Goal: Task Accomplishment & Management: Use online tool/utility

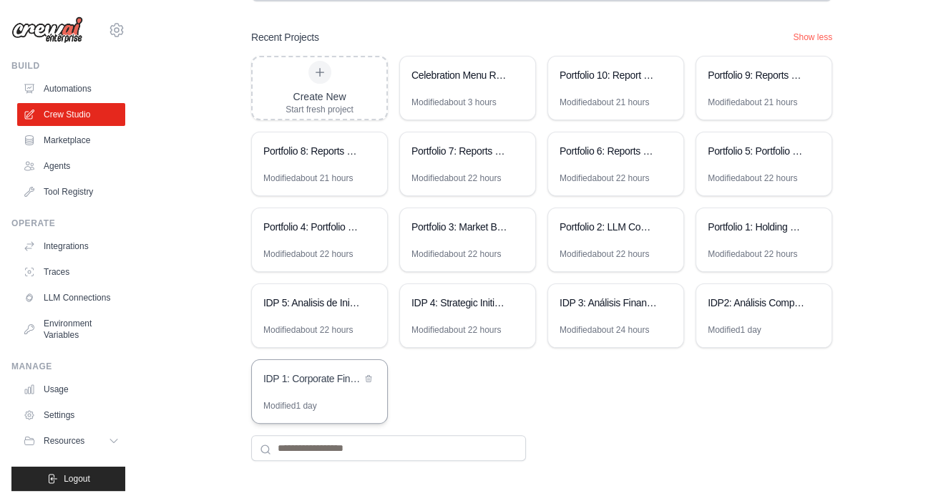
click at [314, 378] on div "IDP 1: Corporate Financial Analysis Suite" at bounding box center [312, 378] width 98 height 14
click at [292, 400] on div "Modified 1 day" at bounding box center [290, 405] width 54 height 11
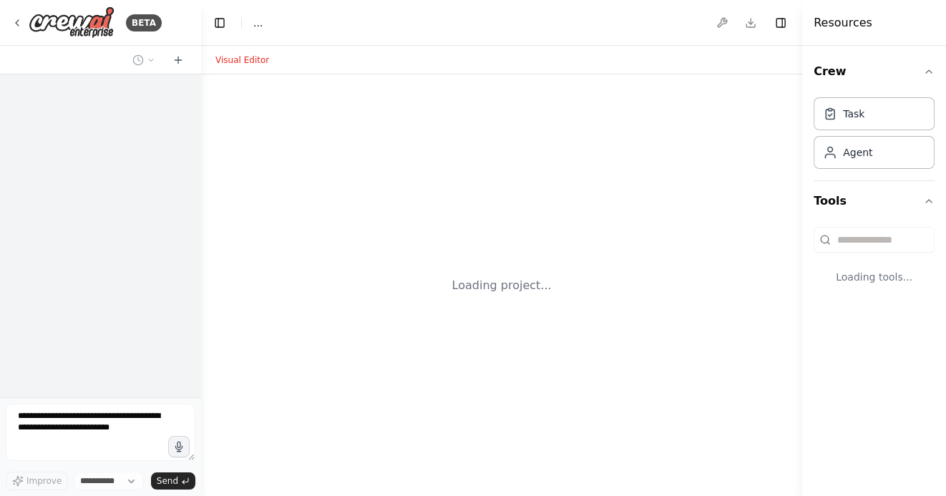
select select "****"
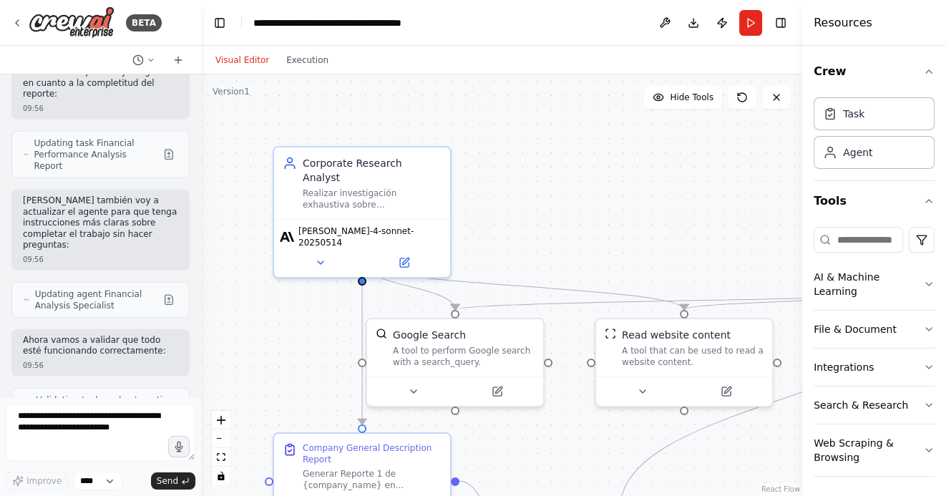
scroll to position [14190, 0]
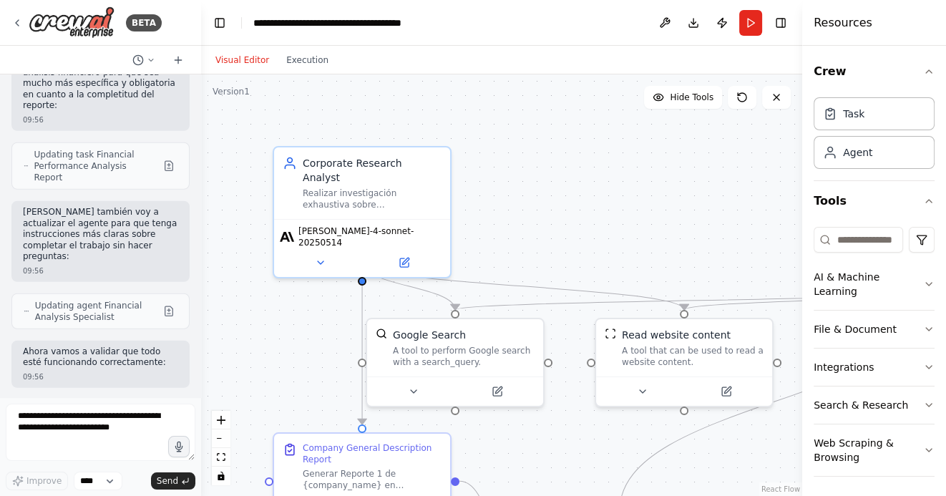
drag, startPoint x: 608, startPoint y: 241, endPoint x: 578, endPoint y: 142, distance: 103.3
click at [578, 142] on div ".deletable-edge-delete-btn { width: 20px; height: 20px; border: 0px solid #ffff…" at bounding box center [501, 285] width 601 height 422
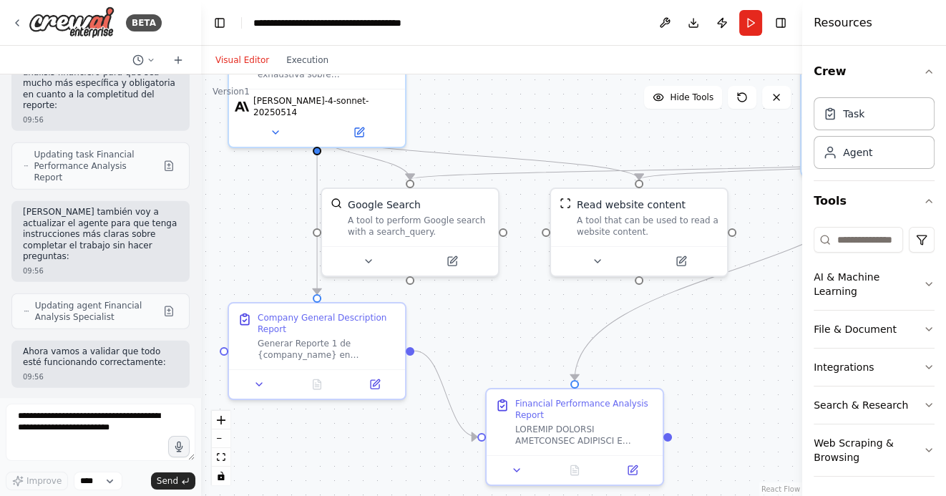
drag, startPoint x: 565, startPoint y: 384, endPoint x: 546, endPoint y: 351, distance: 37.8
click at [548, 352] on div ".deletable-edge-delete-btn { width: 20px; height: 20px; border: 0px solid #ffff…" at bounding box center [501, 285] width 601 height 422
drag, startPoint x: 554, startPoint y: 333, endPoint x: 564, endPoint y: 379, distance: 46.9
click at [564, 377] on div ".deletable-edge-delete-btn { width: 20px; height: 20px; border: 0px solid #ffff…" at bounding box center [501, 285] width 601 height 422
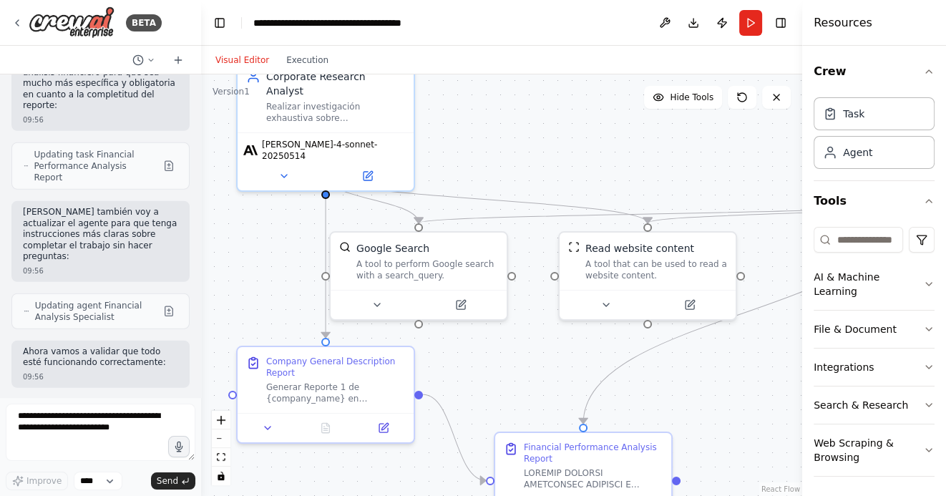
drag, startPoint x: 552, startPoint y: 161, endPoint x: 581, endPoint y: 236, distance: 80.7
click at [581, 233] on div ".deletable-edge-delete-btn { width: 20px; height: 20px; border: 0px solid #ffff…" at bounding box center [501, 285] width 601 height 422
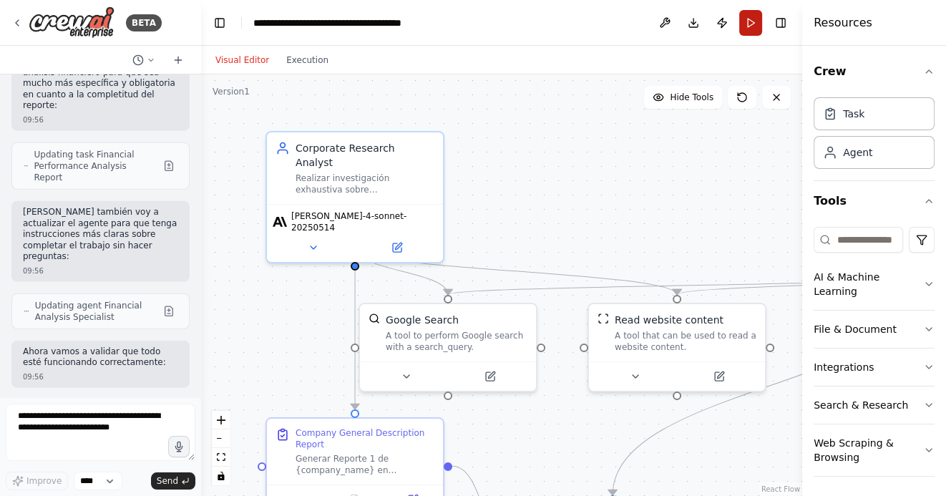
click at [754, 18] on button "Run" at bounding box center [750, 23] width 23 height 26
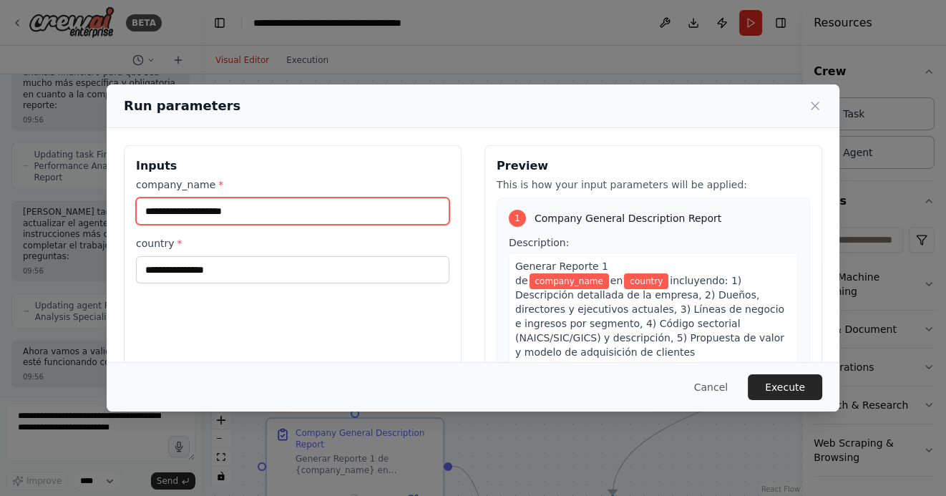
click at [272, 213] on input "company_name *" at bounding box center [293, 211] width 314 height 27
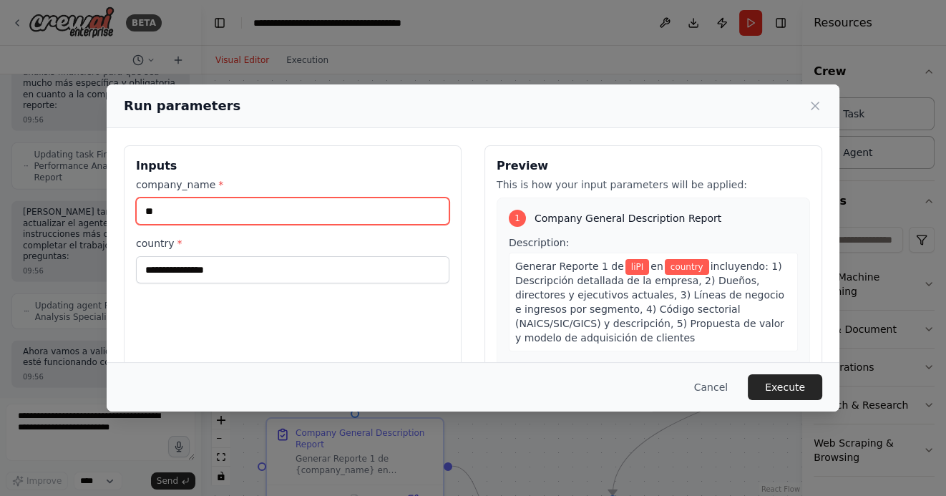
type input "*"
type input "*******"
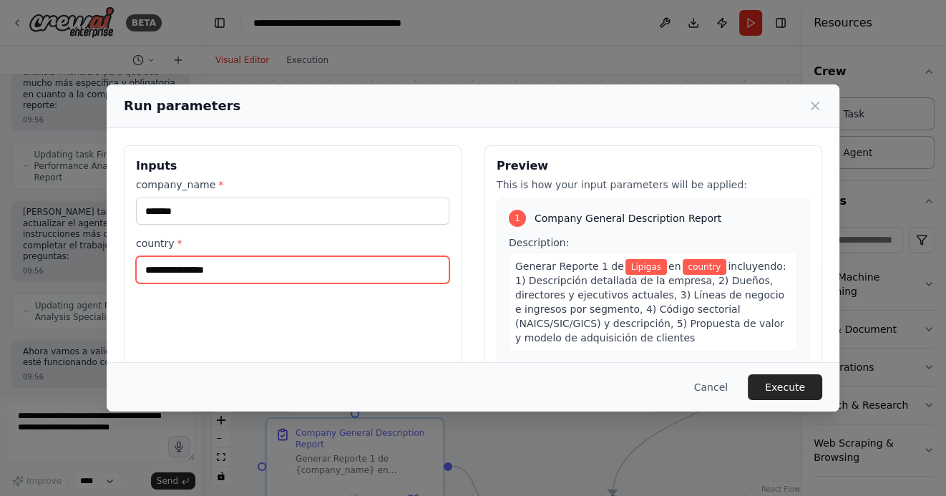
click at [233, 276] on input "country *" at bounding box center [293, 269] width 314 height 27
type input "*"
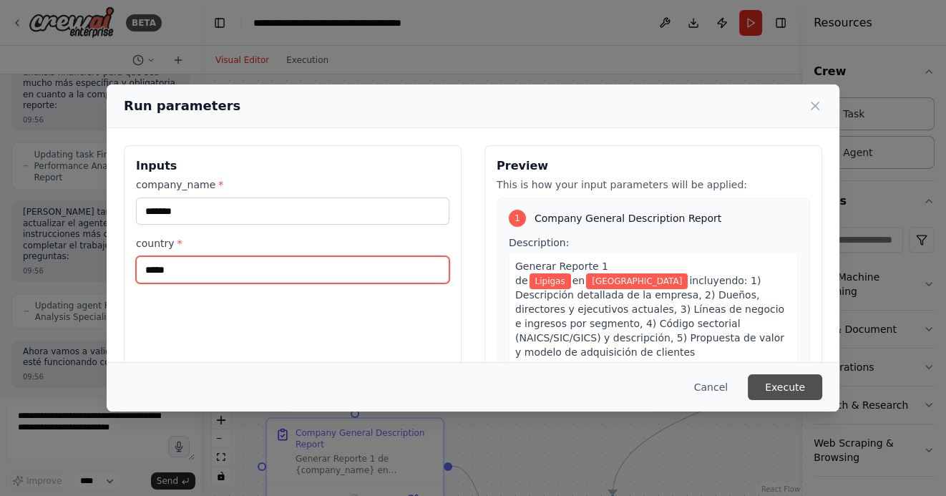
type input "*****"
click at [792, 382] on button "Execute" at bounding box center [785, 387] width 74 height 26
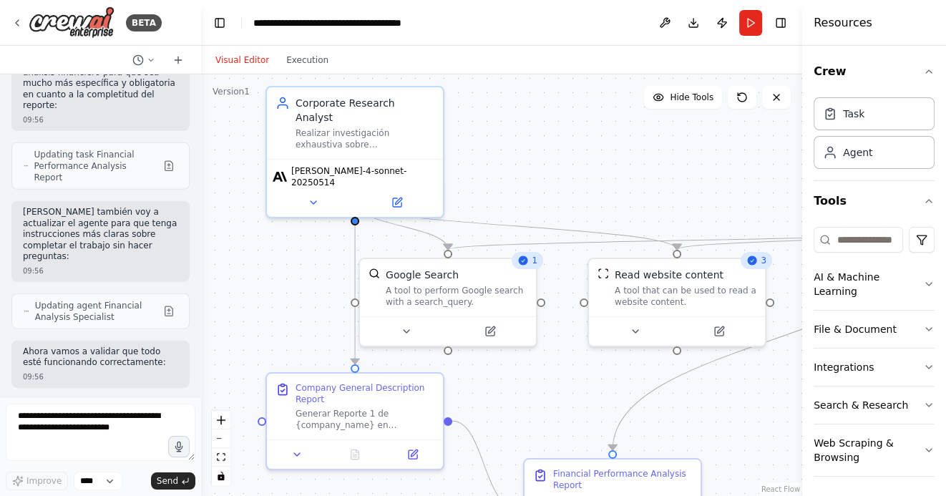
drag, startPoint x: 611, startPoint y: 183, endPoint x: 611, endPoint y: 132, distance: 50.1
click at [611, 132] on div ".deletable-edge-delete-btn { width: 20px; height: 20px; border: 0px solid #ffff…" at bounding box center [501, 285] width 601 height 422
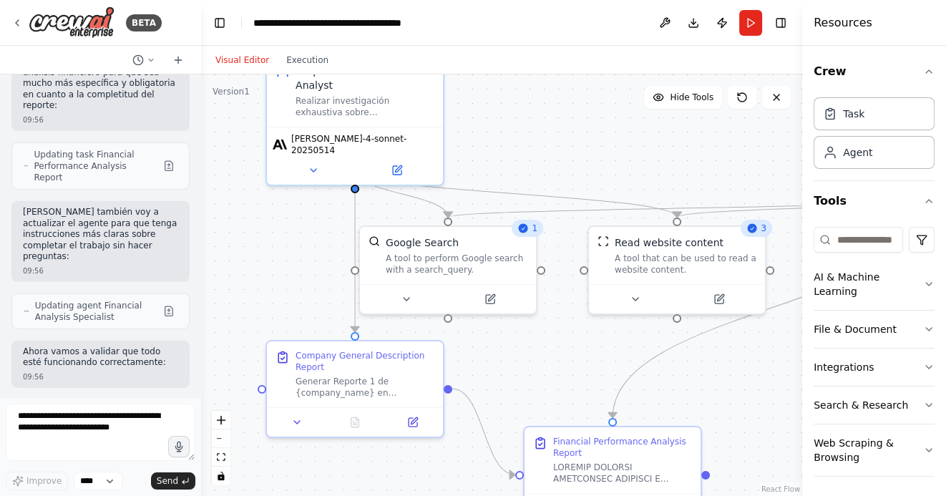
drag, startPoint x: 699, startPoint y: 417, endPoint x: 691, endPoint y: 293, distance: 123.4
click at [691, 293] on div ".deletable-edge-delete-btn { width: 20px; height: 20px; border: 0px solid #ffff…" at bounding box center [501, 285] width 601 height 422
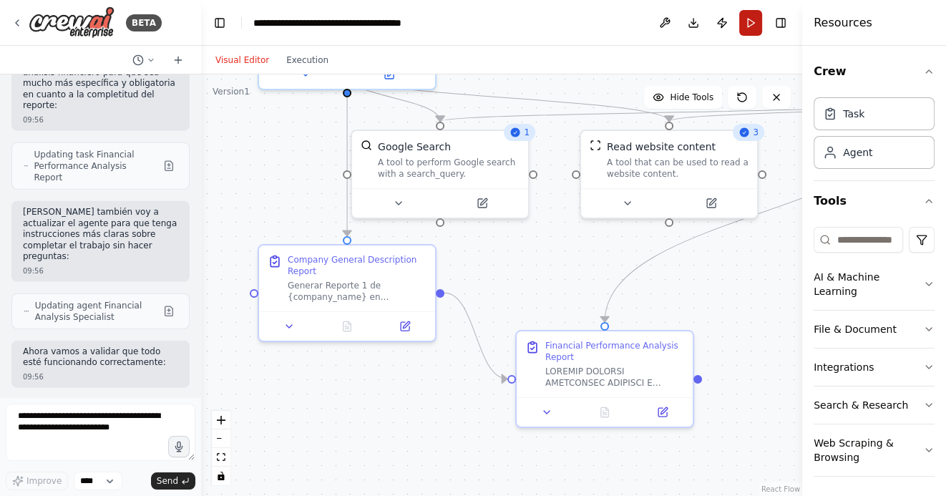
click at [747, 24] on button "Run" at bounding box center [750, 23] width 23 height 26
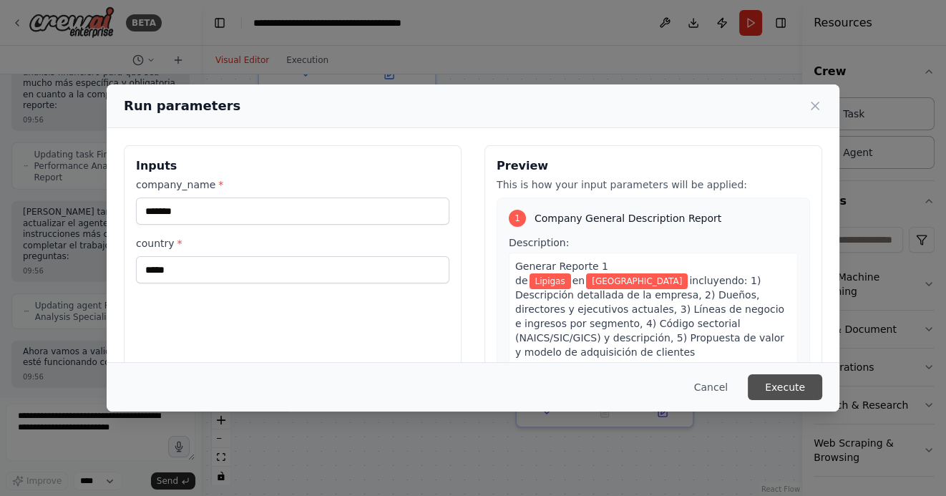
click at [794, 381] on button "Execute" at bounding box center [785, 387] width 74 height 26
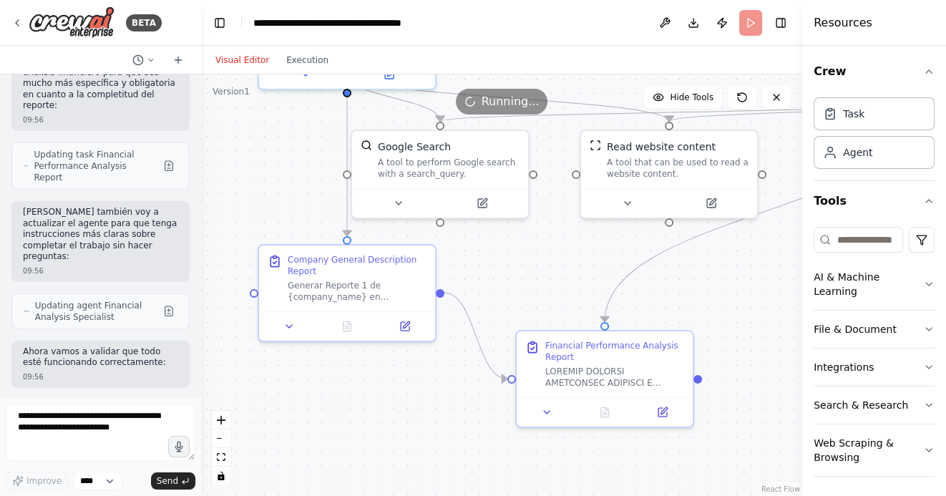
drag, startPoint x: 578, startPoint y: 296, endPoint x: 427, endPoint y: 286, distance: 151.3
click at [427, 286] on div ".deletable-edge-delete-btn { width: 20px; height: 20px; border: 0px solid #ffff…" at bounding box center [501, 285] width 601 height 422
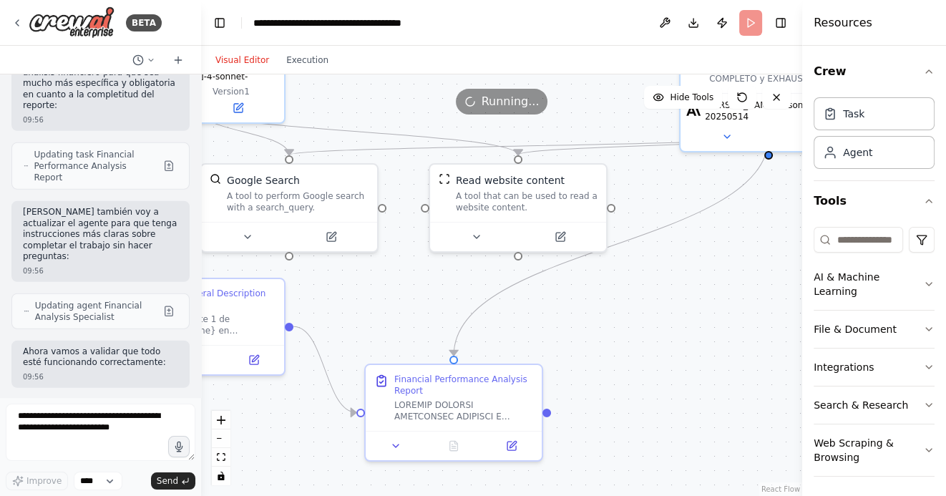
drag, startPoint x: 638, startPoint y: 296, endPoint x: 638, endPoint y: 414, distance: 118.1
click at [638, 411] on div ".deletable-edge-delete-btn { width: 20px; height: 20px; border: 0px solid #ffff…" at bounding box center [501, 285] width 601 height 422
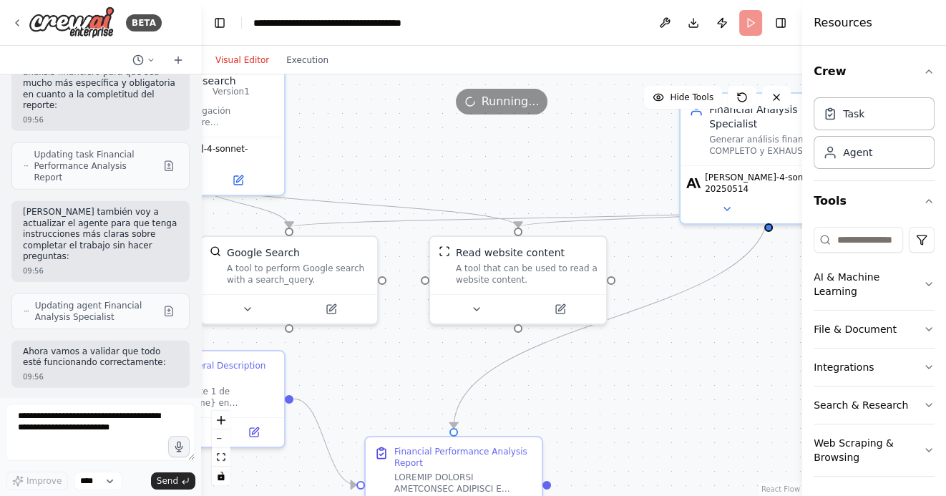
drag, startPoint x: 665, startPoint y: 351, endPoint x: 665, endPoint y: 452, distance: 100.2
click at [665, 450] on div ".deletable-edge-delete-btn { width: 20px; height: 20px; border: 0px solid #ffff…" at bounding box center [501, 285] width 601 height 422
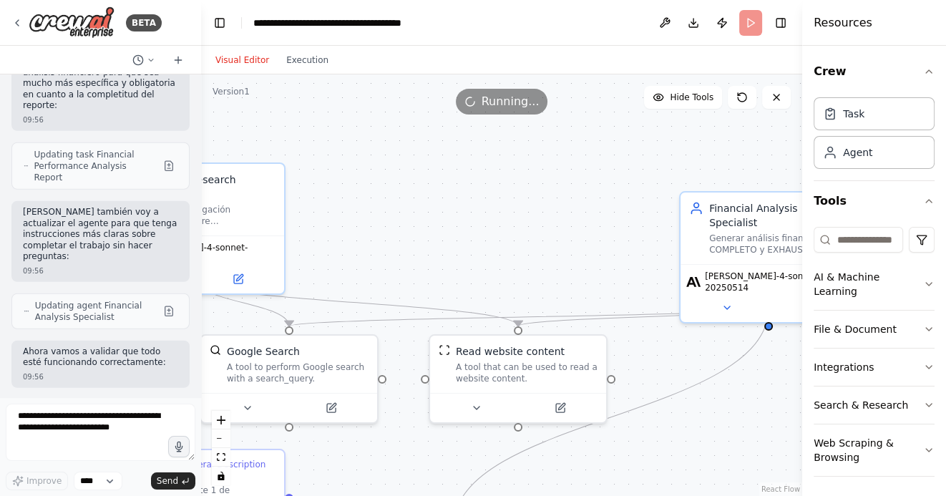
drag, startPoint x: 511, startPoint y: 239, endPoint x: 682, endPoint y: 239, distance: 171.1
click at [673, 239] on div ".deletable-edge-delete-btn { width: 20px; height: 20px; border: 0px solid #ffff…" at bounding box center [501, 285] width 601 height 422
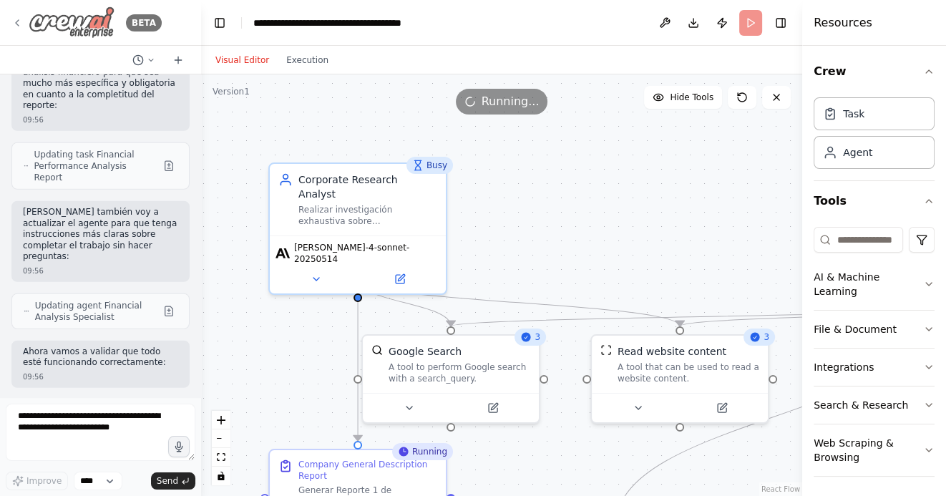
click at [21, 23] on icon at bounding box center [16, 22] width 11 height 11
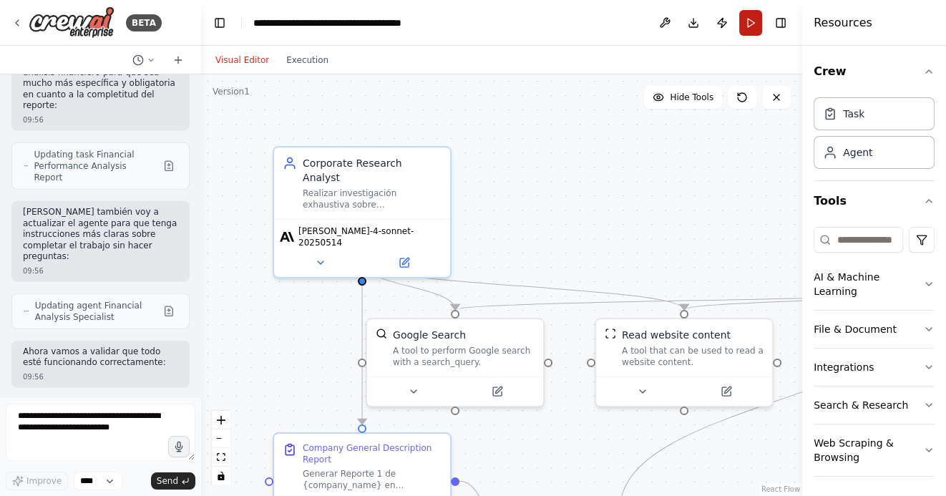
click at [753, 21] on button "Run" at bounding box center [750, 23] width 23 height 26
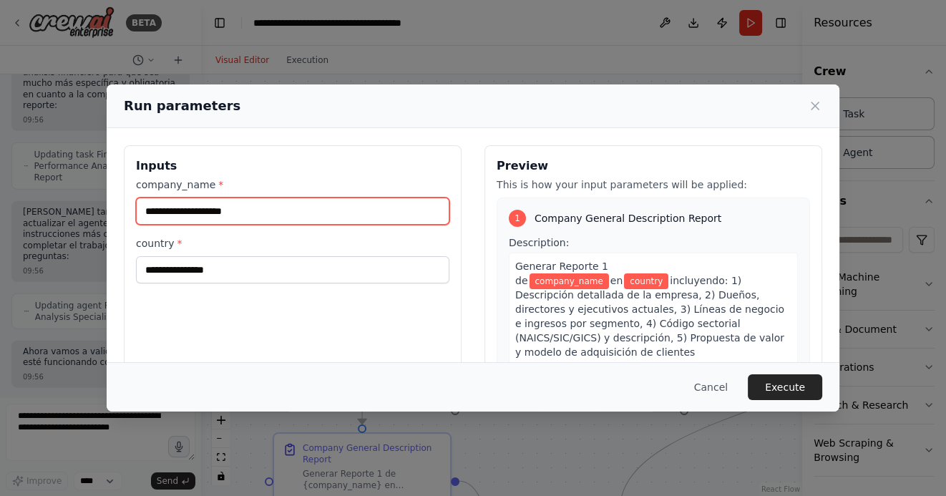
click at [359, 219] on input "company_name *" at bounding box center [293, 211] width 314 height 27
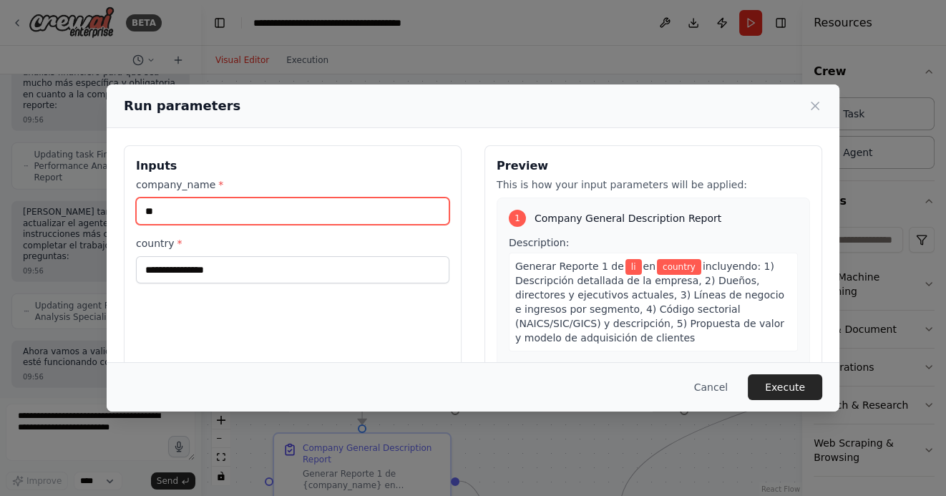
type input "*"
type input "*******"
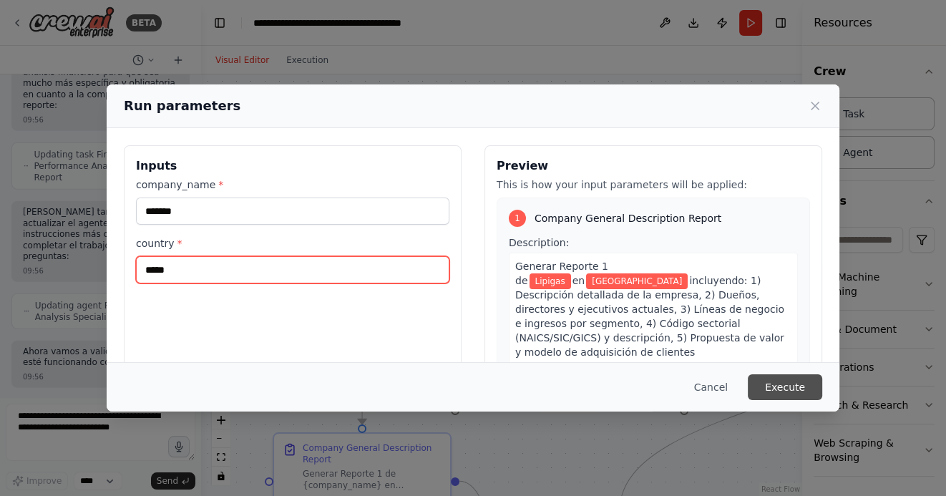
type input "*****"
click at [798, 387] on button "Execute" at bounding box center [785, 387] width 74 height 26
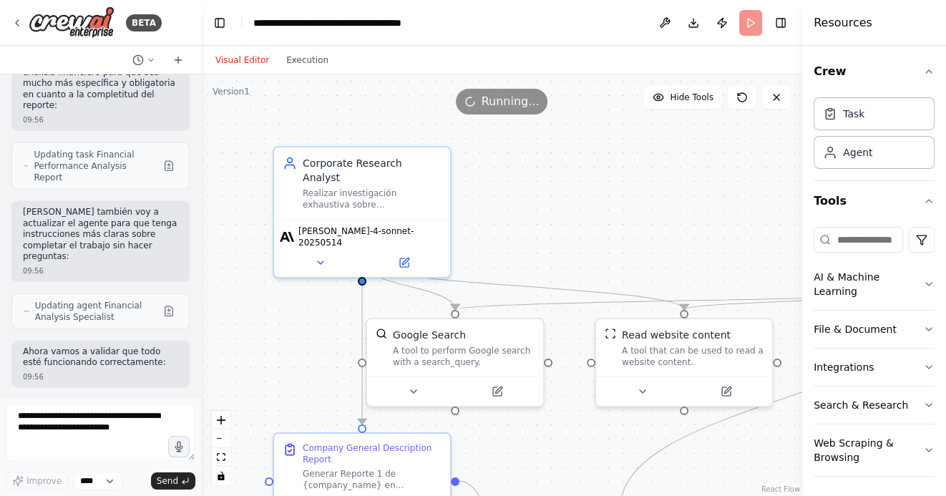
drag, startPoint x: 586, startPoint y: 227, endPoint x: 554, endPoint y: 180, distance: 57.2
click at [554, 180] on div ".deletable-edge-delete-btn { width: 20px; height: 20px; border: 0px solid #ffff…" at bounding box center [501, 285] width 601 height 422
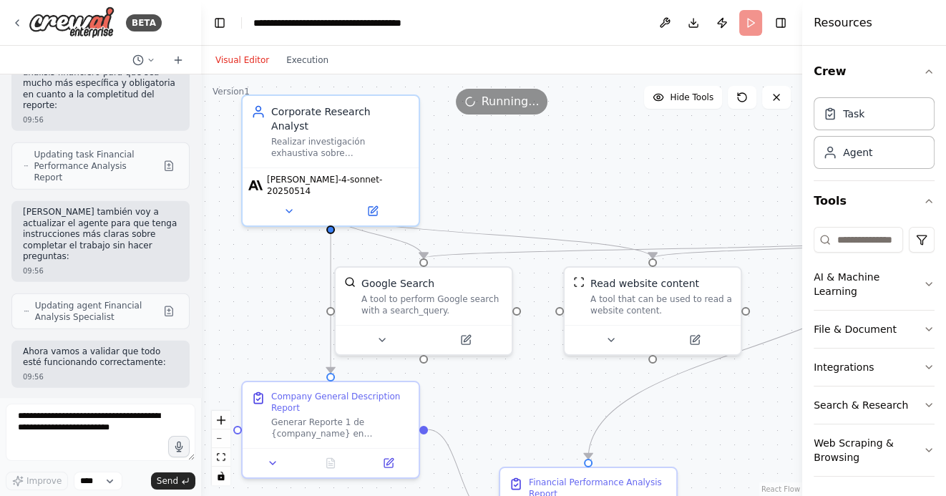
drag, startPoint x: 548, startPoint y: 411, endPoint x: 558, endPoint y: 394, distance: 19.9
click at [554, 399] on div ".deletable-edge-delete-btn { width: 20px; height: 20px; border: 0px solid #ffff…" at bounding box center [501, 285] width 601 height 422
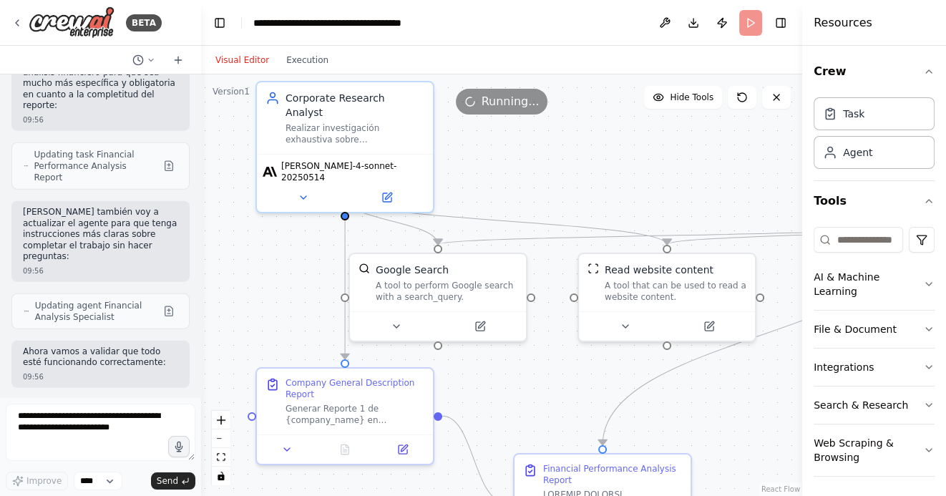
drag, startPoint x: 533, startPoint y: 403, endPoint x: 556, endPoint y: 397, distance: 23.6
click at [553, 397] on div ".deletable-edge-delete-btn { width: 20px; height: 20px; border: 0px solid #ffff…" at bounding box center [501, 285] width 601 height 422
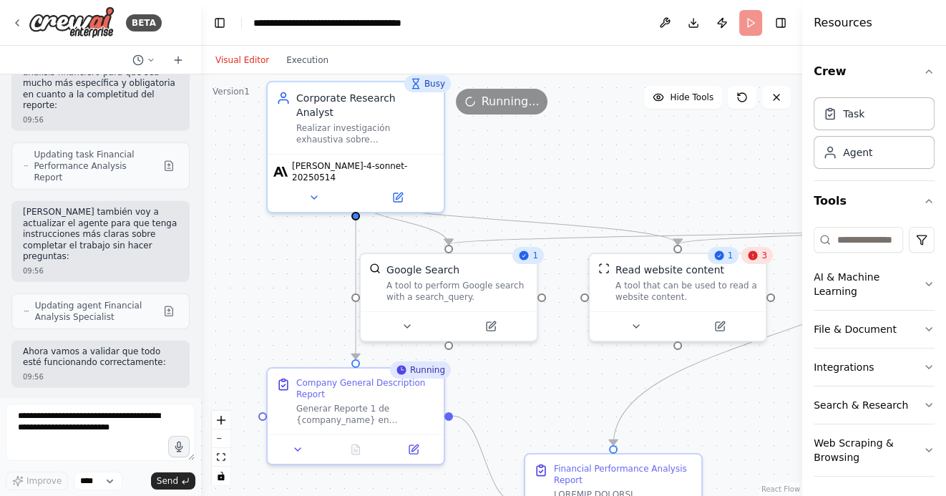
drag, startPoint x: 570, startPoint y: 402, endPoint x: 558, endPoint y: 375, distance: 29.1
click at [558, 377] on div ".deletable-edge-delete-btn { width: 20px; height: 20px; border: 0px solid #ffff…" at bounding box center [501, 285] width 601 height 422
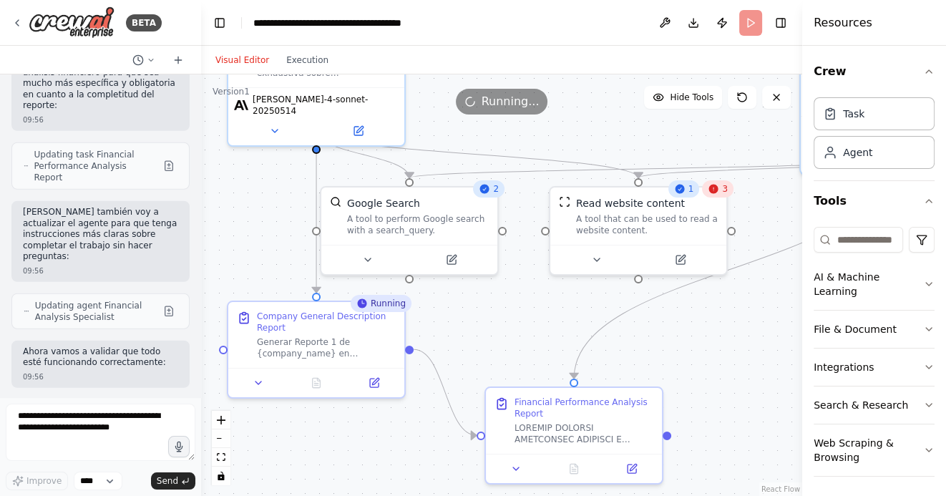
drag, startPoint x: 558, startPoint y: 378, endPoint x: 530, endPoint y: 331, distance: 54.3
click at [530, 332] on div ".deletable-edge-delete-btn { width: 20px; height: 20px; border: 0px solid #ffff…" at bounding box center [501, 285] width 601 height 422
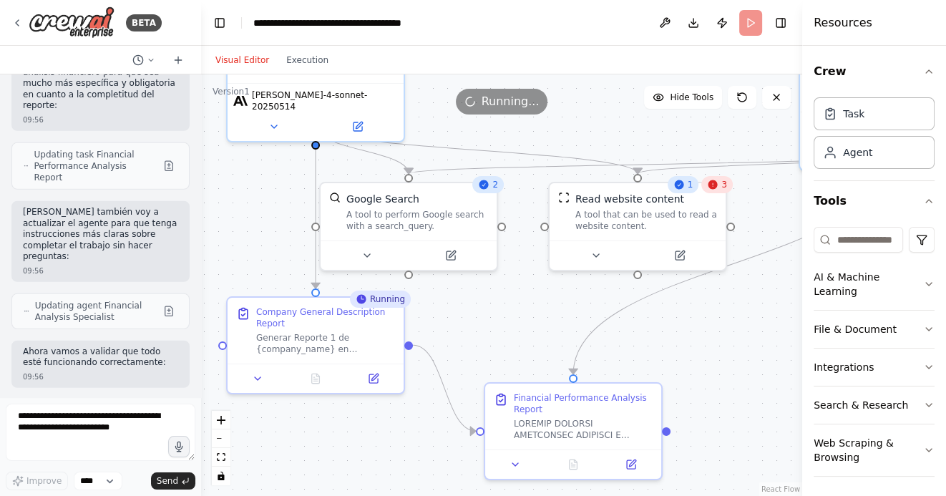
drag, startPoint x: 712, startPoint y: 367, endPoint x: 649, endPoint y: 323, distance: 77.1
click at [651, 323] on div ".deletable-edge-delete-btn { width: 20px; height: 20px; border: 0px solid #ffff…" at bounding box center [501, 285] width 601 height 422
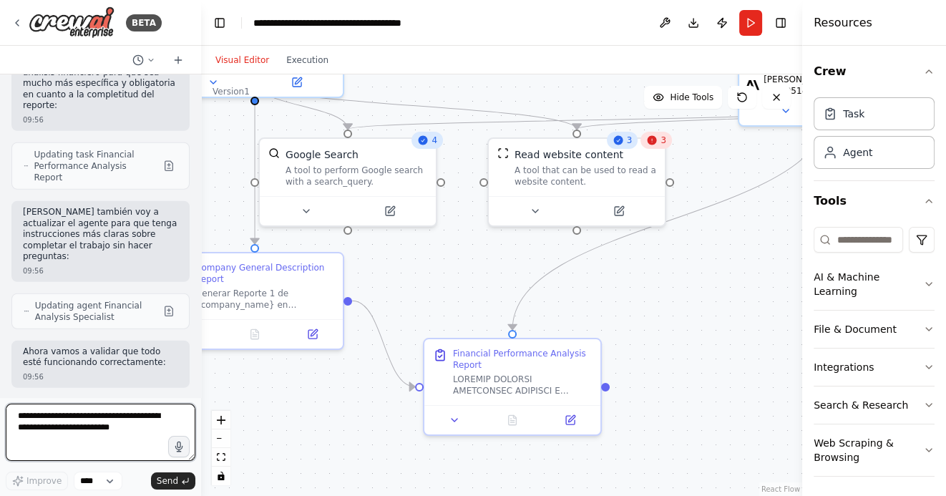
click at [110, 428] on textarea at bounding box center [101, 432] width 190 height 57
type textarea "**********"
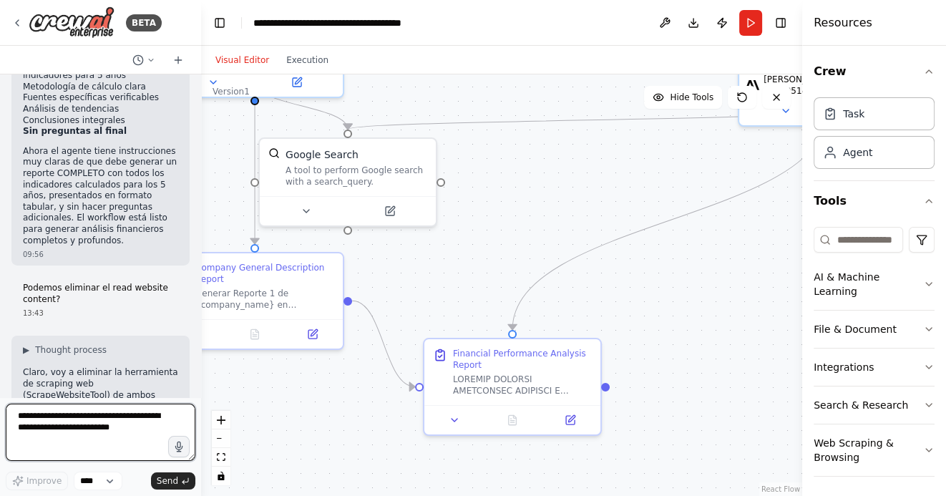
scroll to position [15030, 0]
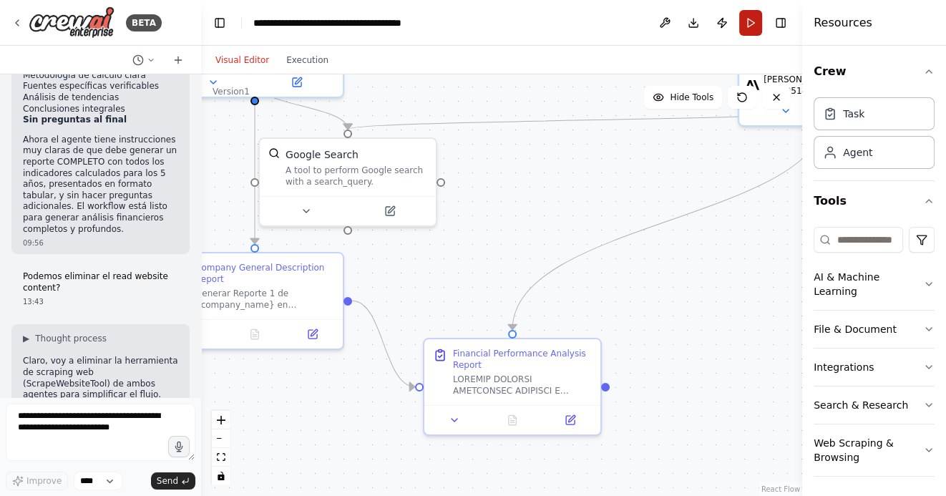
click at [754, 17] on button "Run" at bounding box center [750, 23] width 23 height 26
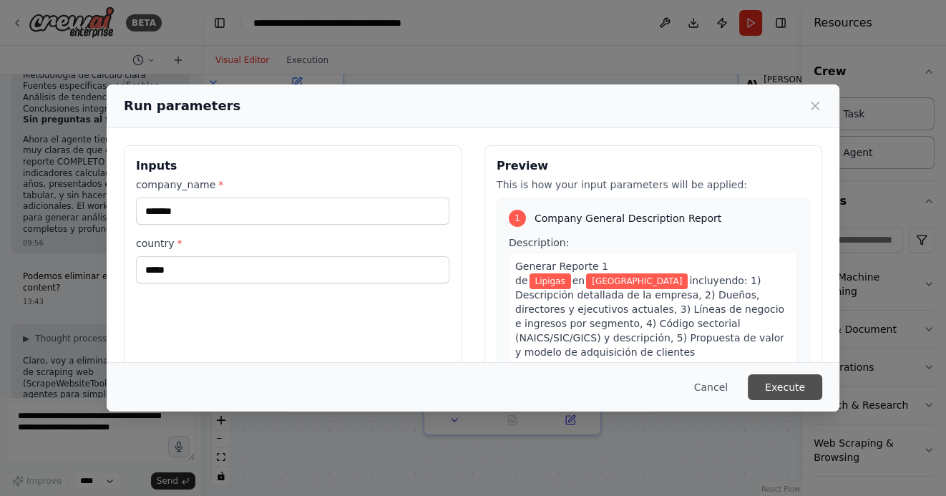
click at [789, 382] on button "Execute" at bounding box center [785, 387] width 74 height 26
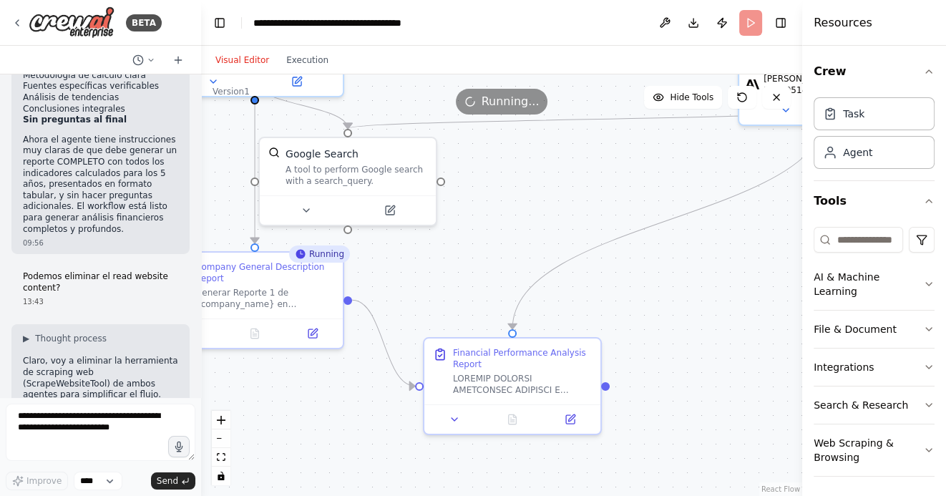
drag, startPoint x: 559, startPoint y: 191, endPoint x: 659, endPoint y: 174, distance: 101.7
click at [656, 176] on div ".deletable-edge-delete-btn { width: 20px; height: 20px; border: 0px solid #ffff…" at bounding box center [501, 285] width 601 height 422
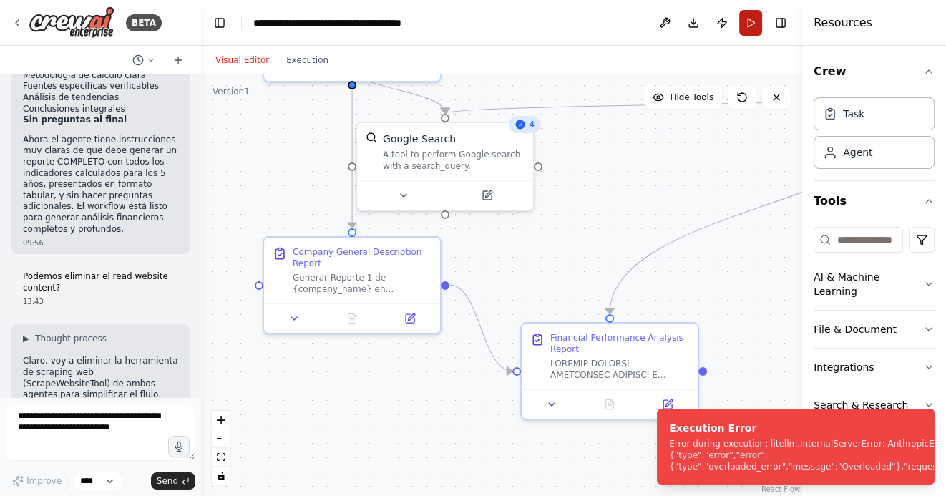
click at [749, 22] on button "Run" at bounding box center [750, 23] width 23 height 26
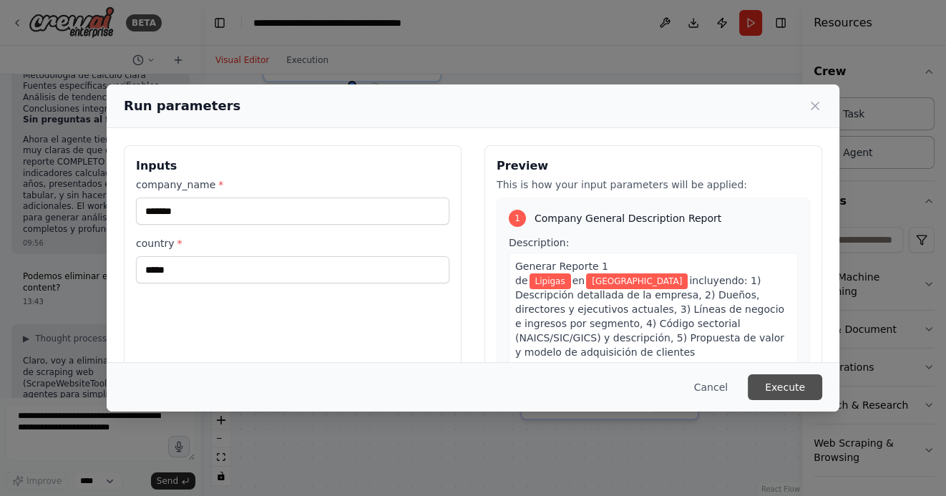
click at [787, 388] on button "Execute" at bounding box center [785, 387] width 74 height 26
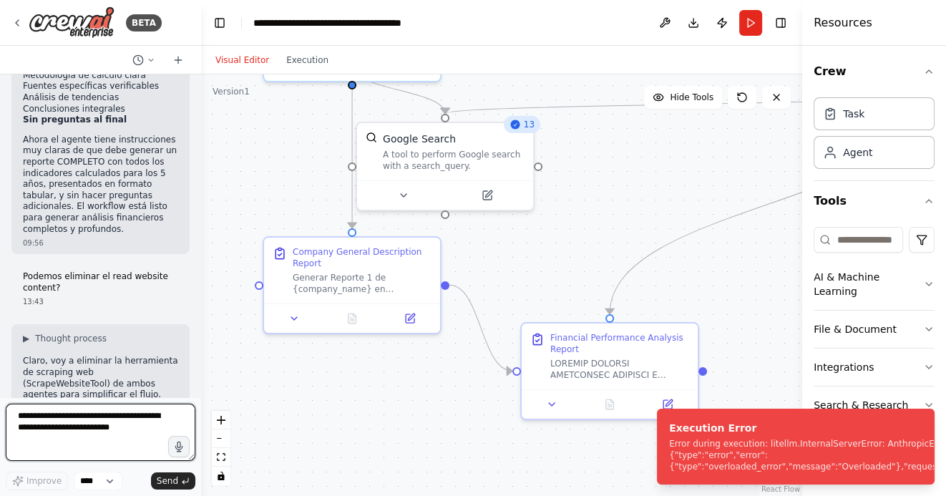
click at [130, 424] on textarea at bounding box center [101, 432] width 190 height 57
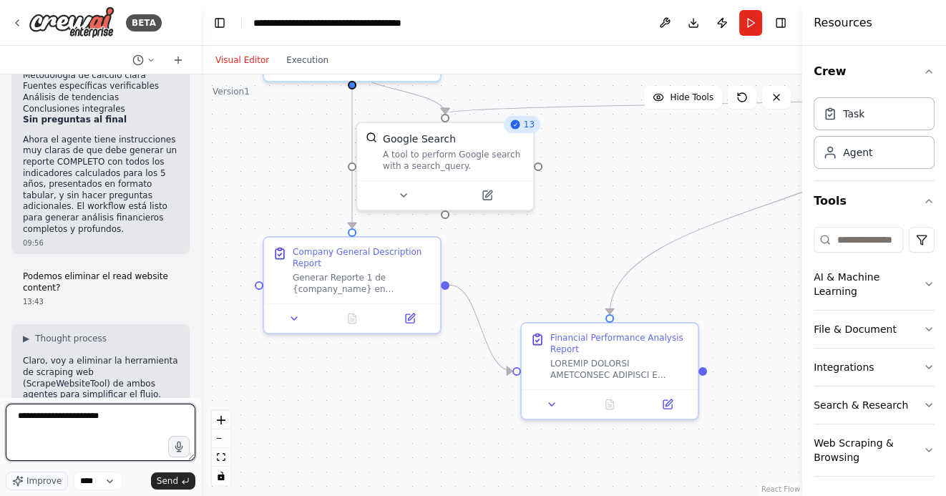
type textarea "**********"
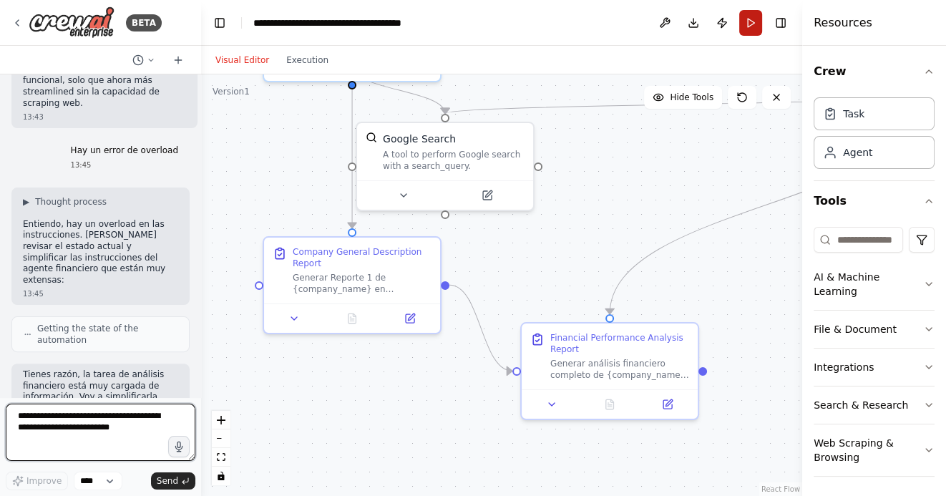
scroll to position [16010, 0]
click at [748, 26] on button "Run" at bounding box center [750, 23] width 23 height 26
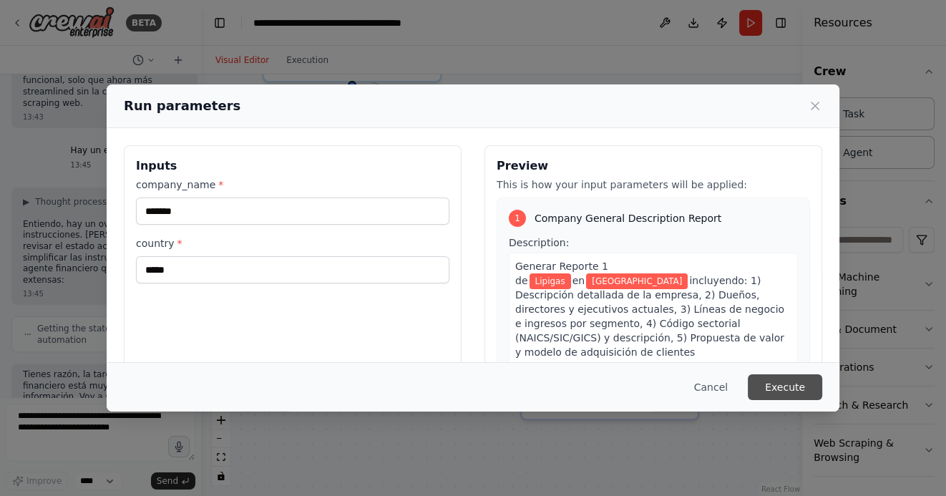
click at [785, 383] on button "Execute" at bounding box center [785, 387] width 74 height 26
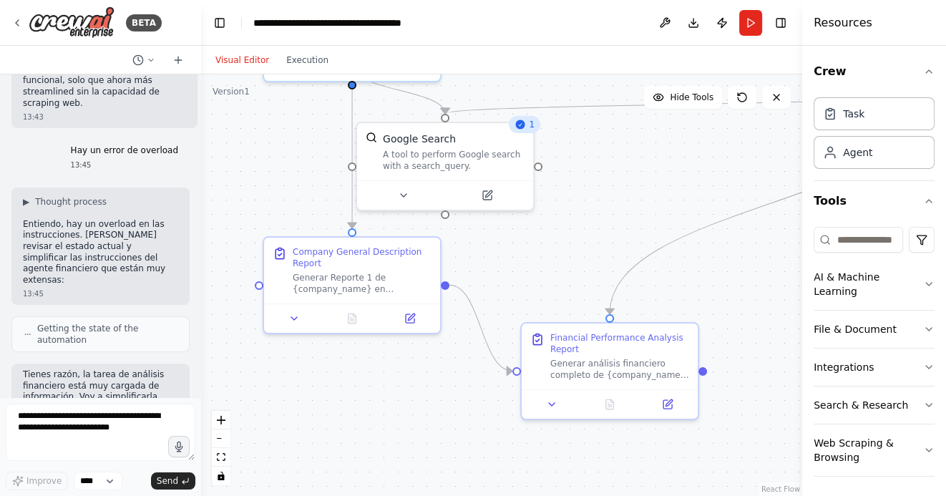
click at [654, 191] on div ".deletable-edge-delete-btn { width: 20px; height: 20px; border: 0px solid #ffff…" at bounding box center [501, 285] width 601 height 422
click at [757, 21] on button "Run" at bounding box center [750, 23] width 23 height 26
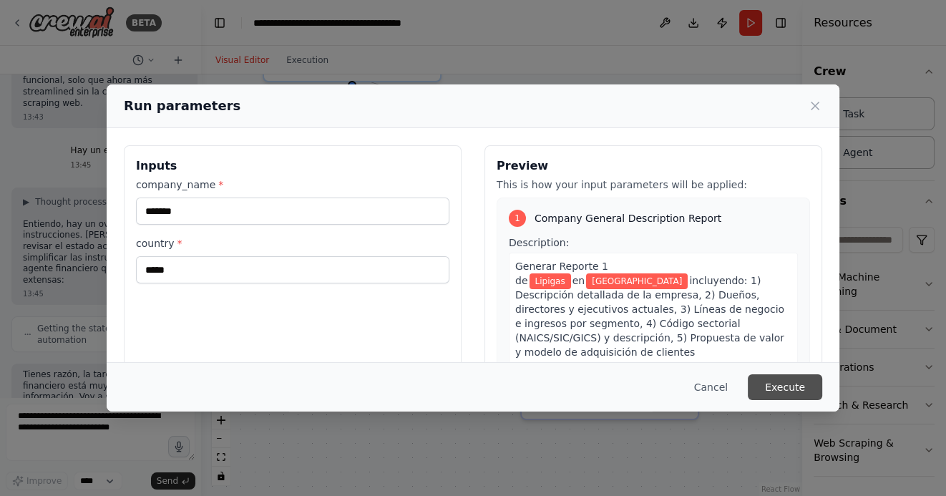
click at [781, 387] on button "Execute" at bounding box center [785, 387] width 74 height 26
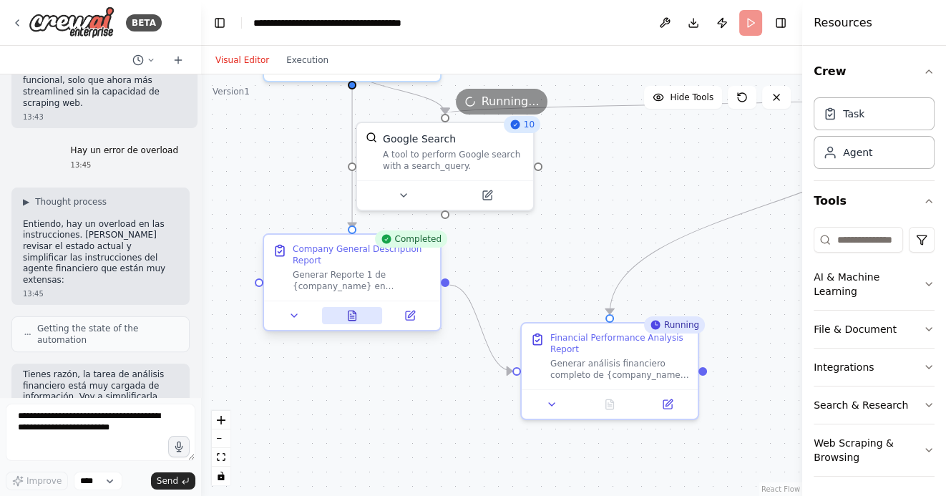
click at [359, 312] on button at bounding box center [352, 315] width 61 height 17
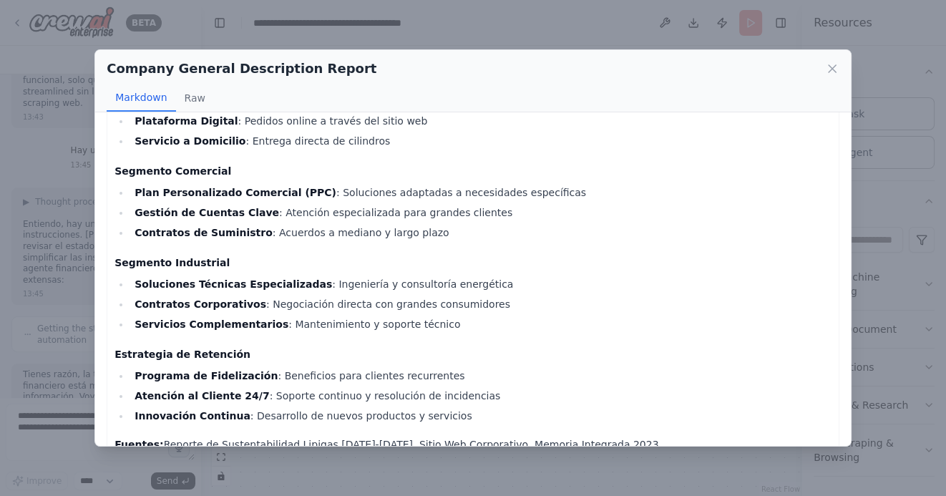
scroll to position [1774, 0]
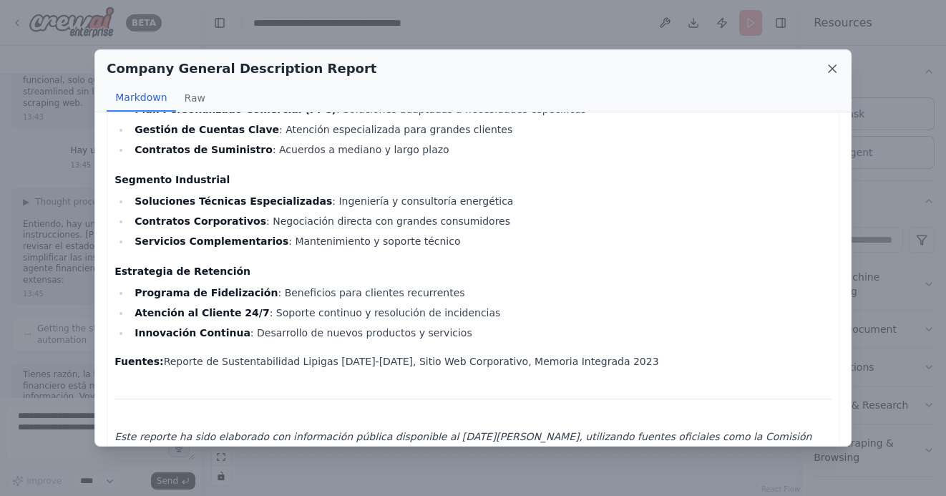
click at [832, 68] on icon at bounding box center [832, 68] width 7 height 7
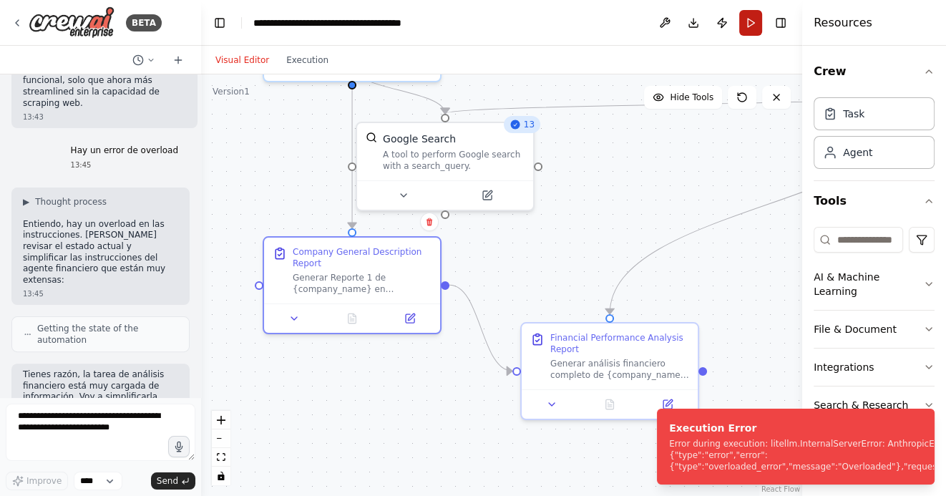
click at [748, 21] on button "Run" at bounding box center [750, 23] width 23 height 26
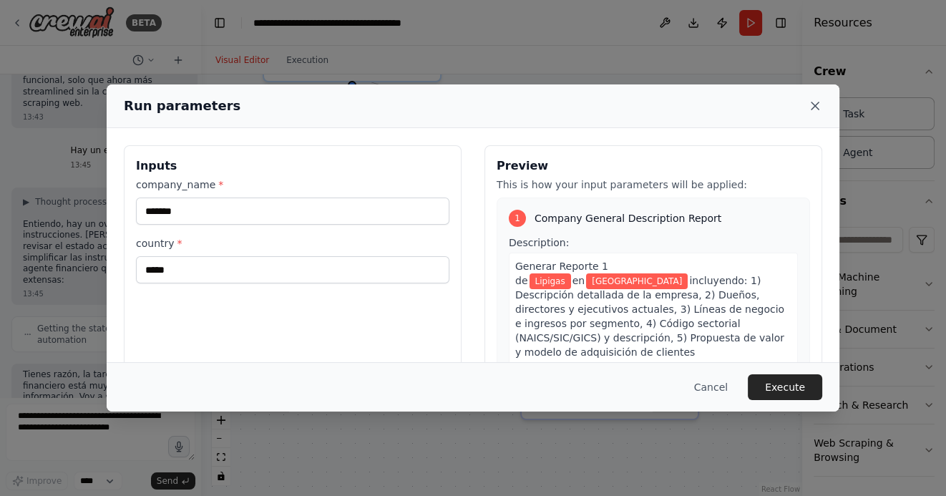
click at [817, 108] on icon at bounding box center [815, 105] width 7 height 7
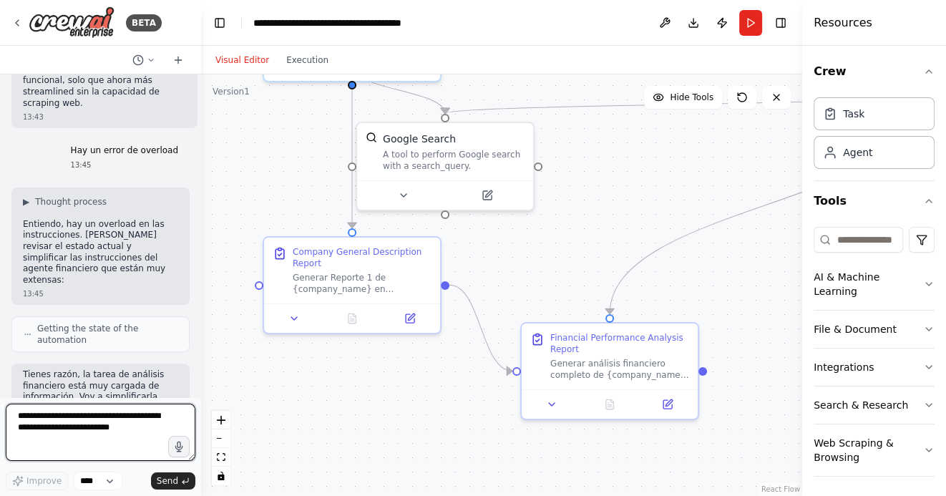
click at [92, 422] on textarea at bounding box center [101, 432] width 190 height 57
type textarea "*"
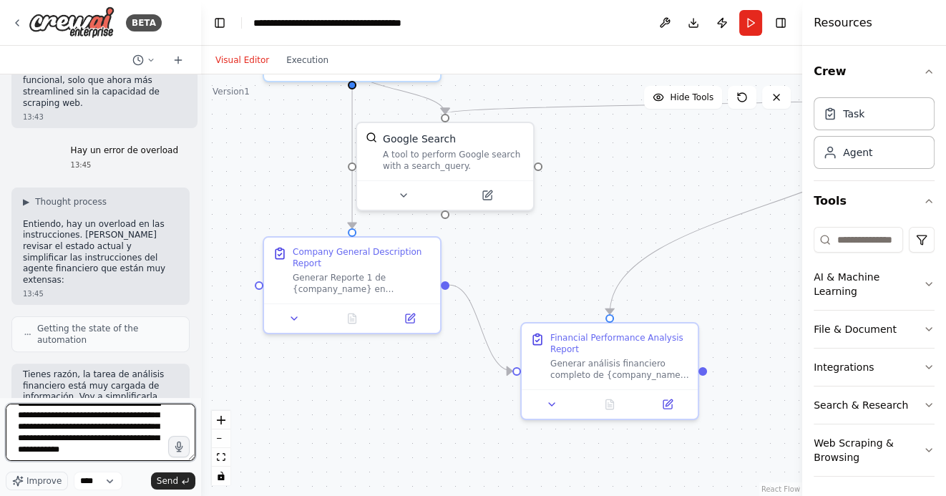
scroll to position [18, 0]
type textarea "**********"
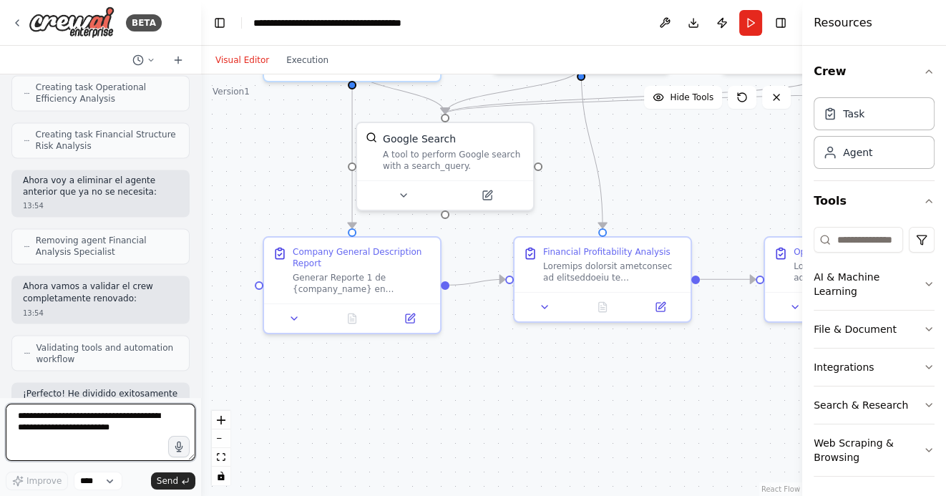
scroll to position [17997, 0]
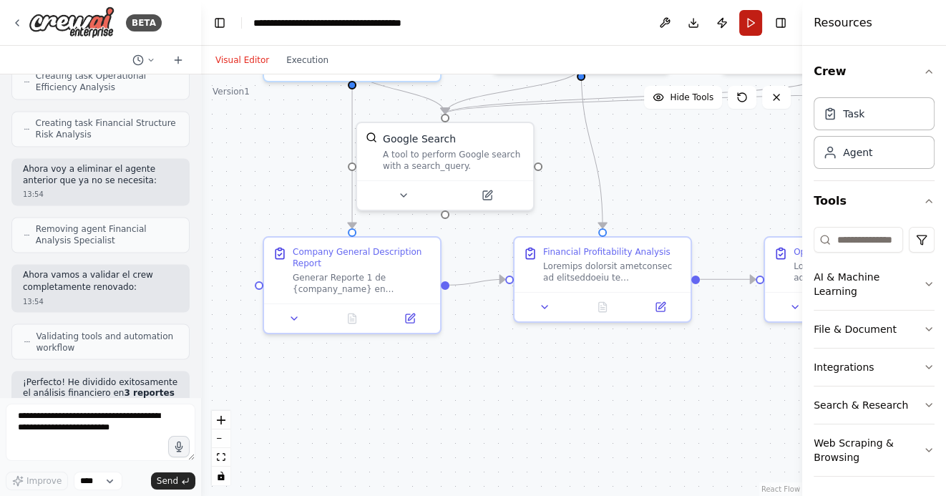
click at [754, 26] on button "Run" at bounding box center [750, 23] width 23 height 26
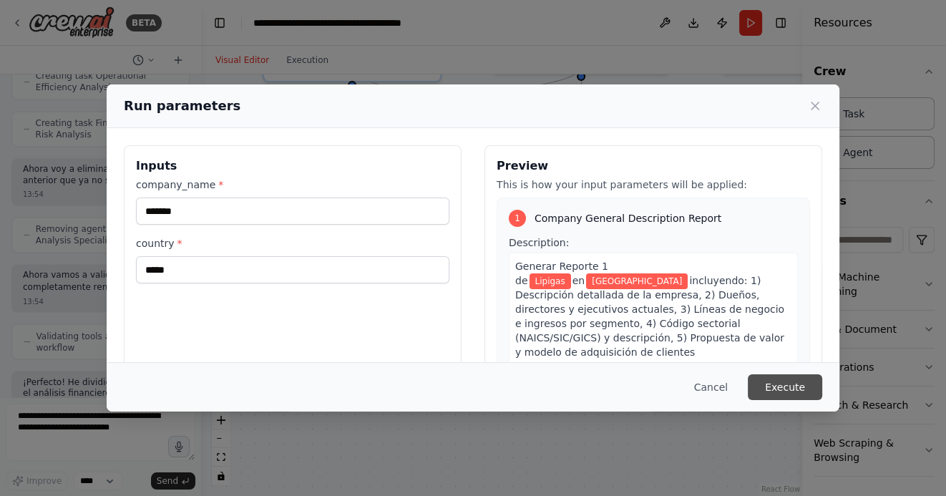
click at [777, 380] on button "Execute" at bounding box center [785, 387] width 74 height 26
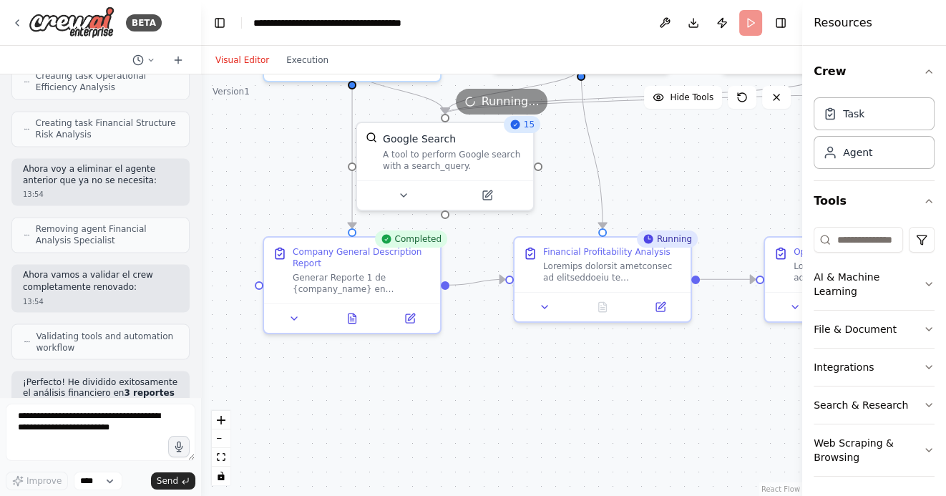
drag, startPoint x: 604, startPoint y: 388, endPoint x: 484, endPoint y: 383, distance: 120.4
click at [485, 383] on div ".deletable-edge-delete-btn { width: 20px; height: 20px; border: 0px solid #ffff…" at bounding box center [501, 285] width 601 height 422
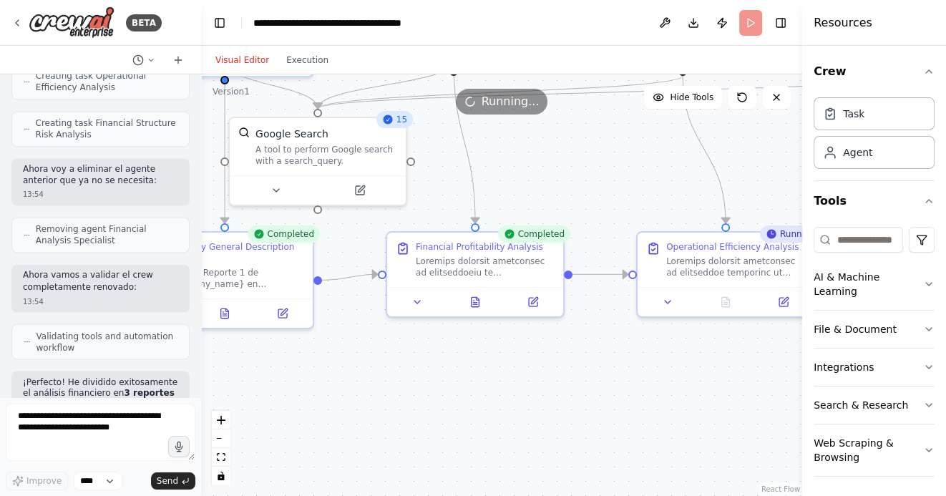
drag, startPoint x: 608, startPoint y: 366, endPoint x: 482, endPoint y: 362, distance: 125.3
click at [484, 361] on div ".deletable-edge-delete-btn { width: 20px; height: 20px; border: 0px solid #ffff…" at bounding box center [501, 285] width 601 height 422
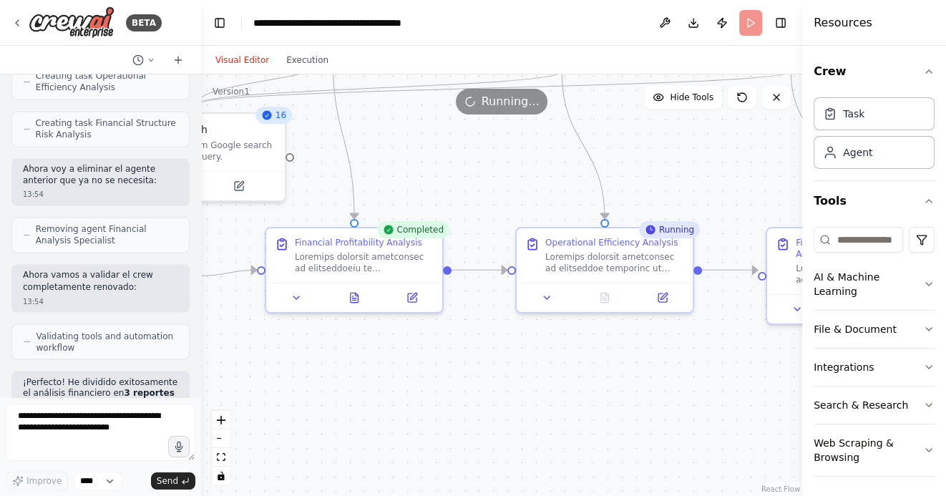
drag, startPoint x: 475, startPoint y: 385, endPoint x: 387, endPoint y: 385, distance: 87.3
click at [388, 385] on div ".deletable-edge-delete-btn { width: 20px; height: 20px; border: 0px solid #ffff…" at bounding box center [501, 285] width 601 height 422
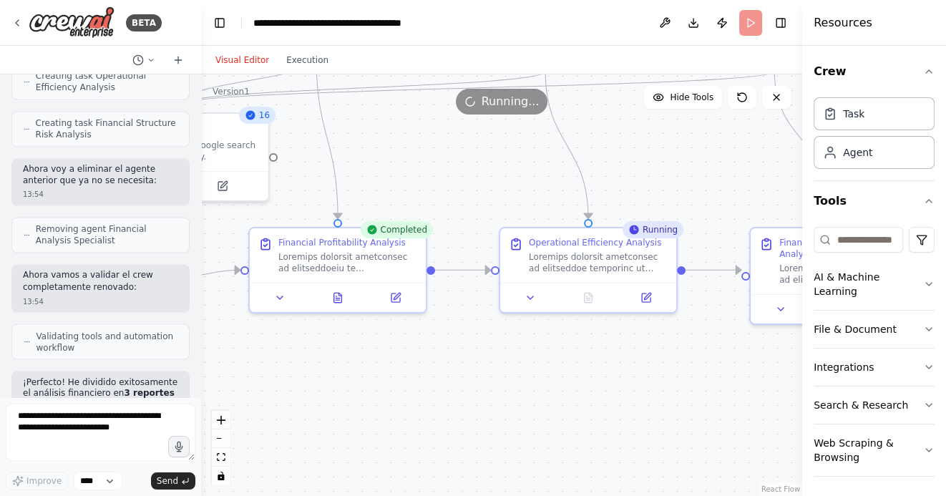
drag, startPoint x: 528, startPoint y: 399, endPoint x: 607, endPoint y: 399, distance: 78.7
click at [606, 399] on div ".deletable-edge-delete-btn { width: 20px; height: 20px; border: 0px solid #ffff…" at bounding box center [501, 285] width 601 height 422
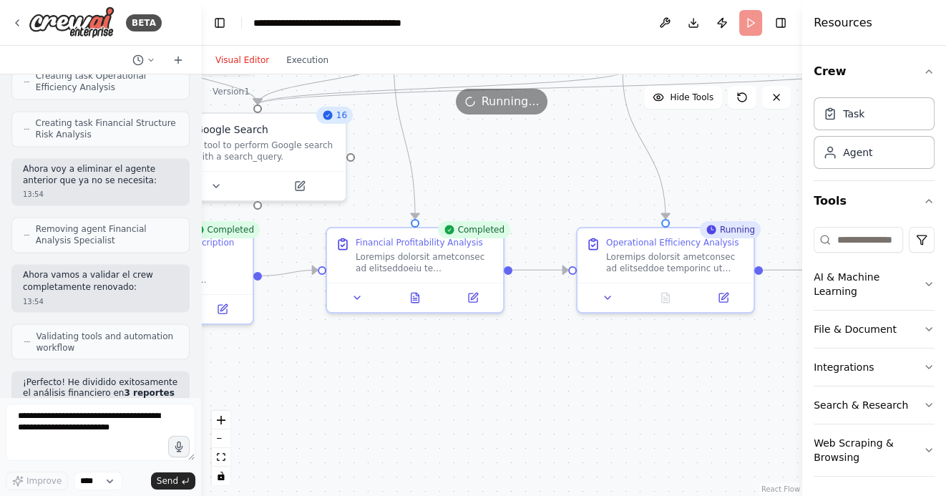
drag, startPoint x: 377, startPoint y: 400, endPoint x: 506, endPoint y: 399, distance: 129.6
click at [500, 400] on div ".deletable-edge-delete-btn { width: 20px; height: 20px; border: 0px solid #ffff…" at bounding box center [501, 285] width 601 height 422
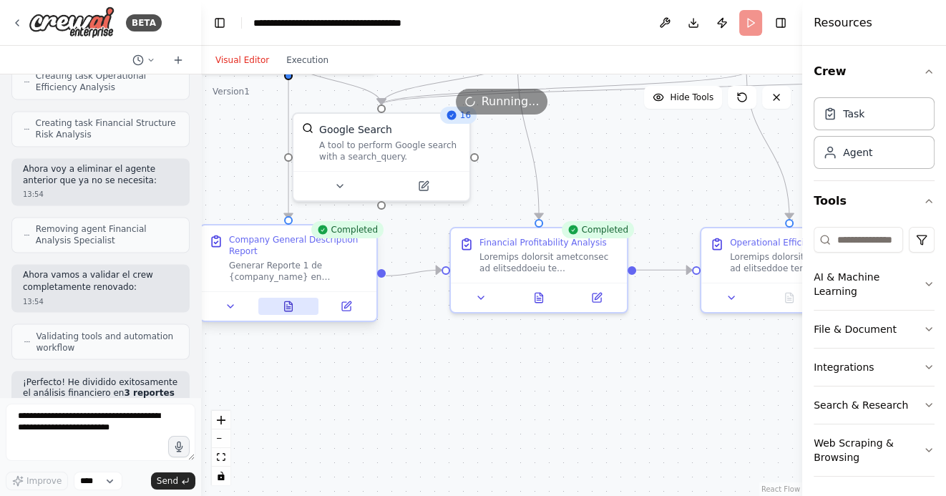
click at [285, 307] on icon at bounding box center [289, 305] width 8 height 9
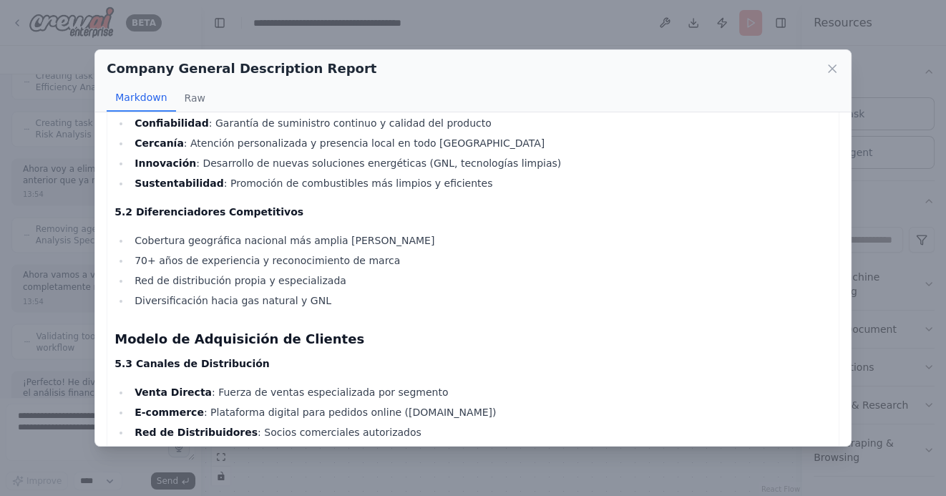
scroll to position [2255, 0]
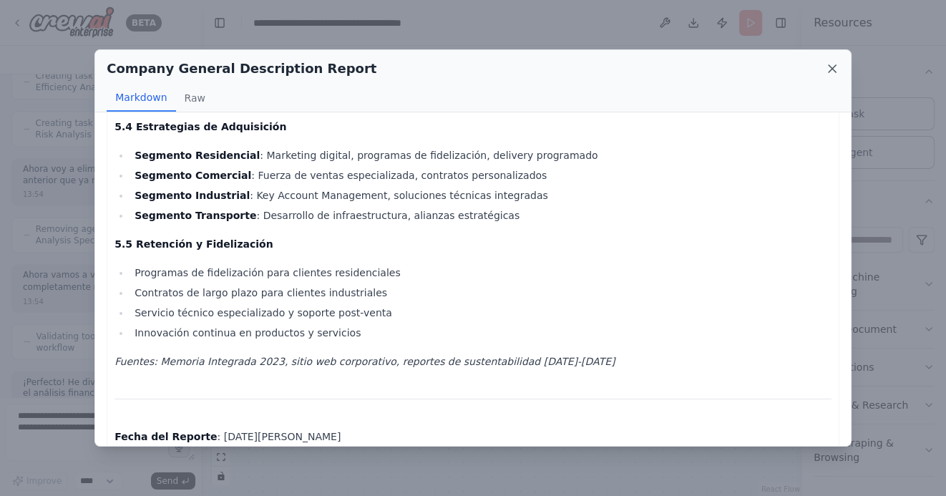
click at [834, 73] on icon at bounding box center [832, 69] width 14 height 14
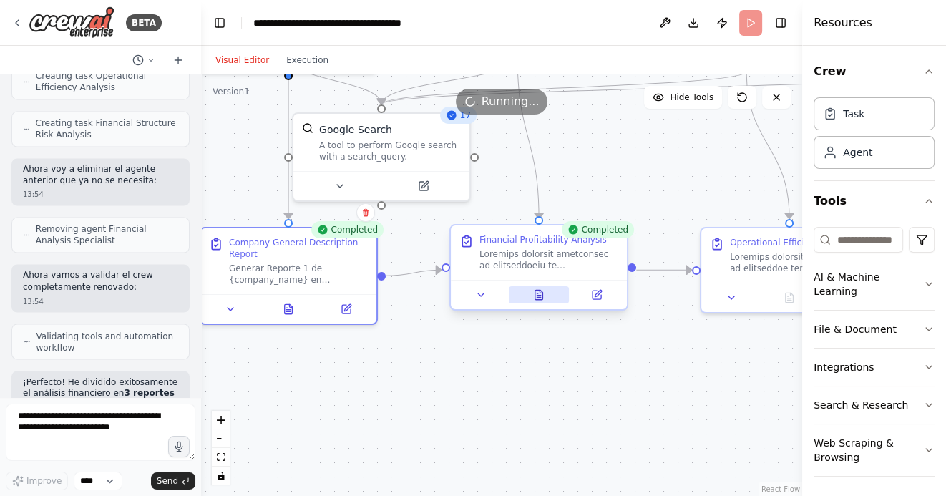
click at [535, 293] on icon at bounding box center [539, 294] width 8 height 9
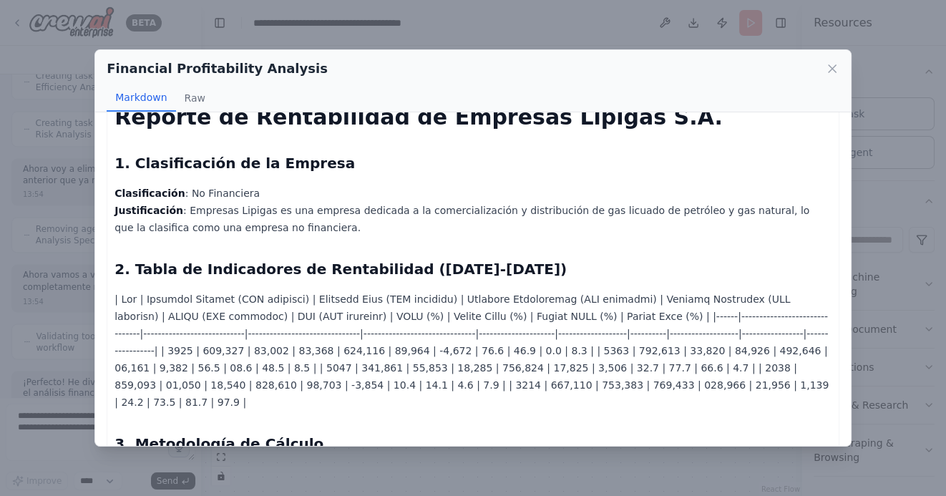
scroll to position [0, 0]
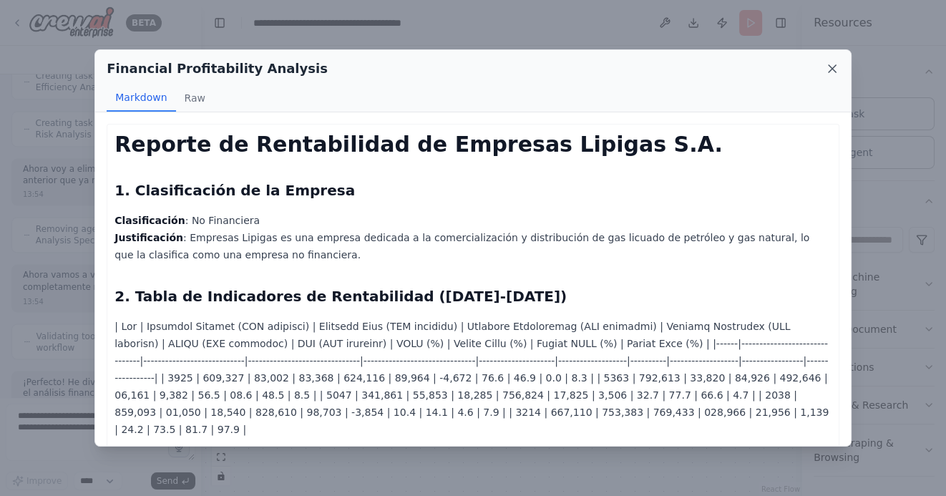
click at [830, 67] on icon at bounding box center [832, 68] width 7 height 7
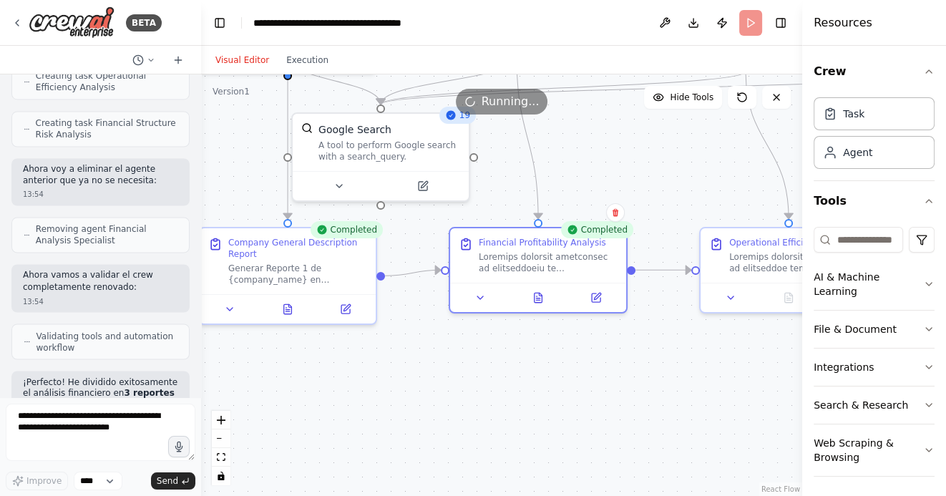
drag, startPoint x: 638, startPoint y: 380, endPoint x: 513, endPoint y: 377, distance: 125.3
click at [513, 377] on div ".deletable-edge-delete-btn { width: 20px; height: 20px; border: 0px solid #ffff…" at bounding box center [501, 285] width 601 height 422
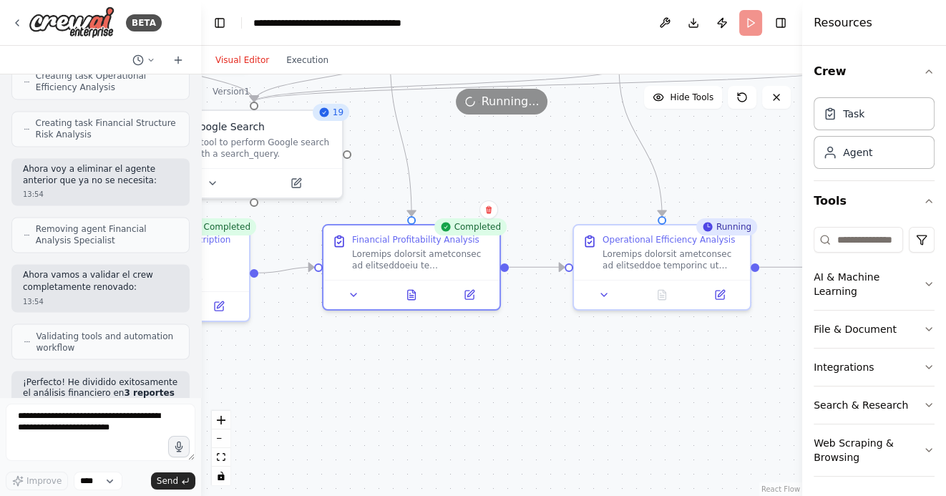
drag, startPoint x: 618, startPoint y: 380, endPoint x: 513, endPoint y: 380, distance: 105.2
click at [513, 380] on div ".deletable-edge-delete-btn { width: 20px; height: 20px; border: 0px solid #ffff…" at bounding box center [501, 285] width 601 height 422
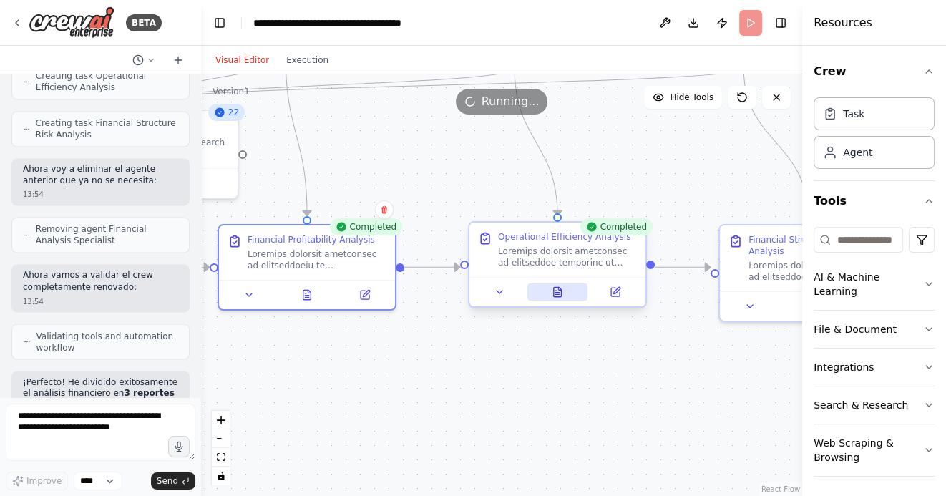
click at [558, 296] on icon at bounding box center [558, 291] width 8 height 9
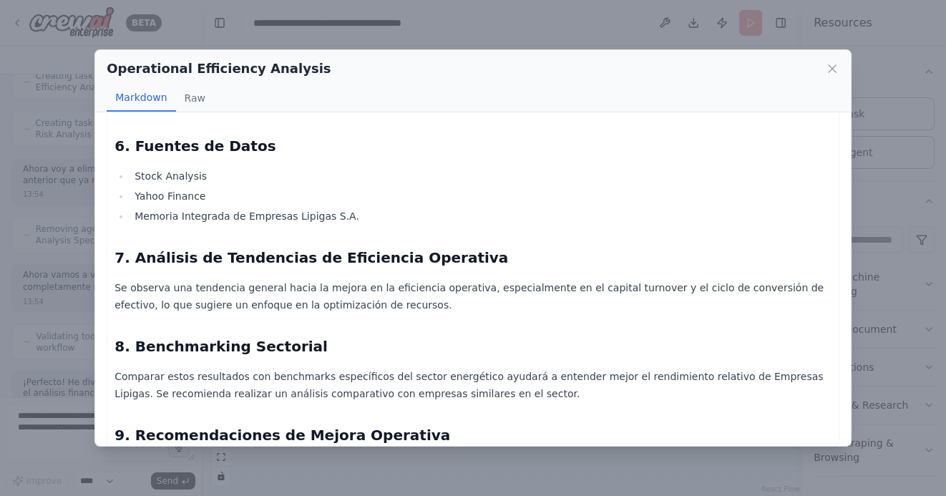
scroll to position [913, 0]
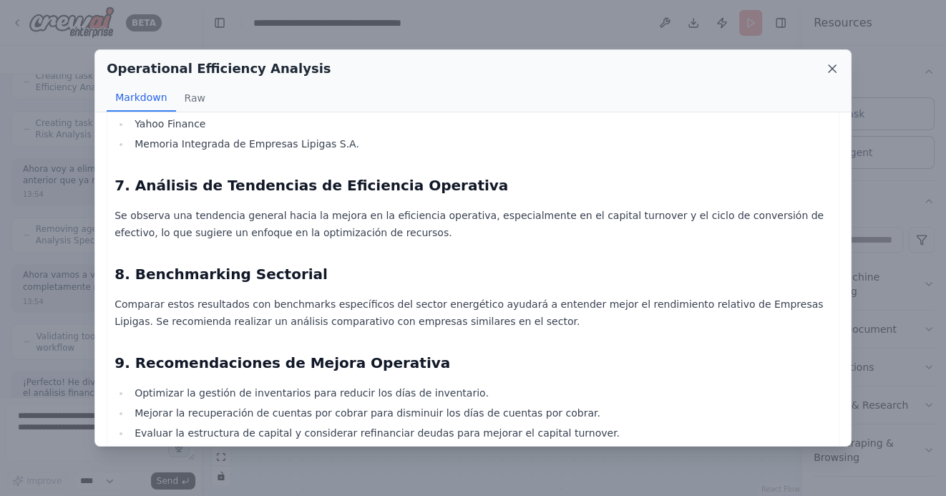
click at [835, 69] on icon at bounding box center [832, 69] width 14 height 14
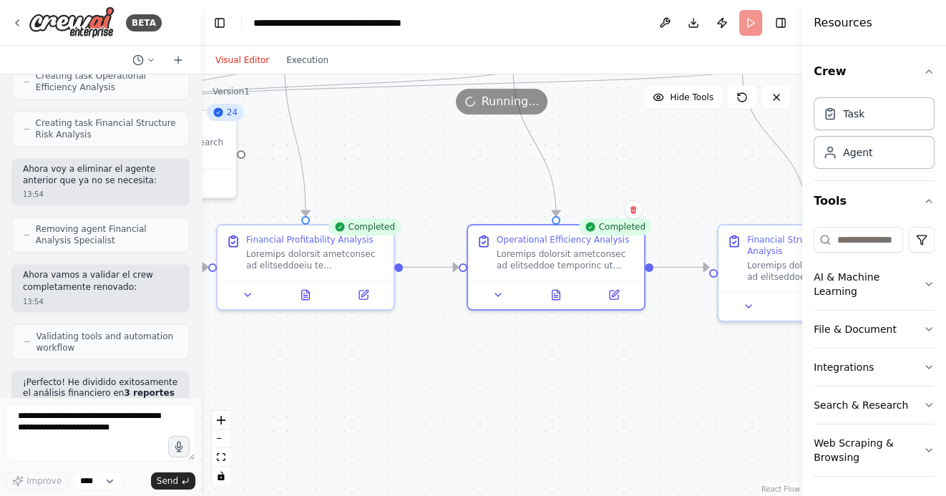
drag, startPoint x: 604, startPoint y: 393, endPoint x: 412, endPoint y: 388, distance: 192.6
click at [412, 388] on div ".deletable-edge-delete-btn { width: 20px; height: 20px; border: 0px solid #ffff…" at bounding box center [501, 285] width 601 height 422
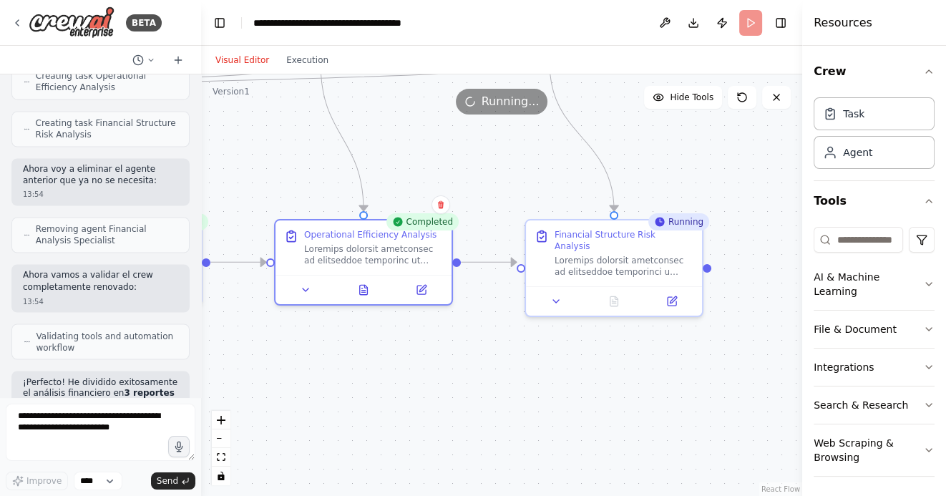
drag, startPoint x: 553, startPoint y: 375, endPoint x: 501, endPoint y: 375, distance: 52.3
click at [508, 375] on div ".deletable-edge-delete-btn { width: 20px; height: 20px; border: 0px solid #ffff…" at bounding box center [501, 285] width 601 height 422
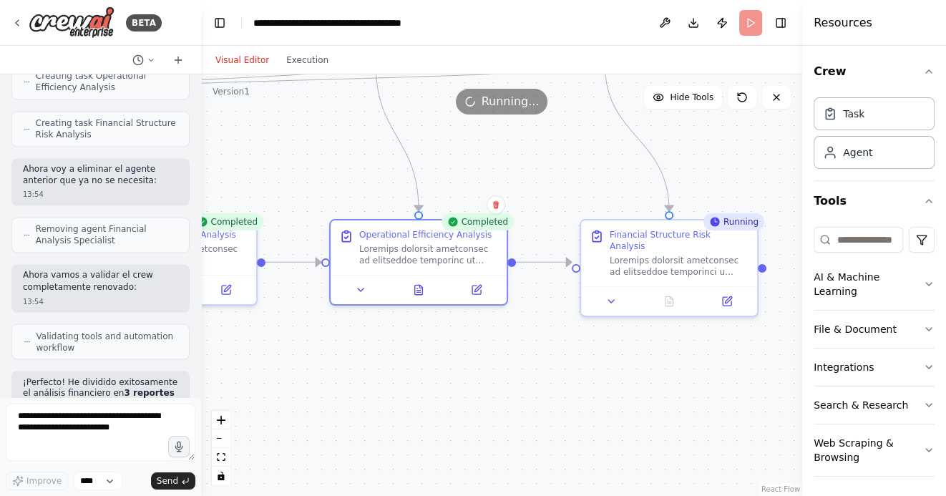
drag, startPoint x: 306, startPoint y: 361, endPoint x: 452, endPoint y: 358, distance: 145.4
click at [446, 361] on div ".deletable-edge-delete-btn { width: 20px; height: 20px; border: 0px solid #ffff…" at bounding box center [501, 285] width 601 height 422
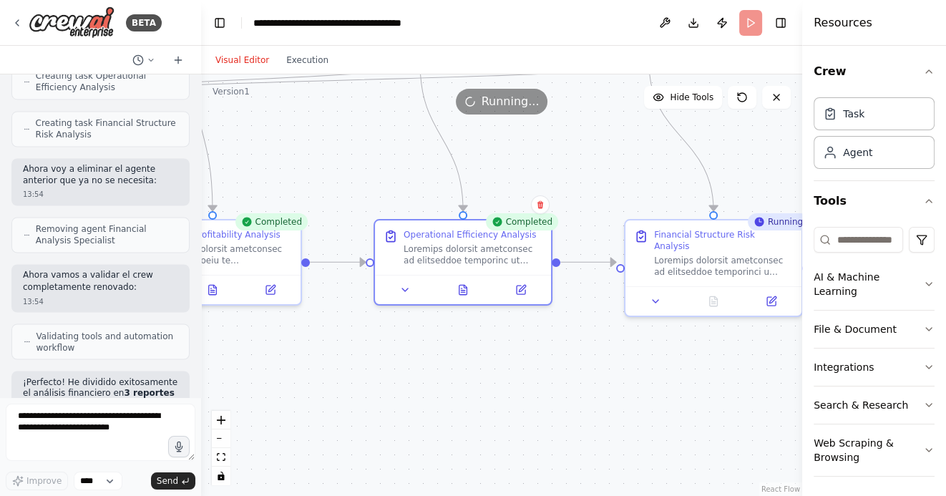
drag, startPoint x: 349, startPoint y: 358, endPoint x: 460, endPoint y: 358, distance: 110.2
click at [452, 358] on div ".deletable-edge-delete-btn { width: 20px; height: 20px; border: 0px solid #ffff…" at bounding box center [501, 285] width 601 height 422
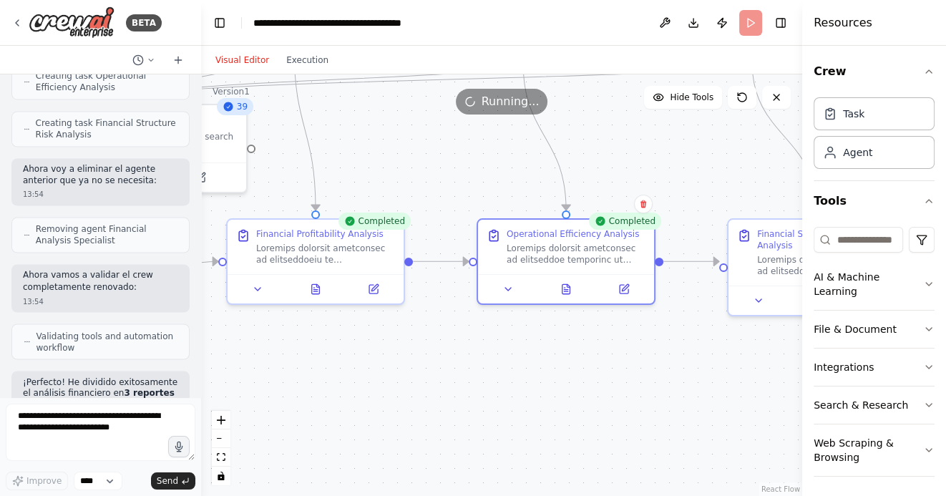
drag, startPoint x: 328, startPoint y: 351, endPoint x: 500, endPoint y: 351, distance: 172.5
click at [497, 351] on div ".deletable-edge-delete-btn { width: 20px; height: 20px; border: 0px solid #ffff…" at bounding box center [501, 285] width 601 height 422
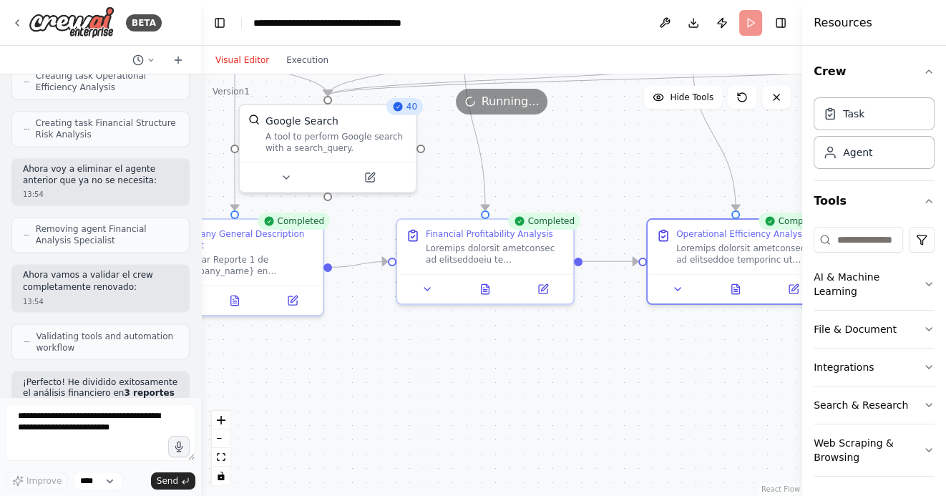
drag, startPoint x: 364, startPoint y: 359, endPoint x: 431, endPoint y: 359, distance: 67.3
click at [430, 359] on div ".deletable-edge-delete-btn { width: 20px; height: 20px; border: 0px solid #ffff…" at bounding box center [501, 285] width 601 height 422
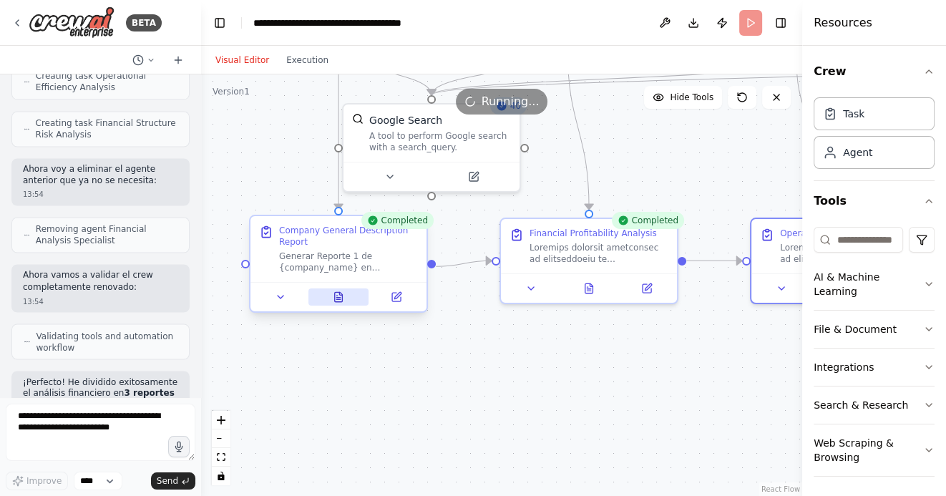
click at [341, 303] on button at bounding box center [339, 296] width 61 height 17
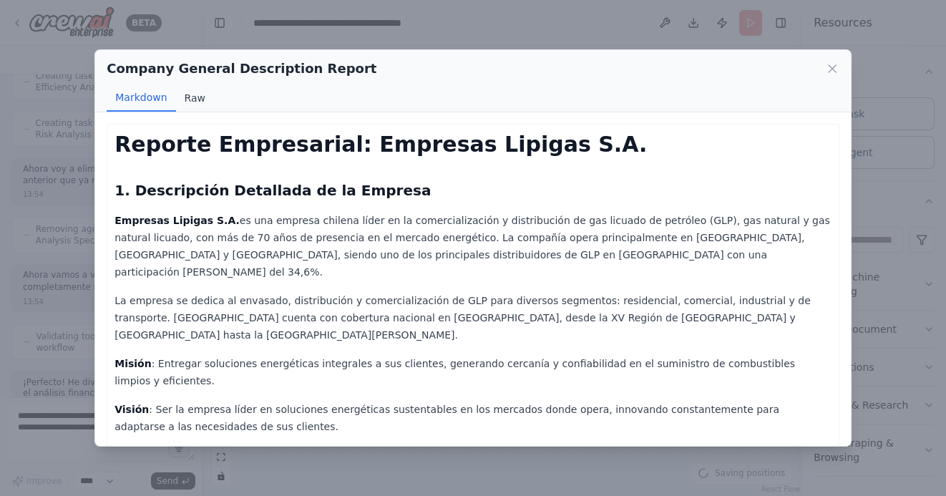
click at [191, 91] on button "Raw" at bounding box center [195, 97] width 38 height 27
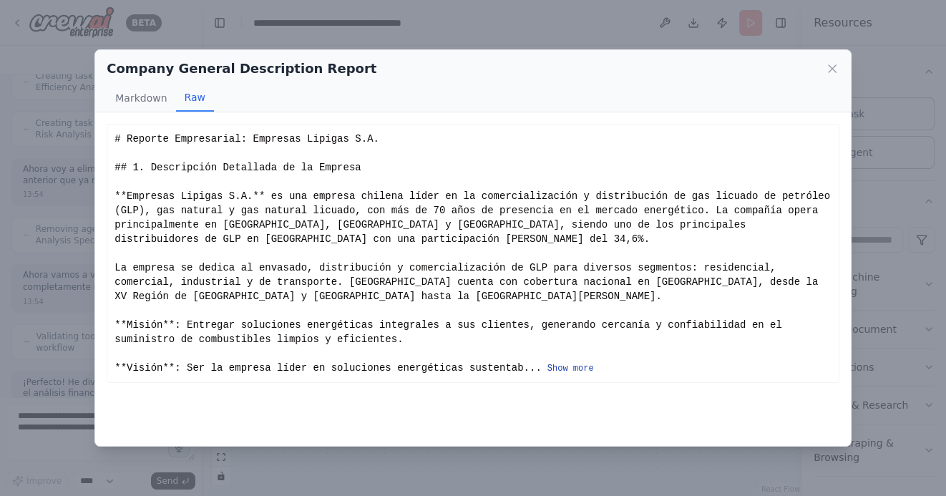
click at [576, 369] on button "Show more" at bounding box center [571, 368] width 47 height 11
click at [561, 369] on button "Show more" at bounding box center [571, 368] width 47 height 11
click at [566, 369] on button "Show more" at bounding box center [571, 368] width 47 height 11
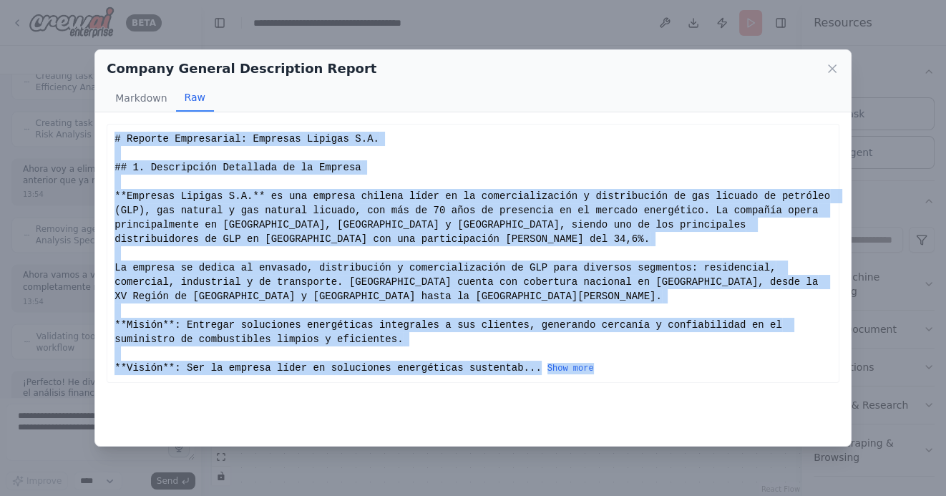
drag, startPoint x: 114, startPoint y: 135, endPoint x: 303, endPoint y: 399, distance: 325.2
click at [568, 369] on button "Show more" at bounding box center [571, 368] width 47 height 11
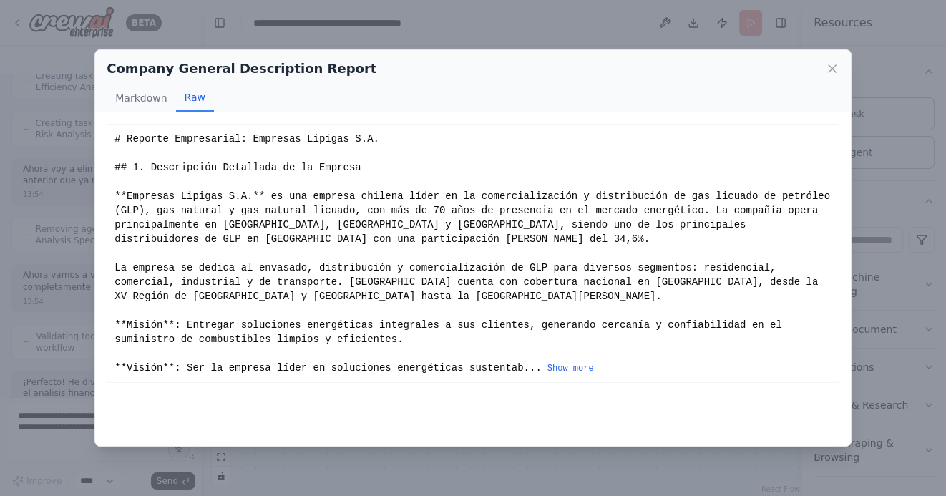
click at [503, 326] on div "# Reporte Empresarial: Empresas Lipigas S.A. ## 1. Descripción Detallada de la …" at bounding box center [473, 253] width 717 height 243
click at [578, 369] on button "Show more" at bounding box center [571, 368] width 47 height 11
click at [566, 365] on button "Show more" at bounding box center [571, 368] width 47 height 11
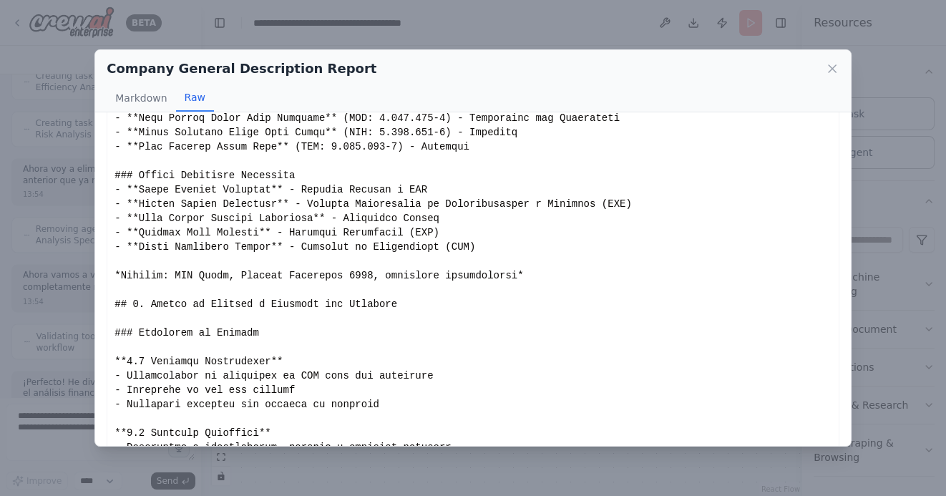
scroll to position [0, 0]
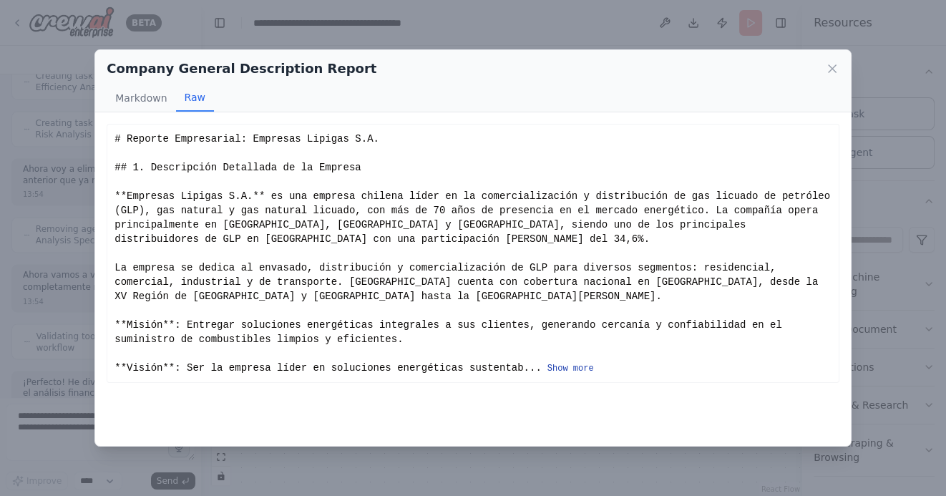
click at [578, 369] on button "Show more" at bounding box center [571, 368] width 47 height 11
click at [567, 371] on button "Show more" at bounding box center [571, 368] width 47 height 11
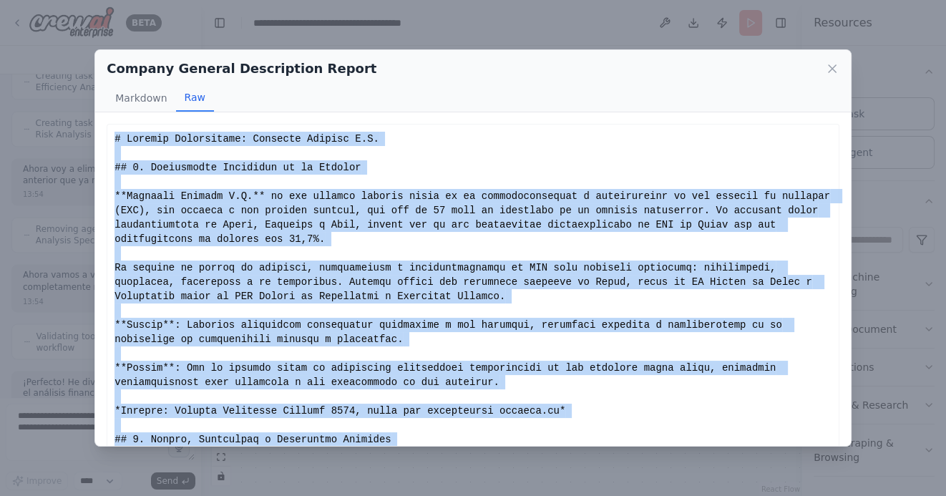
drag, startPoint x: 372, startPoint y: 422, endPoint x: 114, endPoint y: 139, distance: 383.0
copy div "# Reporte Empresarial: Empresas Lipigas S.A. ## 1. Descripción Detallada de la …"
click at [836, 73] on icon at bounding box center [832, 69] width 14 height 14
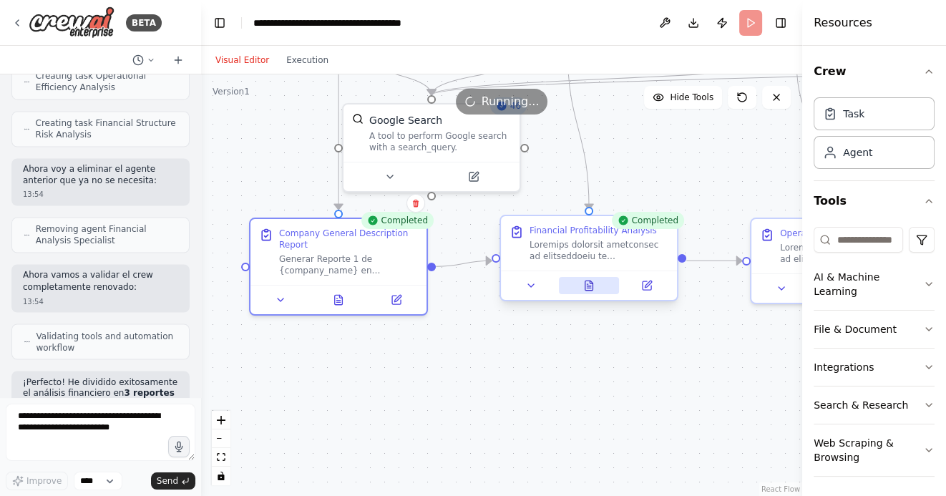
click at [592, 287] on icon at bounding box center [590, 285] width 8 height 9
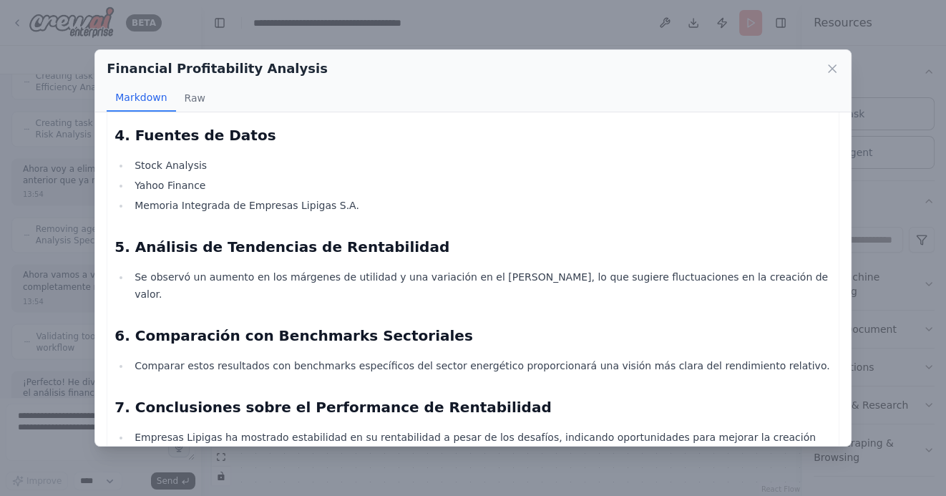
scroll to position [410, 0]
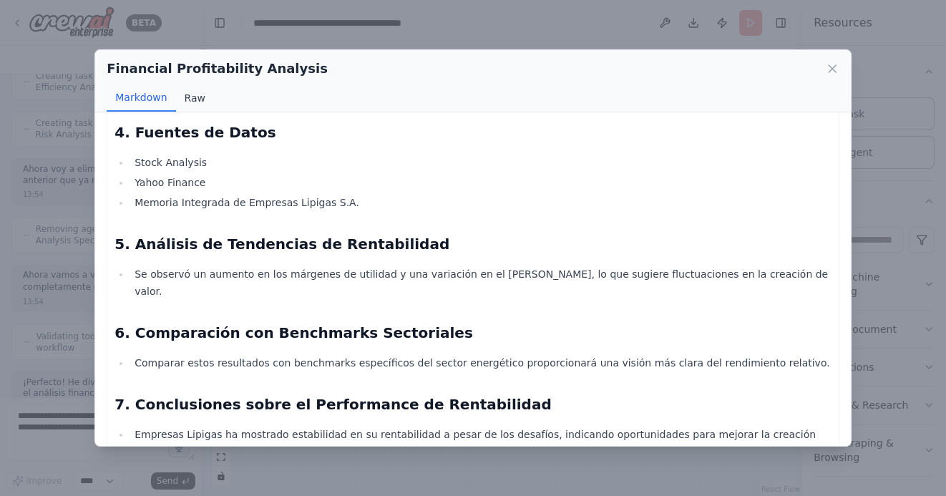
click at [200, 94] on button "Raw" at bounding box center [195, 97] width 38 height 27
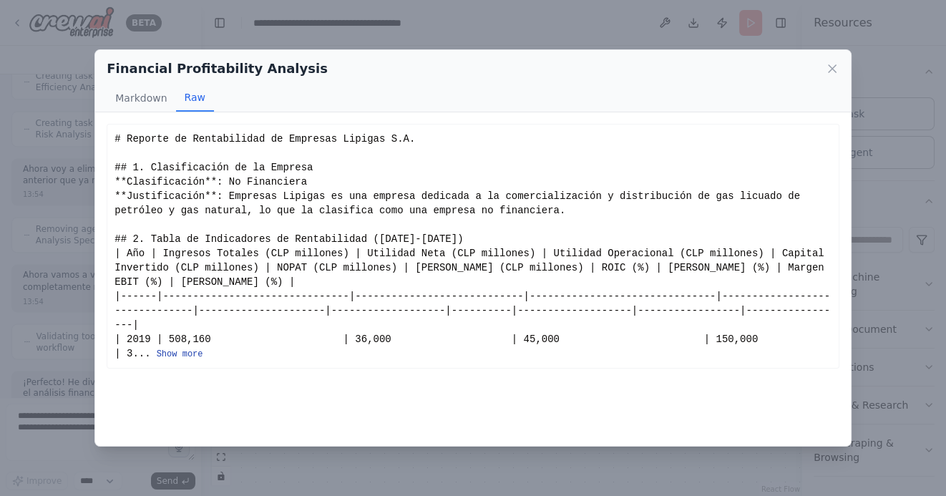
click at [183, 354] on button "Show more" at bounding box center [180, 354] width 47 height 11
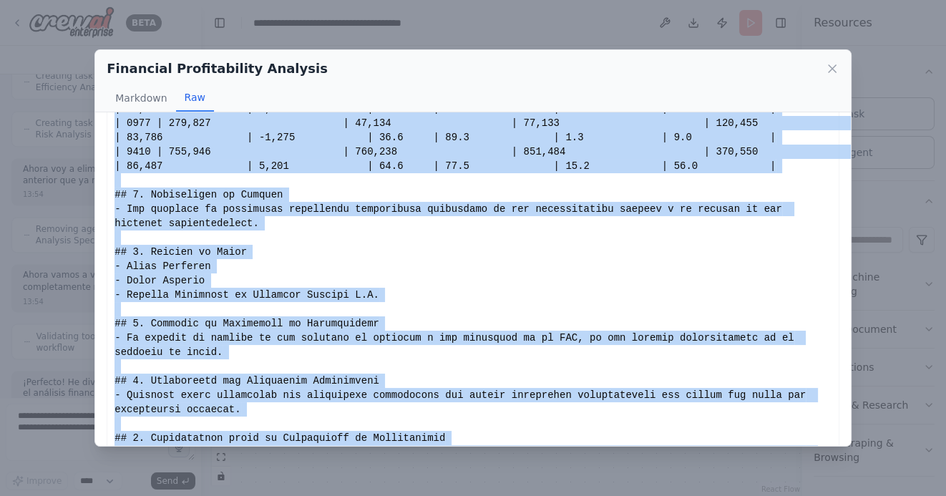
scroll to position [363, 0]
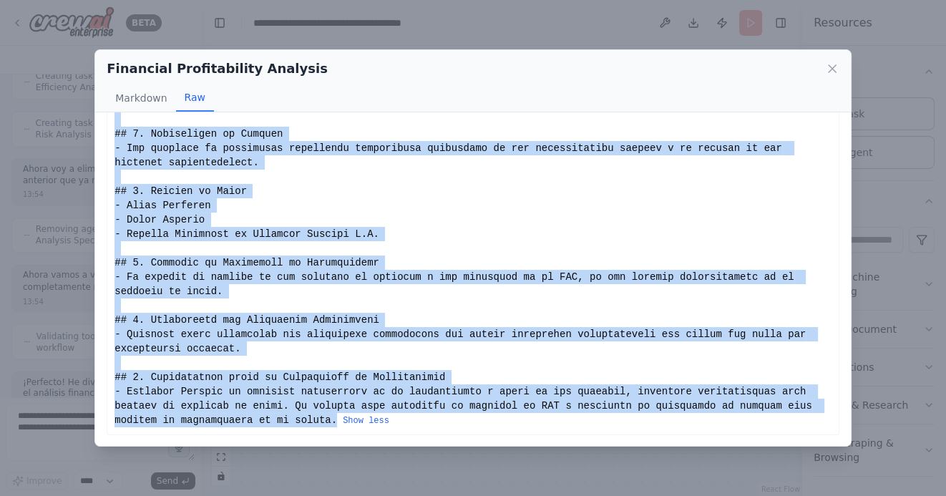
drag, startPoint x: 114, startPoint y: 138, endPoint x: 339, endPoint y: 422, distance: 361.8
click at [339, 422] on div "Show less" at bounding box center [473, 98] width 717 height 659
copy div "# Reporte de Rentabilidad de Empresas Lipigas S.A. ## 1. Clasificación de la Em…"
click at [836, 67] on icon at bounding box center [832, 69] width 14 height 14
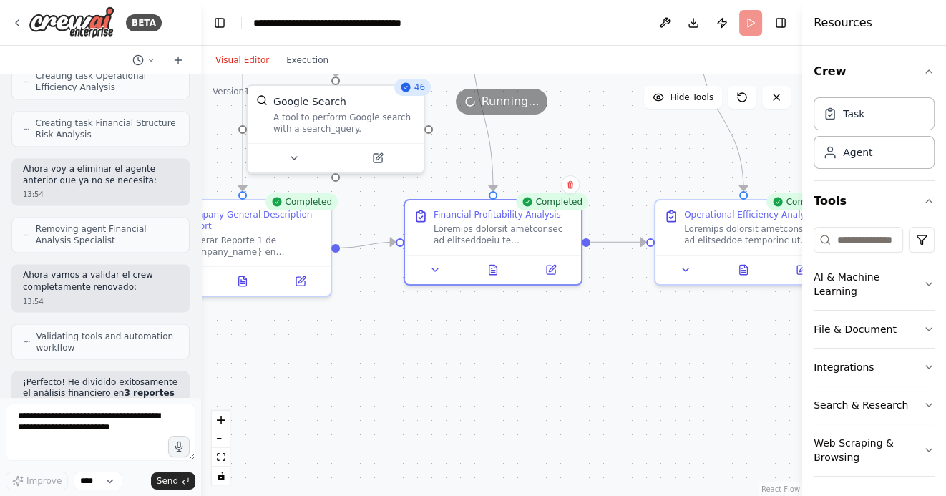
drag, startPoint x: 668, startPoint y: 161, endPoint x: 555, endPoint y: 142, distance: 114.0
click at [555, 142] on div ".deletable-edge-delete-btn { width: 20px; height: 20px; border: 0px solid #ffff…" at bounding box center [501, 285] width 601 height 422
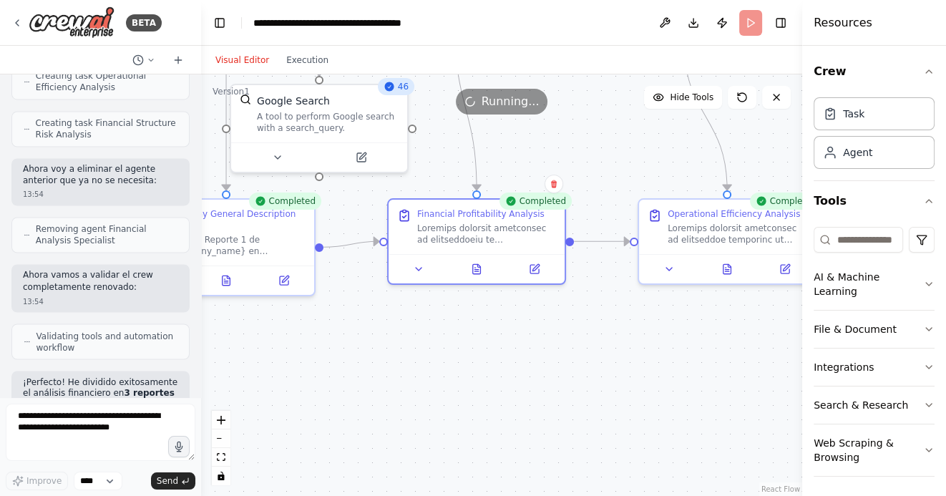
drag, startPoint x: 674, startPoint y: 335, endPoint x: 525, endPoint y: 335, distance: 148.9
click at [530, 335] on div ".deletable-edge-delete-btn { width: 20px; height: 20px; border: 0px solid #ffff…" at bounding box center [501, 285] width 601 height 422
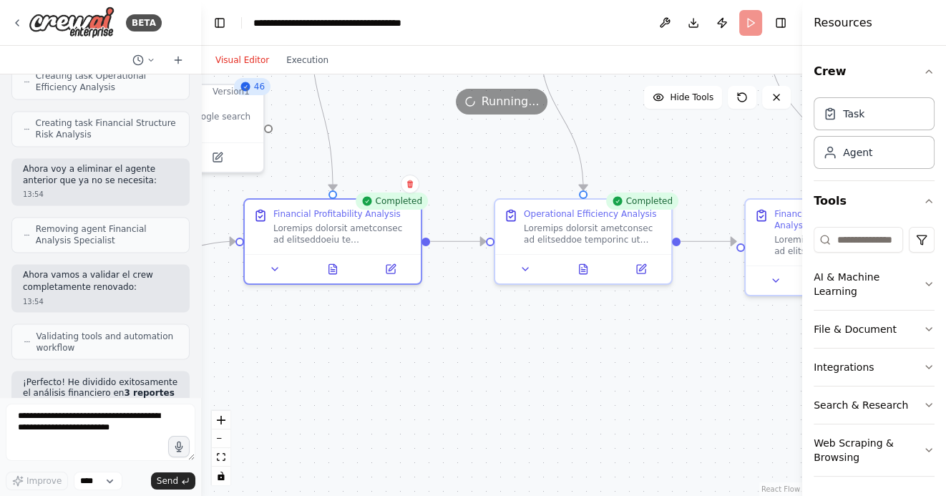
drag, startPoint x: 606, startPoint y: 329, endPoint x: 466, endPoint y: 329, distance: 140.3
click at [466, 329] on div ".deletable-edge-delete-btn { width: 20px; height: 20px; border: 0px solid #ffff…" at bounding box center [501, 285] width 601 height 422
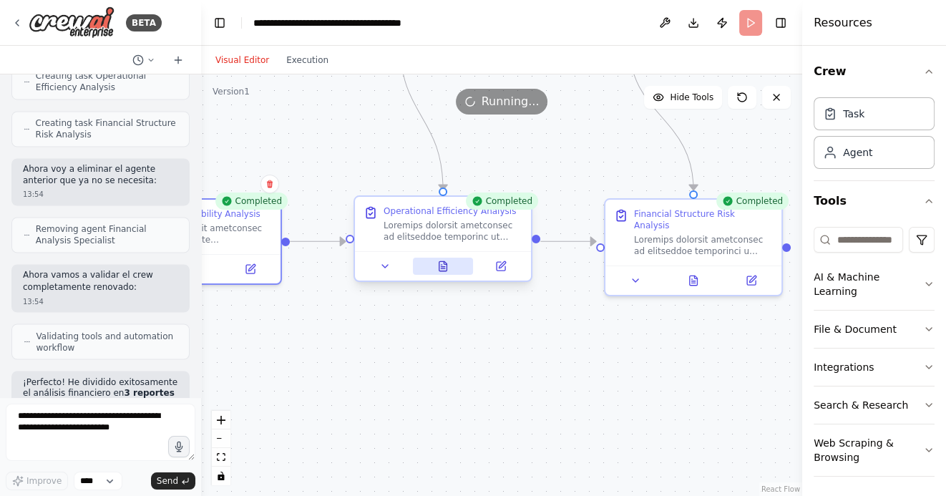
click at [445, 266] on icon at bounding box center [443, 265] width 8 height 9
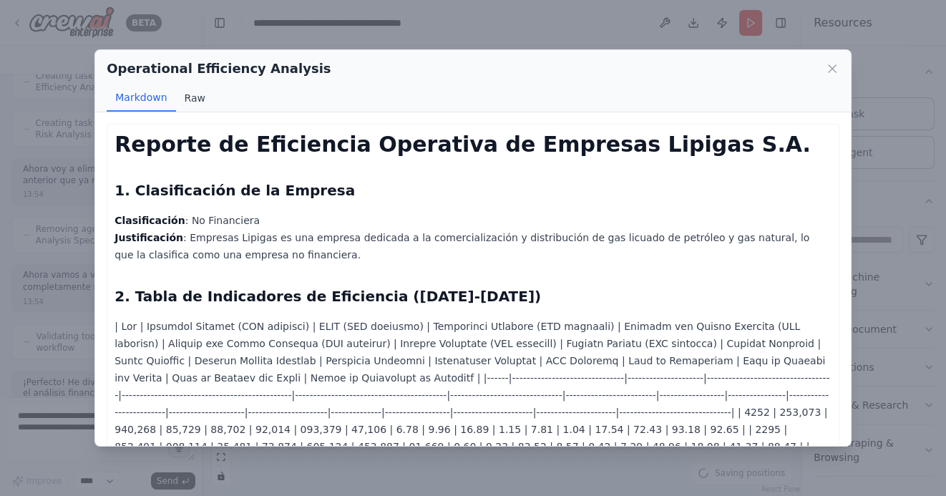
click at [188, 87] on button "Raw" at bounding box center [195, 97] width 38 height 27
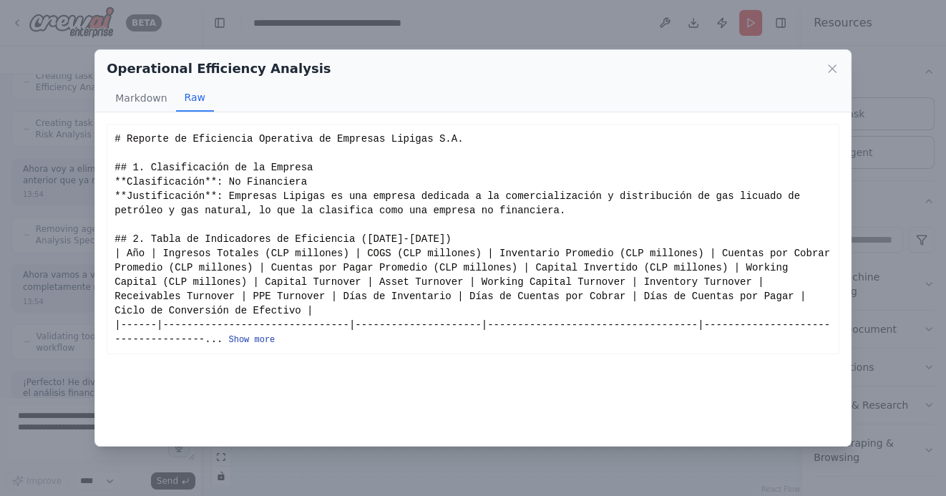
click at [251, 341] on button "Show more" at bounding box center [251, 339] width 47 height 11
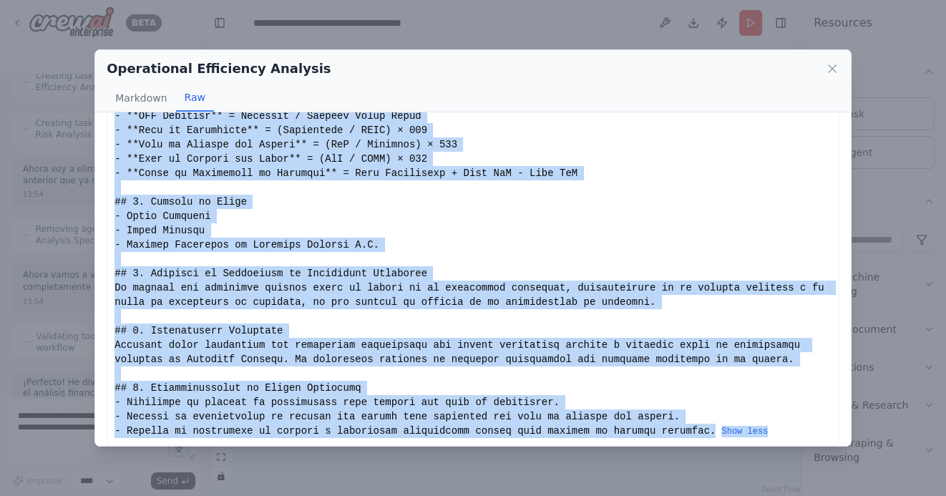
scroll to position [778, 0]
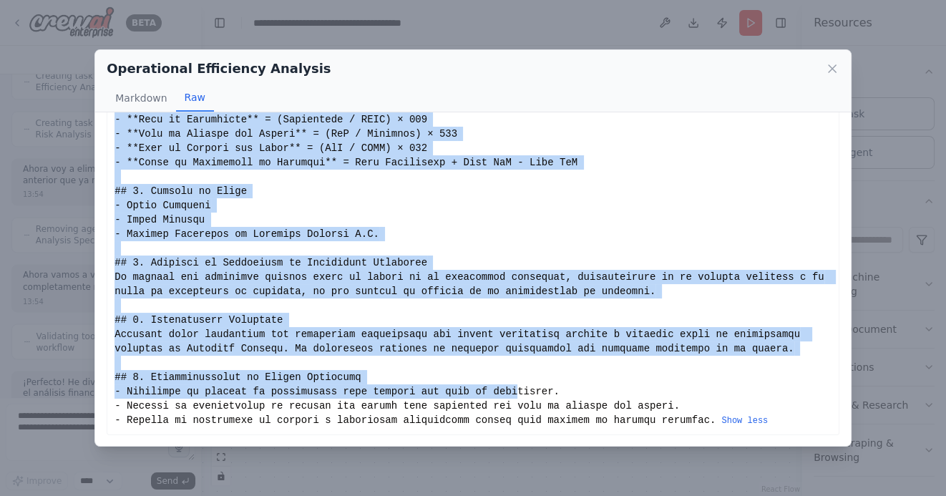
drag, startPoint x: 115, startPoint y: 137, endPoint x: 535, endPoint y: 400, distance: 496.5
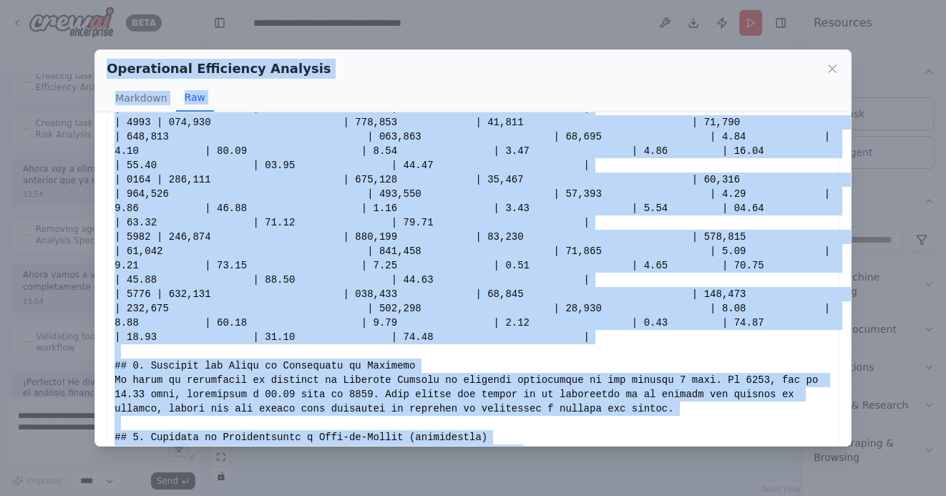
scroll to position [0, 0]
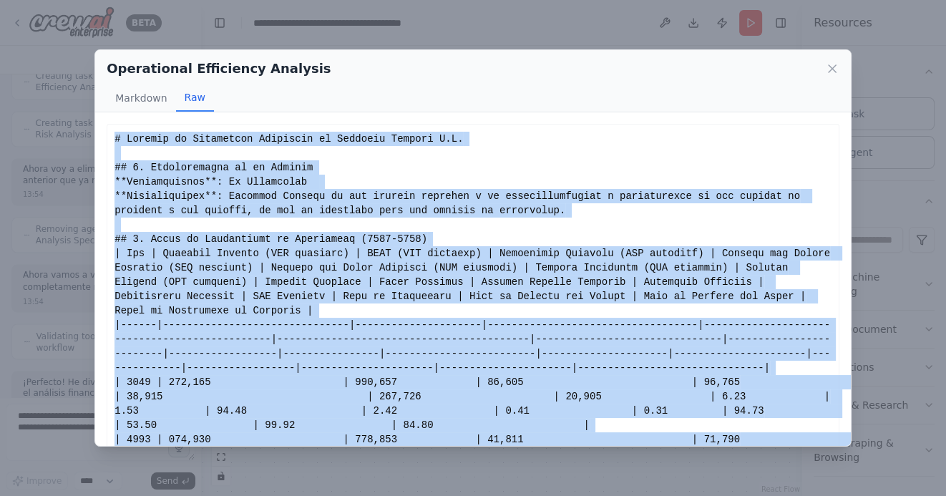
drag, startPoint x: 717, startPoint y: 421, endPoint x: 115, endPoint y: 139, distance: 664.8
copy div "# Reporte de Eficiencia Operativa de Empresas Lipigas S.A. ## 1. Clasificación …"
click at [829, 68] on icon at bounding box center [832, 69] width 14 height 14
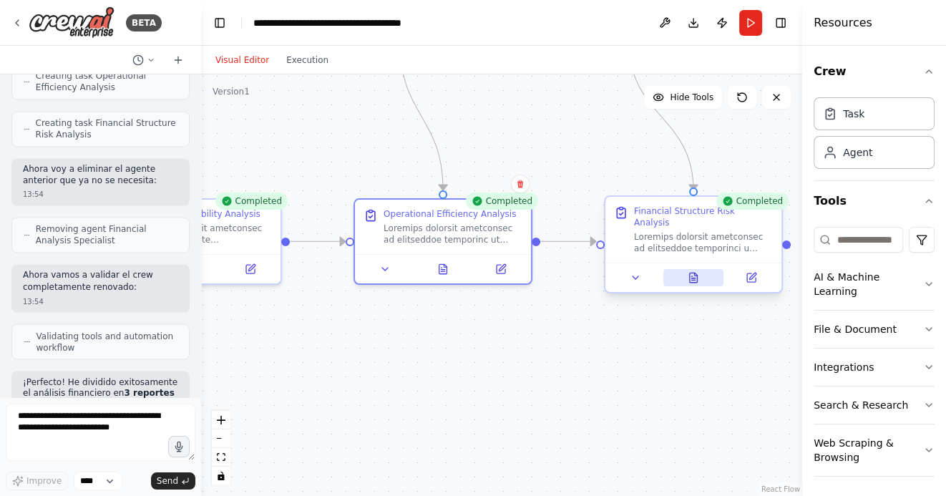
click at [699, 272] on icon at bounding box center [693, 277] width 11 height 11
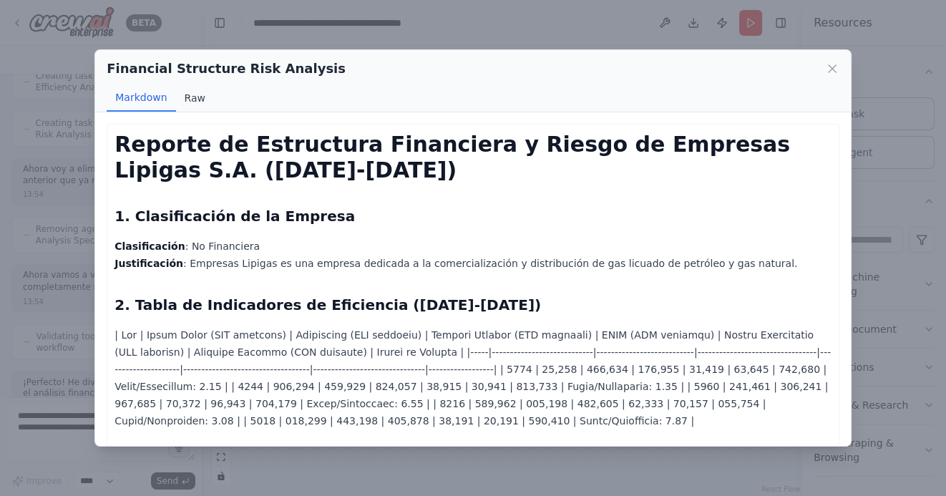
click at [190, 92] on button "Raw" at bounding box center [195, 97] width 38 height 27
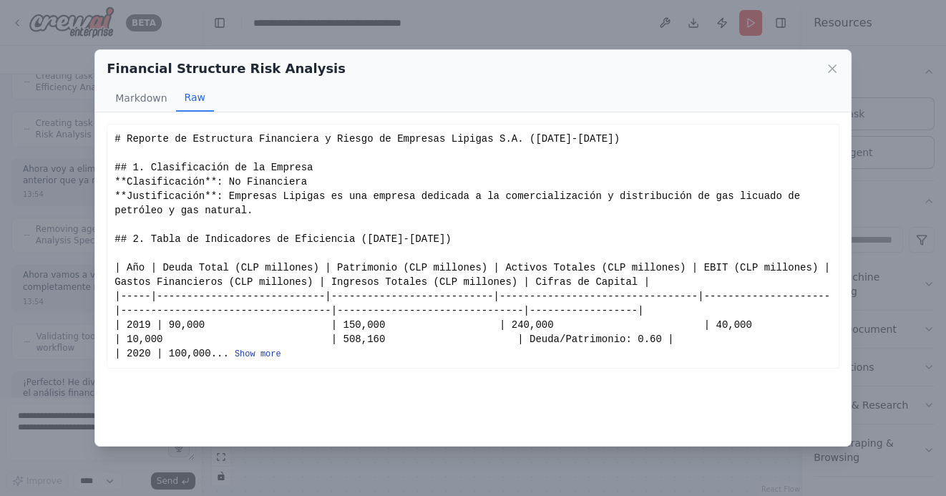
click at [281, 355] on button "Show more" at bounding box center [258, 354] width 47 height 11
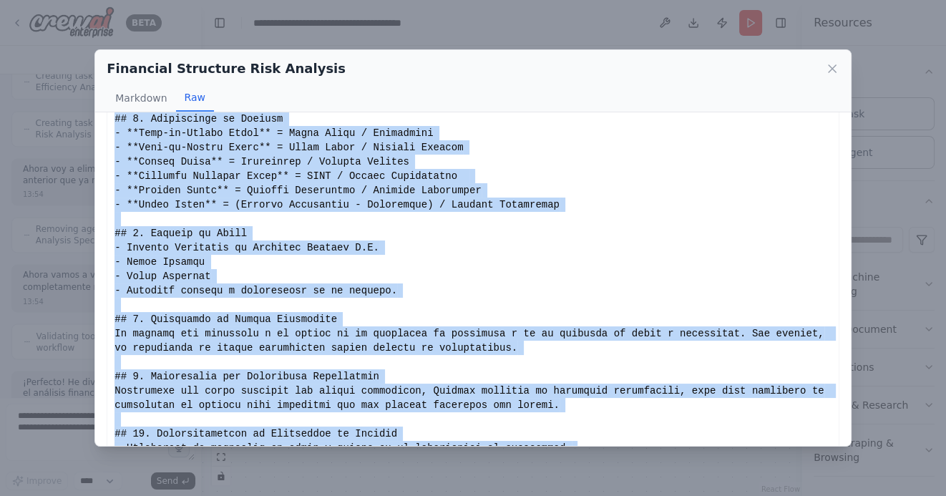
scroll to position [821, 0]
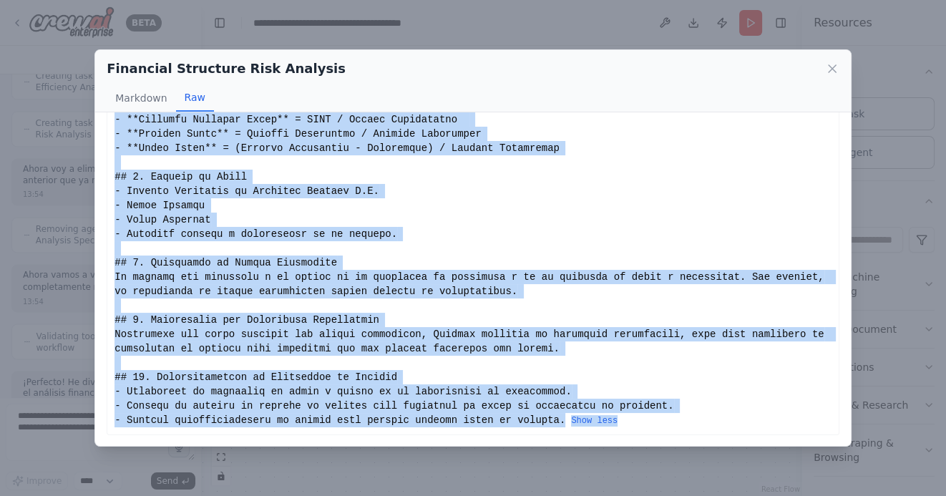
drag, startPoint x: 116, startPoint y: 138, endPoint x: 555, endPoint y: 428, distance: 525.9
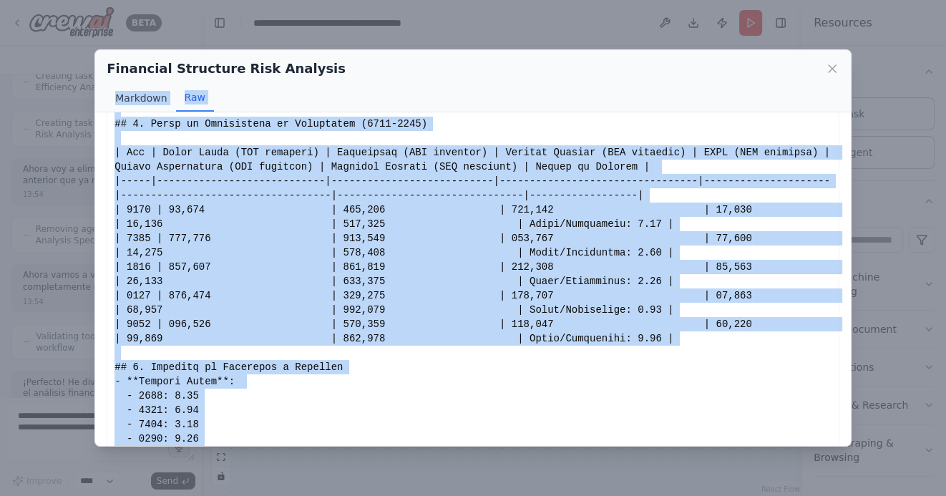
scroll to position [0, 0]
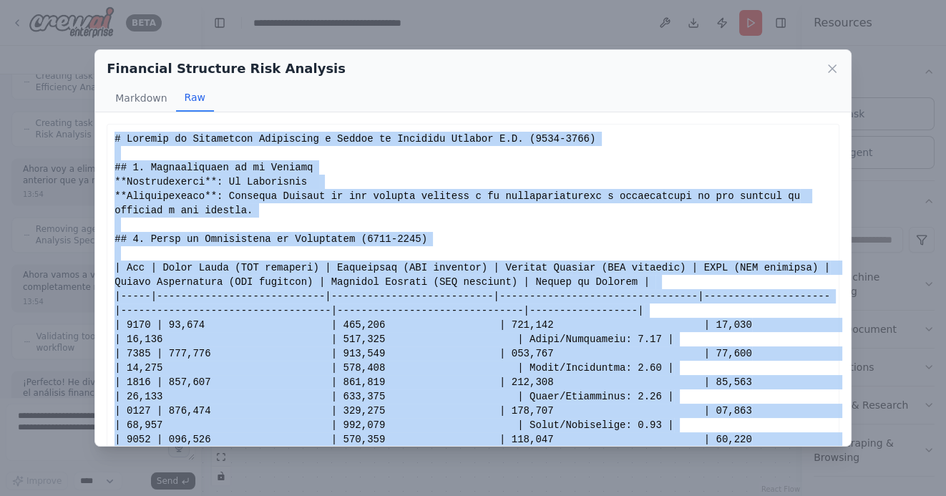
drag, startPoint x: 565, startPoint y: 421, endPoint x: 113, endPoint y: 137, distance: 534.2
copy div "# Reporte de Estructura Financiera y Riesgo de Empresas Lipigas S.A. (2019-2023…"
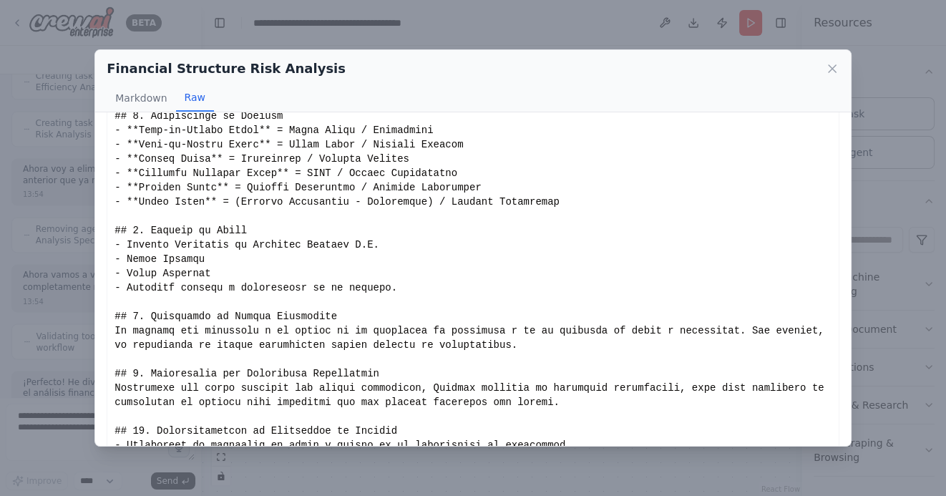
scroll to position [821, 0]
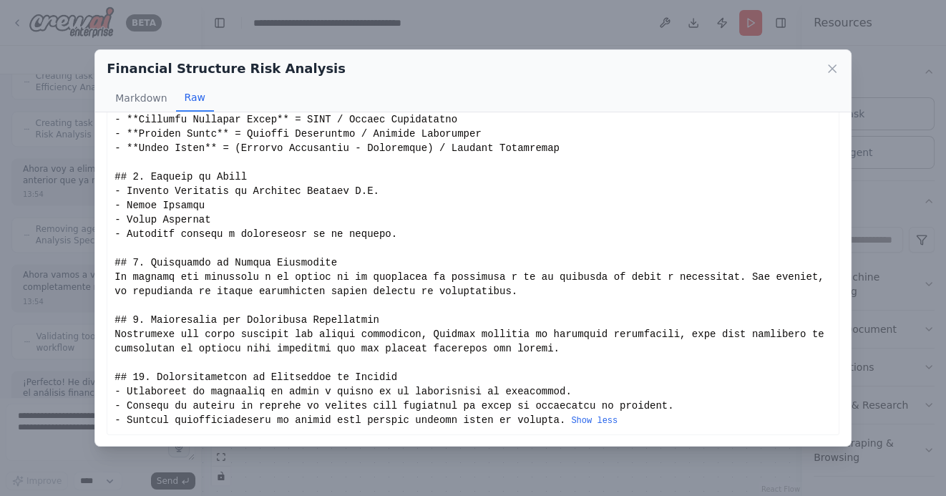
click at [825, 74] on div "Financial Structure Risk Analysis" at bounding box center [473, 69] width 733 height 20
click at [837, 67] on icon at bounding box center [832, 69] width 14 height 14
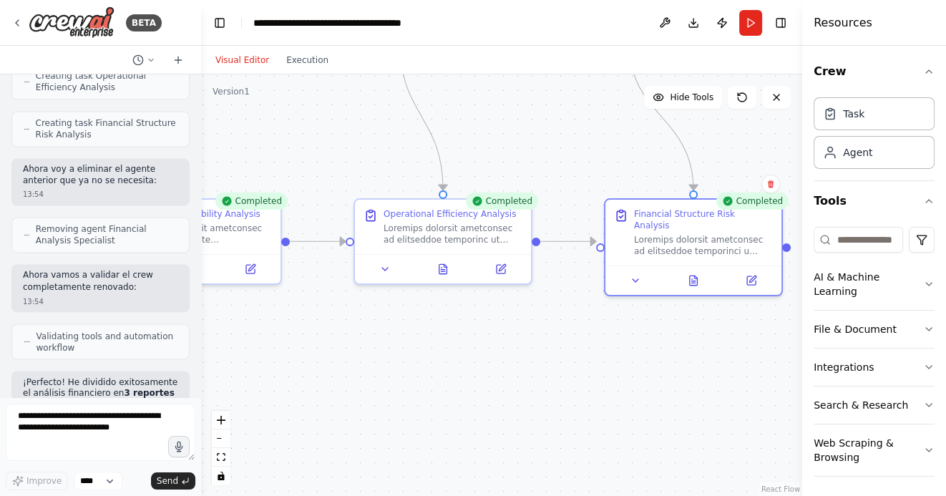
drag, startPoint x: 630, startPoint y: 387, endPoint x: 514, endPoint y: 387, distance: 116.0
click at [514, 387] on div ".deletable-edge-delete-btn { width: 20px; height: 20px; border: 0px solid #ffff…" at bounding box center [501, 285] width 601 height 422
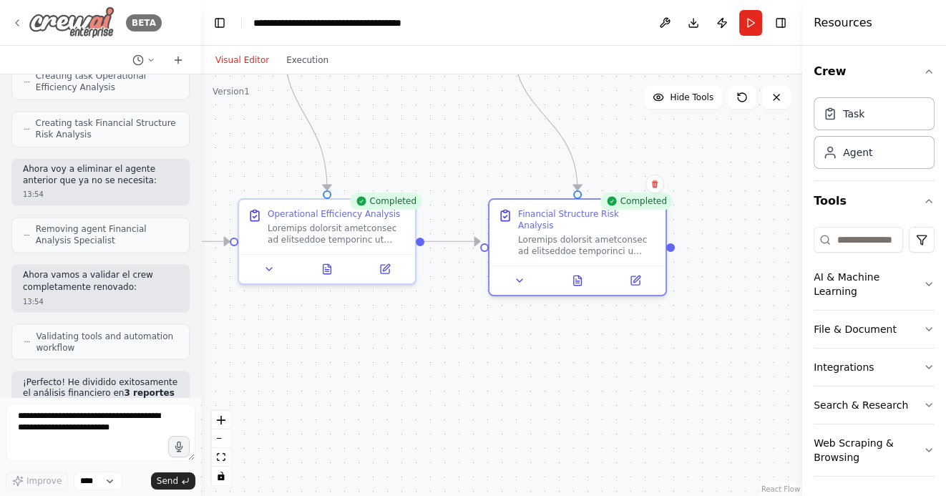
click at [14, 19] on icon at bounding box center [16, 22] width 11 height 11
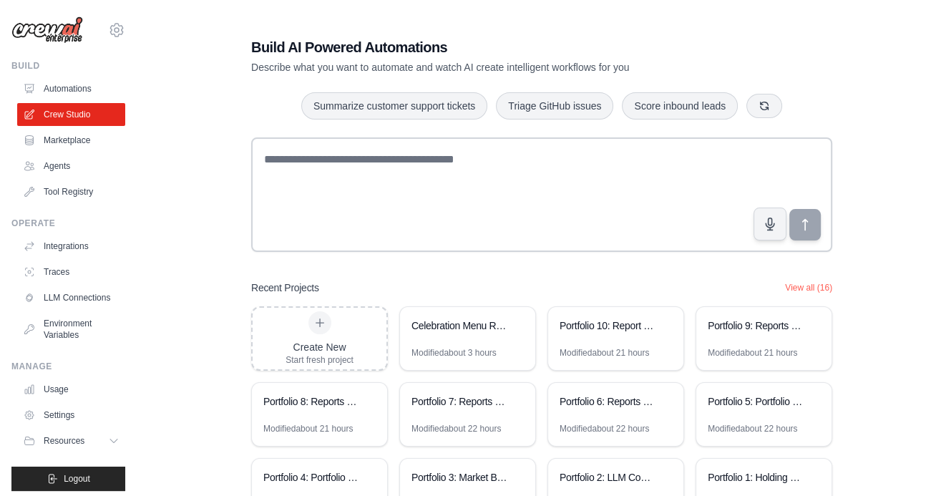
scroll to position [99, 0]
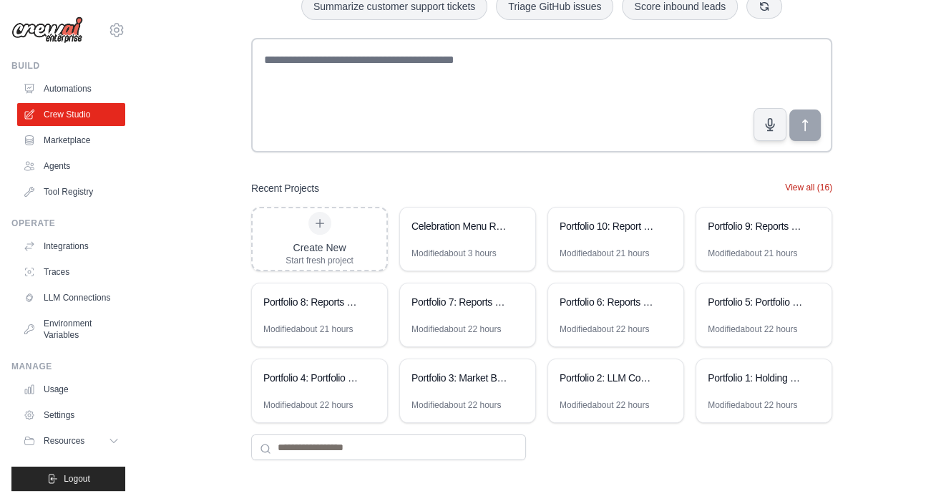
click at [822, 188] on button "View all (16)" at bounding box center [808, 187] width 47 height 11
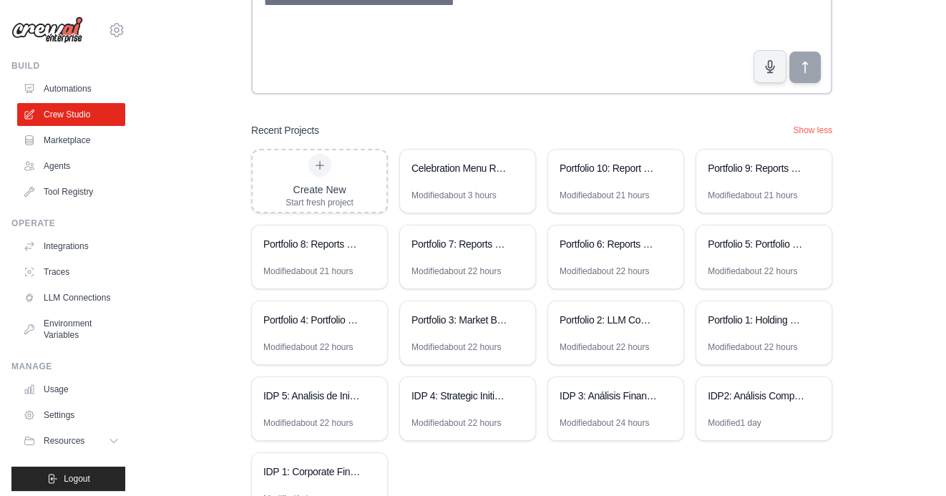
scroll to position [251, 0]
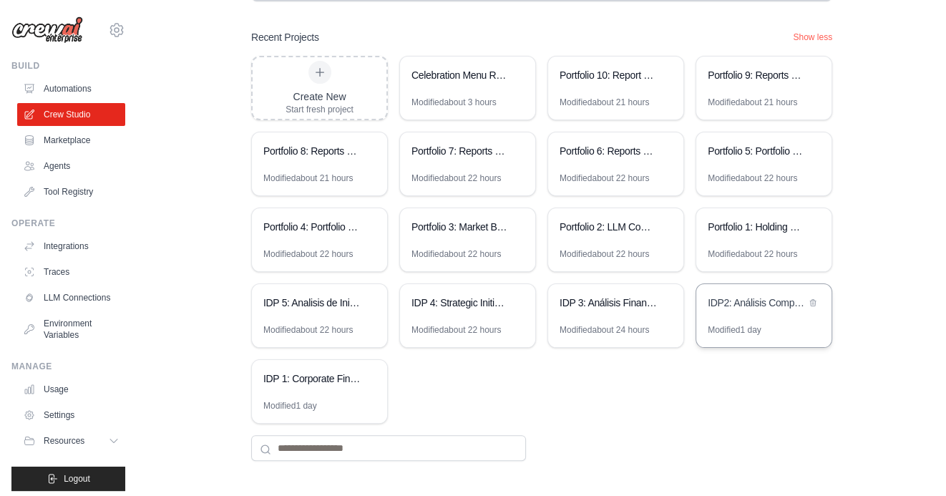
click at [767, 298] on div "IDP2: Análisis Competitivo Financiero" at bounding box center [757, 303] width 98 height 14
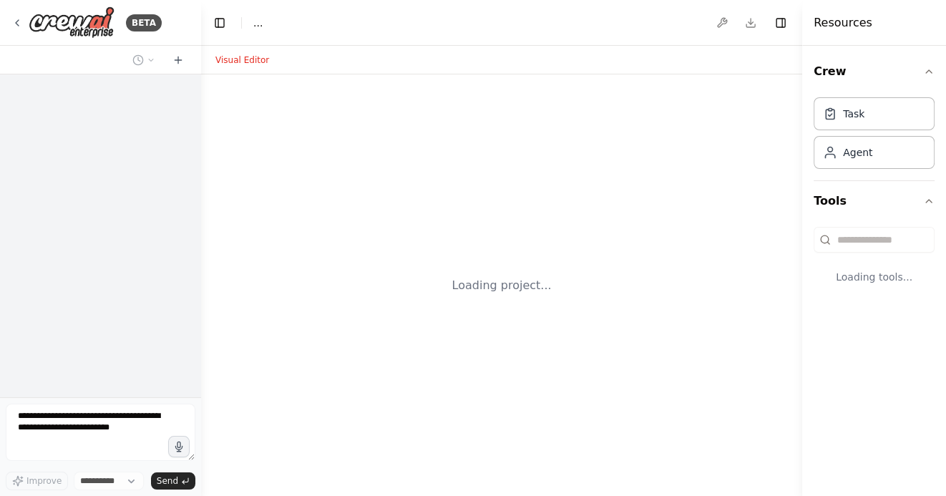
select select "****"
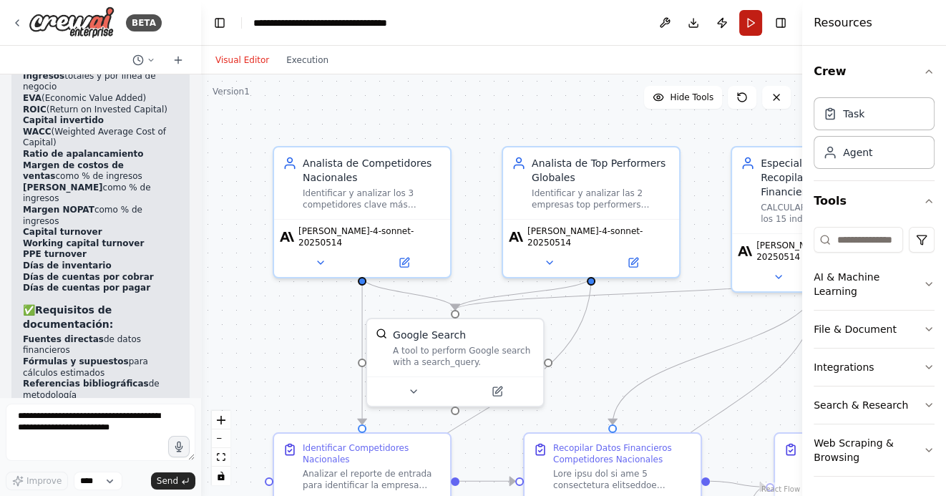
click at [747, 24] on button "Run" at bounding box center [750, 23] width 23 height 26
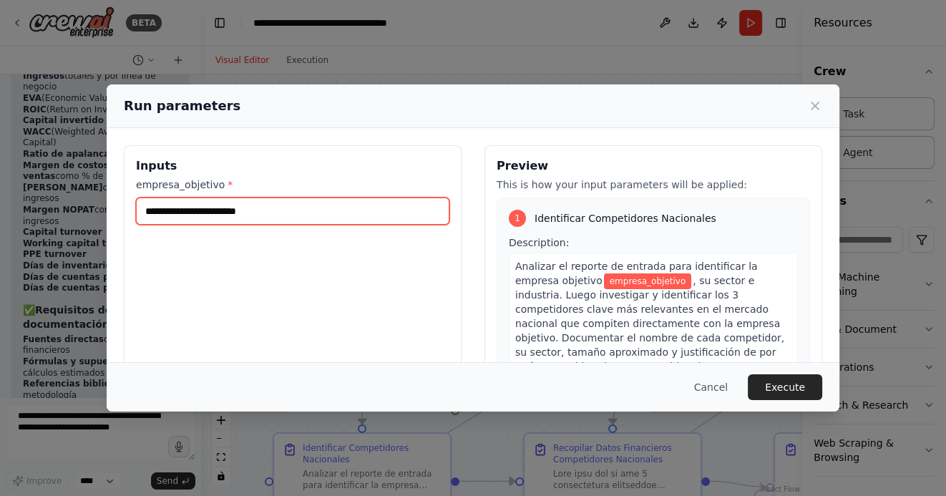
click at [231, 212] on input "empresa_objetivo *" at bounding box center [293, 211] width 314 height 27
type input "**********"
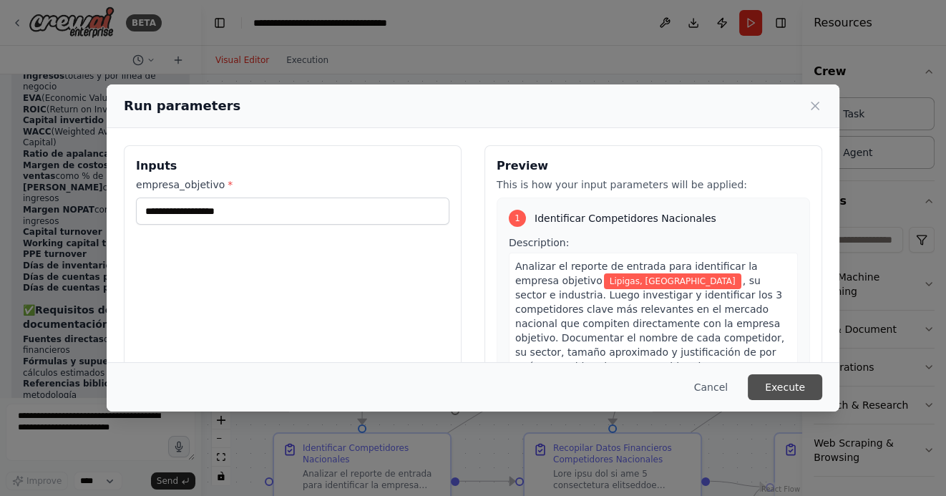
click at [810, 387] on button "Execute" at bounding box center [785, 387] width 74 height 26
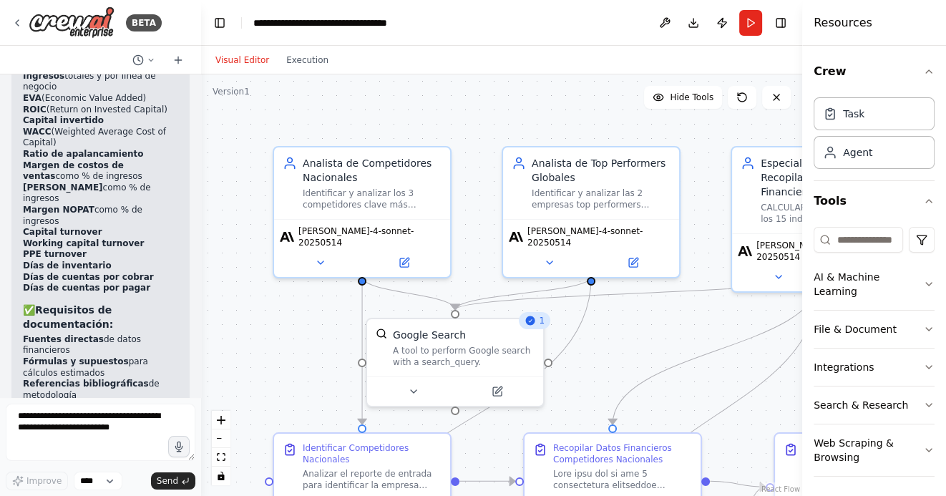
drag, startPoint x: 586, startPoint y: 131, endPoint x: 586, endPoint y: 88, distance: 42.9
click at [586, 88] on div ".deletable-edge-delete-btn { width: 20px; height: 20px; border: 0px solid #ffff…" at bounding box center [501, 285] width 601 height 422
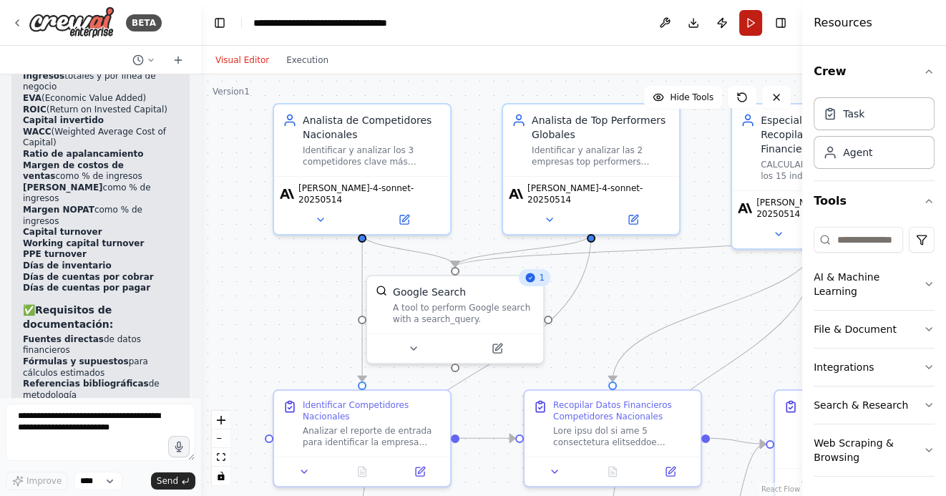
click at [757, 24] on button "Run" at bounding box center [750, 23] width 23 height 26
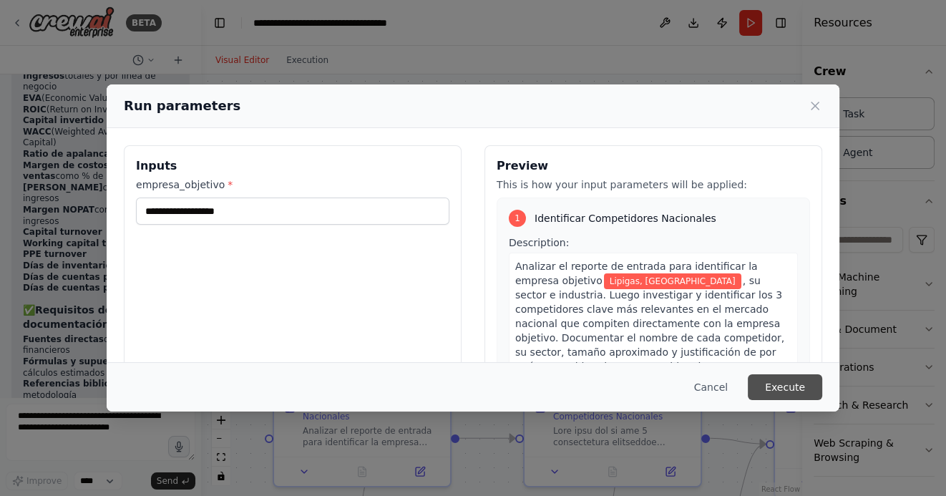
click at [781, 379] on button "Execute" at bounding box center [785, 387] width 74 height 26
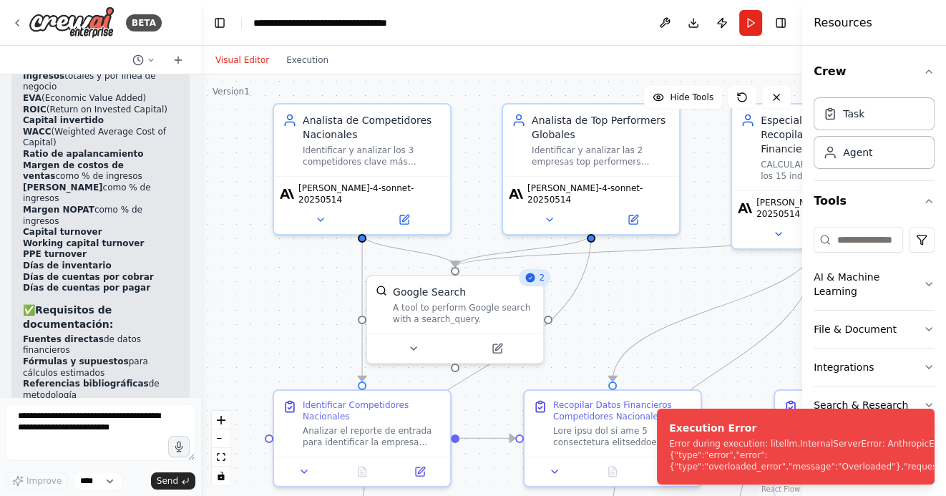
click at [754, 24] on button "Run" at bounding box center [750, 23] width 23 height 26
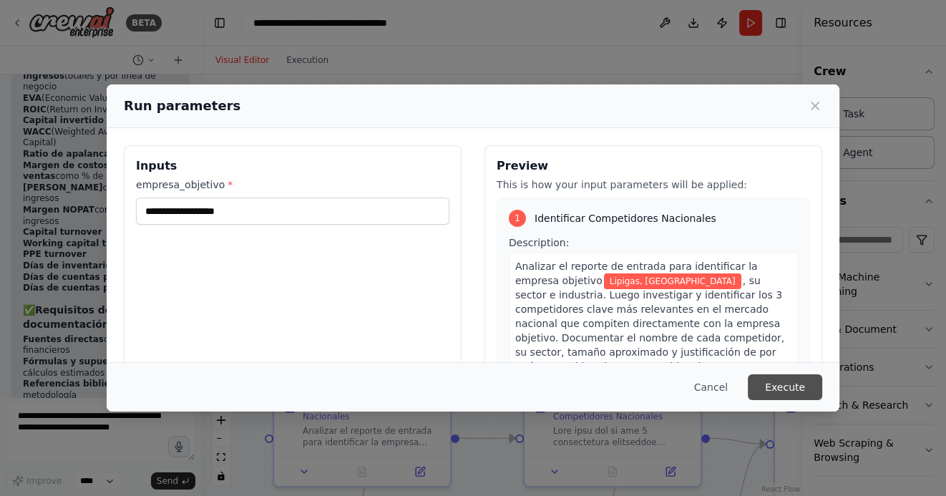
click at [786, 386] on button "Execute" at bounding box center [785, 387] width 74 height 26
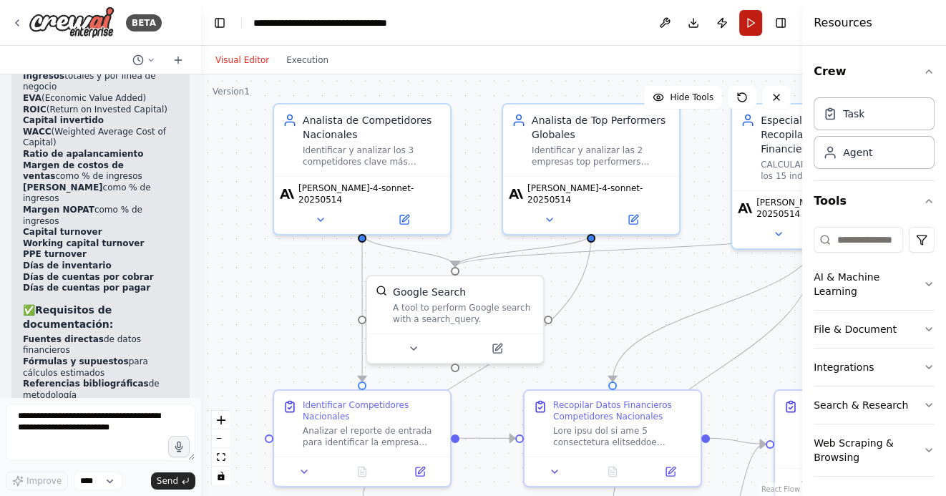
click at [749, 19] on button "Run" at bounding box center [750, 23] width 23 height 26
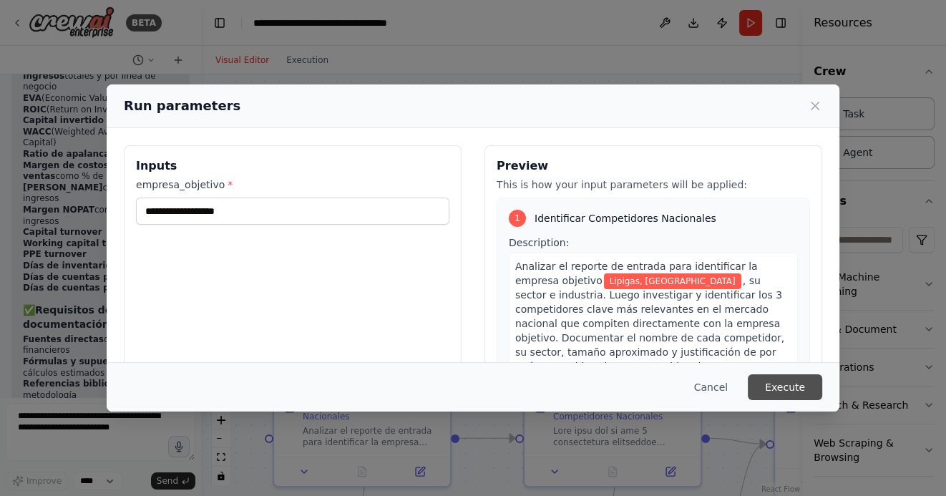
click at [781, 394] on button "Execute" at bounding box center [785, 387] width 74 height 26
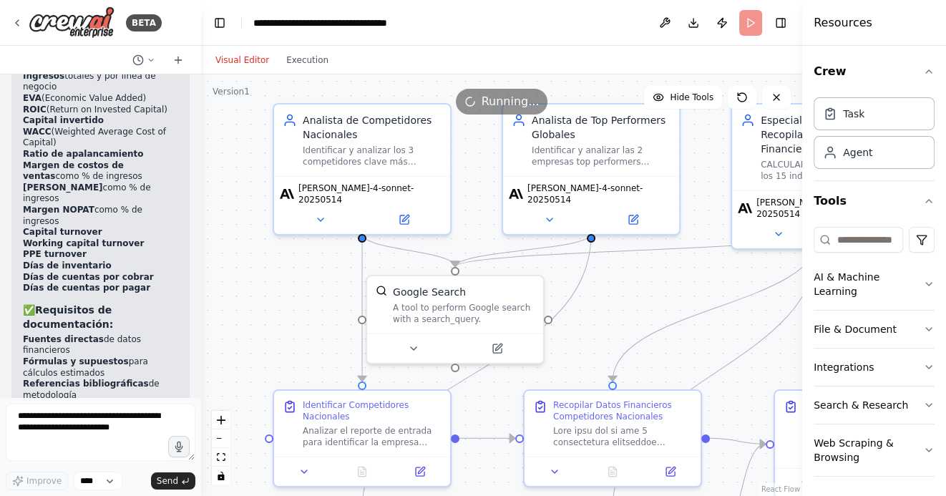
drag, startPoint x: 649, startPoint y: 278, endPoint x: 649, endPoint y: 200, distance: 78.7
click at [649, 200] on div ".deletable-edge-delete-btn { width: 20px; height: 20px; border: 0px solid #ffff…" at bounding box center [501, 285] width 601 height 422
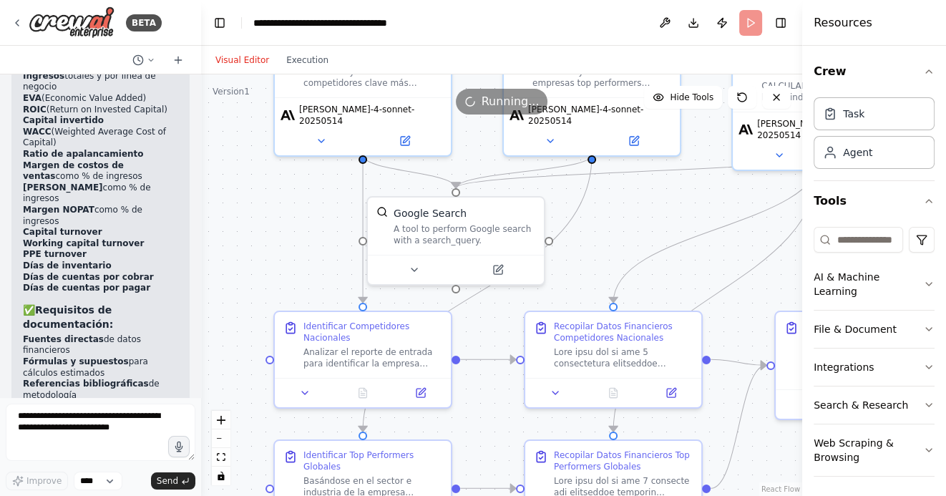
drag, startPoint x: 613, startPoint y: 226, endPoint x: 613, endPoint y: 212, distance: 14.3
click at [613, 212] on div ".deletable-edge-delete-btn { width: 20px; height: 20px; border: 0px solid #ffff…" at bounding box center [501, 285] width 601 height 422
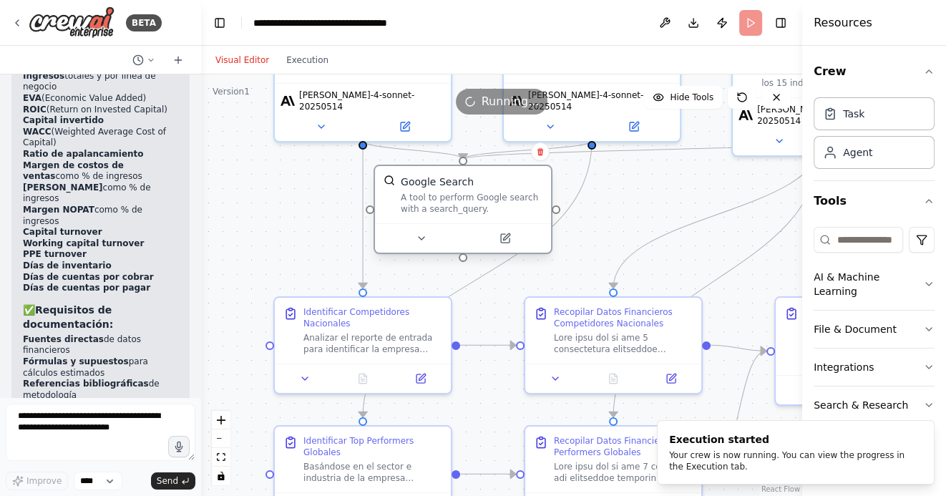
drag, startPoint x: 498, startPoint y: 196, endPoint x: 498, endPoint y: 173, distance: 22.9
click at [498, 175] on div "Google Search" at bounding box center [472, 182] width 142 height 14
drag, startPoint x: 530, startPoint y: 156, endPoint x: 530, endPoint y: 174, distance: 17.9
click at [532, 174] on div "Google Search A tool to perform Google search with a search_query." at bounding box center [463, 194] width 176 height 57
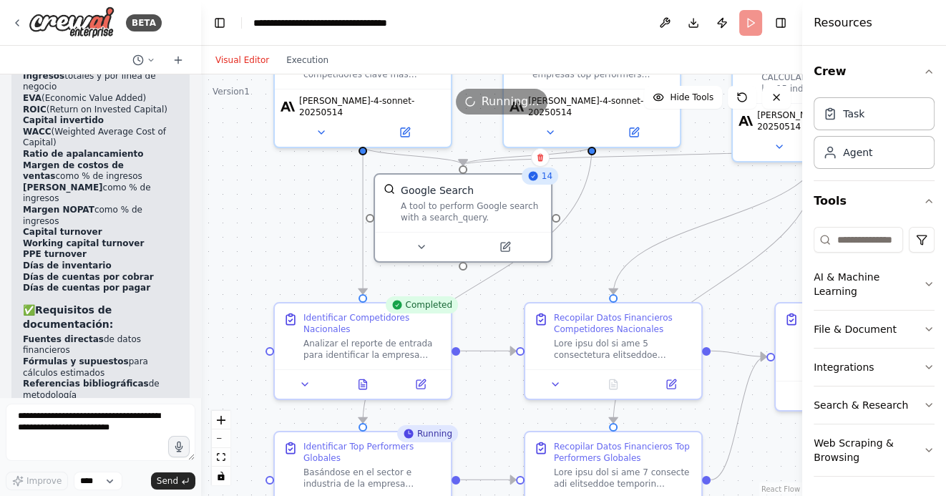
click at [631, 200] on div ".deletable-edge-delete-btn { width: 20px; height: 20px; border: 0px solid #ffff…" at bounding box center [501, 285] width 601 height 422
drag, startPoint x: 632, startPoint y: 198, endPoint x: 620, endPoint y: 199, distance: 12.2
click at [628, 199] on div ".deletable-edge-delete-btn { width: 20px; height: 20px; border: 0px solid #ffff…" at bounding box center [501, 285] width 601 height 422
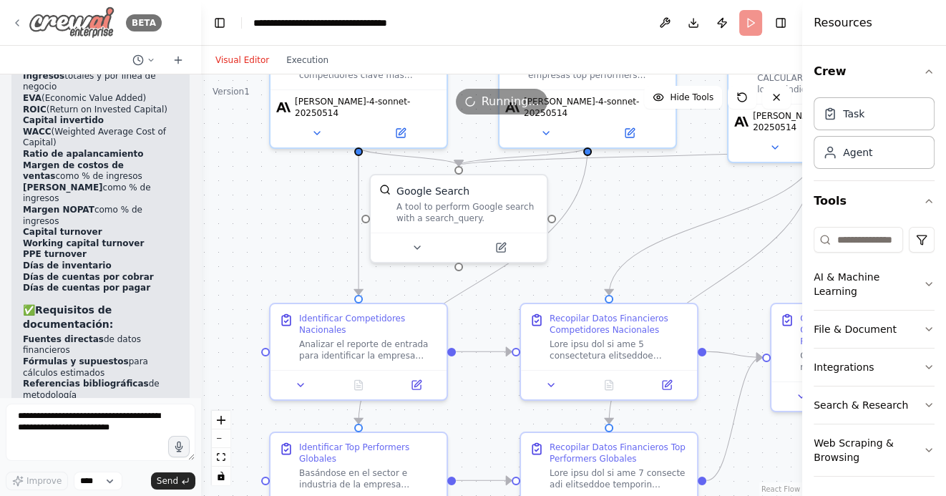
click at [19, 27] on icon at bounding box center [16, 22] width 11 height 11
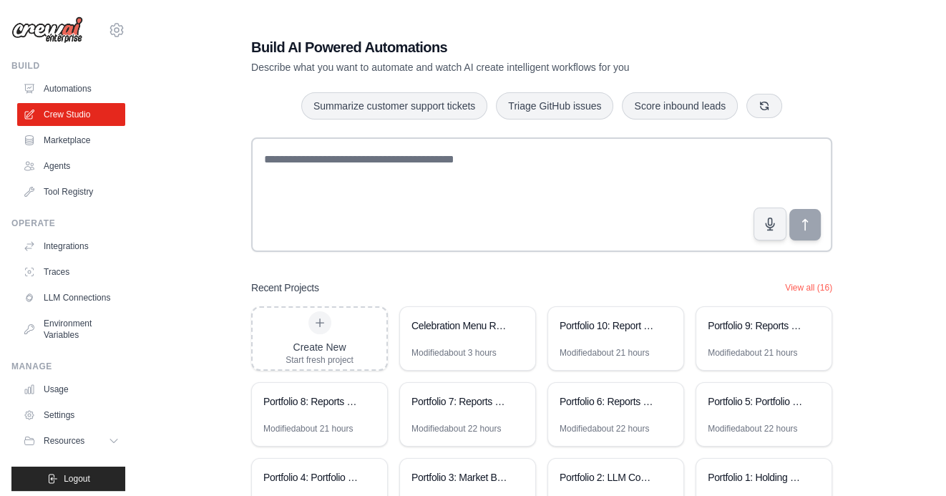
scroll to position [99, 0]
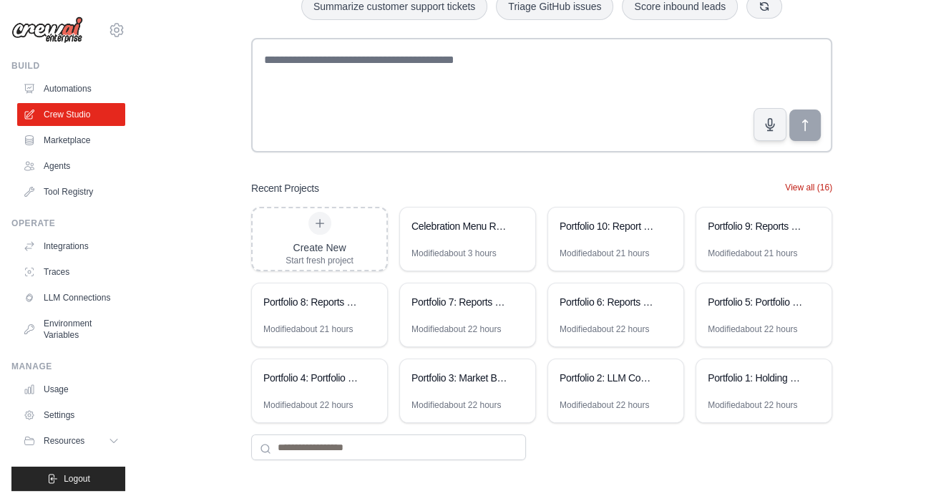
click at [811, 186] on button "View all (16)" at bounding box center [808, 187] width 47 height 11
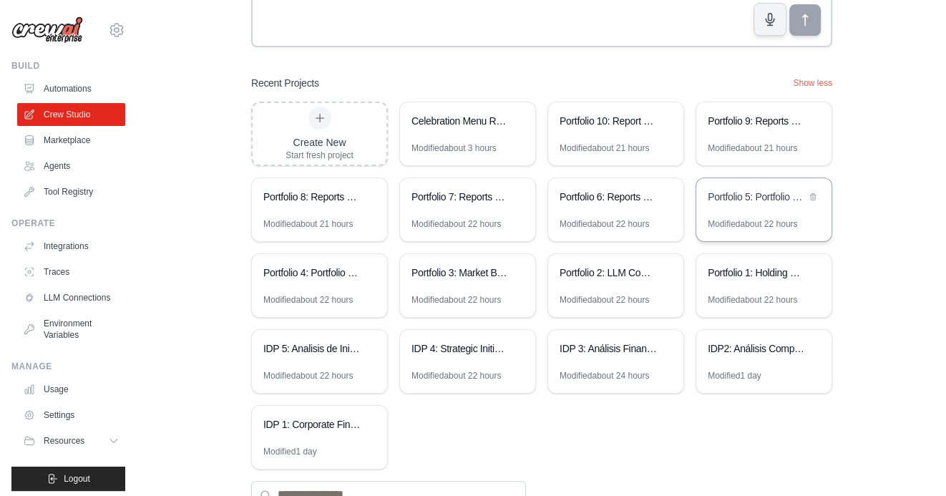
scroll to position [251, 0]
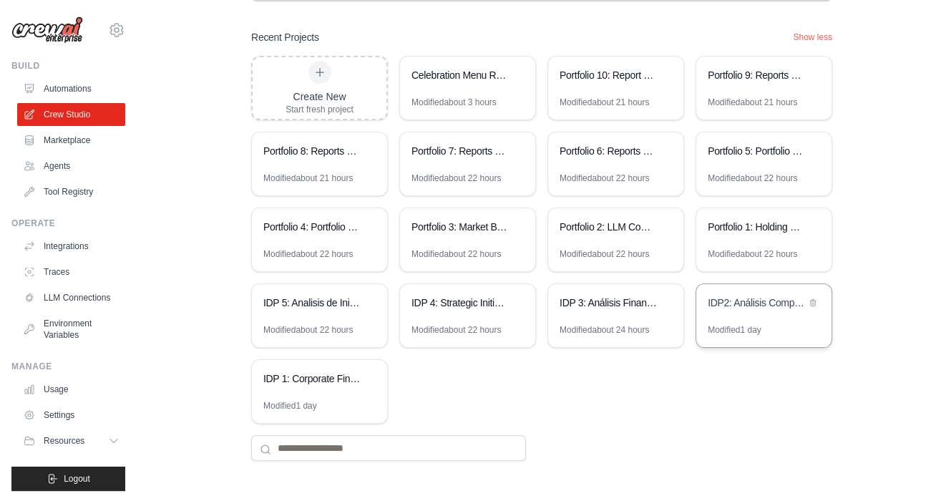
click at [749, 305] on div "IDP2: Análisis Competitivo Financiero" at bounding box center [757, 303] width 98 height 14
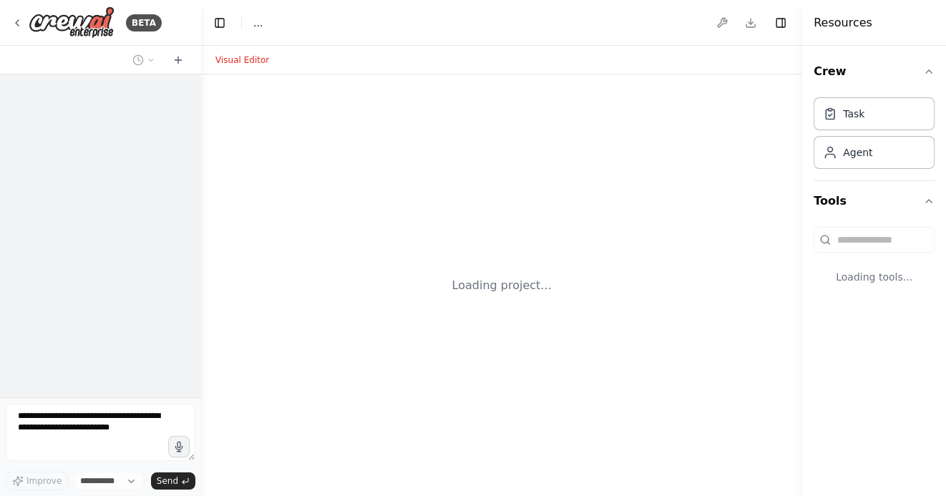
select select "****"
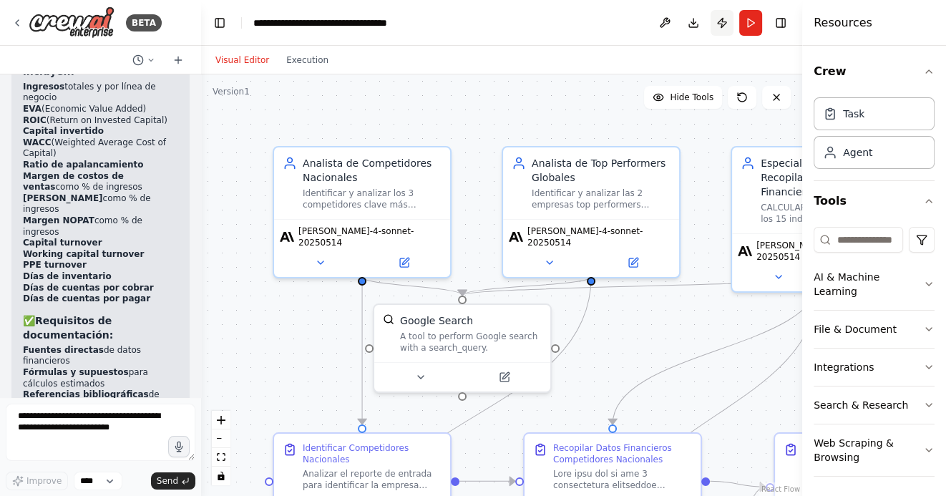
scroll to position [5005, 0]
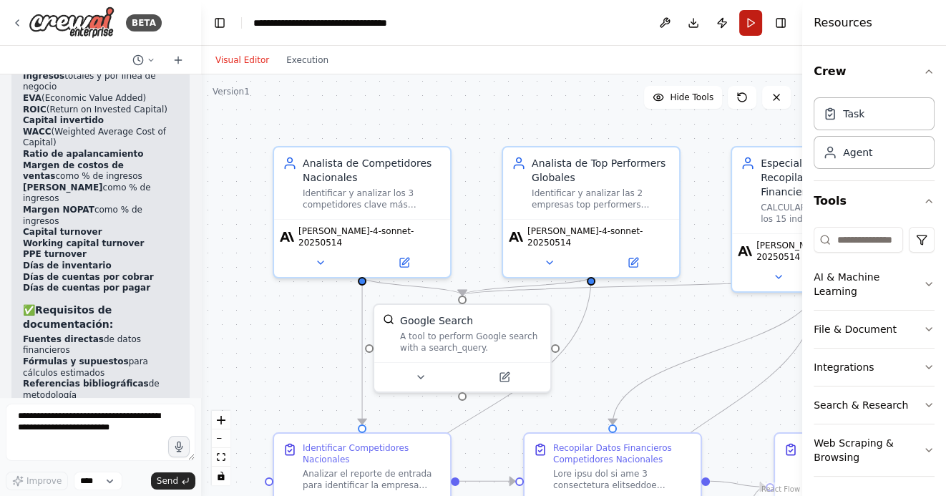
click at [754, 28] on button "Run" at bounding box center [750, 23] width 23 height 26
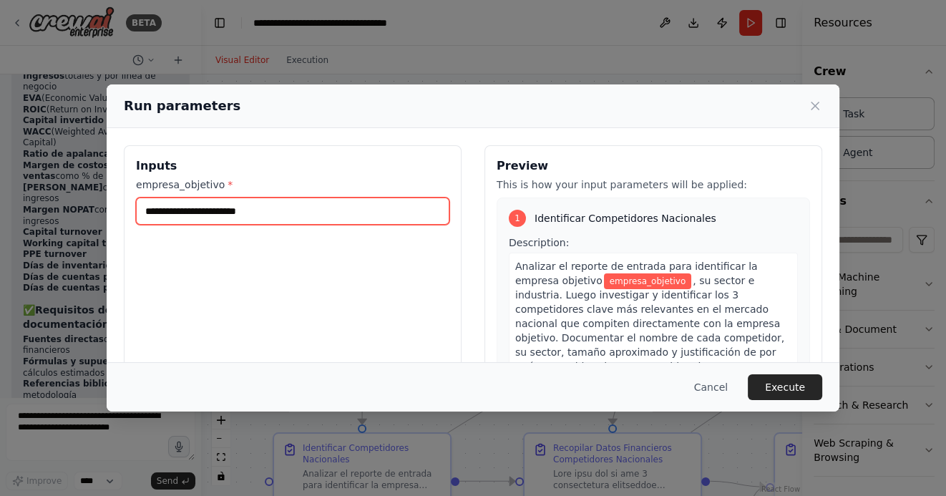
click at [272, 222] on input "empresa_objetivo *" at bounding box center [293, 211] width 314 height 27
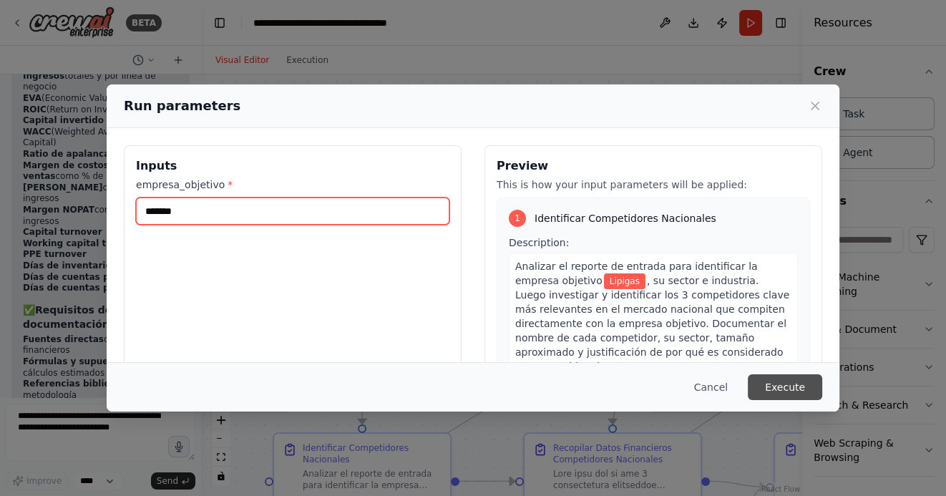
type input "*******"
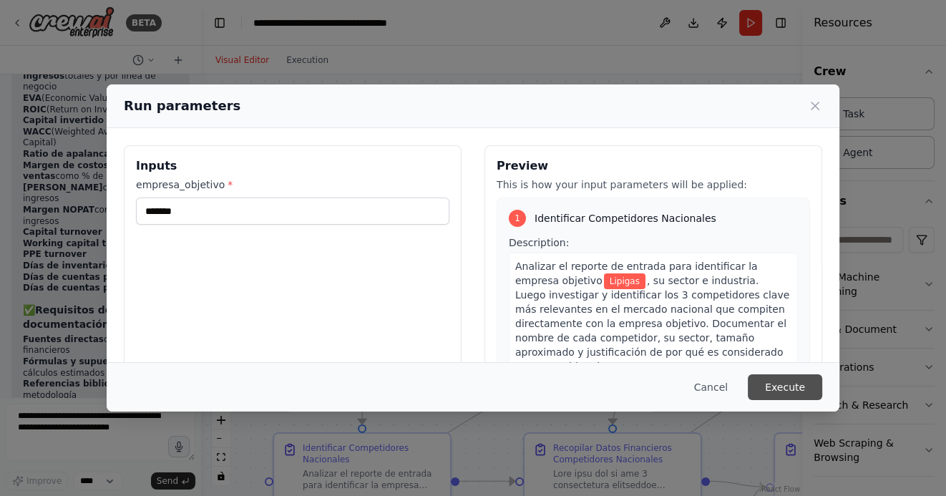
click at [785, 391] on button "Execute" at bounding box center [785, 387] width 74 height 26
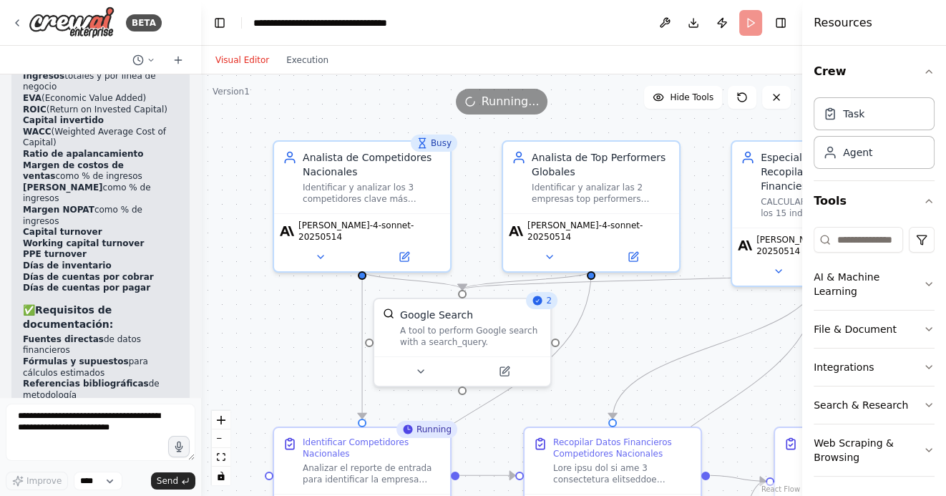
drag, startPoint x: 660, startPoint y: 331, endPoint x: 660, endPoint y: 289, distance: 42.2
click at [660, 308] on div ".deletable-edge-delete-btn { width: 20px; height: 20px; border: 0px solid #ffff…" at bounding box center [501, 285] width 601 height 422
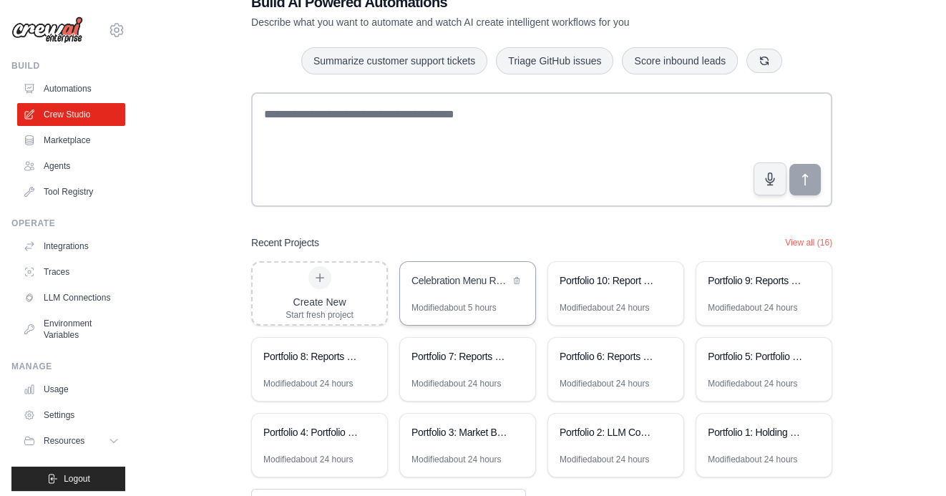
scroll to position [99, 0]
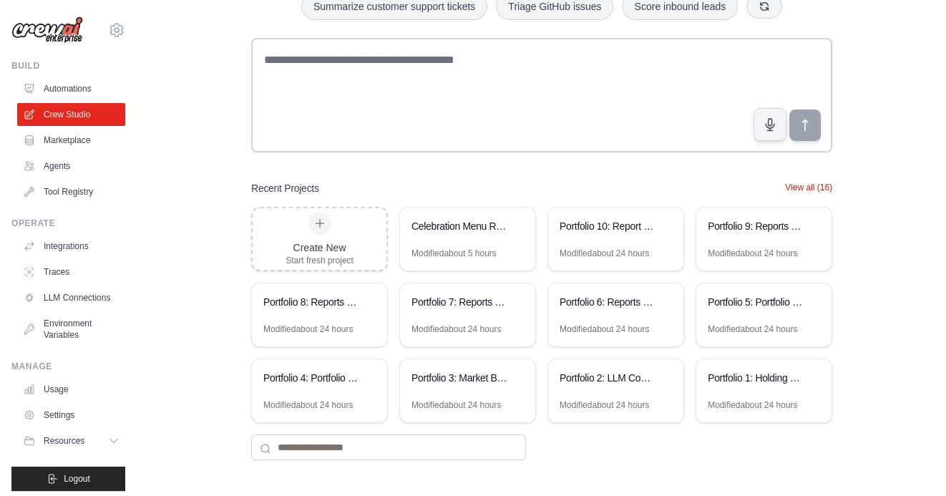
click at [823, 185] on button "View all (16)" at bounding box center [808, 187] width 47 height 11
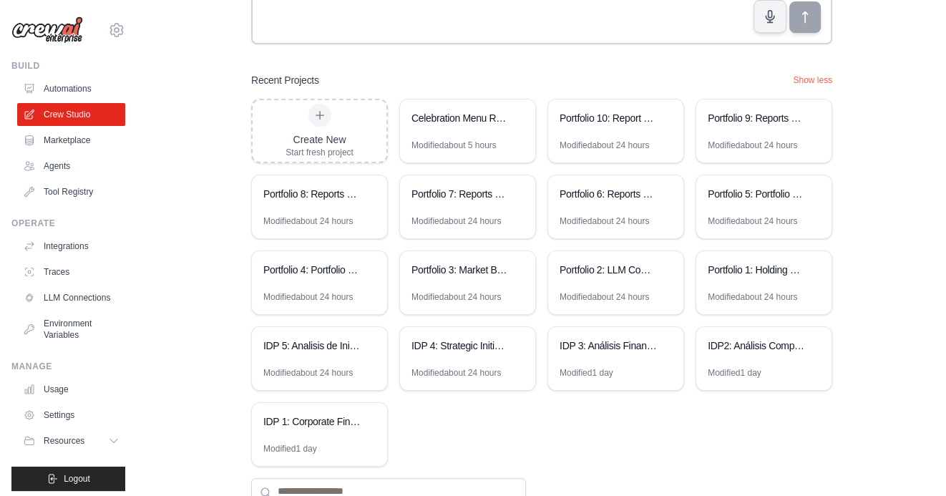
scroll to position [251, 0]
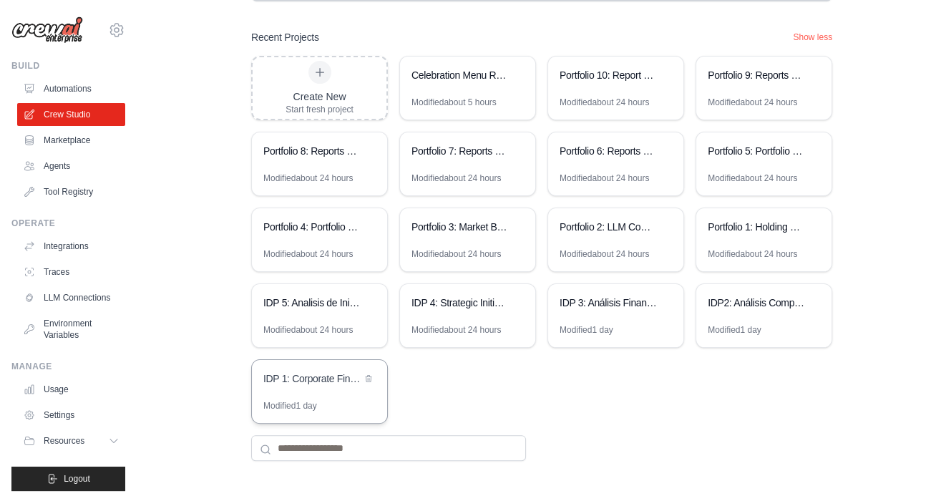
click at [325, 387] on div "IDP 1: Corporate Financial Analysis Suite" at bounding box center [319, 380] width 135 height 40
click at [742, 306] on div "IDP2: Análisis Competitivo Financiero" at bounding box center [757, 303] width 98 height 14
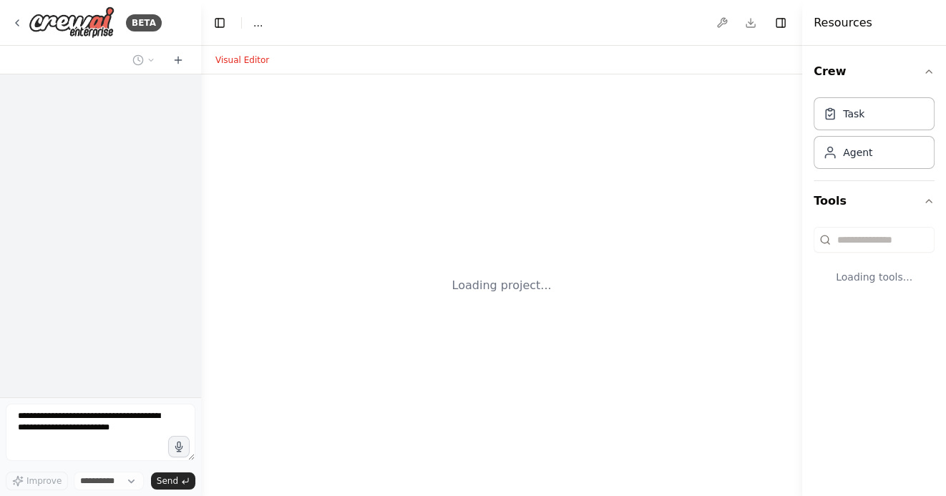
select select "****"
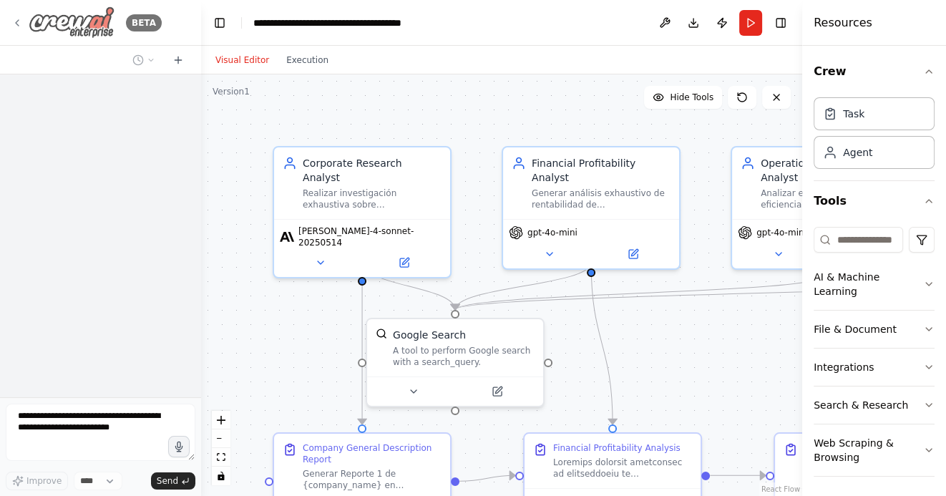
click at [19, 24] on icon at bounding box center [16, 22] width 11 height 11
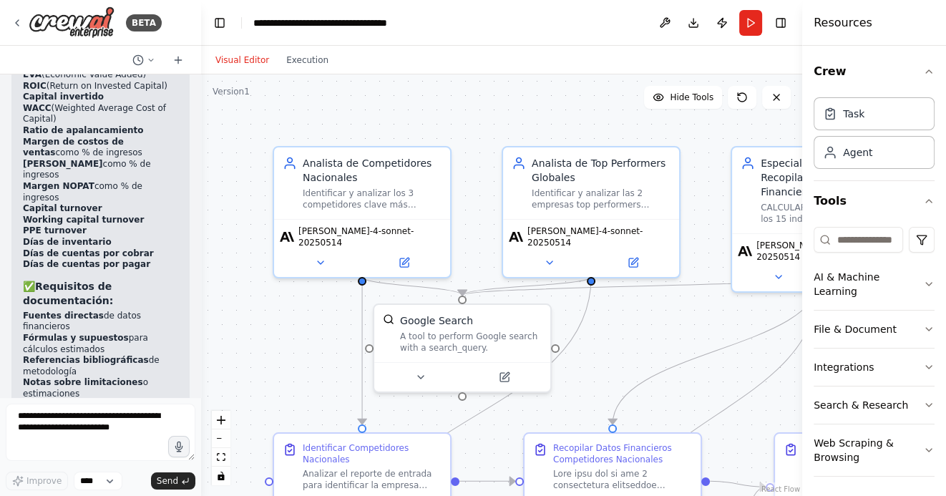
scroll to position [5005, 0]
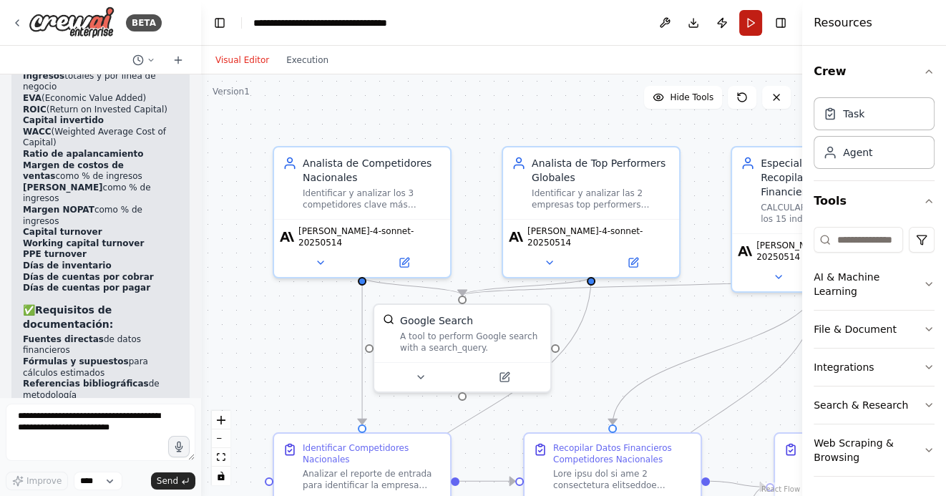
click at [752, 14] on button "Run" at bounding box center [750, 23] width 23 height 26
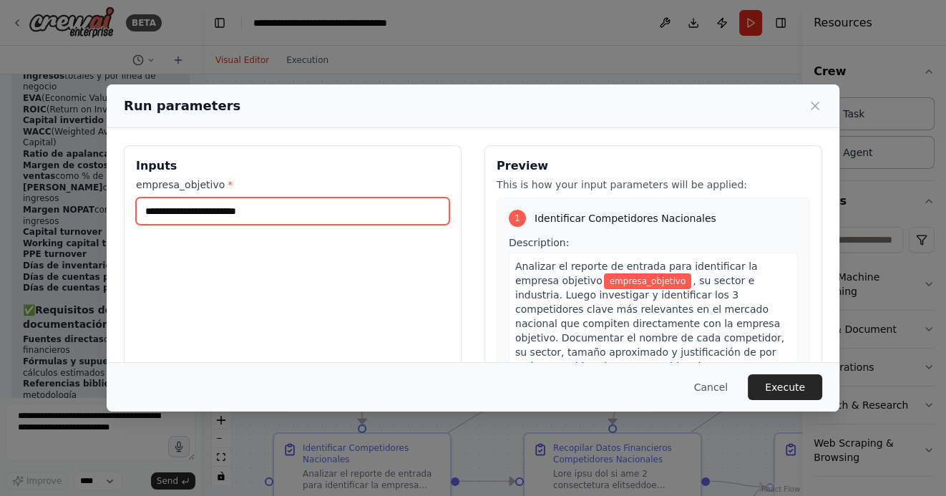
click at [337, 217] on input "empresa_objetivo *" at bounding box center [293, 211] width 314 height 27
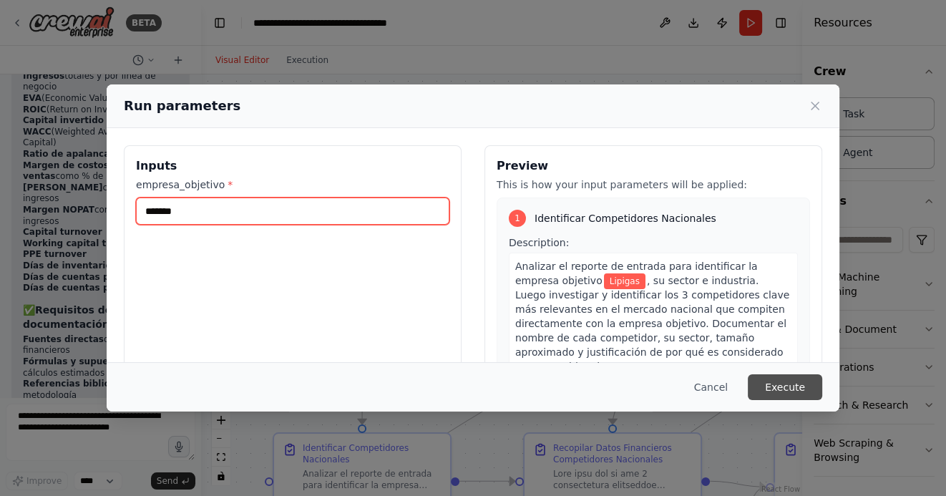
type input "*******"
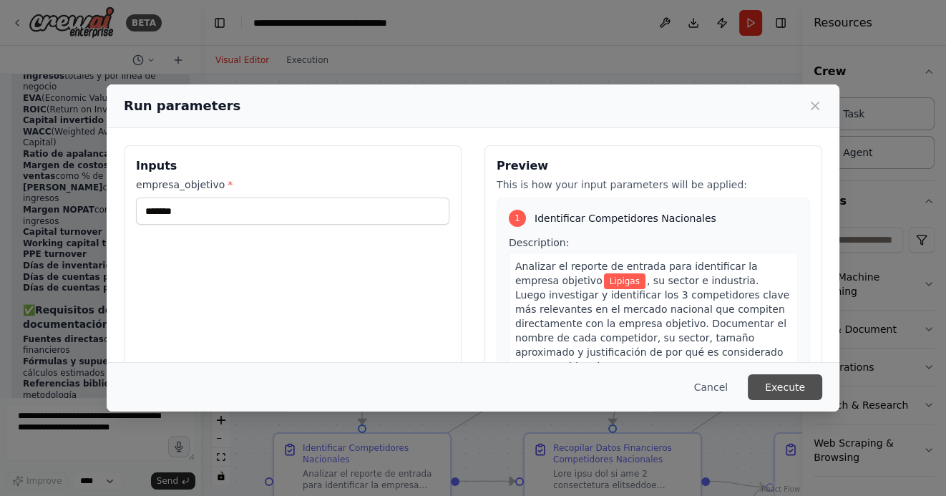
click at [794, 389] on button "Execute" at bounding box center [785, 387] width 74 height 26
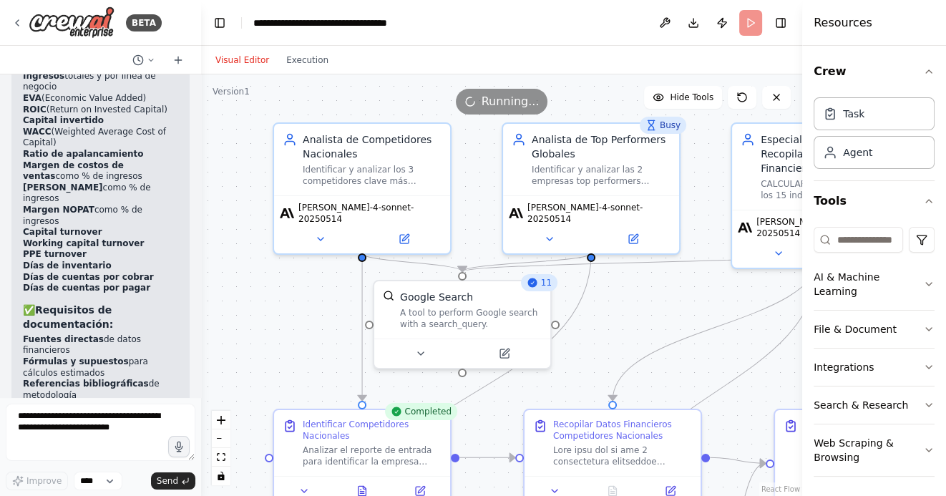
drag, startPoint x: 633, startPoint y: 327, endPoint x: 633, endPoint y: 262, distance: 65.1
click at [633, 262] on div ".deletable-edge-delete-btn { width: 20px; height: 20px; border: 0px solid #ffff…" at bounding box center [501, 285] width 601 height 422
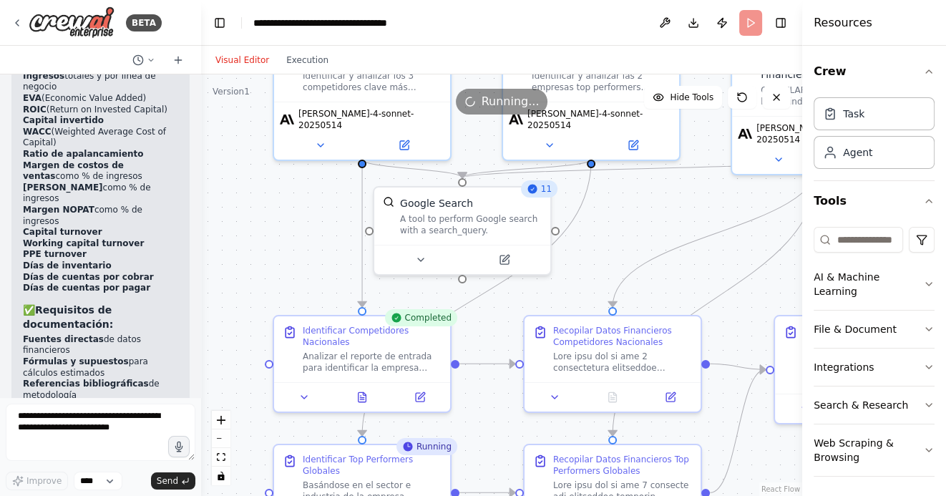
drag, startPoint x: 482, startPoint y: 466, endPoint x: 482, endPoint y: 392, distance: 73.7
click at [482, 392] on div ".deletable-edge-delete-btn { width: 20px; height: 20px; border: 0px solid #ffff…" at bounding box center [501, 285] width 601 height 422
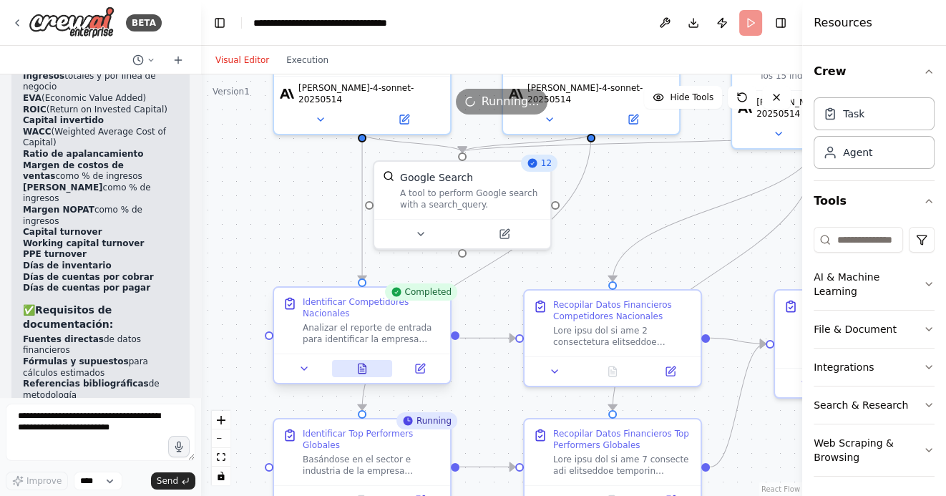
click at [366, 370] on icon at bounding box center [361, 368] width 11 height 11
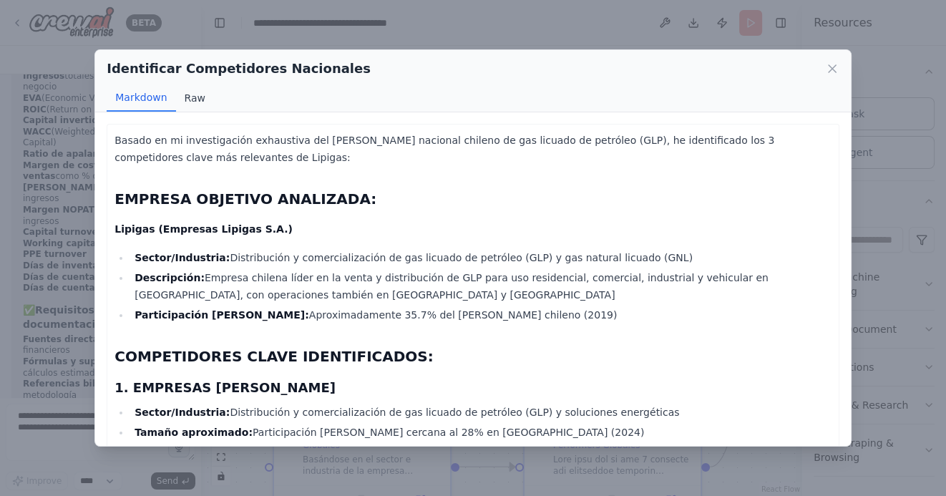
click at [193, 99] on button "Raw" at bounding box center [195, 97] width 38 height 27
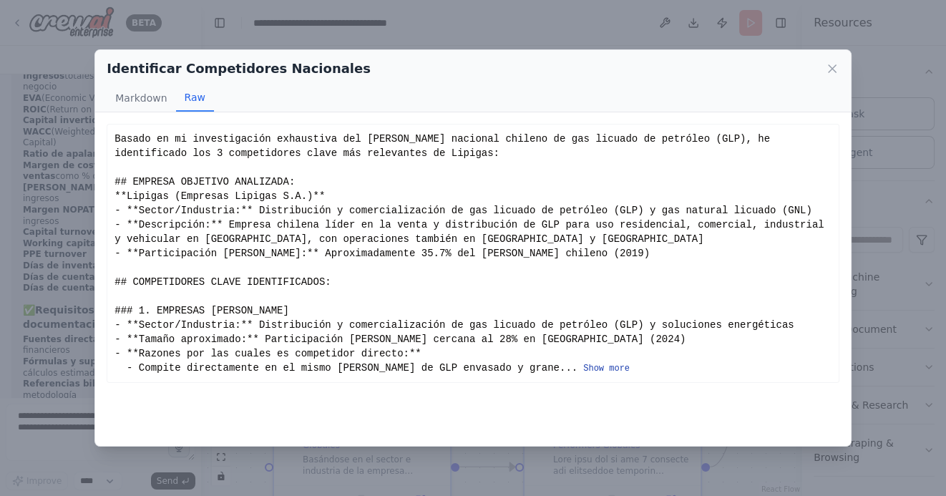
click at [583, 369] on button "Show more" at bounding box center [606, 368] width 47 height 11
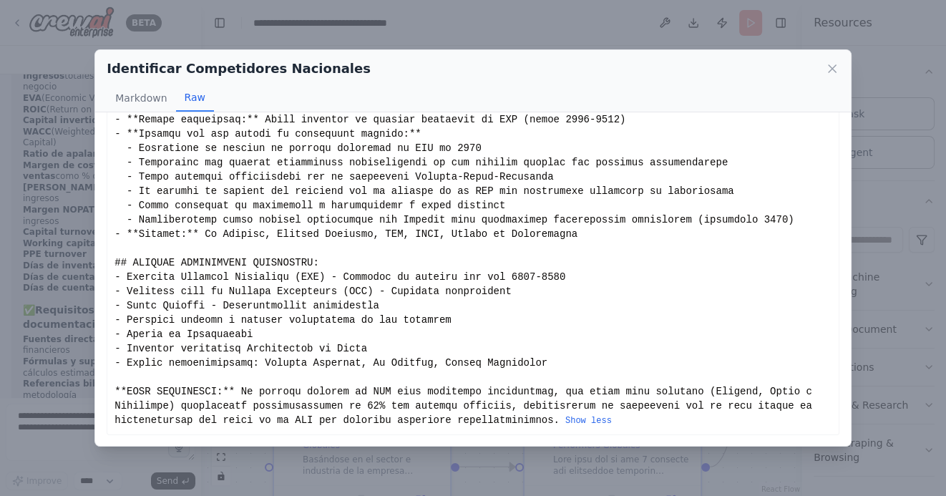
scroll to position [0, 0]
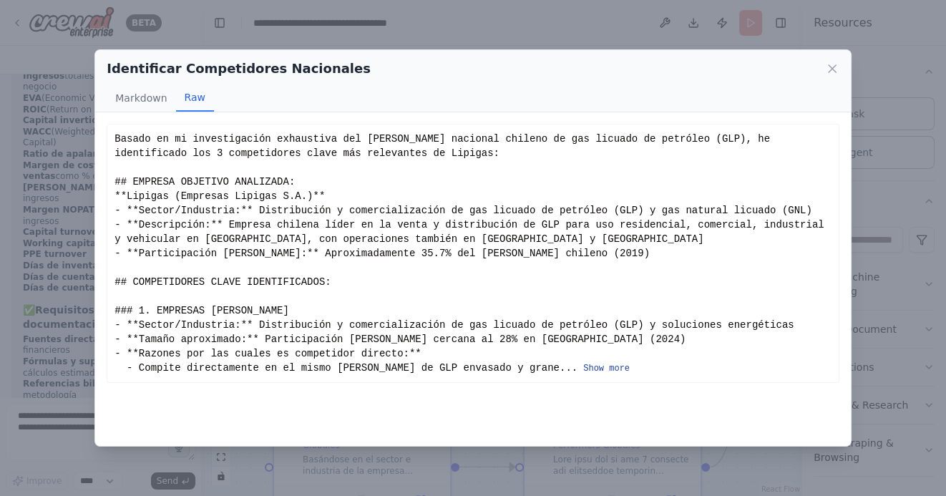
click at [583, 366] on button "Show more" at bounding box center [606, 368] width 47 height 11
click at [583, 371] on button "Show more" at bounding box center [606, 368] width 47 height 11
click at [833, 69] on icon at bounding box center [832, 68] width 7 height 7
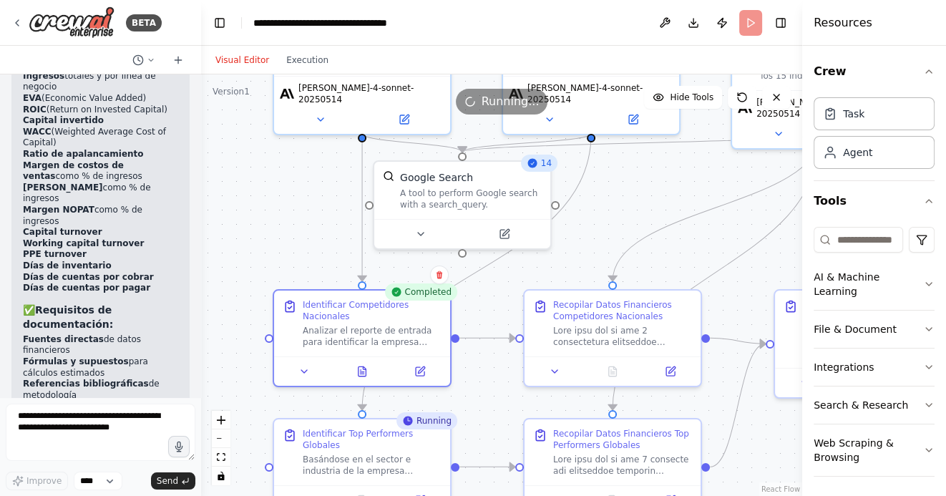
drag, startPoint x: 316, startPoint y: 241, endPoint x: 316, endPoint y: 215, distance: 25.8
click at [316, 219] on div ".deletable-edge-delete-btn { width: 20px; height: 20px; border: 0px solid #ffff…" at bounding box center [501, 285] width 601 height 422
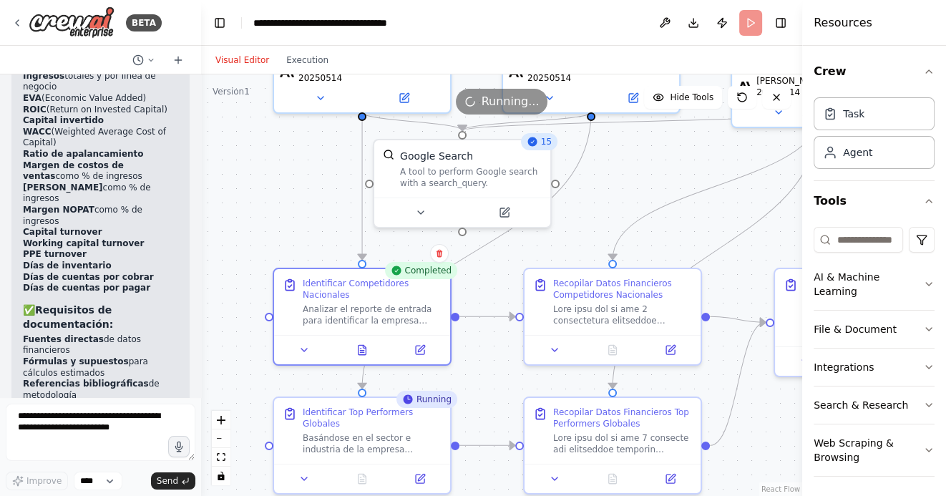
drag, startPoint x: 251, startPoint y: 275, endPoint x: 251, endPoint y: 216, distance: 58.7
click at [251, 216] on div ".deletable-edge-delete-btn { width: 20px; height: 20px; border: 0px solid #ffff…" at bounding box center [501, 285] width 601 height 422
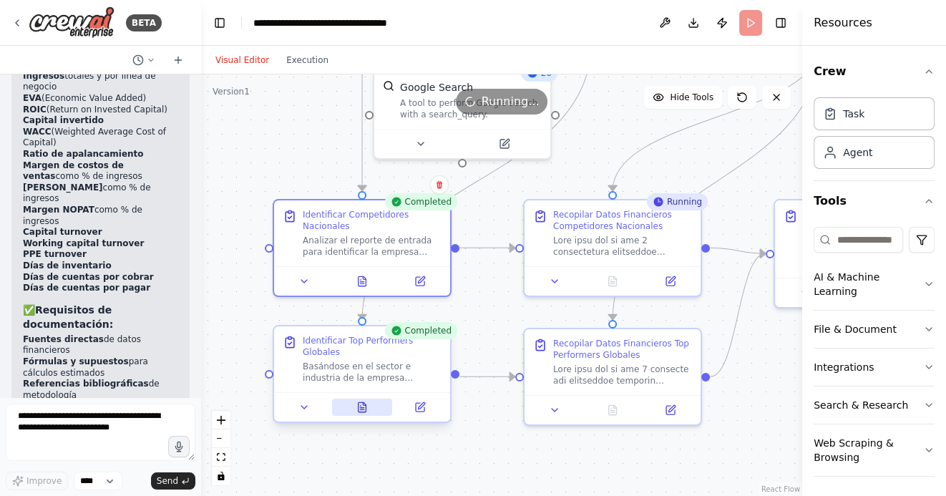
click at [370, 404] on button at bounding box center [362, 407] width 61 height 17
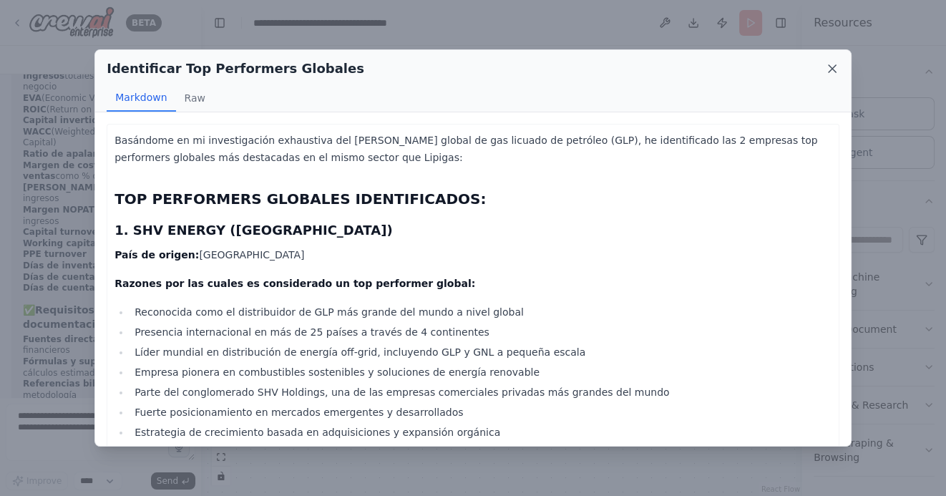
click at [835, 69] on icon at bounding box center [832, 69] width 14 height 14
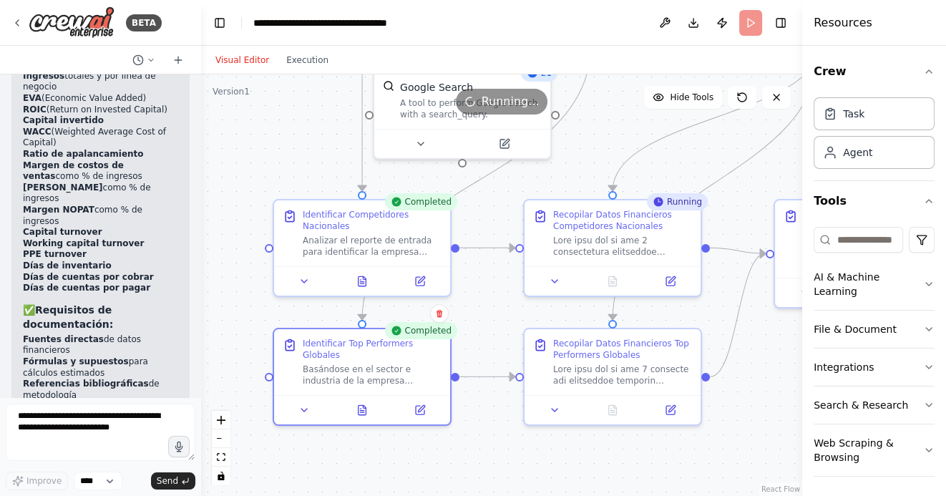
drag, startPoint x: 606, startPoint y: 148, endPoint x: 553, endPoint y: 148, distance: 52.3
click at [553, 148] on div ".deletable-edge-delete-btn { width: 20px; height: 20px; border: 0px solid #ffff…" at bounding box center [501, 285] width 601 height 422
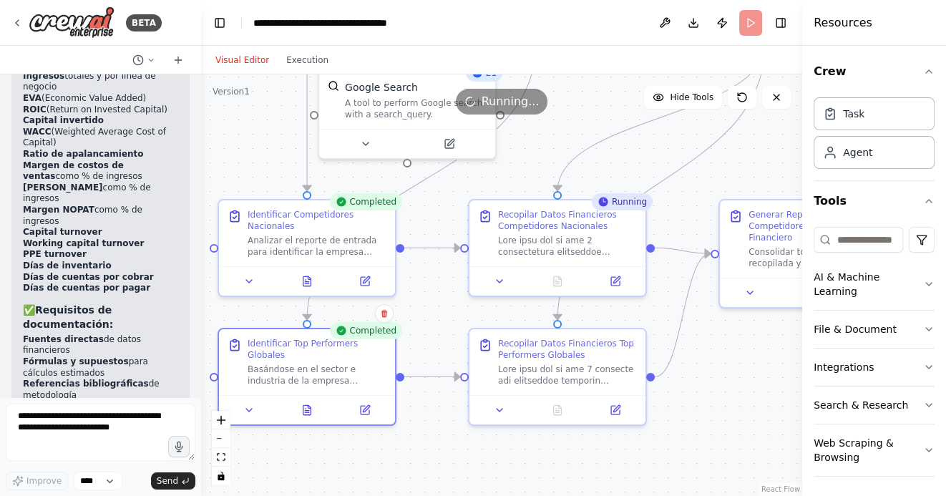
drag, startPoint x: 623, startPoint y: 166, endPoint x: 588, endPoint y: 166, distance: 34.4
click at [589, 166] on div ".deletable-edge-delete-btn { width: 20px; height: 20px; border: 0px solid #ffff…" at bounding box center [501, 285] width 601 height 422
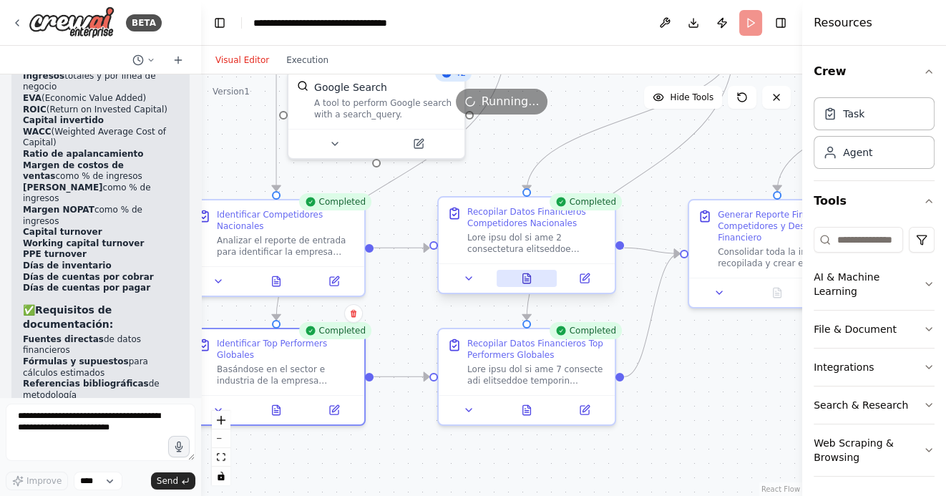
click at [521, 273] on icon at bounding box center [526, 278] width 11 height 11
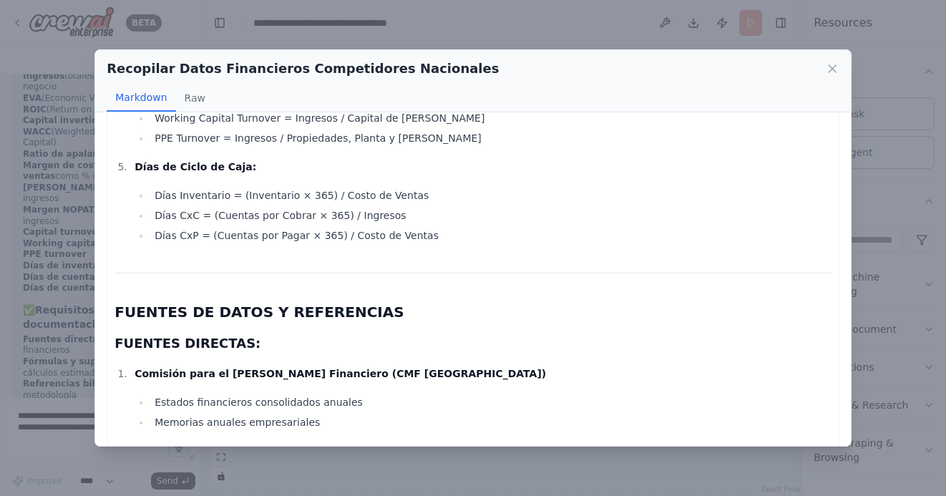
scroll to position [1928, 0]
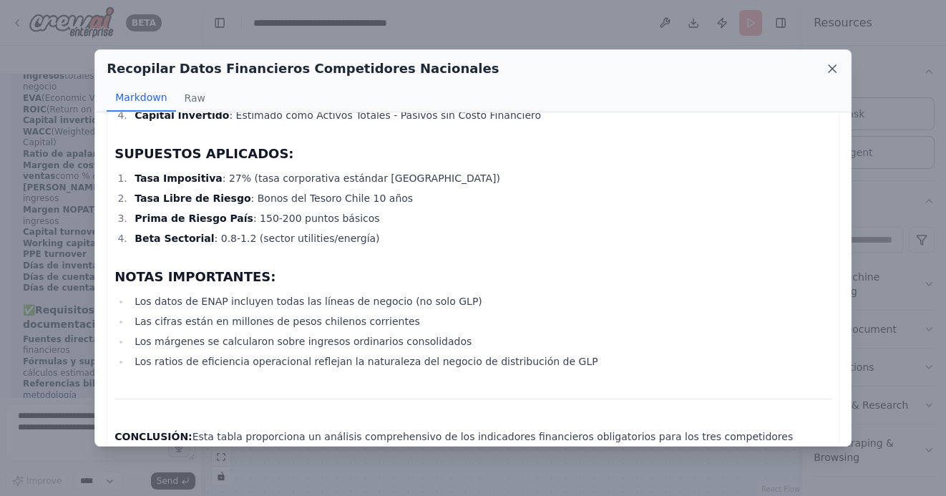
click at [835, 73] on icon at bounding box center [832, 69] width 14 height 14
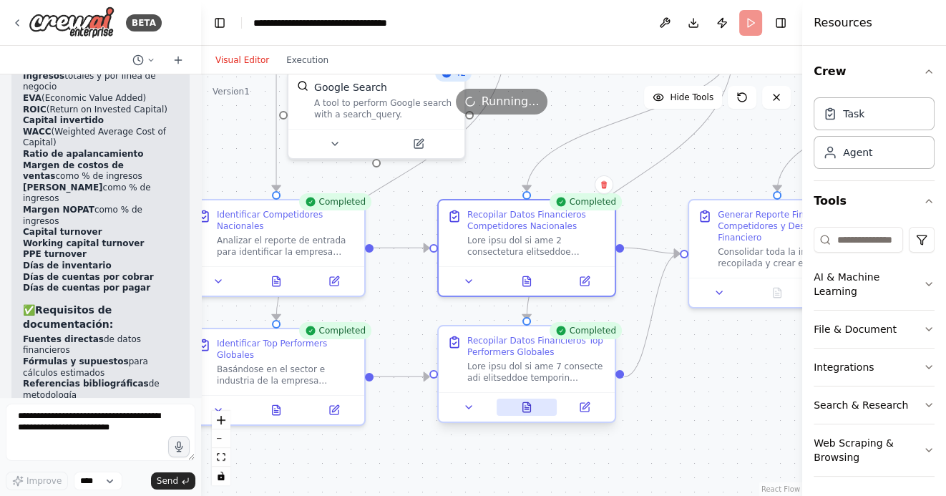
click at [532, 407] on icon at bounding box center [526, 407] width 11 height 11
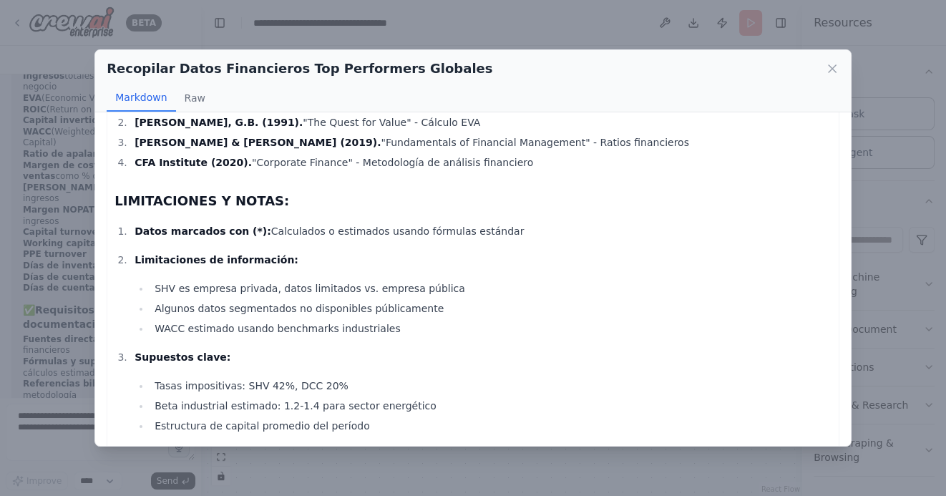
scroll to position [1717, 0]
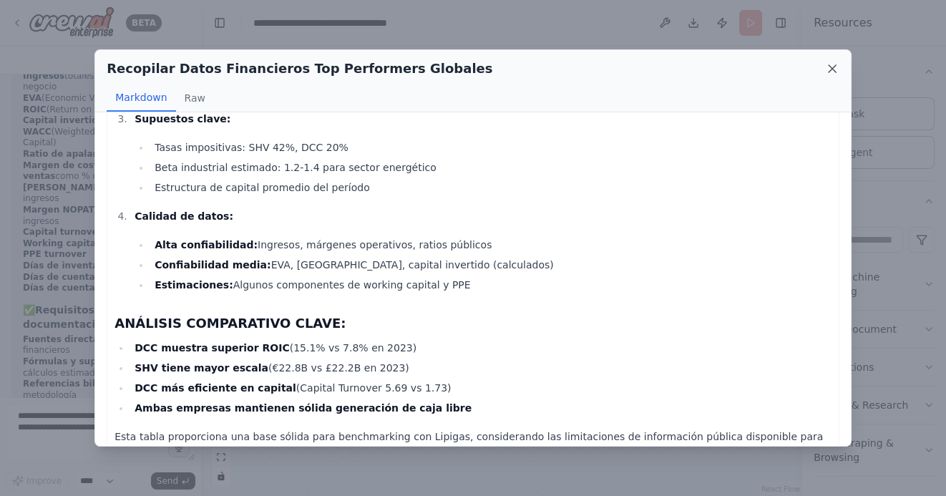
click at [833, 67] on icon at bounding box center [832, 68] width 7 height 7
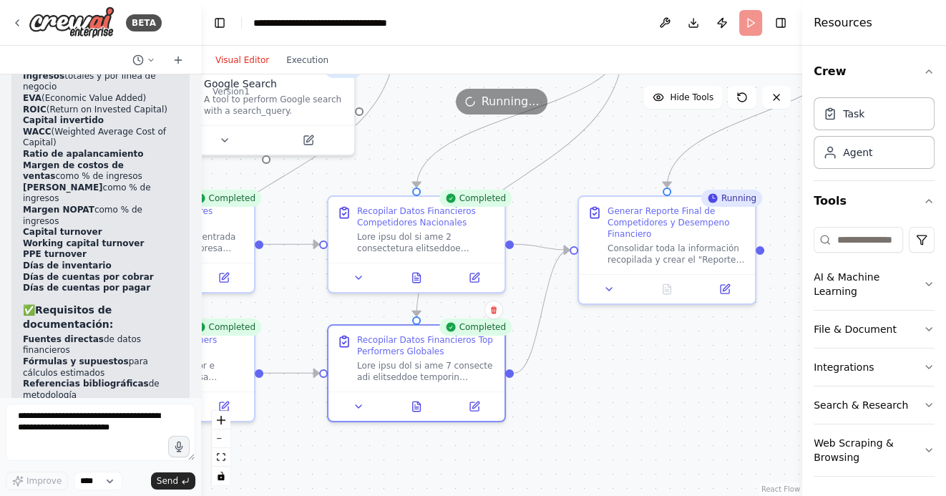
drag, startPoint x: 724, startPoint y: 374, endPoint x: 606, endPoint y: 371, distance: 118.2
click at [606, 371] on div ".deletable-edge-delete-btn { width: 20px; height: 20px; border: 0px solid #ffff…" at bounding box center [501, 285] width 601 height 422
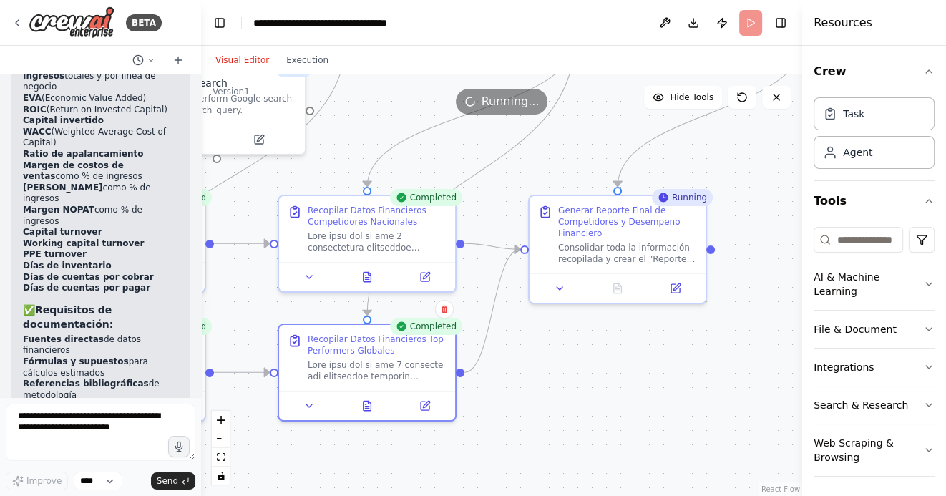
drag, startPoint x: 676, startPoint y: 381, endPoint x: 609, endPoint y: 379, distance: 66.6
click at [611, 379] on div ".deletable-edge-delete-btn { width: 20px; height: 20px; border: 0px solid #ffff…" at bounding box center [501, 285] width 601 height 422
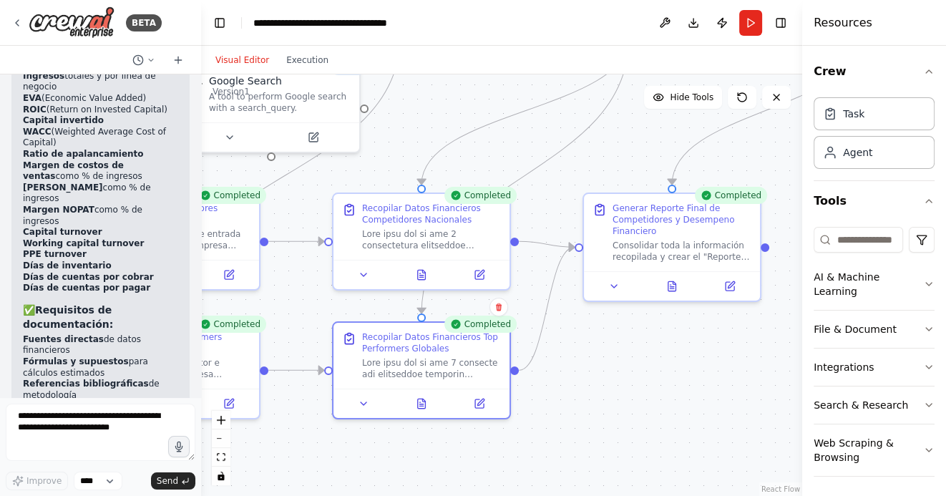
drag, startPoint x: 557, startPoint y: 415, endPoint x: 700, endPoint y: 414, distance: 143.2
click at [699, 414] on div ".deletable-edge-delete-btn { width: 20px; height: 20px; border: 0px solid #ffff…" at bounding box center [501, 285] width 601 height 422
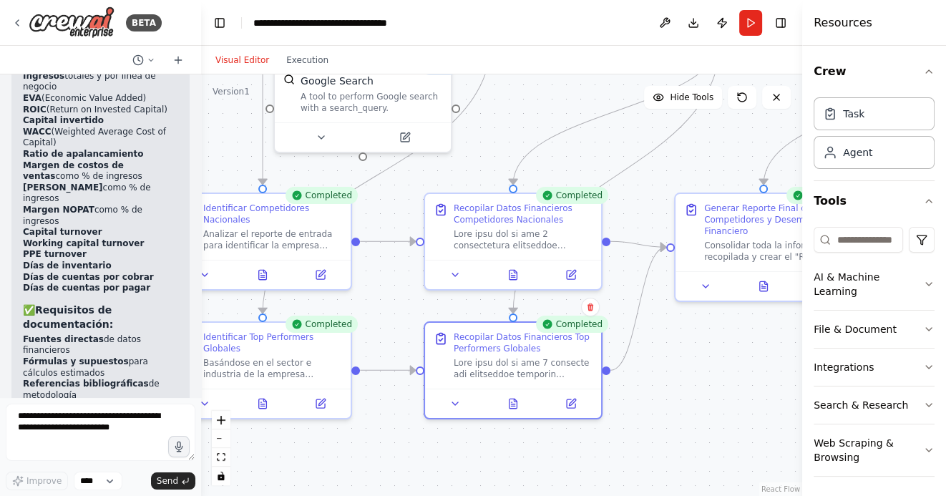
drag, startPoint x: 364, startPoint y: 437, endPoint x: 492, endPoint y: 437, distance: 128.1
click at [492, 437] on div ".deletable-edge-delete-btn { width: 20px; height: 20px; border: 0px solid #ffff…" at bounding box center [501, 285] width 601 height 422
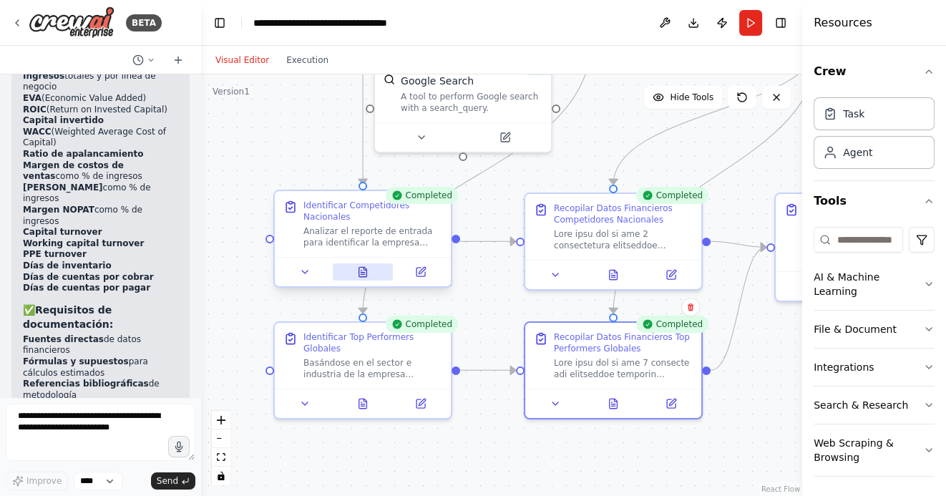
click at [362, 273] on icon at bounding box center [363, 273] width 4 height 0
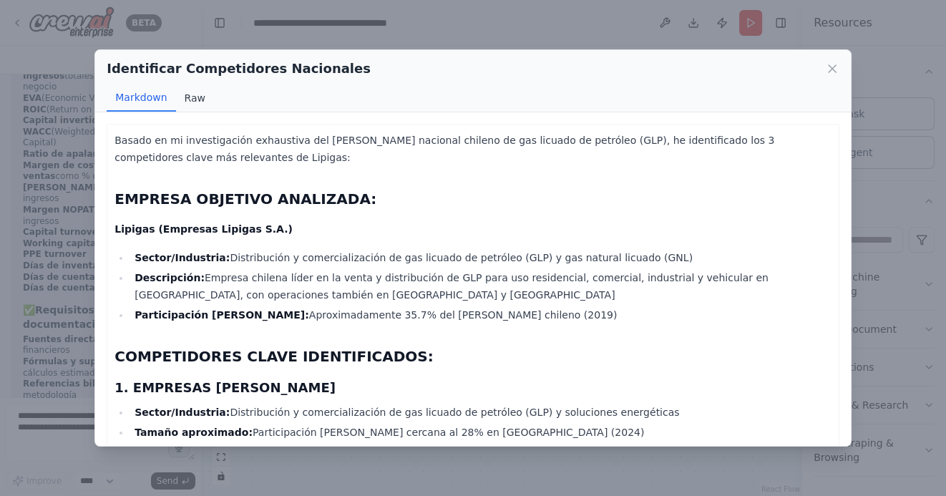
click at [200, 99] on button "Raw" at bounding box center [195, 97] width 38 height 27
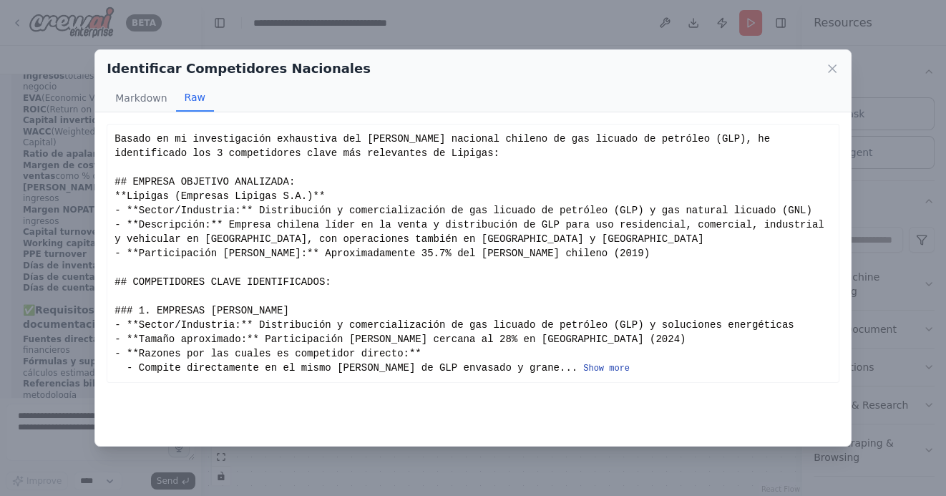
click at [583, 368] on button "Show more" at bounding box center [606, 368] width 47 height 11
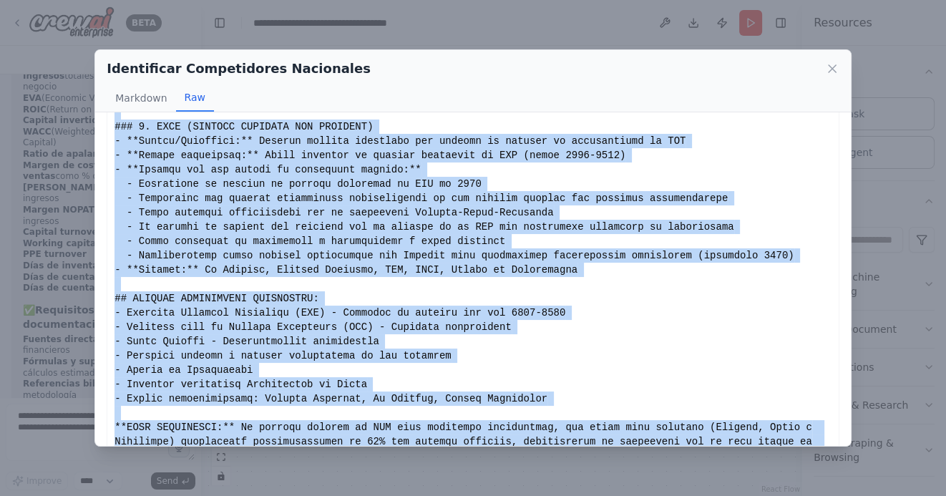
scroll to position [578, 0]
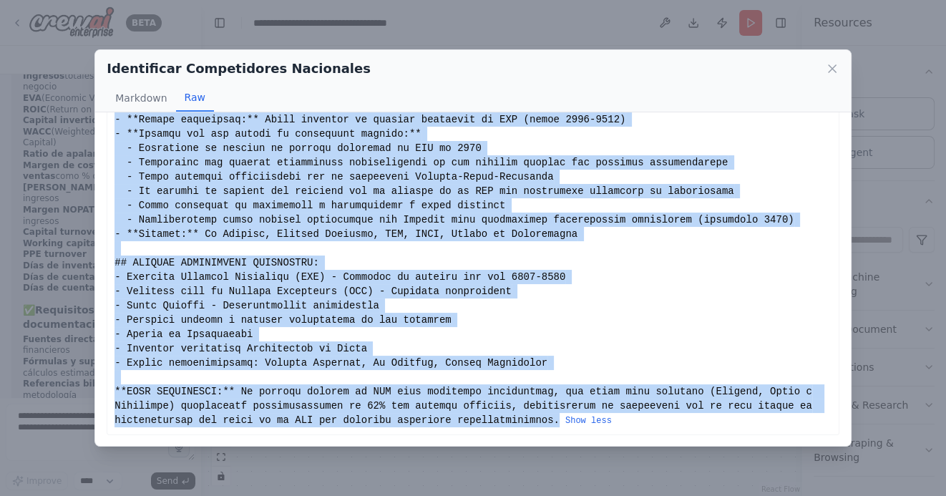
drag, startPoint x: 115, startPoint y: 136, endPoint x: 562, endPoint y: 419, distance: 529.6
copy div "Basado en mi investigación exhaustiva del mercado nacional chileno de gas licua…"
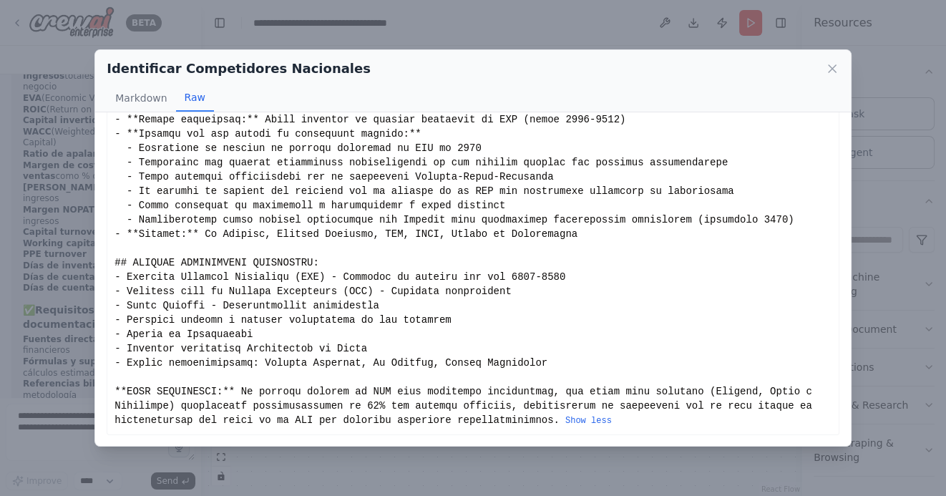
click at [839, 68] on div "Identificar Competidores Nacionales Markdown Raw" at bounding box center [473, 81] width 756 height 62
click at [833, 68] on icon at bounding box center [832, 68] width 7 height 7
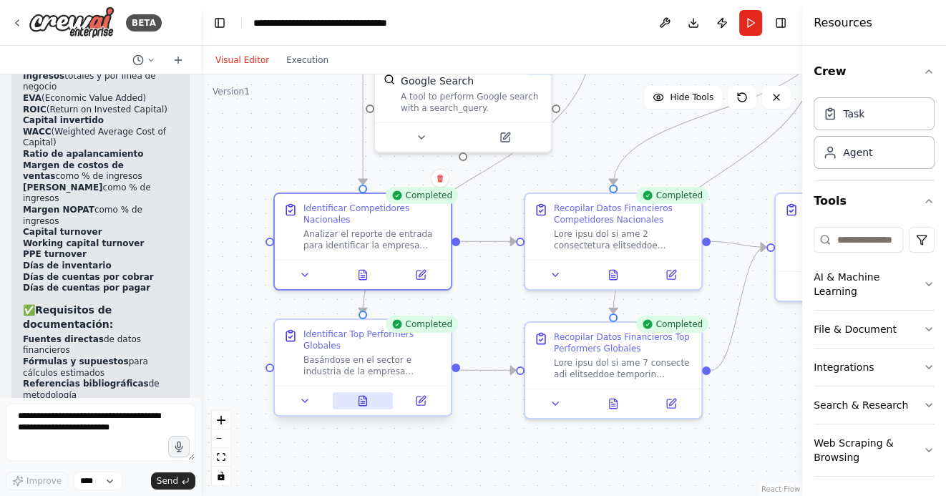
click at [365, 401] on icon at bounding box center [363, 400] width 8 height 9
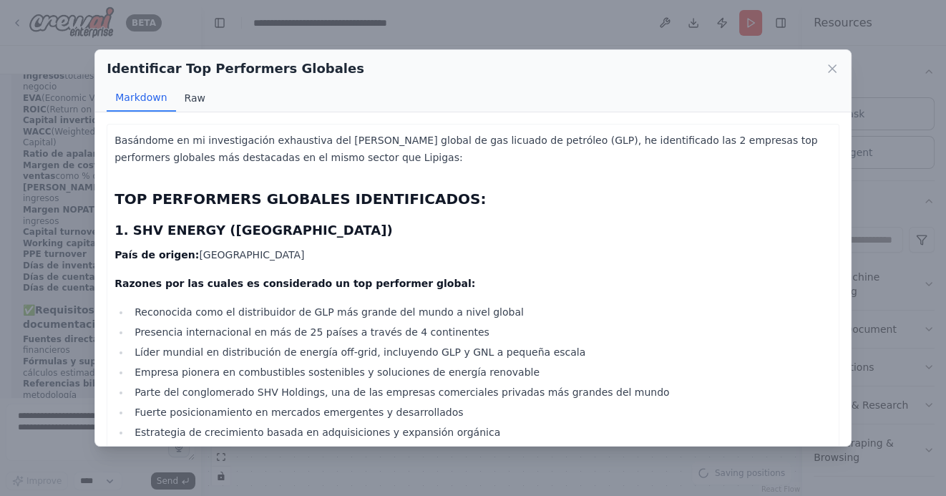
click at [194, 101] on button "Raw" at bounding box center [195, 97] width 38 height 27
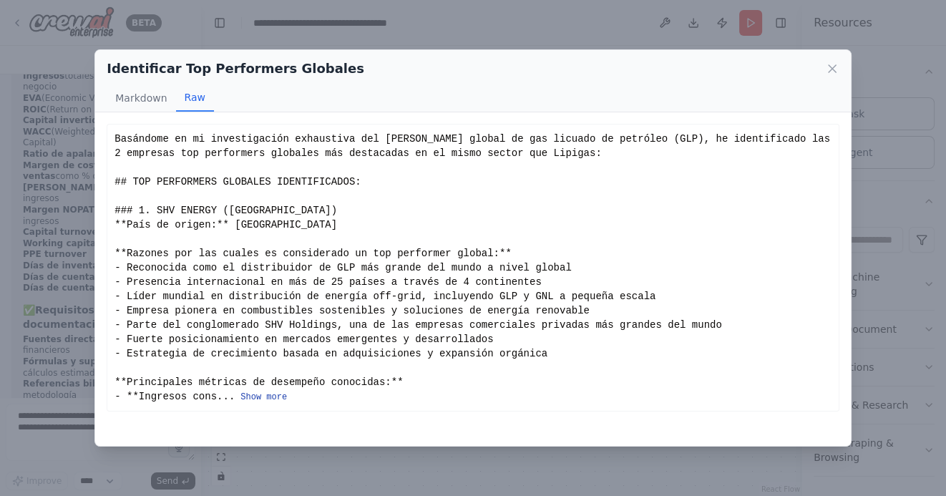
click at [265, 396] on button "Show more" at bounding box center [264, 397] width 47 height 11
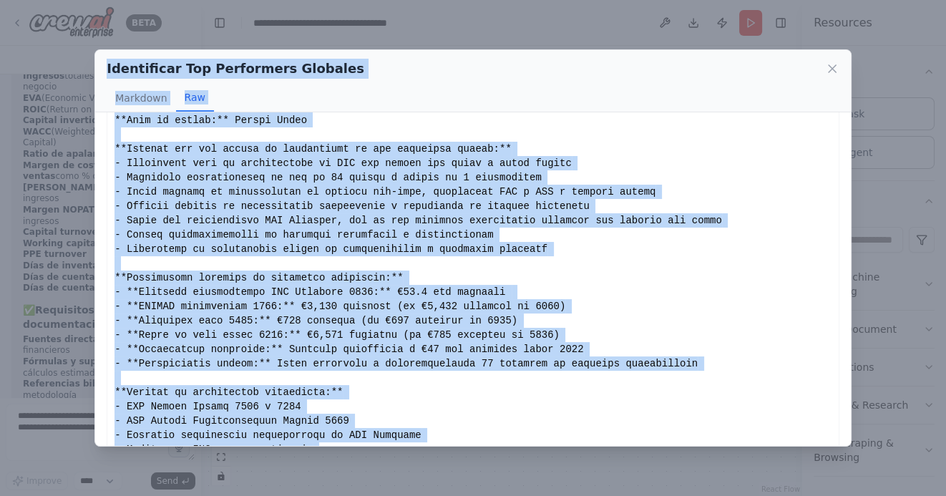
scroll to position [0, 0]
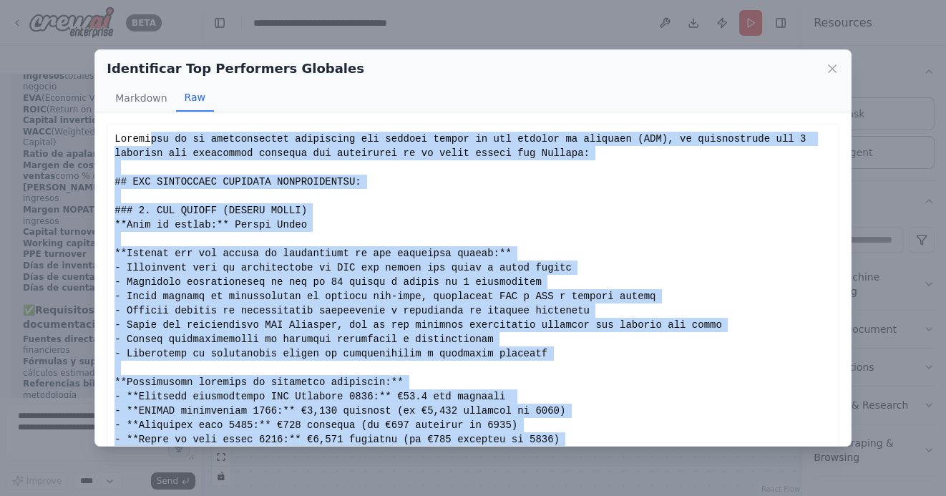
drag, startPoint x: 824, startPoint y: 405, endPoint x: 147, endPoint y: 140, distance: 726.4
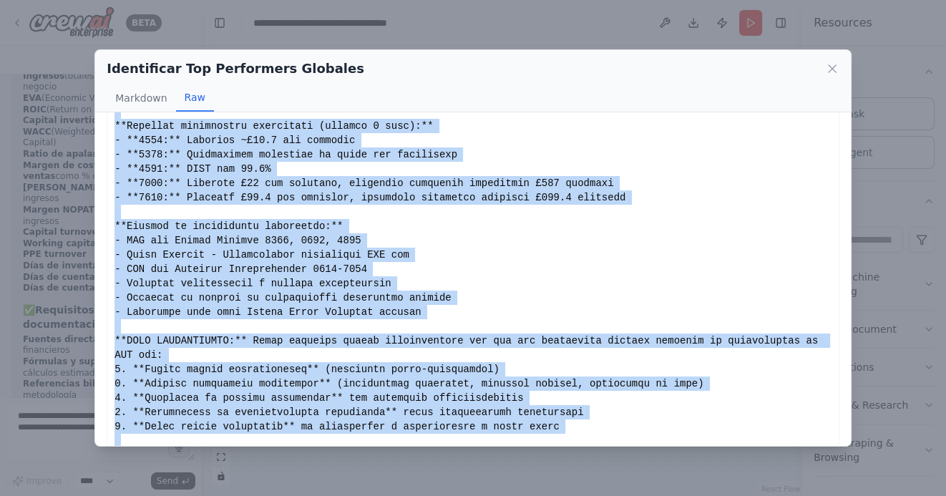
scroll to position [835, 0]
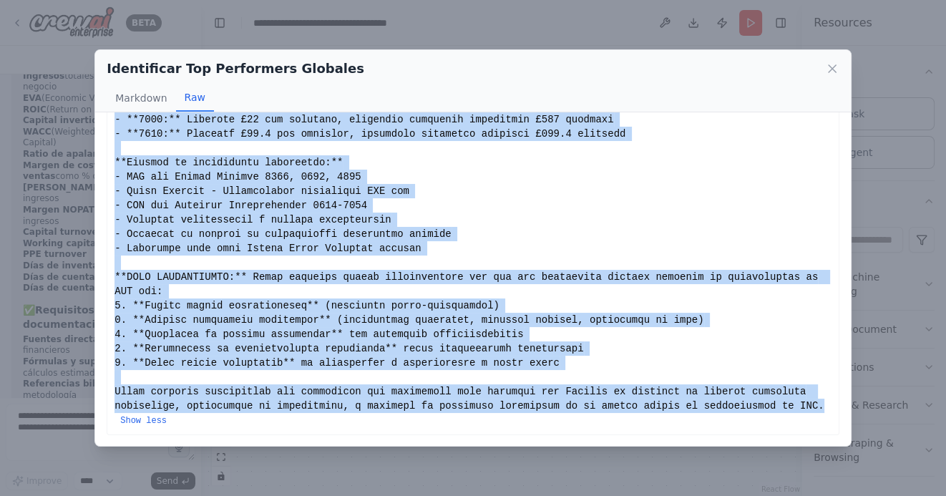
drag, startPoint x: 115, startPoint y: 138, endPoint x: 837, endPoint y: 405, distance: 770.0
copy div "Basándome en mi investigación exhaustiva del mercado global de gas licuado de p…"
click at [827, 68] on icon at bounding box center [832, 69] width 14 height 14
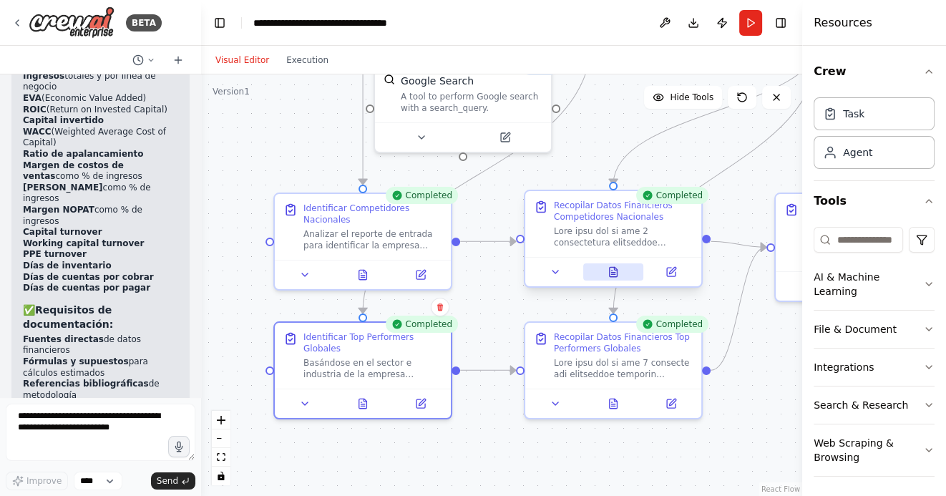
click at [616, 271] on icon at bounding box center [614, 271] width 8 height 9
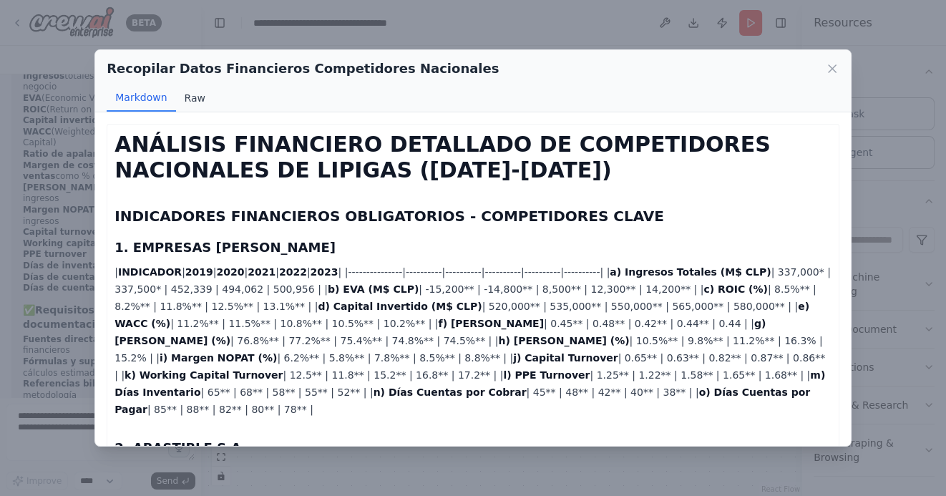
click at [197, 103] on button "Raw" at bounding box center [195, 97] width 38 height 27
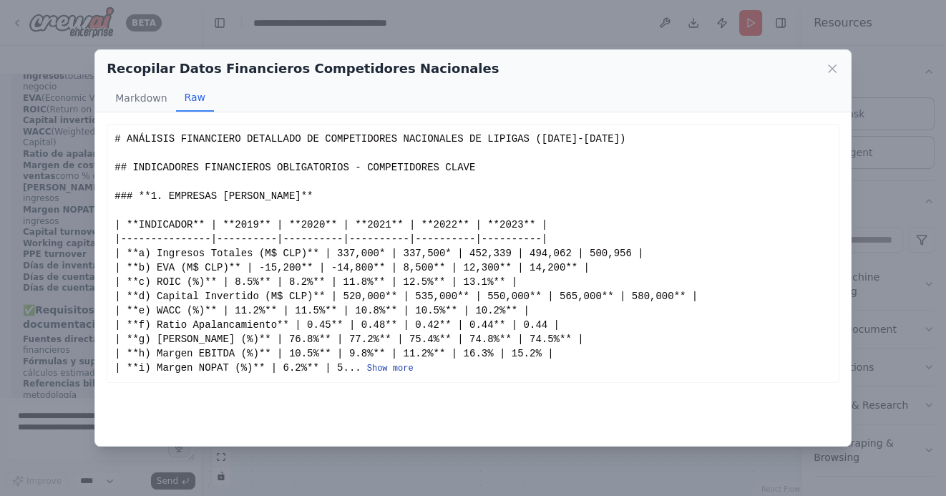
click at [393, 367] on button "Show more" at bounding box center [390, 368] width 47 height 11
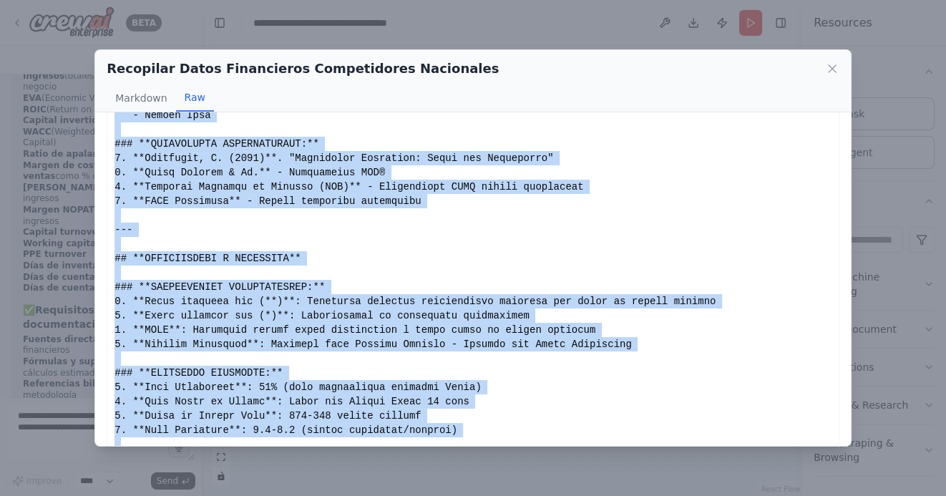
scroll to position [1766, 0]
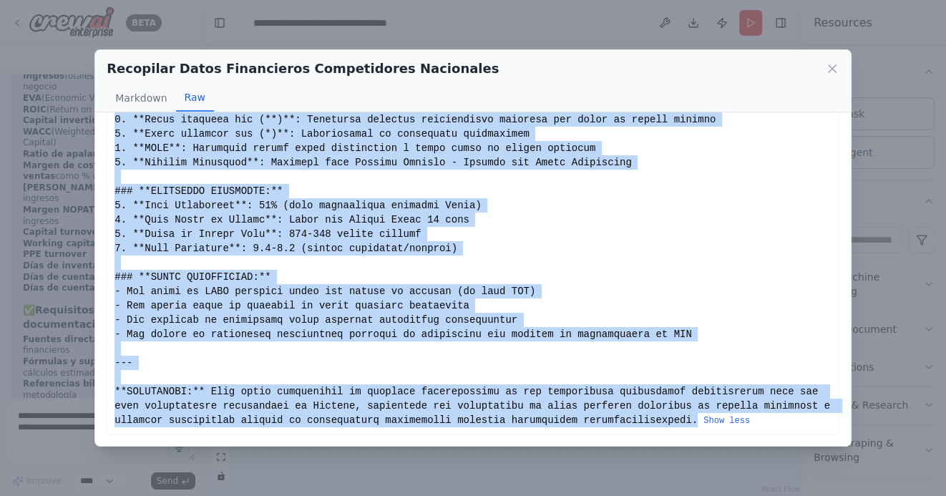
drag, startPoint x: 114, startPoint y: 137, endPoint x: 712, endPoint y: 425, distance: 663.7
copy div "# ANÁLISIS FINANCIERO DETALLADO DE COMPETIDORES NACIONALES DE LIPIGAS (2019-202…"
click at [833, 69] on icon at bounding box center [832, 68] width 7 height 7
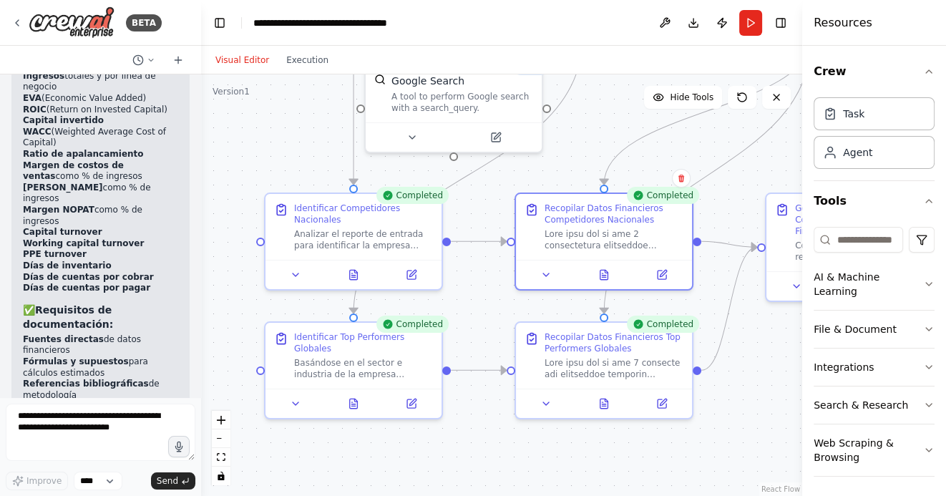
drag, startPoint x: 762, startPoint y: 387, endPoint x: 617, endPoint y: 389, distance: 144.6
click at [617, 389] on div ".deletable-edge-delete-btn { width: 20px; height: 20px; border: 0px solid #ffff…" at bounding box center [501, 285] width 601 height 422
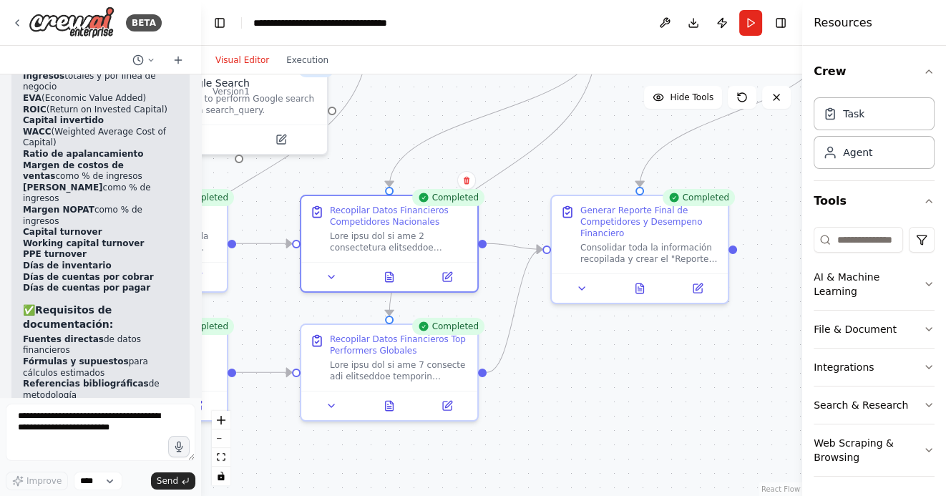
drag, startPoint x: 699, startPoint y: 384, endPoint x: 611, endPoint y: 384, distance: 88.8
click at [611, 384] on div ".deletable-edge-delete-btn { width: 20px; height: 20px; border: 0px solid #ffff…" at bounding box center [501, 285] width 601 height 422
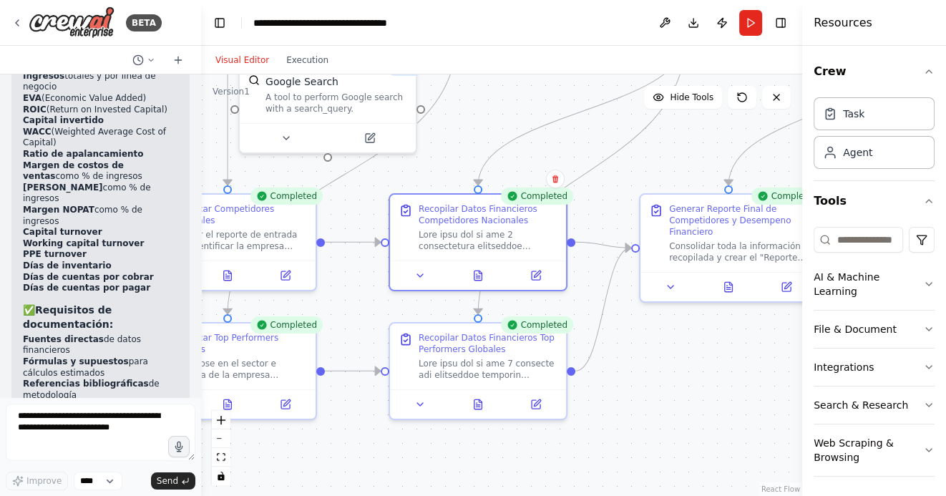
drag, startPoint x: 553, startPoint y: 383, endPoint x: 664, endPoint y: 379, distance: 111.0
click at [662, 381] on div ".deletable-edge-delete-btn { width: 20px; height: 20px; border: 0px solid #ffff…" at bounding box center [501, 285] width 601 height 422
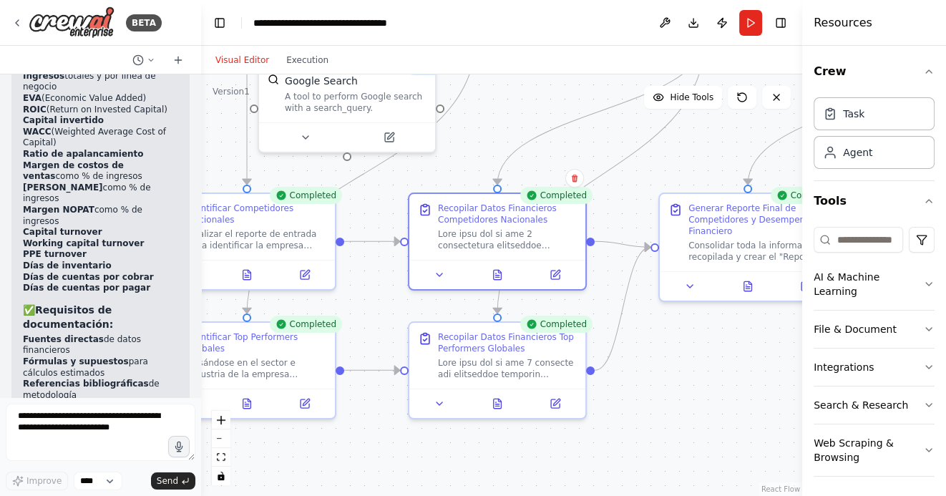
drag, startPoint x: 638, startPoint y: 383, endPoint x: 701, endPoint y: 383, distance: 63.0
click at [701, 383] on div ".deletable-edge-delete-btn { width: 20px; height: 20px; border: 0px solid #ffff…" at bounding box center [501, 285] width 601 height 422
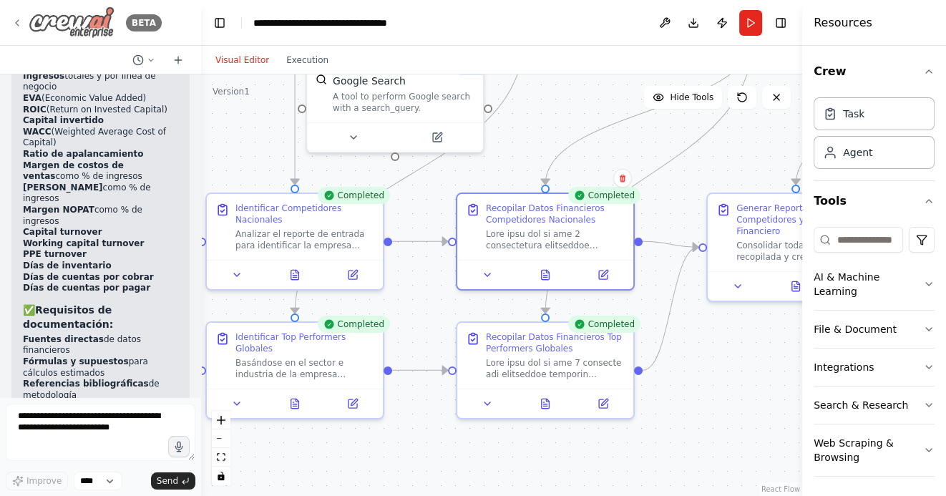
click at [19, 19] on icon at bounding box center [16, 22] width 11 height 11
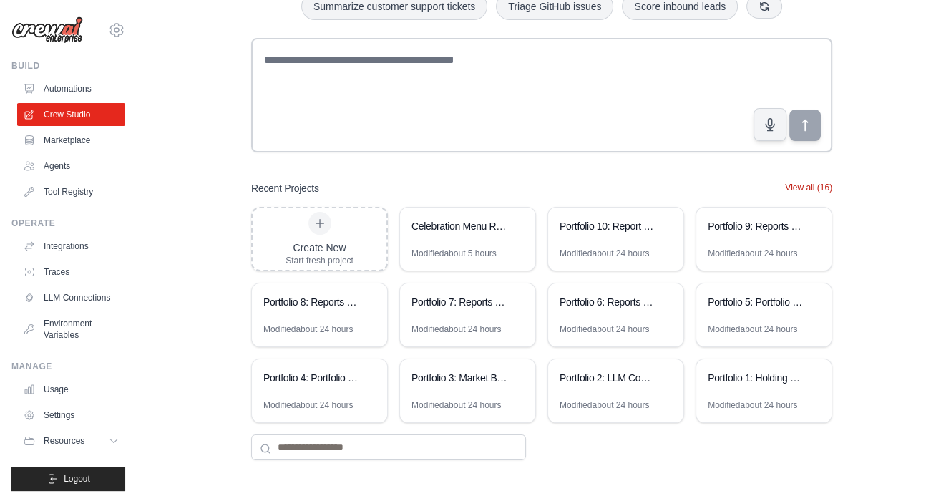
click at [815, 190] on button "View all (16)" at bounding box center [808, 187] width 47 height 11
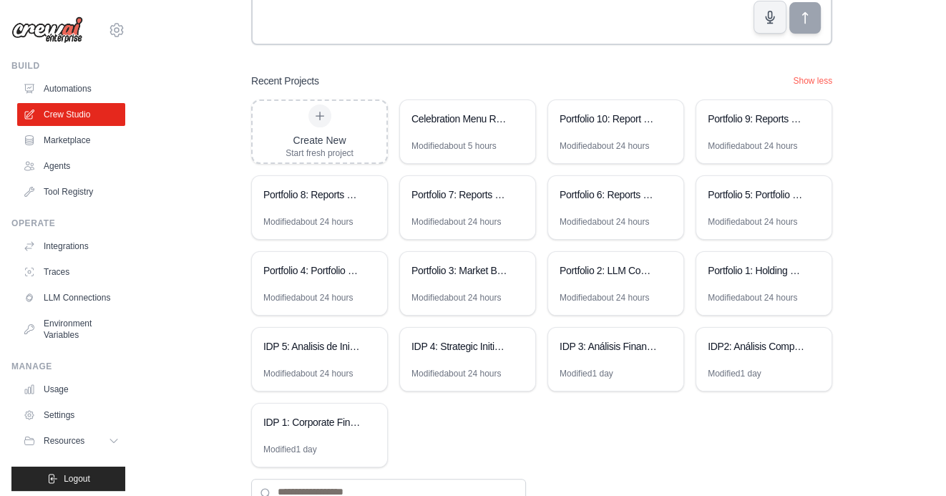
scroll to position [251, 0]
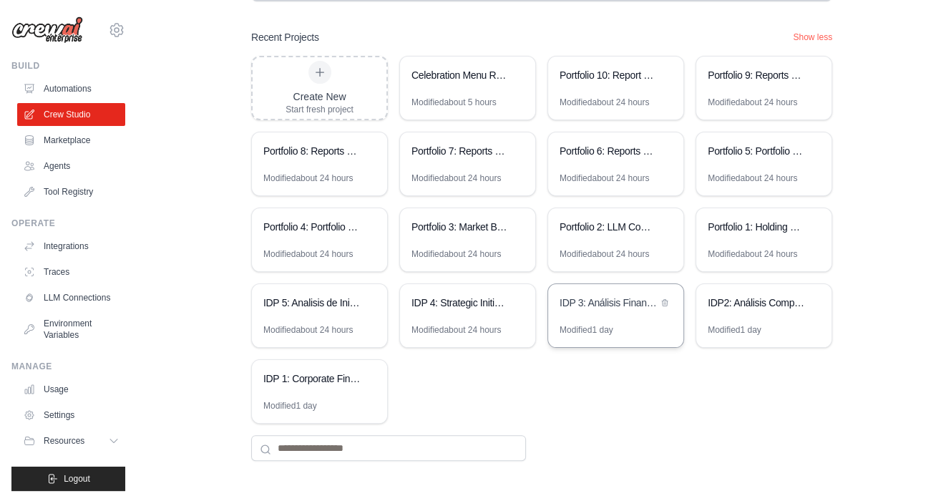
click at [596, 309] on div "IDP 3: Análisis Financiero Competitivo Integral" at bounding box center [609, 304] width 98 height 17
click at [748, 311] on div "IDP2: Análisis Competitivo Financiero" at bounding box center [763, 304] width 135 height 40
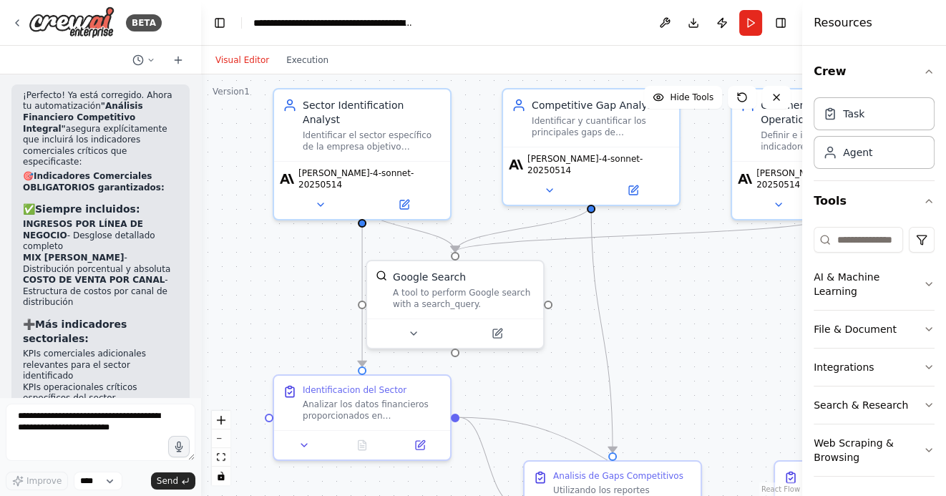
drag, startPoint x: 649, startPoint y: 407, endPoint x: 649, endPoint y: 288, distance: 119.5
click at [649, 291] on div ".deletable-edge-delete-btn { width: 20px; height: 20px; border: 0px solid #ffff…" at bounding box center [501, 285] width 601 height 422
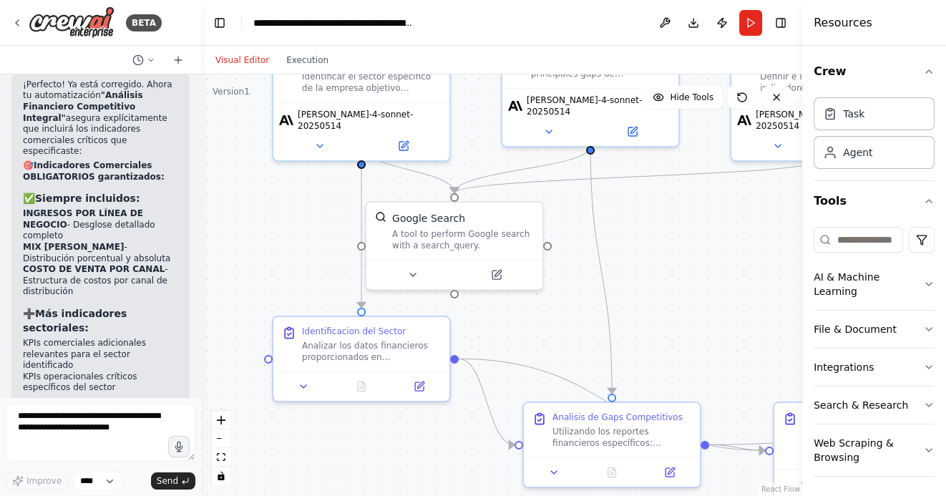
drag, startPoint x: 668, startPoint y: 310, endPoint x: 648, endPoint y: 161, distance: 150.2
click at [648, 163] on div ".deletable-edge-delete-btn { width: 20px; height: 20px; border: 0px solid #ffff…" at bounding box center [501, 285] width 601 height 422
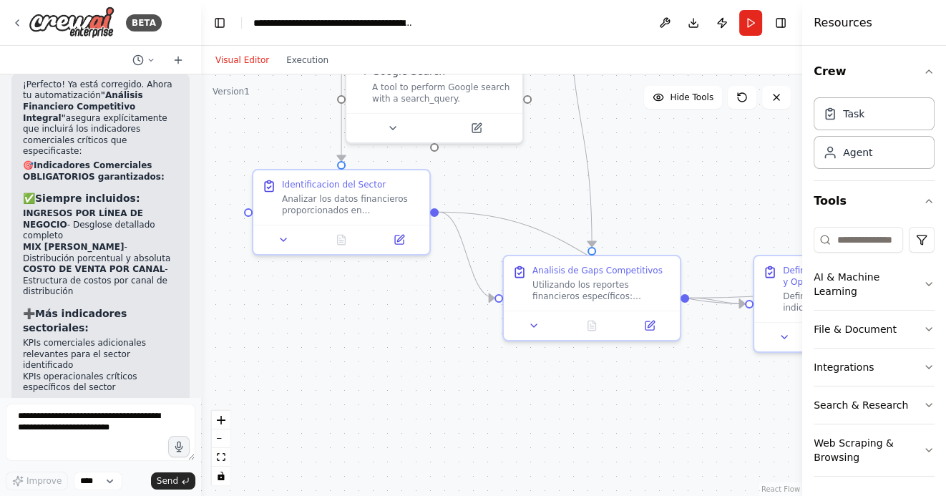
drag, startPoint x: 662, startPoint y: 381, endPoint x: 540, endPoint y: 381, distance: 122.4
click at [540, 381] on div ".deletable-edge-delete-btn { width: 20px; height: 20px; border: 0px solid #ffff…" at bounding box center [501, 285] width 601 height 422
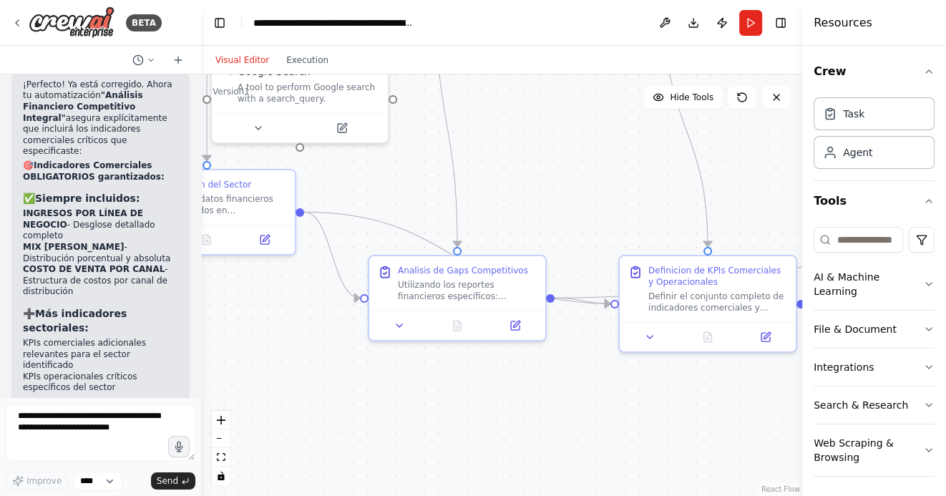
drag, startPoint x: 553, startPoint y: 394, endPoint x: 510, endPoint y: 394, distance: 42.9
click at [513, 394] on div ".deletable-edge-delete-btn { width: 20px; height: 20px; border: 0px solid #ffff…" at bounding box center [501, 285] width 601 height 422
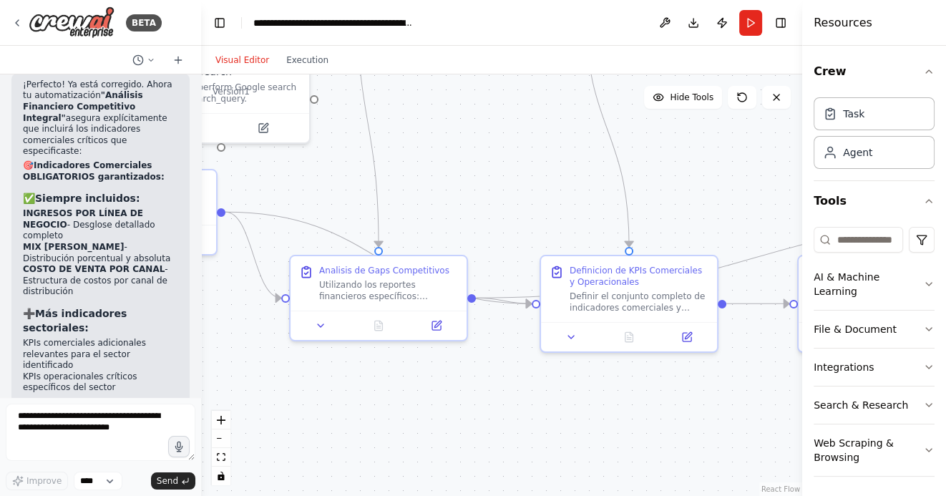
drag, startPoint x: 626, startPoint y: 415, endPoint x: 477, endPoint y: 415, distance: 148.9
click at [478, 415] on div ".deletable-edge-delete-btn { width: 20px; height: 20px; border: 0px solid #ffff…" at bounding box center [501, 285] width 601 height 422
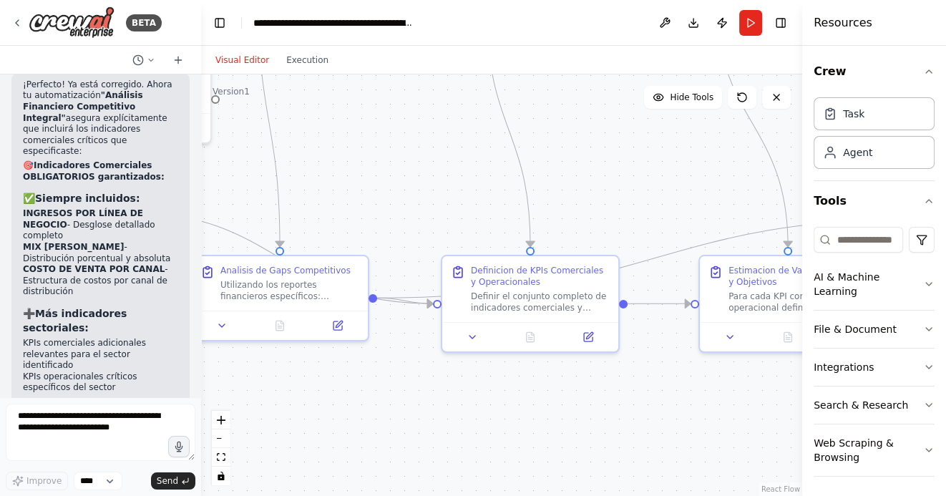
drag, startPoint x: 510, startPoint y: 417, endPoint x: 360, endPoint y: 417, distance: 149.6
click at [361, 417] on div ".deletable-edge-delete-btn { width: 20px; height: 20px; border: 0px solid #ffff…" at bounding box center [501, 285] width 601 height 422
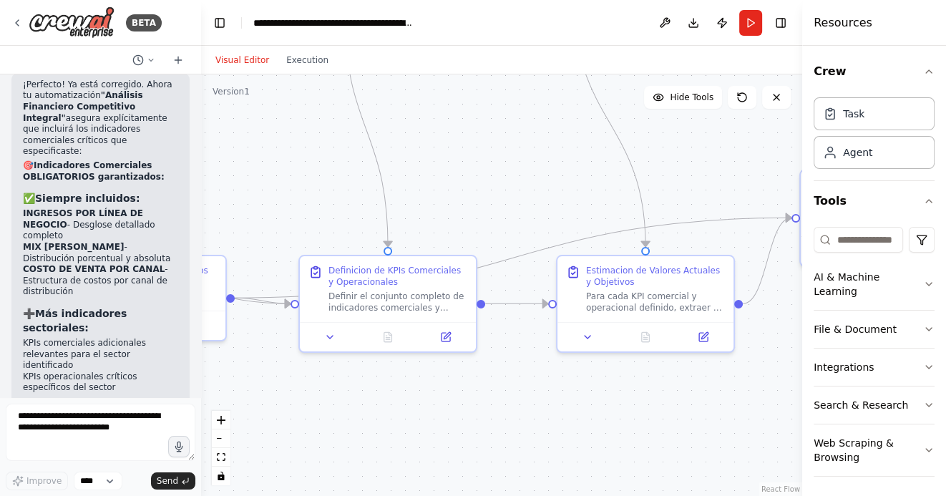
drag, startPoint x: 361, startPoint y: 412, endPoint x: 606, endPoint y: 417, distance: 244.9
click at [598, 417] on div ".deletable-edge-delete-btn { width: 20px; height: 20px; border: 0px solid #ffff…" at bounding box center [501, 285] width 601 height 422
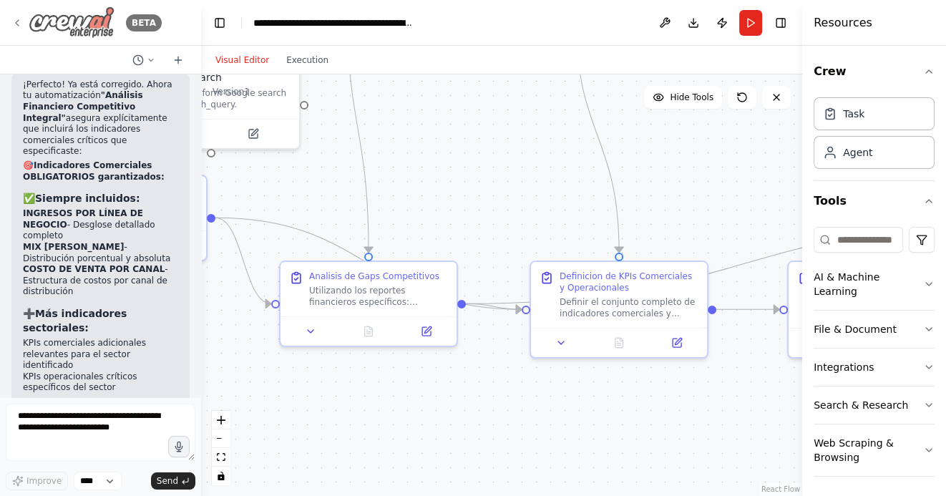
click at [19, 23] on icon at bounding box center [16, 22] width 11 height 11
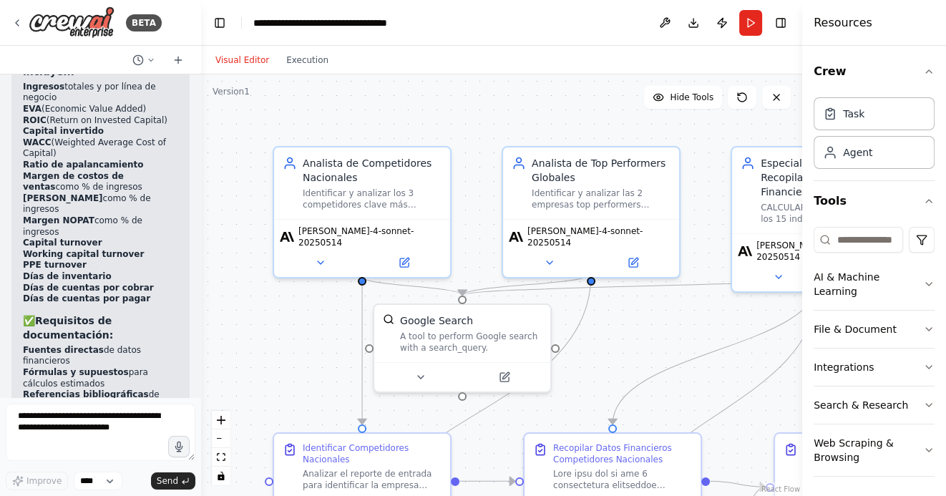
scroll to position [5005, 0]
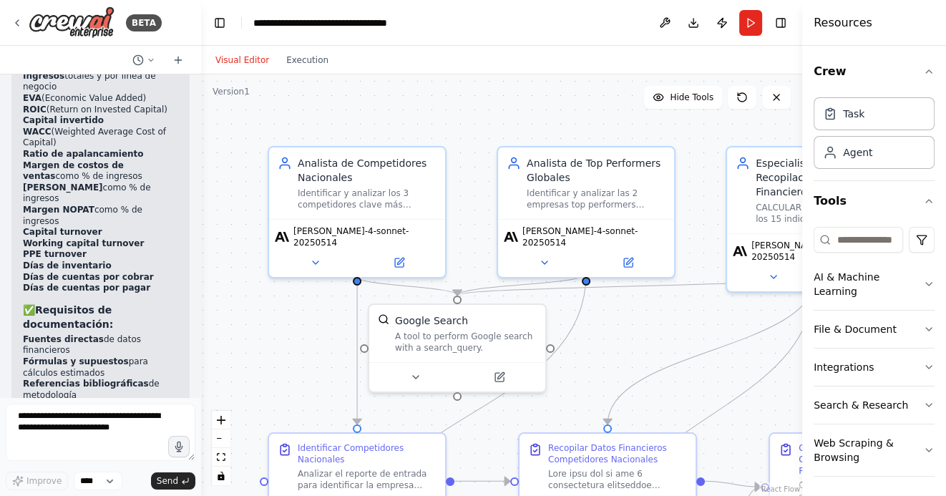
drag, startPoint x: 676, startPoint y: 349, endPoint x: 647, endPoint y: 331, distance: 34.4
click at [647, 331] on div ".deletable-edge-delete-btn { width: 20px; height: 20px; border: 0px solid #ffff…" at bounding box center [501, 285] width 601 height 422
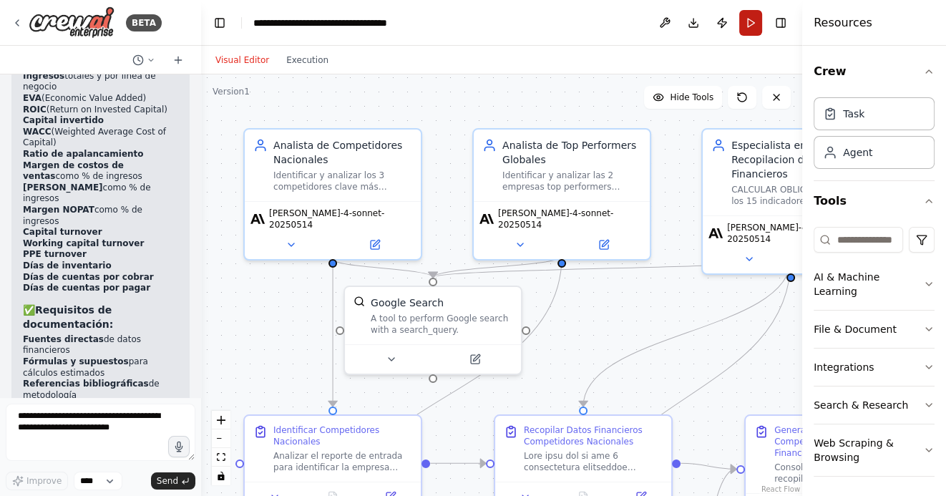
click at [749, 26] on button "Run" at bounding box center [750, 23] width 23 height 26
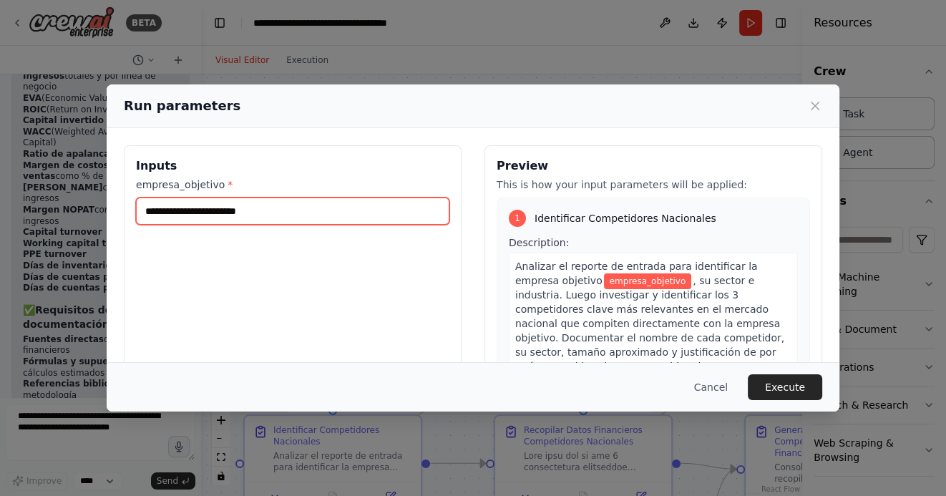
click at [276, 201] on input "empresa_objetivo *" at bounding box center [293, 211] width 314 height 27
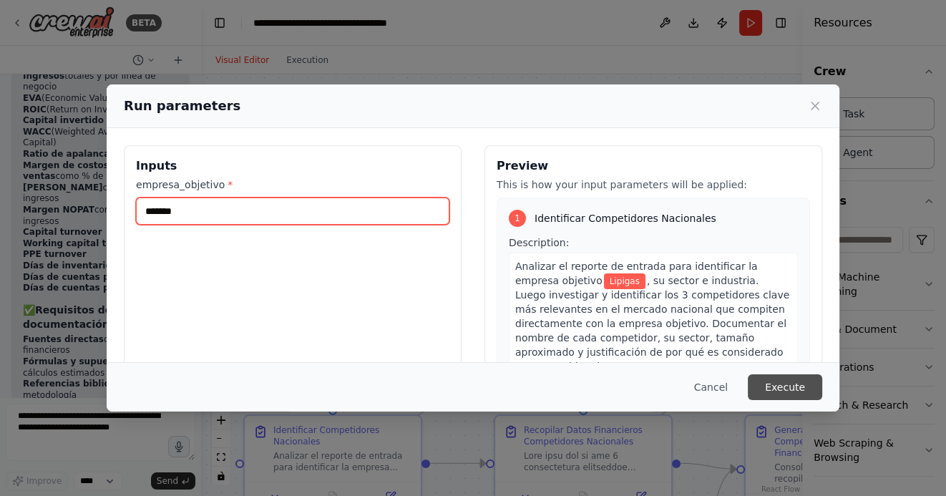
type input "*******"
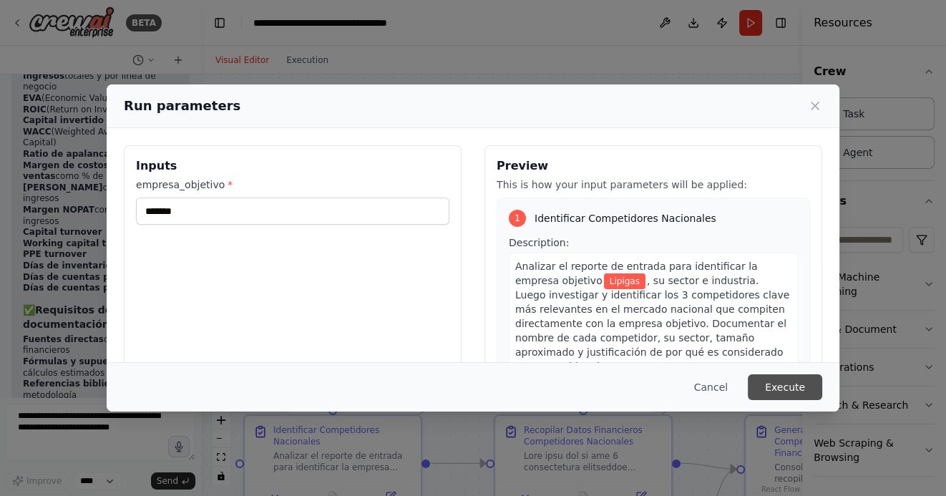
click at [787, 385] on button "Execute" at bounding box center [785, 387] width 74 height 26
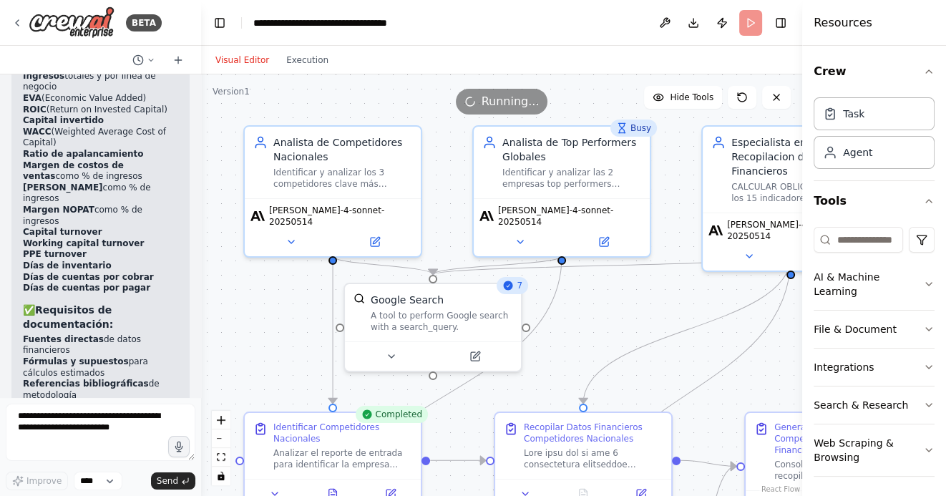
drag, startPoint x: 611, startPoint y: 326, endPoint x: 612, endPoint y: 232, distance: 93.8
click at [612, 233] on div ".deletable-edge-delete-btn { width: 20px; height: 20px; border: 0px solid #ffff…" at bounding box center [501, 285] width 601 height 422
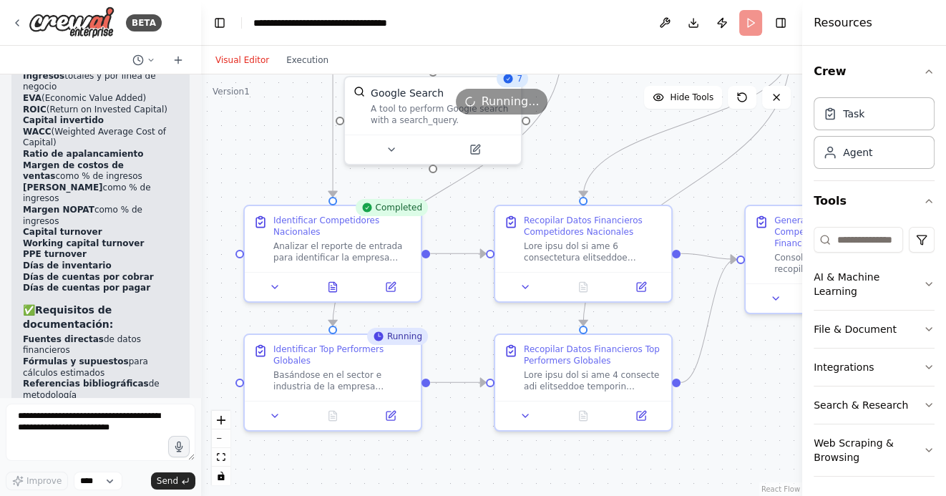
drag, startPoint x: 467, startPoint y: 405, endPoint x: 467, endPoint y: 311, distance: 93.8
click at [467, 313] on div ".deletable-edge-delete-btn { width: 20px; height: 20px; border: 0px solid #ffff…" at bounding box center [501, 285] width 601 height 422
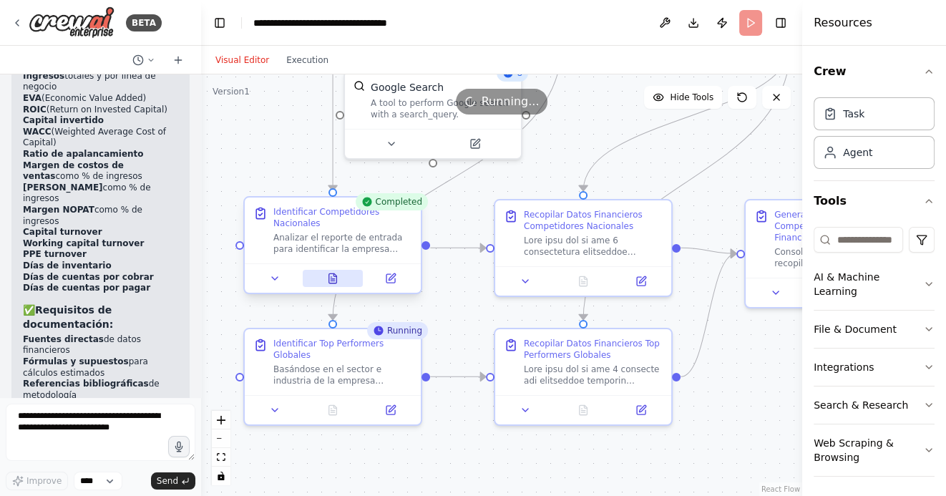
click at [334, 281] on icon at bounding box center [333, 277] width 8 height 9
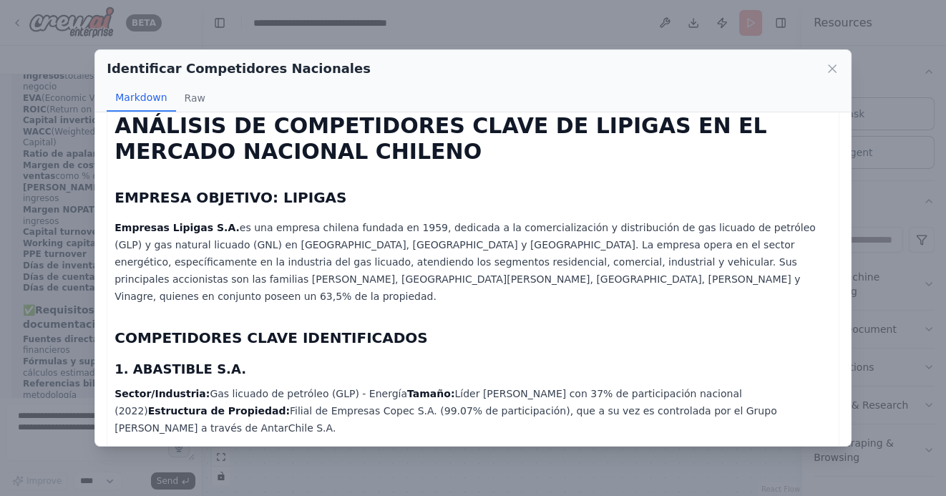
scroll to position [0, 0]
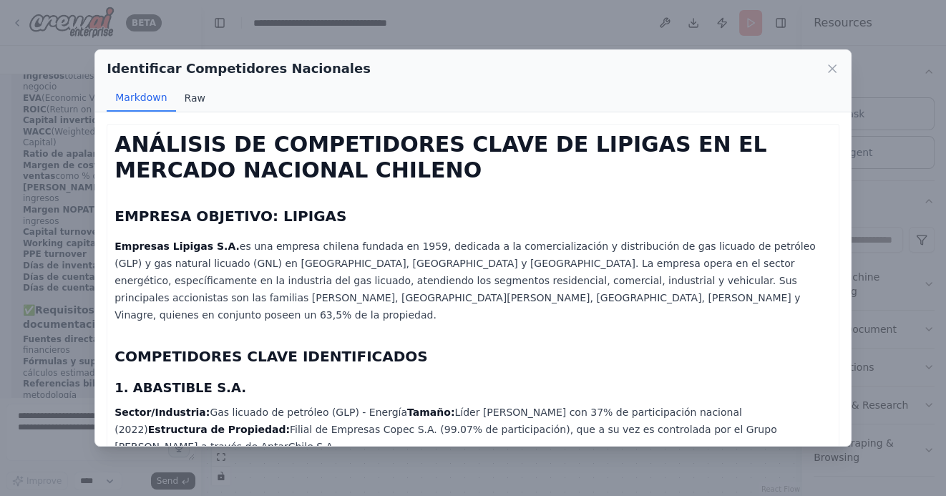
click at [194, 94] on button "Raw" at bounding box center [195, 97] width 38 height 27
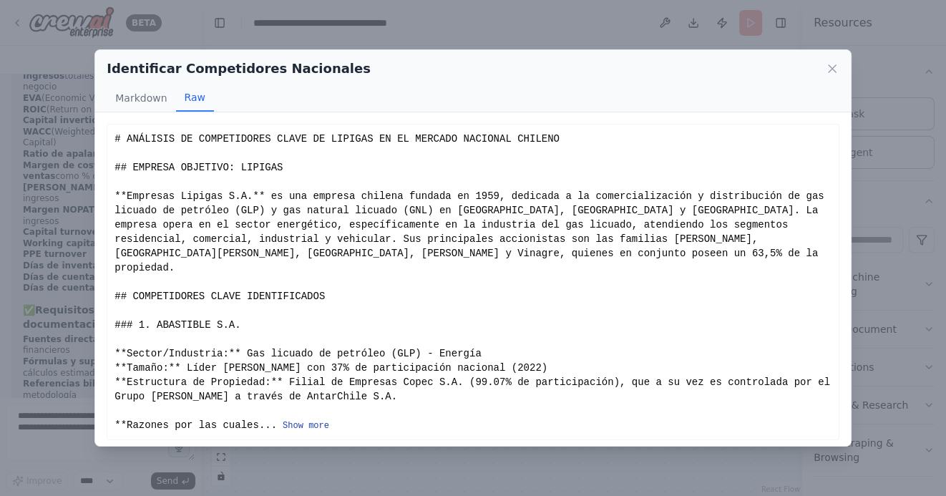
click at [312, 420] on button "Show more" at bounding box center [306, 425] width 47 height 11
click at [288, 420] on button "Show more" at bounding box center [306, 425] width 47 height 11
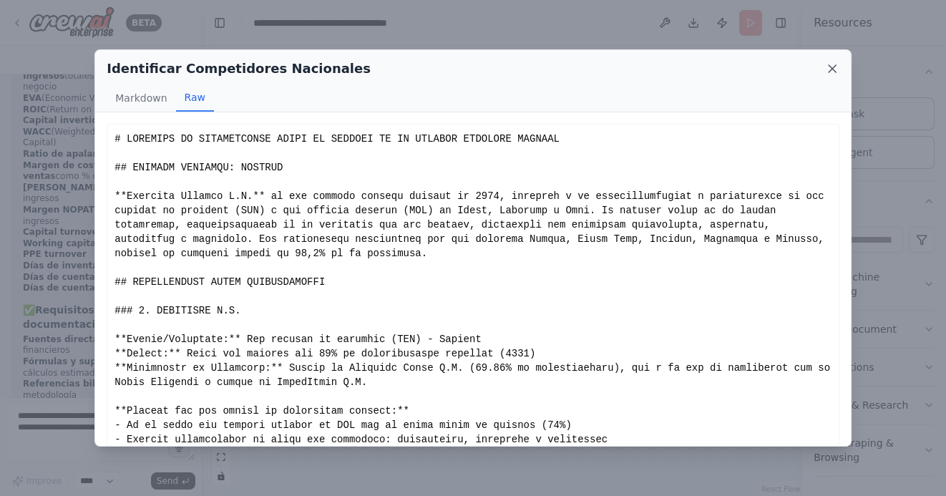
click at [833, 64] on icon at bounding box center [832, 69] width 14 height 14
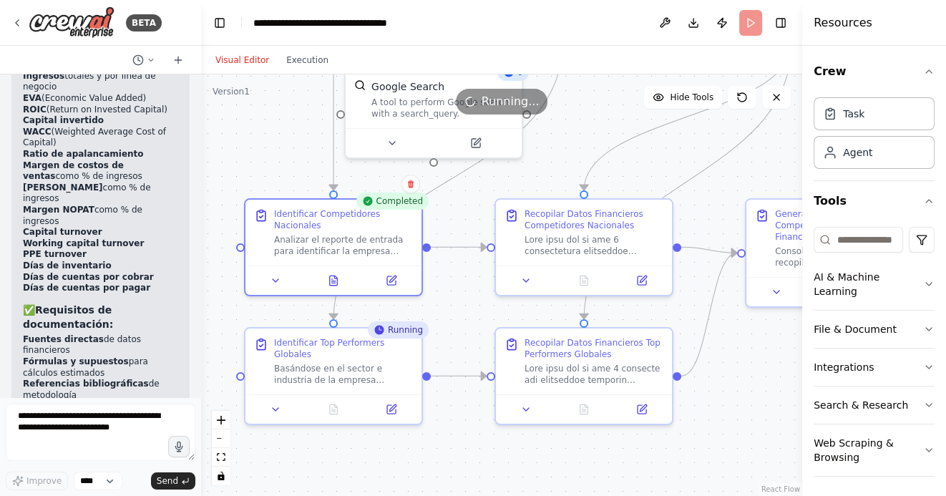
drag, startPoint x: 709, startPoint y: 429, endPoint x: 569, endPoint y: 407, distance: 141.9
click at [570, 407] on div ".deletable-edge-delete-btn { width: 20px; height: 20px; border: 0px solid #ffff…" at bounding box center [501, 285] width 601 height 422
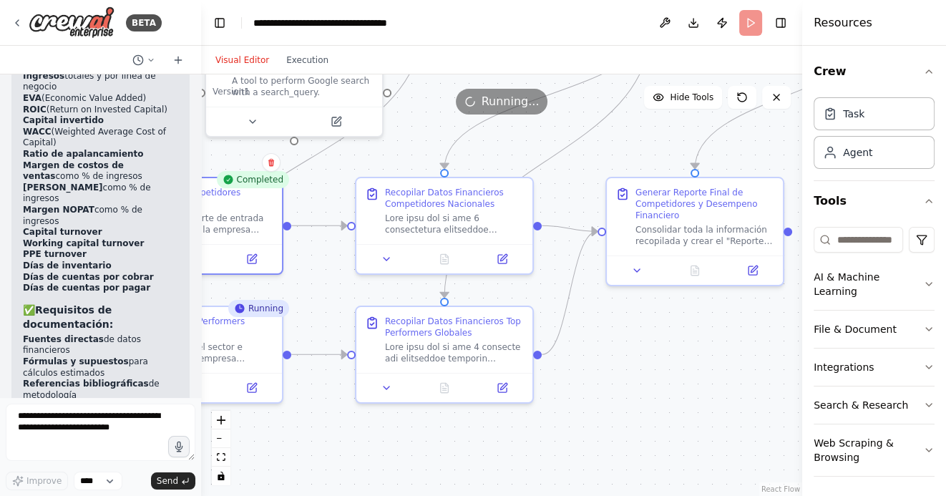
drag, startPoint x: 679, startPoint y: 387, endPoint x: 611, endPoint y: 387, distance: 67.3
click at [611, 387] on div ".deletable-edge-delete-btn { width: 20px; height: 20px; border: 0px solid #ffff…" at bounding box center [501, 285] width 601 height 422
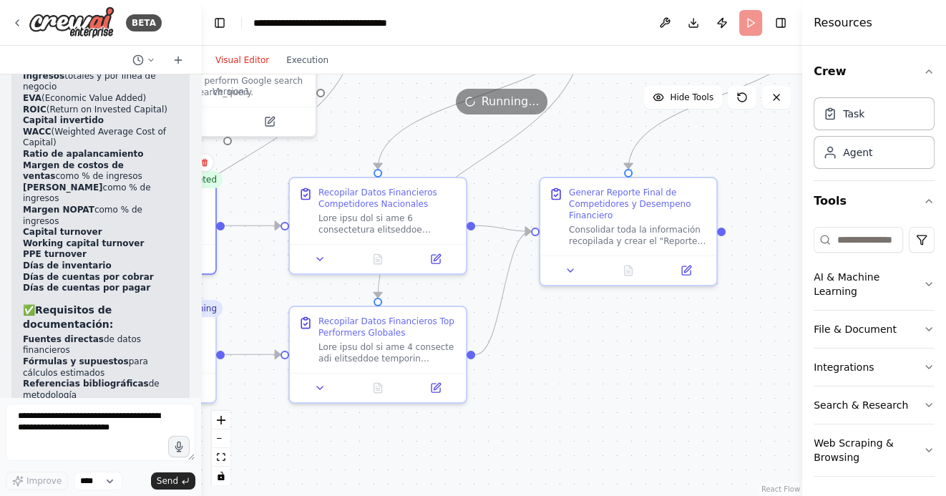
drag, startPoint x: 595, startPoint y: 380, endPoint x: 684, endPoint y: 377, distance: 88.8
click at [682, 377] on div ".deletable-edge-delete-btn { width: 20px; height: 20px; border: 0px solid #ffff…" at bounding box center [501, 285] width 601 height 422
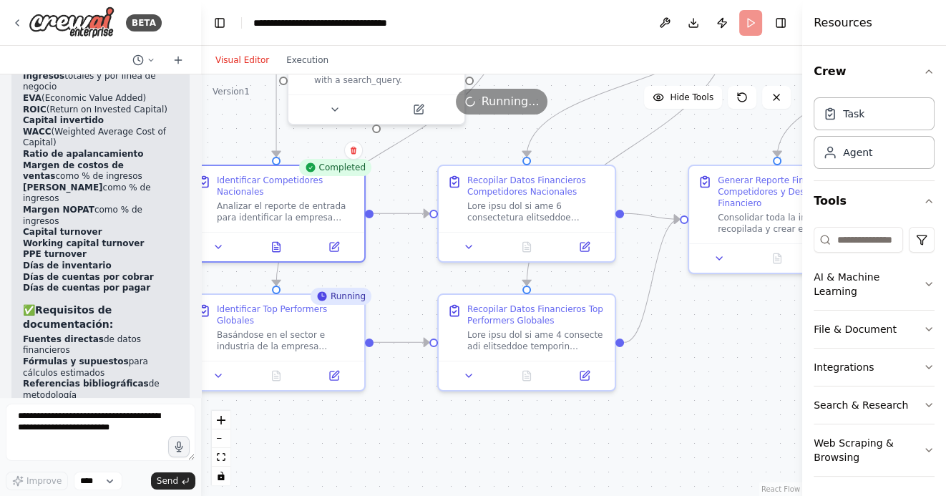
drag, startPoint x: 597, startPoint y: 424, endPoint x: 673, endPoint y: 416, distance: 76.4
click at [673, 416] on div ".deletable-edge-delete-btn { width: 20px; height: 20px; border: 0px solid #ffff…" at bounding box center [501, 285] width 601 height 422
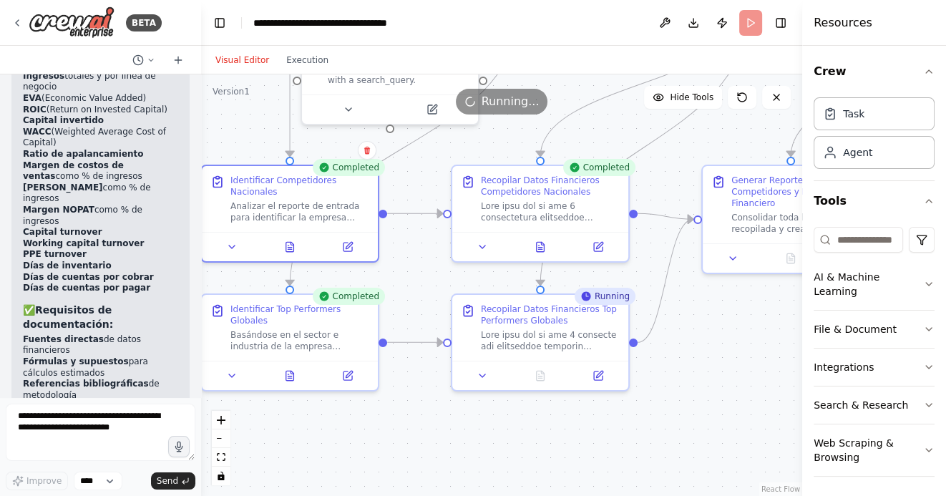
drag, startPoint x: 705, startPoint y: 409, endPoint x: 654, endPoint y: 380, distance: 59.3
click at [654, 380] on div ".deletable-edge-delete-btn { width: 20px; height: 20px; border: 0px solid #ffff…" at bounding box center [501, 285] width 601 height 422
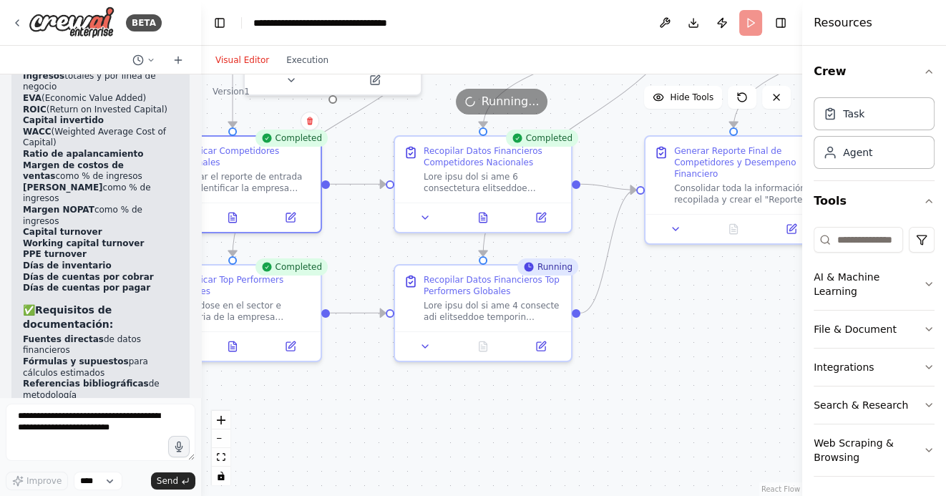
drag, startPoint x: 690, startPoint y: 401, endPoint x: 613, endPoint y: 393, distance: 77.7
click at [613, 393] on div ".deletable-edge-delete-btn { width: 20px; height: 20px; border: 0px solid #ffff…" at bounding box center [501, 285] width 601 height 422
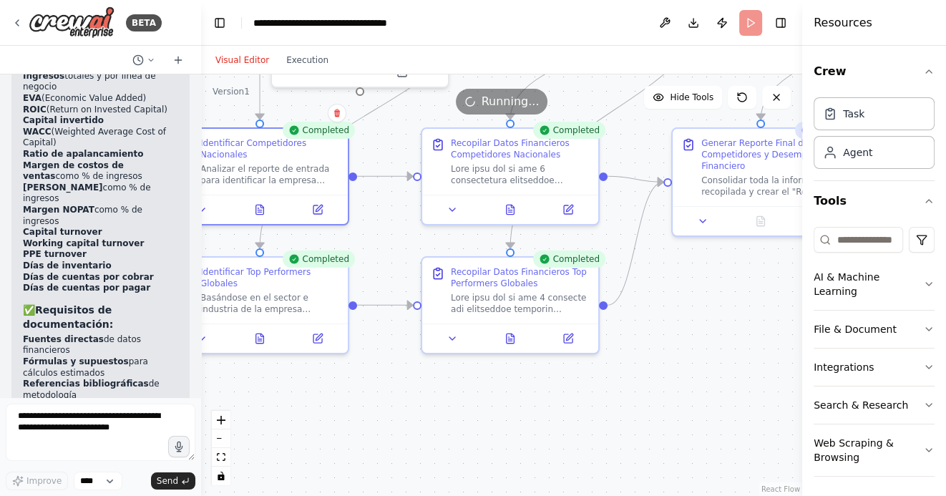
drag, startPoint x: 384, startPoint y: 393, endPoint x: 495, endPoint y: 393, distance: 110.9
click at [493, 393] on div ".deletable-edge-delete-btn { width: 20px; height: 20px; border: 0px solid #ffff…" at bounding box center [501, 285] width 601 height 422
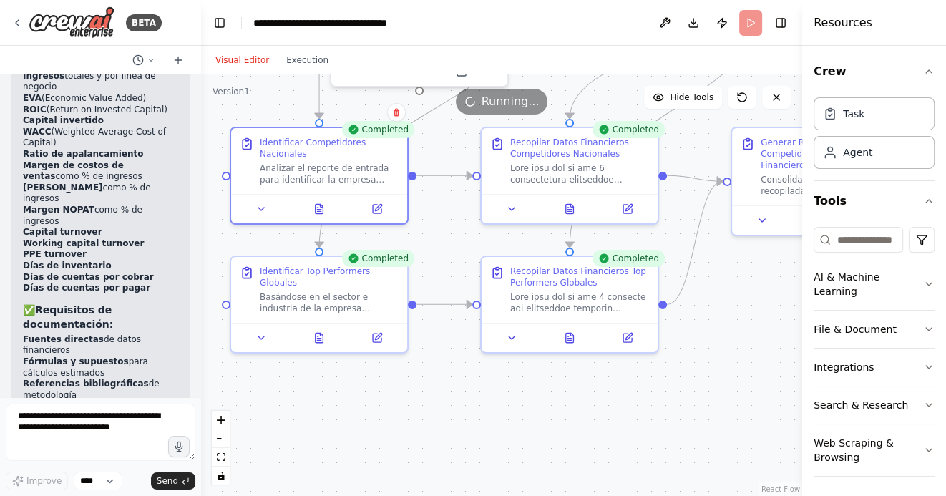
drag, startPoint x: 424, startPoint y: 392, endPoint x: 473, endPoint y: 392, distance: 49.4
click at [475, 392] on div ".deletable-edge-delete-btn { width: 20px; height: 20px; border: 0px solid #ffff…" at bounding box center [501, 285] width 601 height 422
click at [319, 209] on icon at bounding box center [319, 209] width 4 height 0
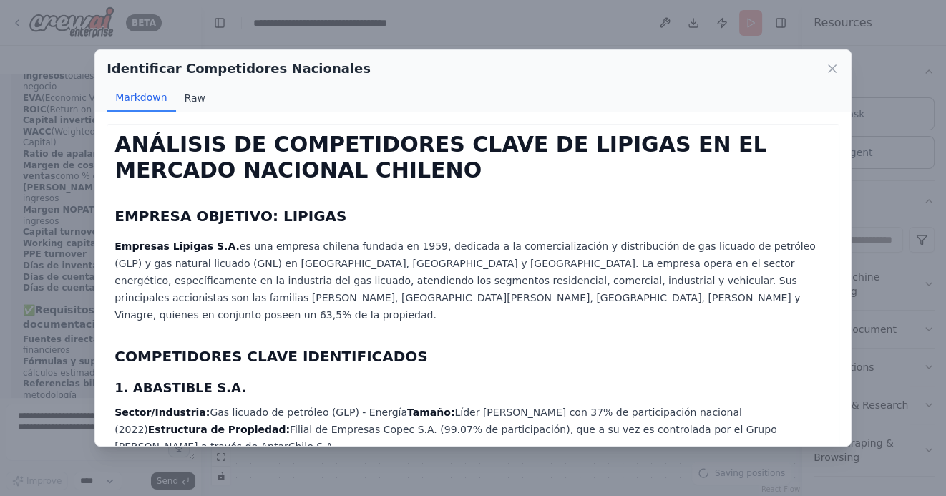
click at [191, 97] on button "Raw" at bounding box center [195, 97] width 38 height 27
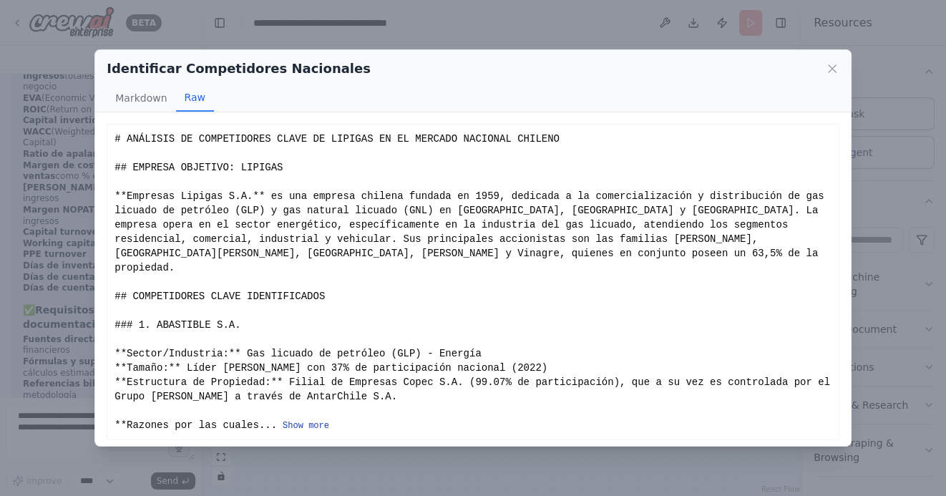
click at [296, 420] on button "Show more" at bounding box center [306, 425] width 47 height 11
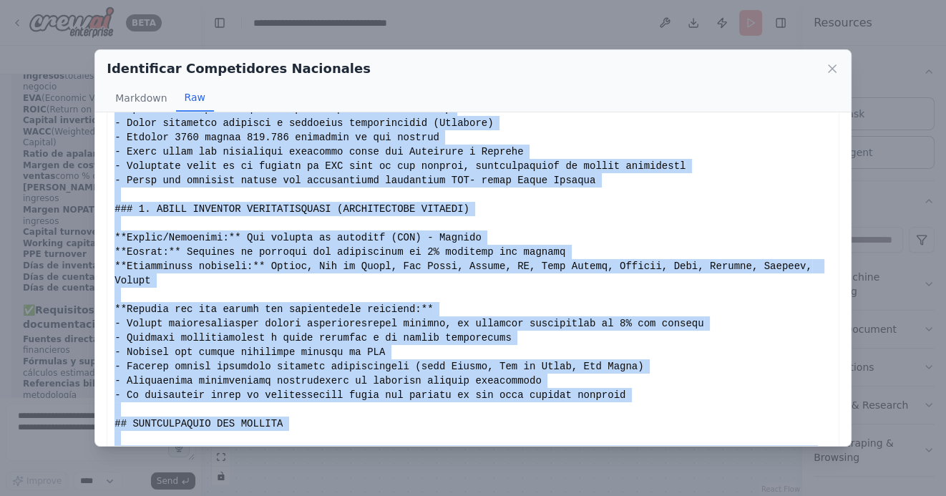
scroll to position [835, 0]
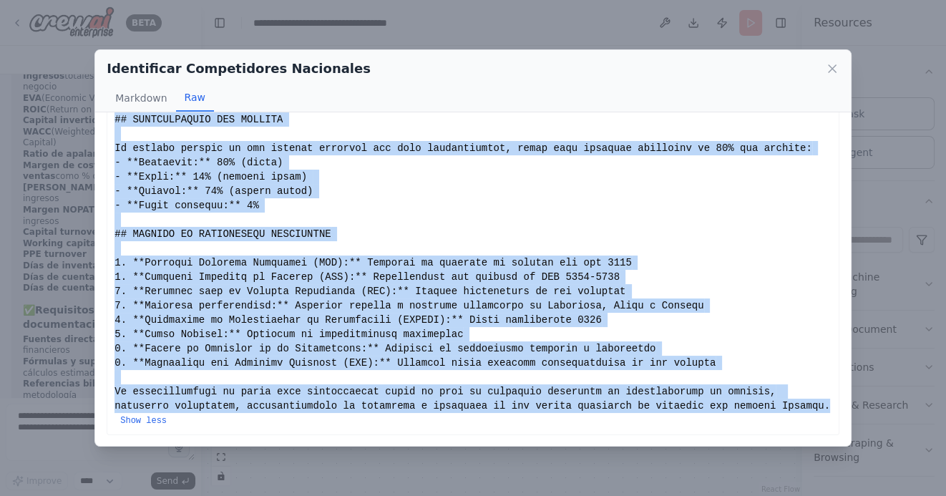
drag, startPoint x: 115, startPoint y: 137, endPoint x: 162, endPoint y: 422, distance: 288.9
copy div "# LOREMIPS DO SITAMETCONSE ADIPI EL SEDDOEI TE IN UTLABOR ETDOLORE MAGNAAL ## E…"
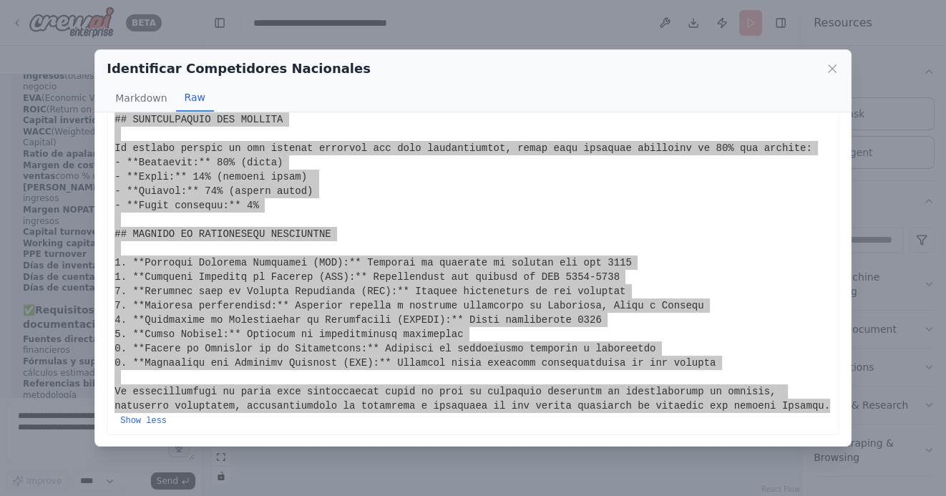
scroll to position [0, 0]
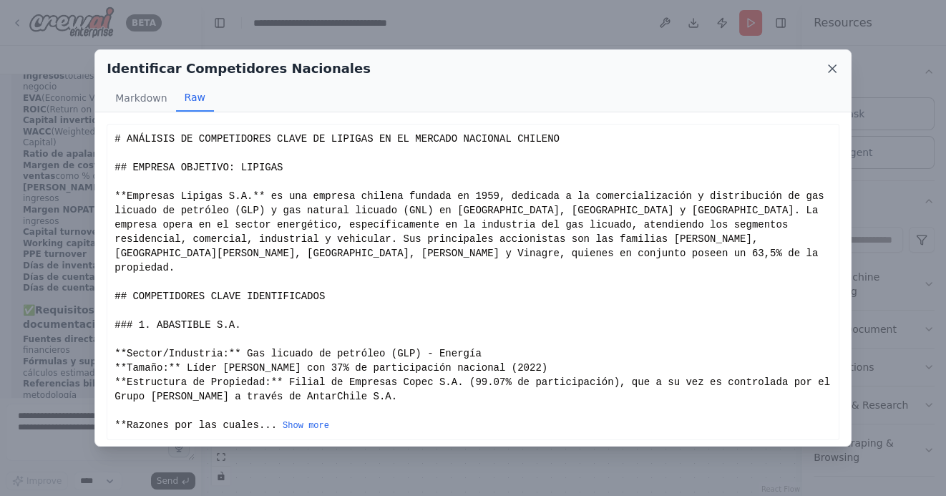
click at [832, 69] on icon at bounding box center [832, 68] width 7 height 7
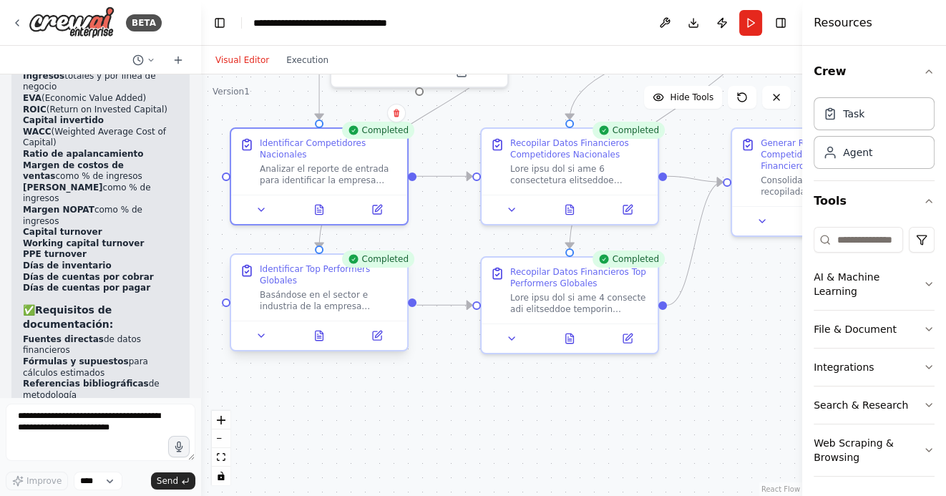
click at [323, 346] on div at bounding box center [319, 335] width 176 height 29
click at [320, 338] on icon at bounding box center [319, 338] width 4 height 0
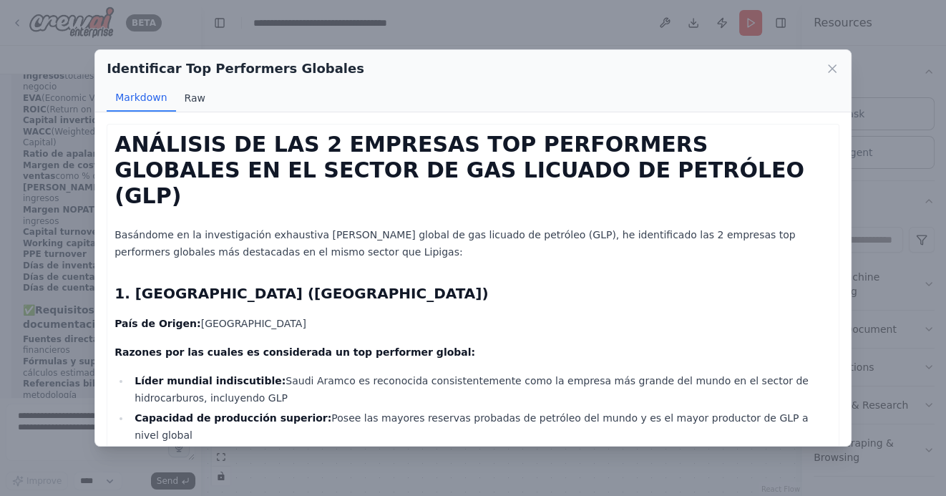
click at [190, 90] on button "Raw" at bounding box center [195, 97] width 38 height 27
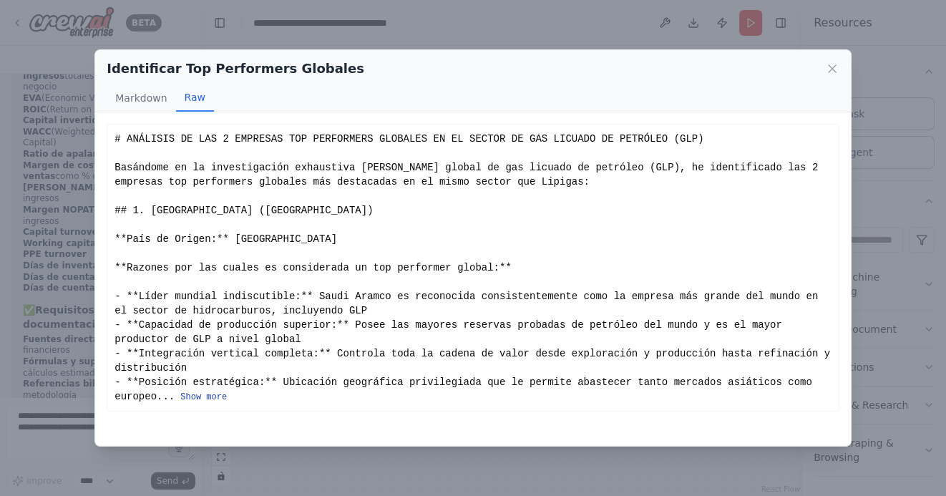
click at [215, 398] on button "Show more" at bounding box center [203, 397] width 47 height 11
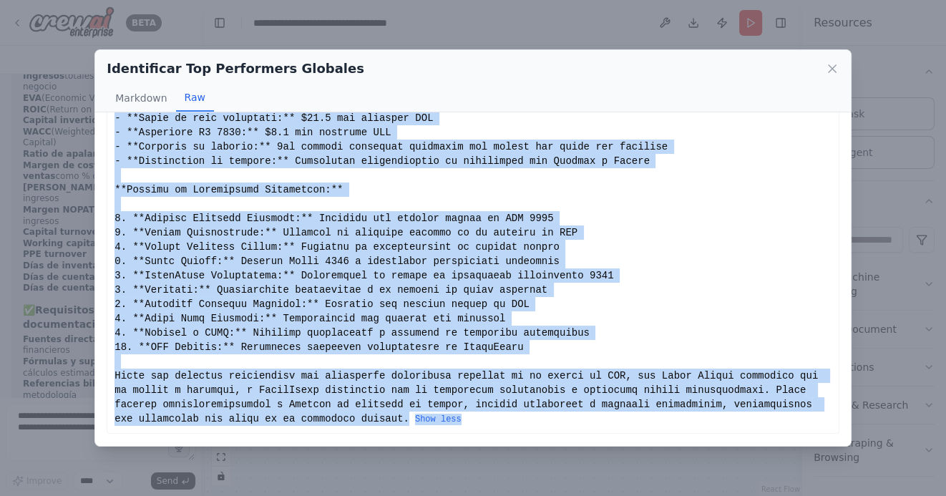
scroll to position [749, 0]
drag, startPoint x: 115, startPoint y: 136, endPoint x: 408, endPoint y: 422, distance: 409.0
copy div "# LOREMIPS DO SIT 5 AMETCONS ADI ELITSEDDOE TEMPORIN UT LA ETDOLO MA ALI ENIMAD…"
click at [832, 66] on icon at bounding box center [832, 69] width 14 height 14
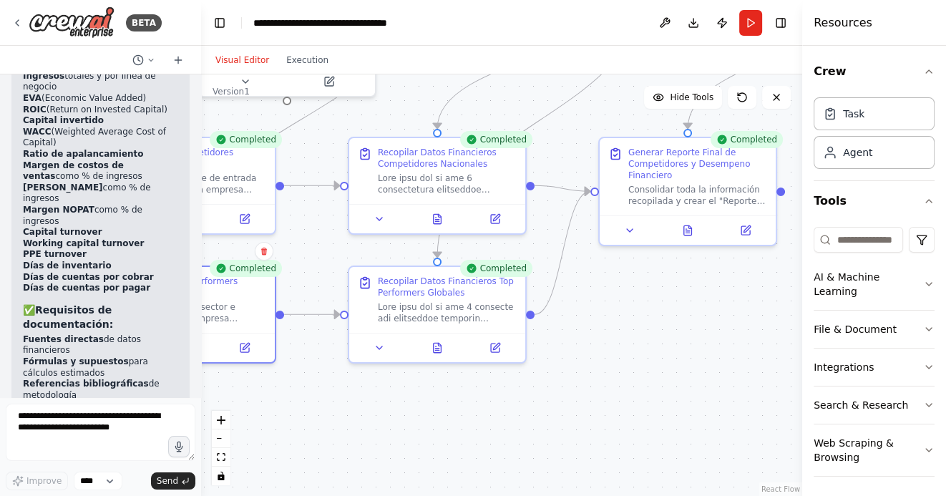
drag, startPoint x: 716, startPoint y: 377, endPoint x: 558, endPoint y: 386, distance: 158.5
click at [558, 386] on div ".deletable-edge-delete-btn { width: 20px; height: 20px; border: 0px solid #ffff…" at bounding box center [501, 285] width 601 height 422
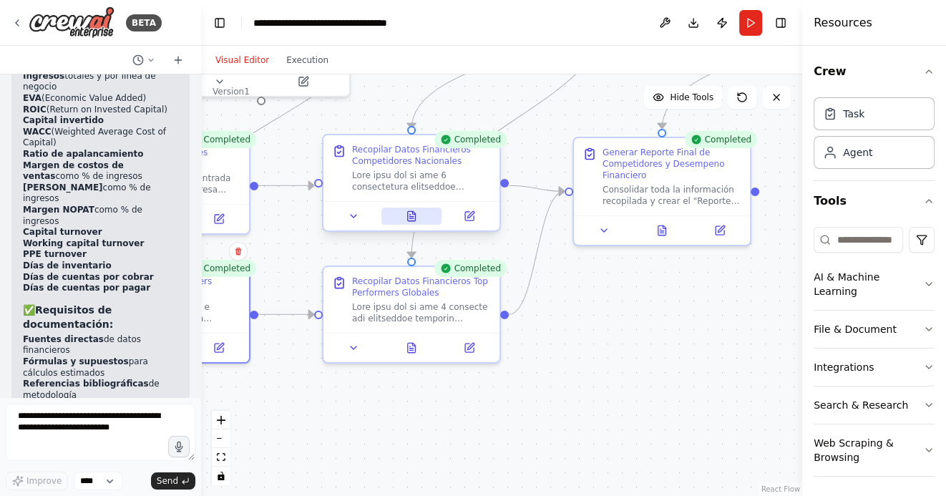
click at [413, 215] on icon at bounding box center [412, 215] width 8 height 9
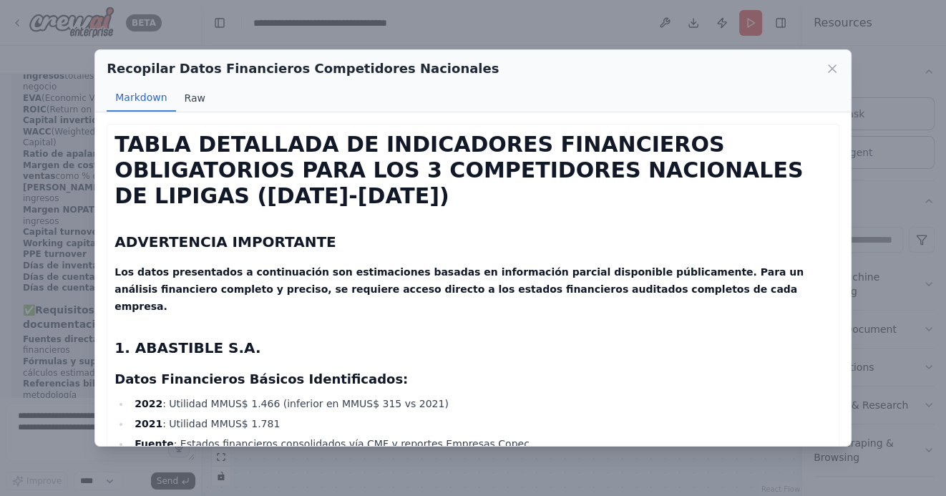
click at [191, 98] on button "Raw" at bounding box center [195, 97] width 38 height 27
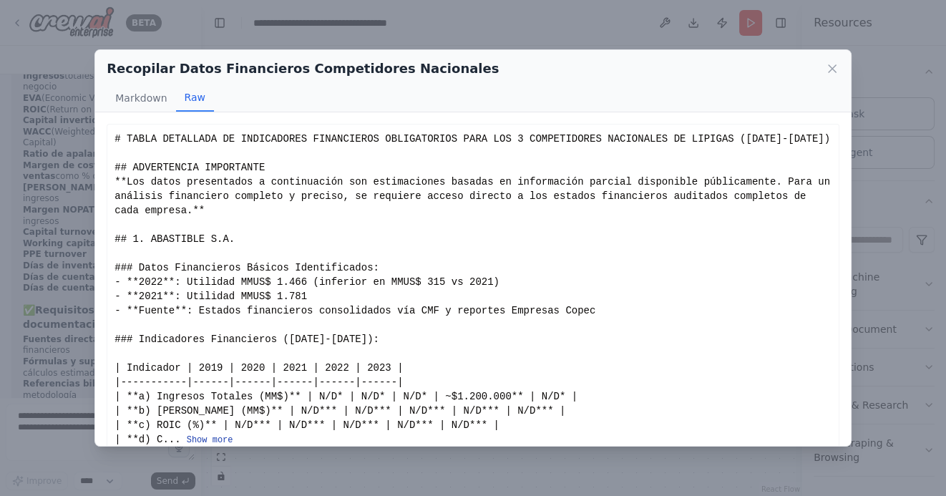
click at [220, 439] on button "Show more" at bounding box center [210, 439] width 47 height 11
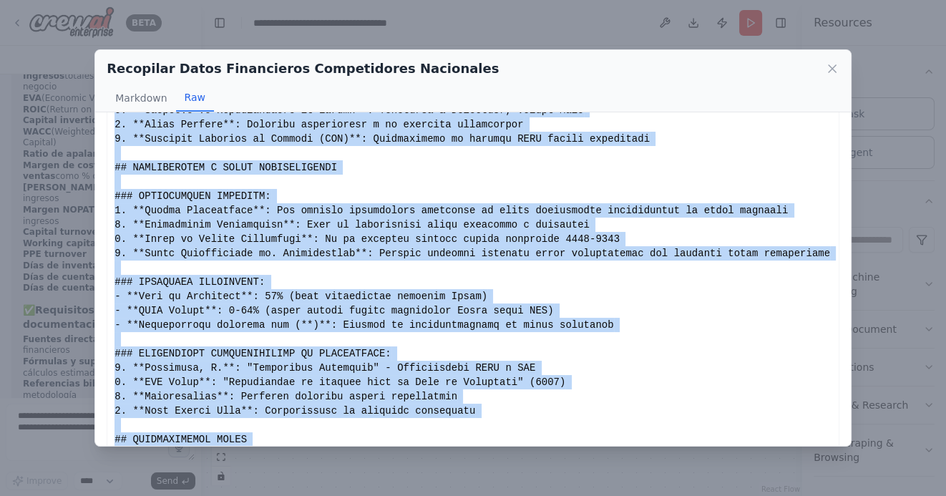
scroll to position [1966, 0]
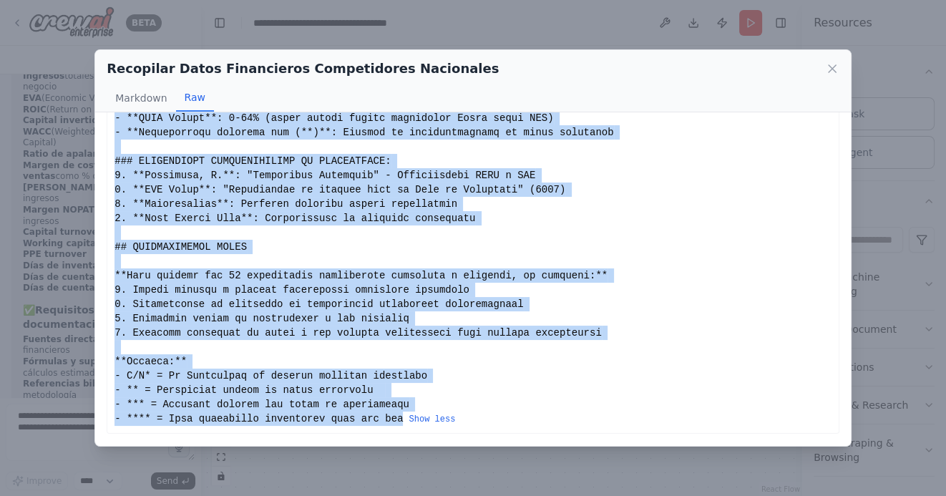
drag, startPoint x: 115, startPoint y: 138, endPoint x: 406, endPoint y: 424, distance: 408.0
copy div "# LOREM IPSUMDOLO SI AMETCONSECT ADIPISCINGE SEDDOEIUSMOD TEMP INC 4 UTLABOREET…"
click at [831, 68] on icon at bounding box center [832, 68] width 7 height 7
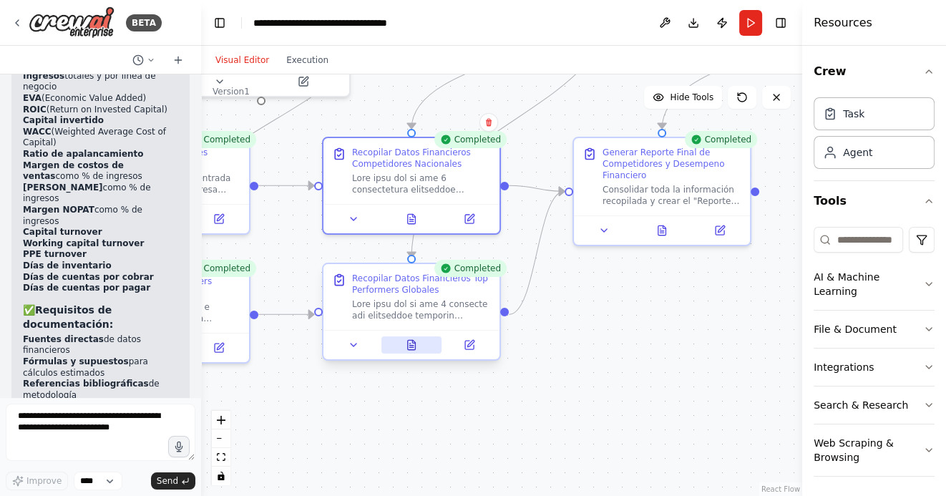
click at [415, 350] on icon at bounding box center [411, 344] width 11 height 11
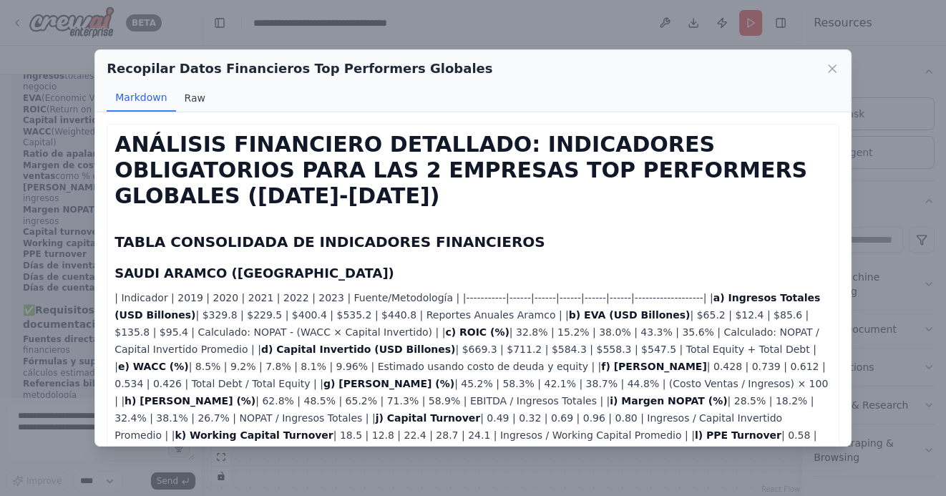
click at [188, 97] on button "Raw" at bounding box center [195, 97] width 38 height 27
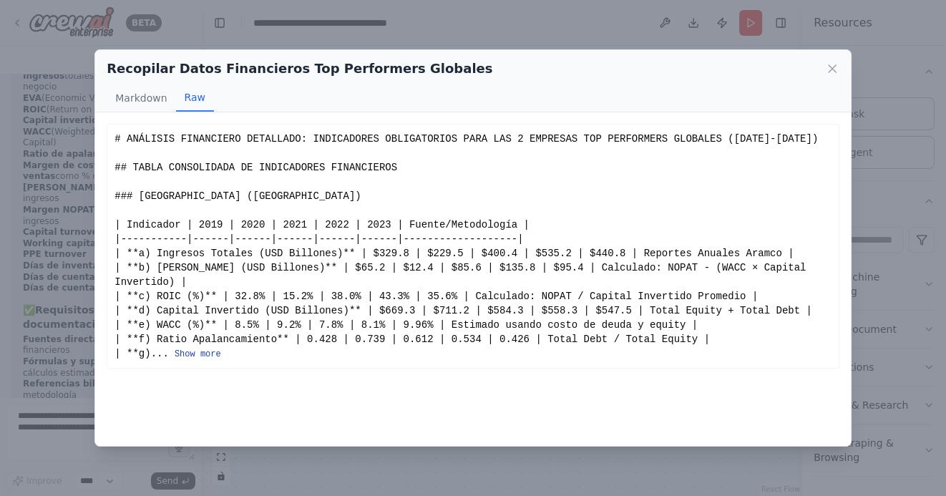
click at [188, 349] on button "Show more" at bounding box center [198, 354] width 47 height 11
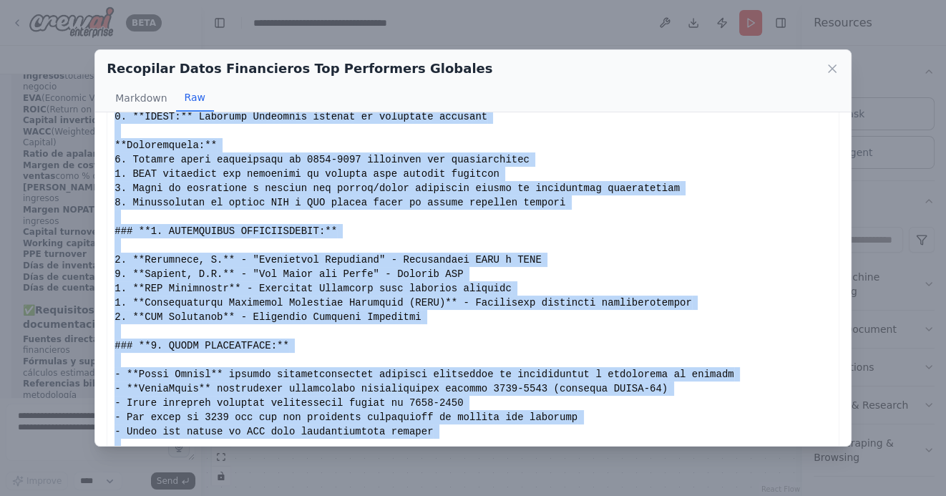
scroll to position [1408, 0]
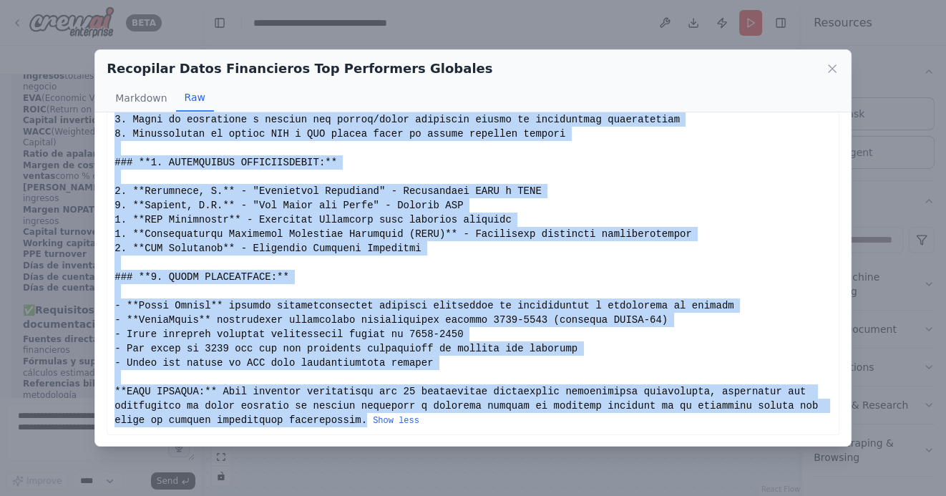
drag, startPoint x: 115, startPoint y: 140, endPoint x: 366, endPoint y: 415, distance: 372.4
copy div "# LOREMIPS DOLORSITAM CONSECTET: ADIPISCINGE SEDDOEIUSMOD TEMP INC 2 UTLABORE E…"
click at [831, 64] on icon at bounding box center [832, 69] width 14 height 14
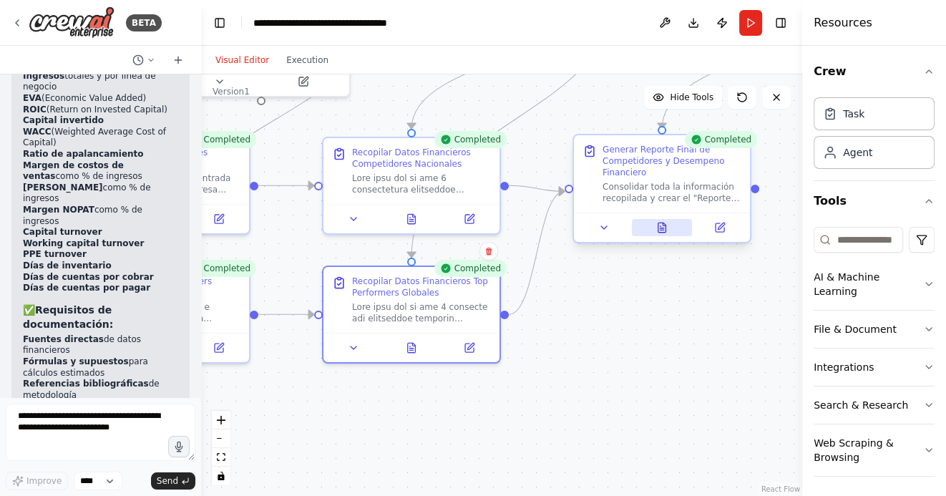
click at [666, 230] on icon at bounding box center [663, 227] width 8 height 9
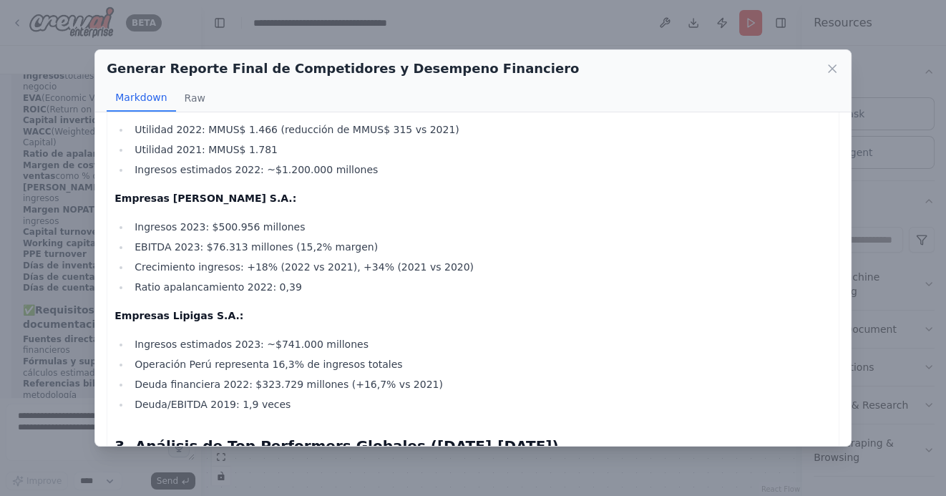
scroll to position [1284, 0]
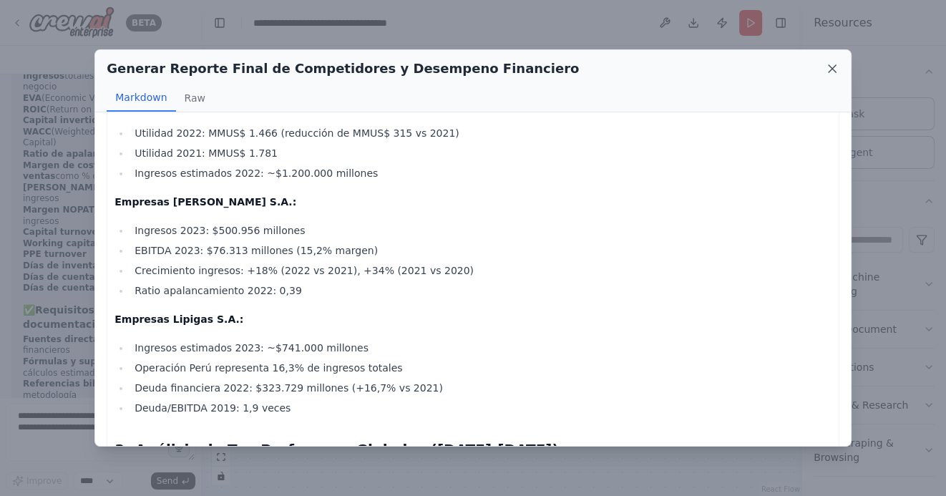
click at [830, 69] on icon at bounding box center [832, 69] width 14 height 14
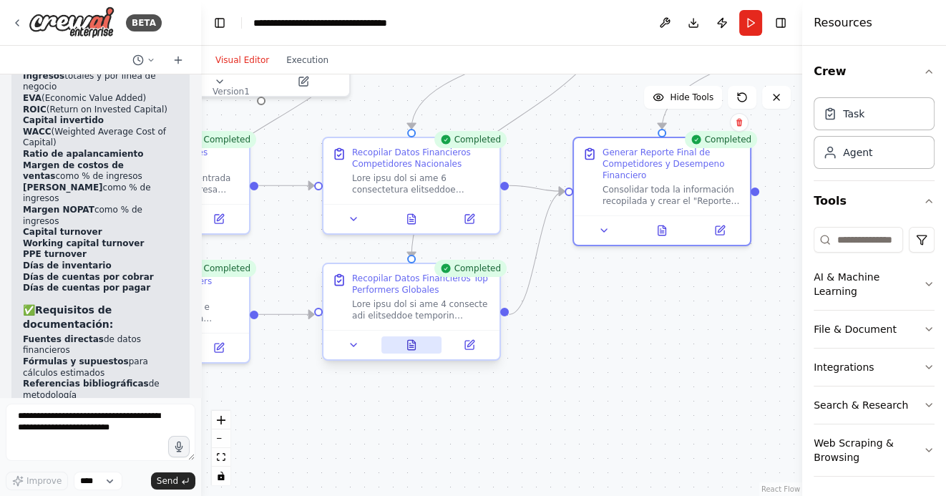
click at [411, 347] on icon at bounding box center [411, 347] width 4 height 0
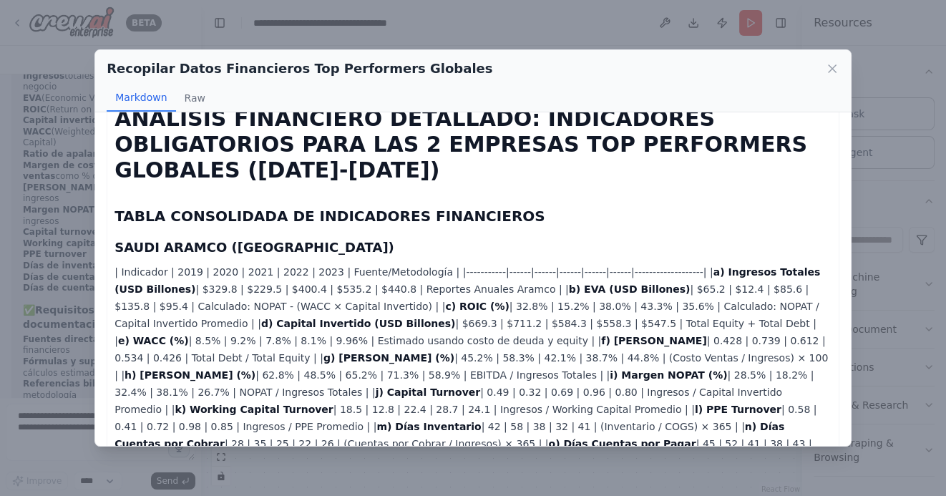
scroll to position [26, 0]
click at [834, 70] on icon at bounding box center [832, 68] width 7 height 7
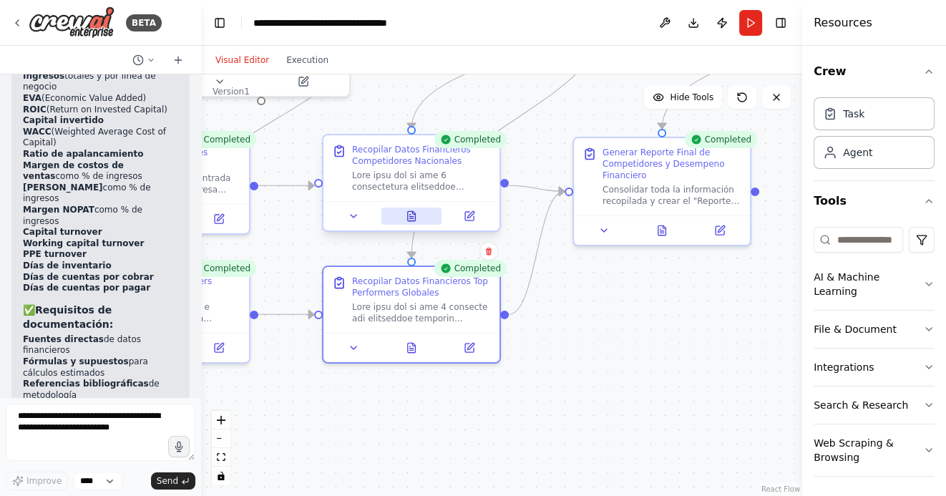
click at [409, 215] on icon at bounding box center [412, 215] width 8 height 9
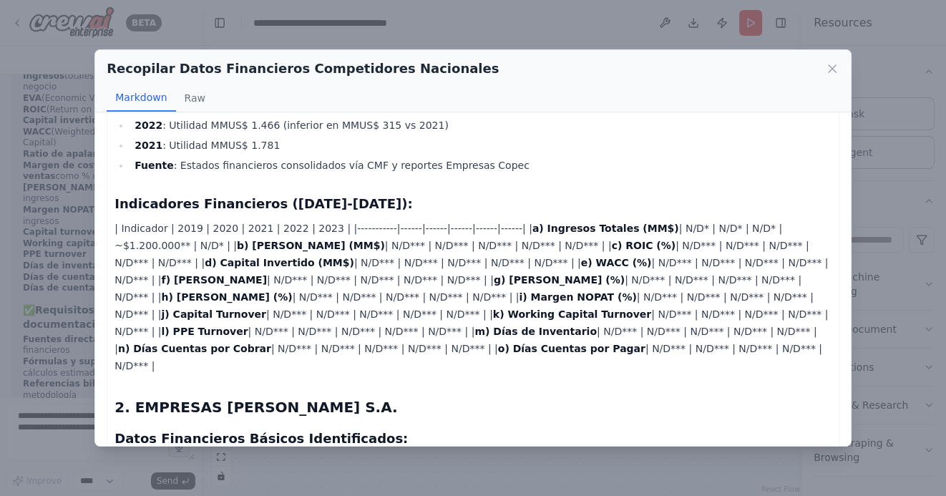
scroll to position [279, 0]
drag, startPoint x: 116, startPoint y: 160, endPoint x: 353, endPoint y: 311, distance: 281.4
copy div "Loremipsumd Sitametcons (8354-8074): | Adipiscin | 2752 | 5889 | 2187 | 8907 | …"
click at [832, 68] on icon at bounding box center [832, 68] width 7 height 7
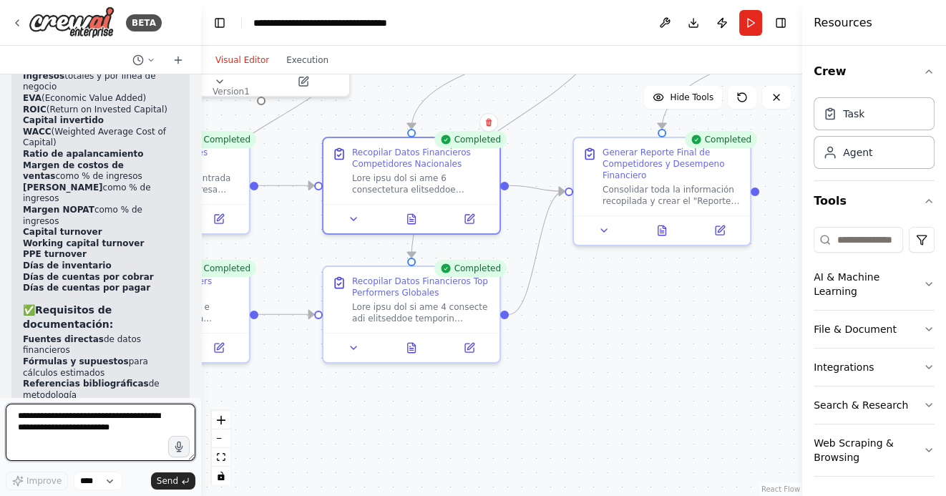
click at [88, 427] on textarea at bounding box center [101, 432] width 190 height 57
paste textarea "**********"
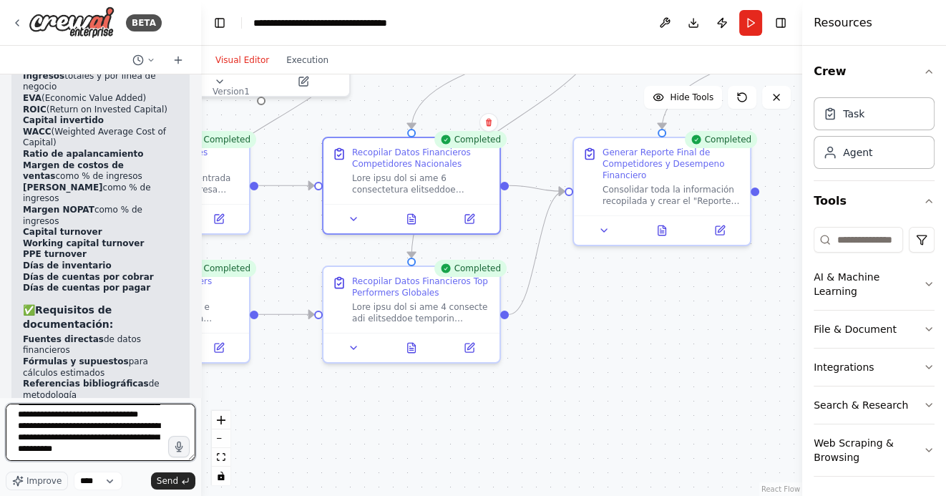
scroll to position [430, 0]
type textarea "**********"
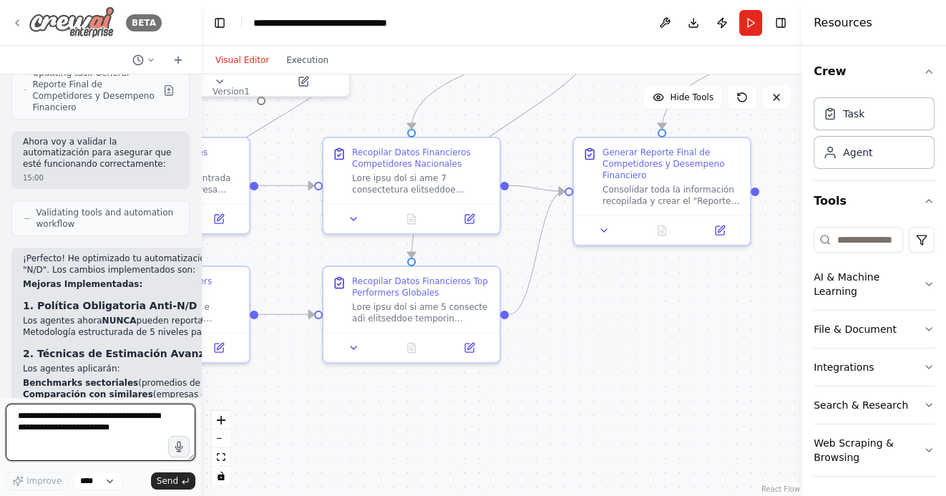
scroll to position [6800, 0]
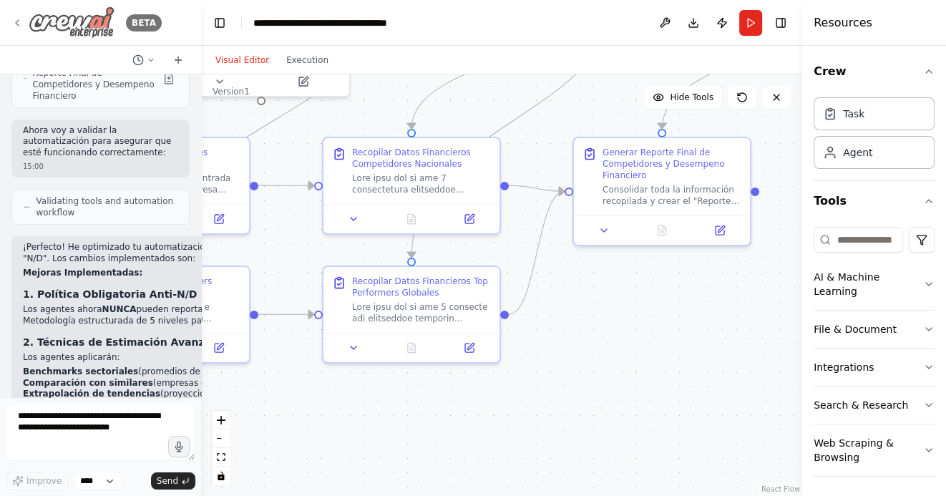
click at [15, 18] on icon at bounding box center [16, 22] width 11 height 11
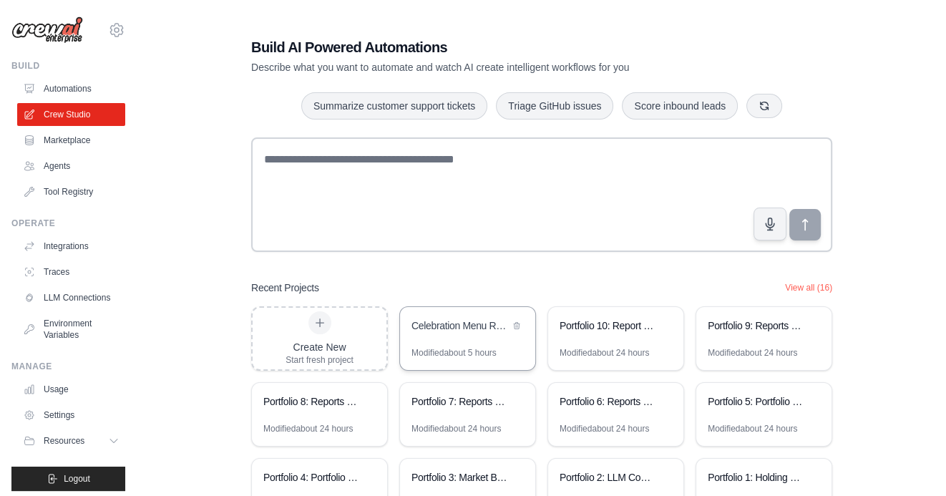
scroll to position [99, 0]
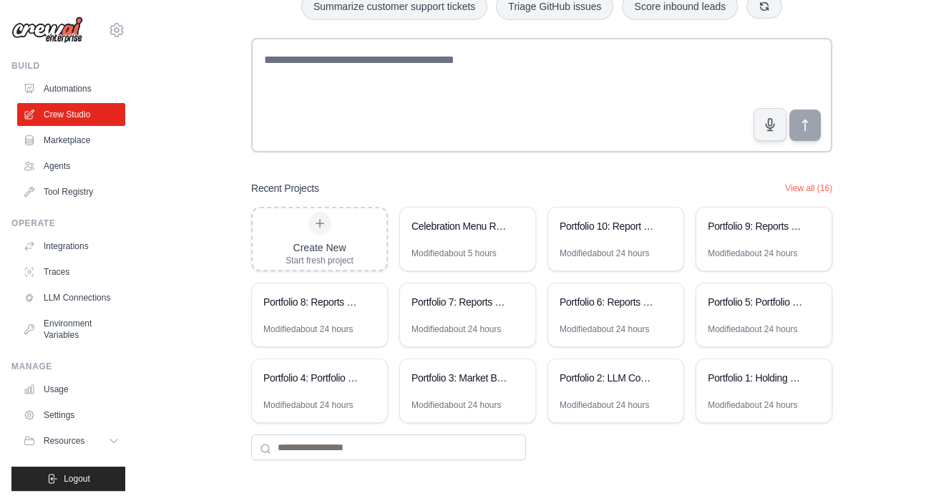
click at [805, 180] on div "Build AI Powered Automations Describe what you want to automate and watch AI cr…" at bounding box center [542, 199] width 616 height 568
click at [805, 185] on button "View all (16)" at bounding box center [808, 187] width 47 height 11
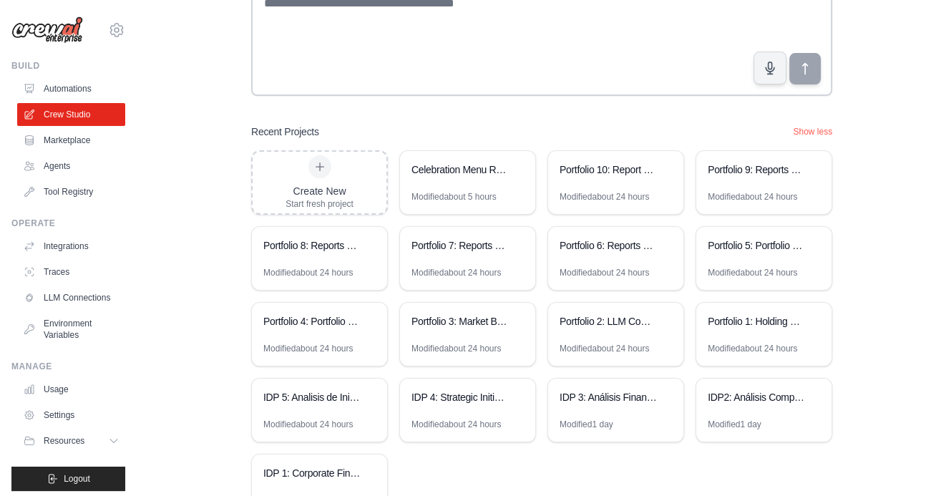
scroll to position [251, 0]
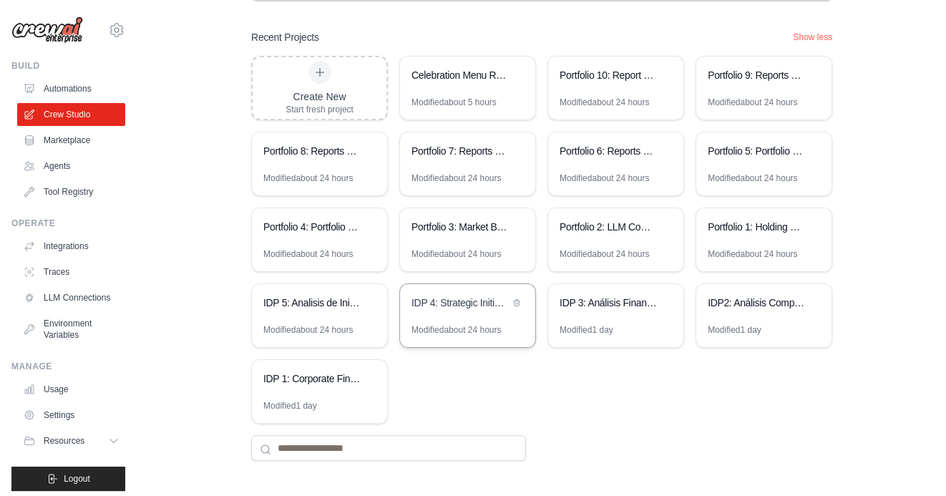
click at [460, 311] on div "IDP 4: Strategic Initiatives Generator" at bounding box center [461, 304] width 98 height 17
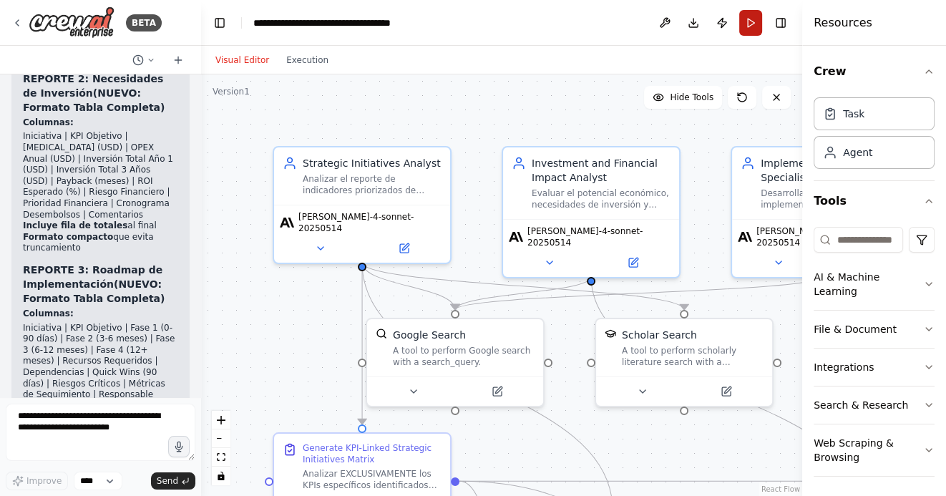
scroll to position [6096, 0]
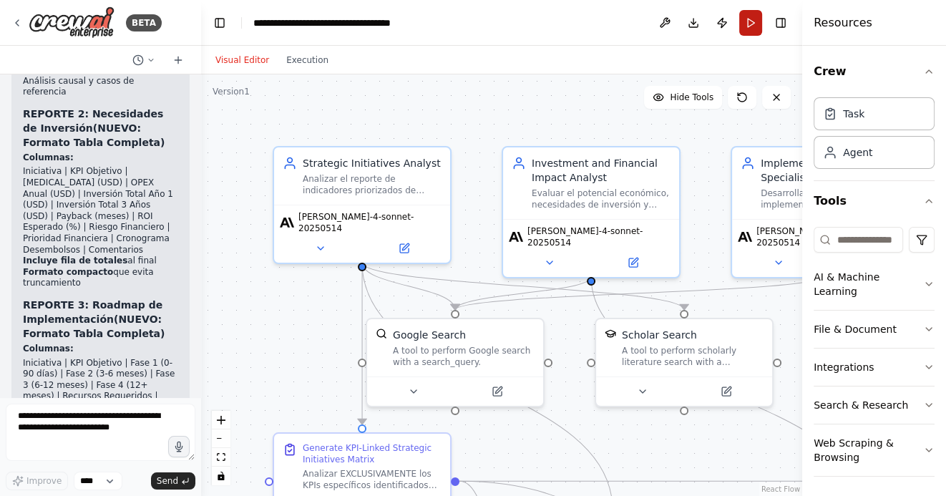
click at [755, 24] on button "Run" at bounding box center [750, 23] width 23 height 26
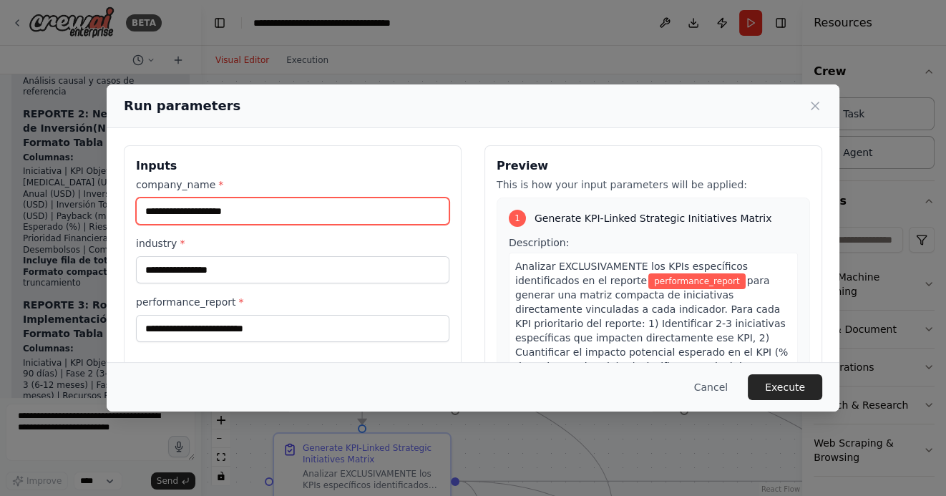
click at [255, 211] on input "company_name *" at bounding box center [293, 211] width 314 height 27
type input "*******"
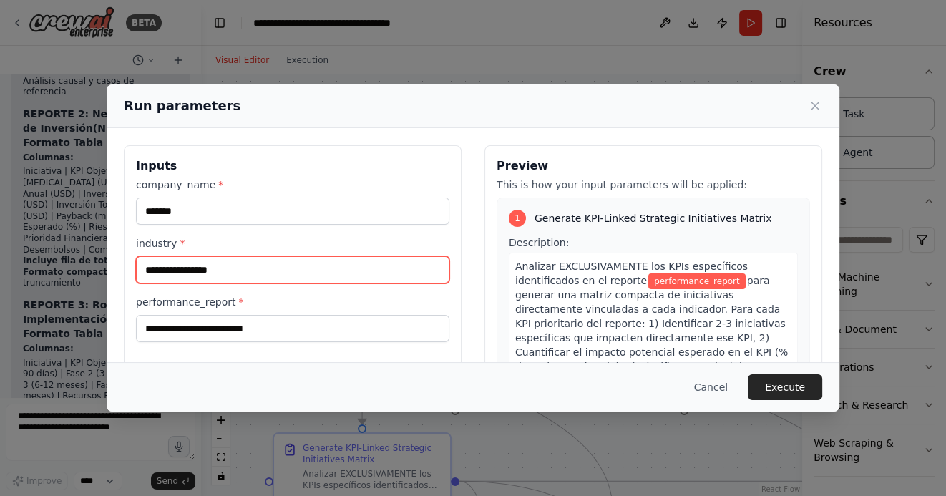
click at [255, 276] on input "industry *" at bounding box center [293, 269] width 314 height 27
type input "*"
type input "**********"
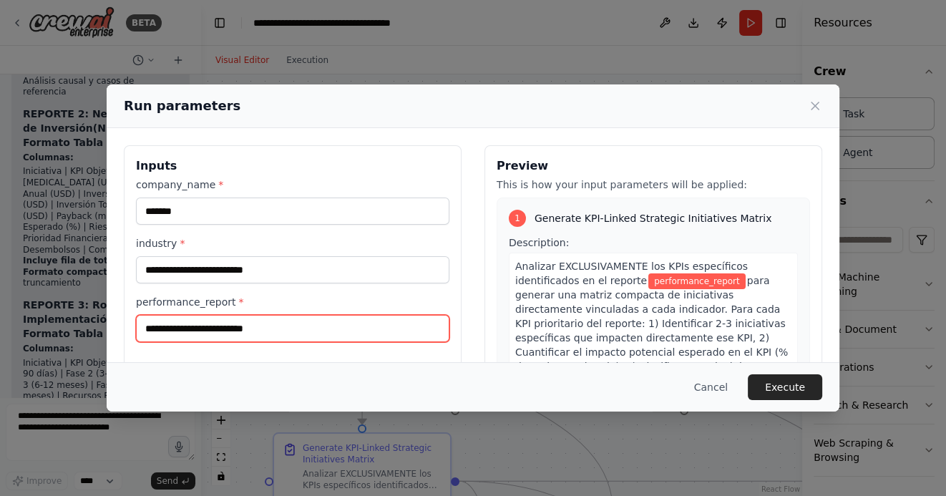
click at [258, 322] on input "performance_report *" at bounding box center [293, 328] width 314 height 27
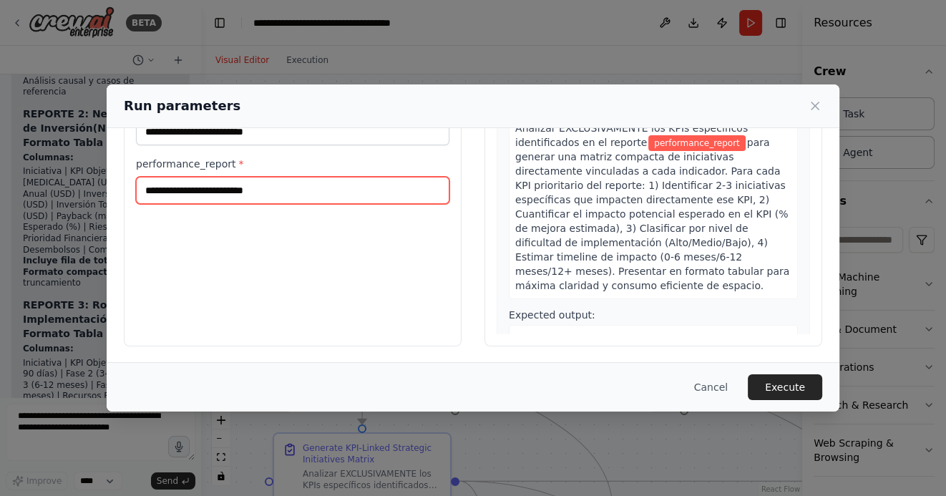
scroll to position [115, 0]
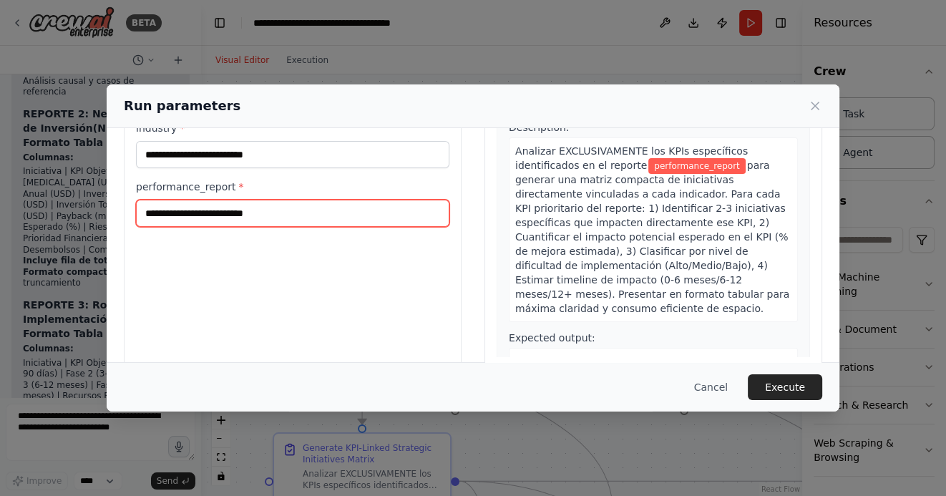
click at [184, 216] on input "performance_report *" at bounding box center [293, 213] width 314 height 27
paste input "**********"
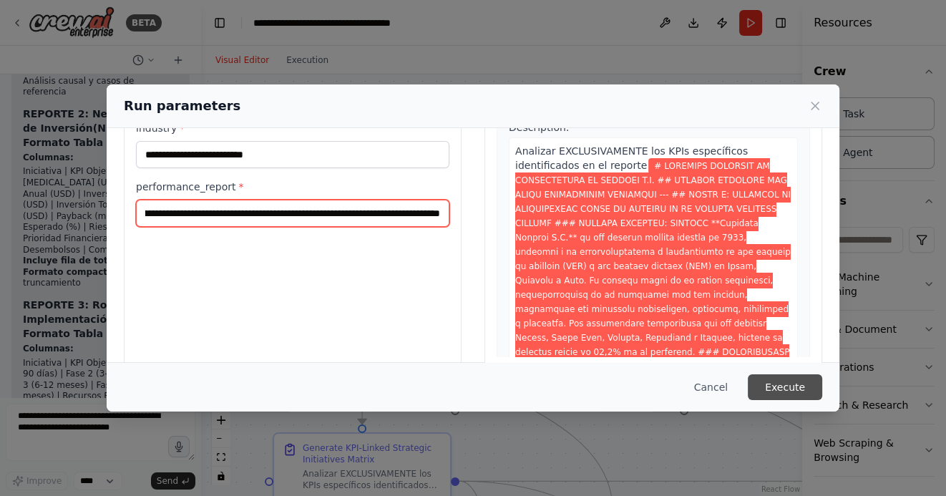
type input "**********"
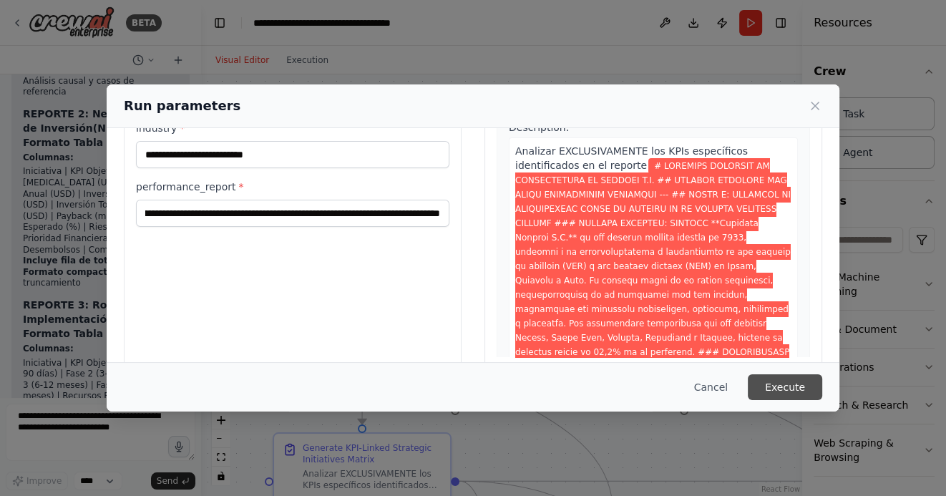
click at [795, 390] on button "Execute" at bounding box center [785, 387] width 74 height 26
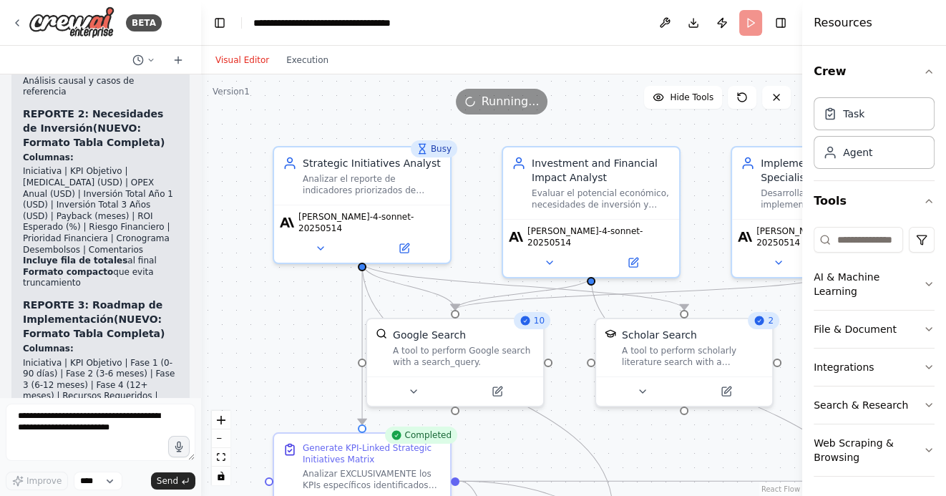
drag, startPoint x: 678, startPoint y: 440, endPoint x: 678, endPoint y: 342, distance: 98.1
click at [678, 342] on div ".deletable-edge-delete-btn { width: 20px; height: 20px; border: 0px solid #ffff…" at bounding box center [501, 285] width 601 height 422
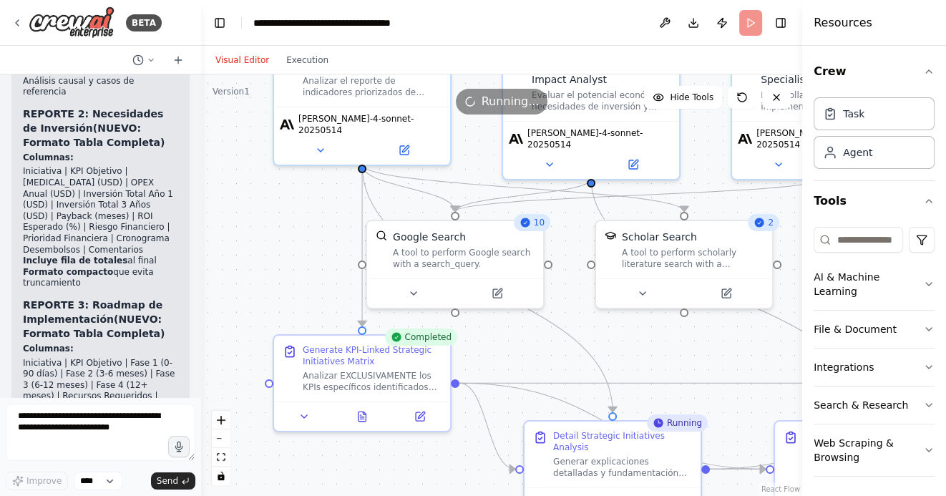
drag, startPoint x: 672, startPoint y: 349, endPoint x: 672, endPoint y: 292, distance: 57.3
click at [672, 296] on div ".deletable-edge-delete-btn { width: 20px; height: 20px; border: 0px solid #ffff…" at bounding box center [501, 285] width 601 height 422
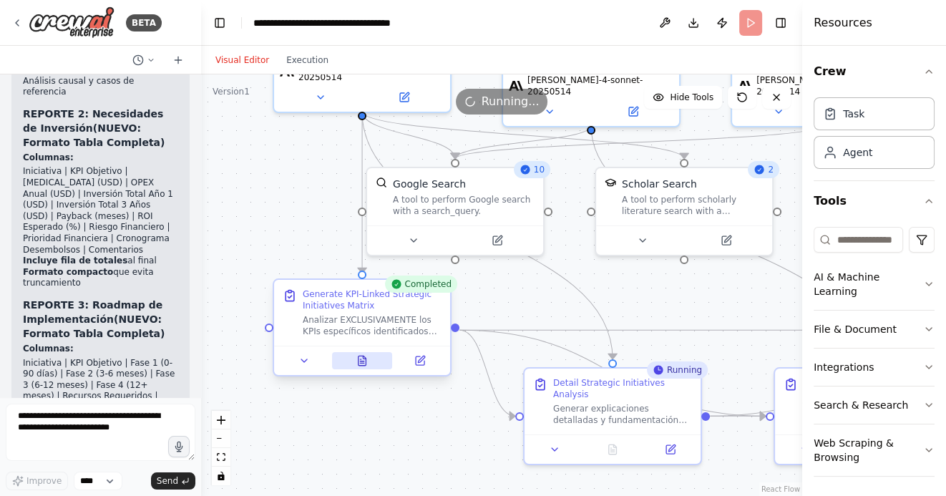
click at [364, 357] on icon at bounding box center [364, 357] width 3 height 3
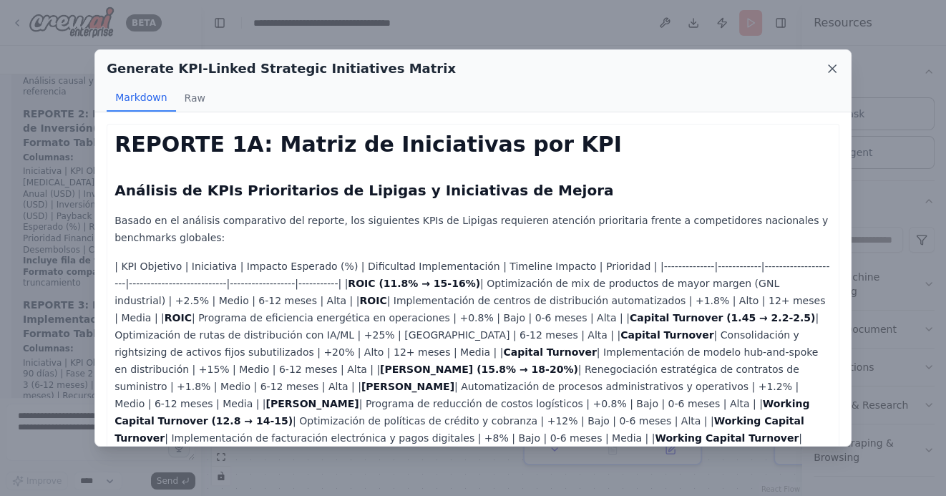
click at [830, 72] on icon at bounding box center [832, 69] width 14 height 14
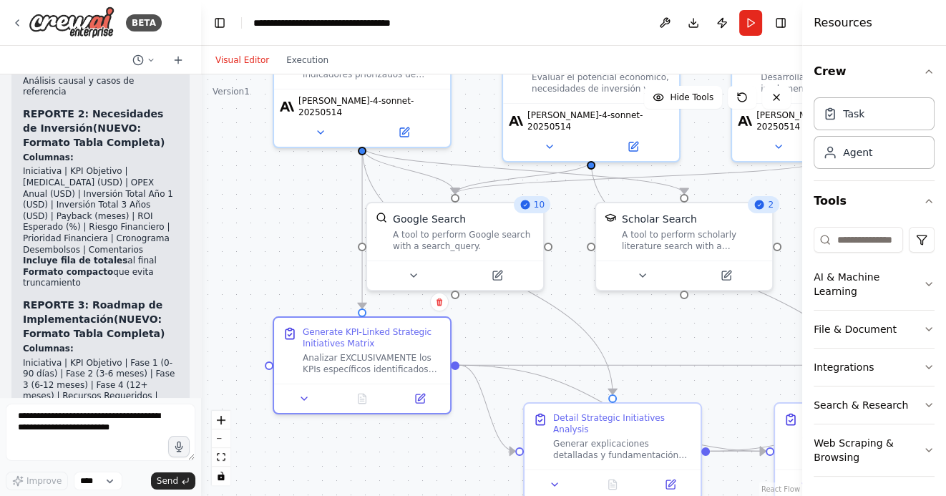
drag, startPoint x: 279, startPoint y: 183, endPoint x: 279, endPoint y: 220, distance: 36.5
click at [279, 218] on div ".deletable-edge-delete-btn { width: 20px; height: 20px; border: 0px solid #ffff…" at bounding box center [501, 285] width 601 height 422
click at [752, 25] on button "Run" at bounding box center [750, 23] width 23 height 26
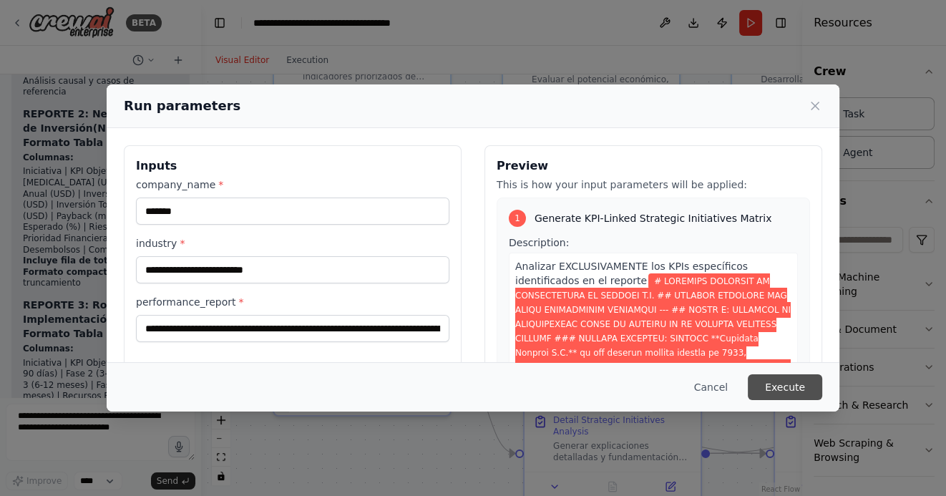
click at [795, 387] on button "Execute" at bounding box center [785, 387] width 74 height 26
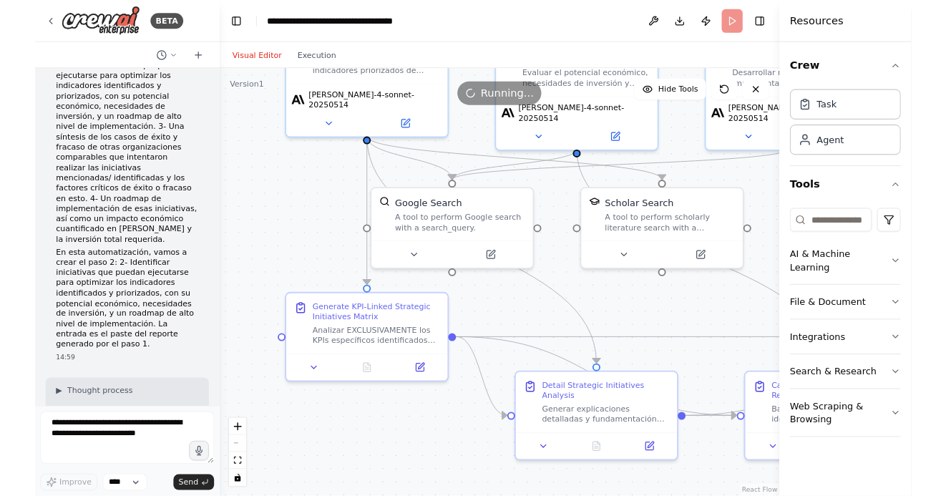
scroll to position [355, 0]
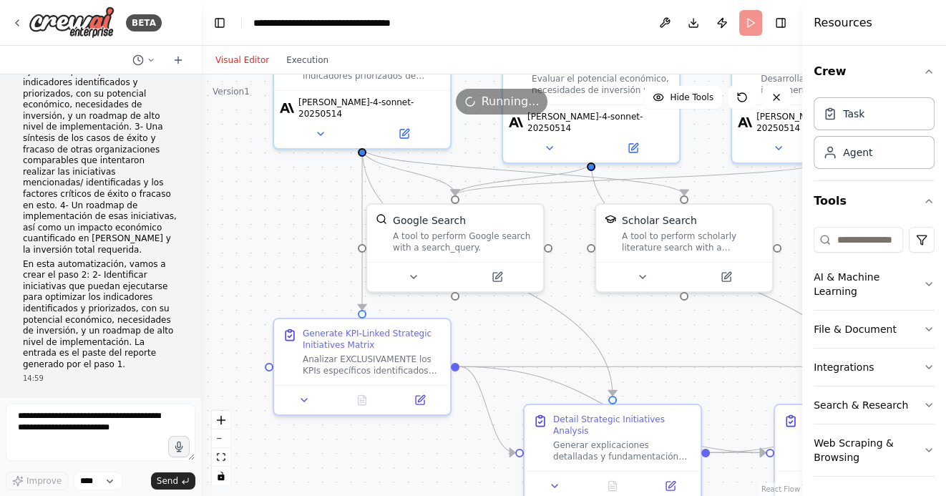
drag, startPoint x: 281, startPoint y: 223, endPoint x: 279, endPoint y: 167, distance: 55.9
click at [279, 167] on div ".deletable-edge-delete-btn { width: 20px; height: 20px; border: 0px solid #ffff…" at bounding box center [501, 285] width 601 height 422
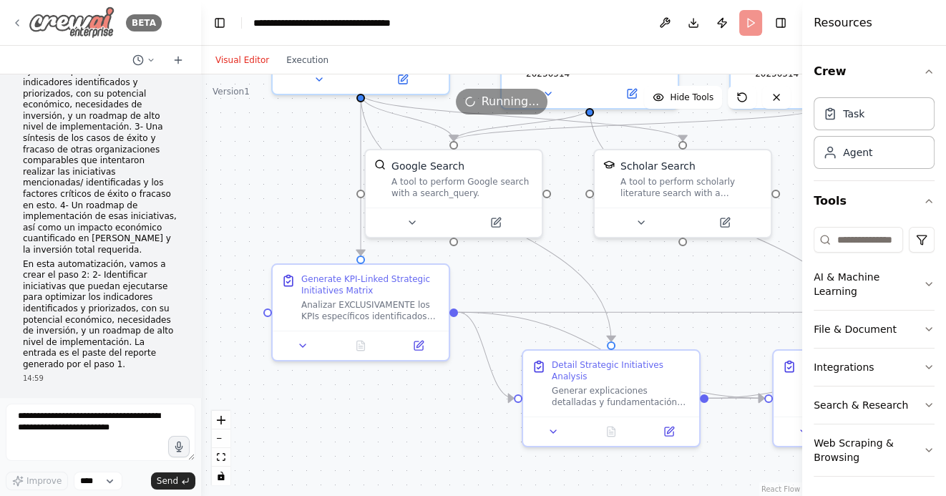
click at [15, 21] on icon at bounding box center [16, 22] width 11 height 11
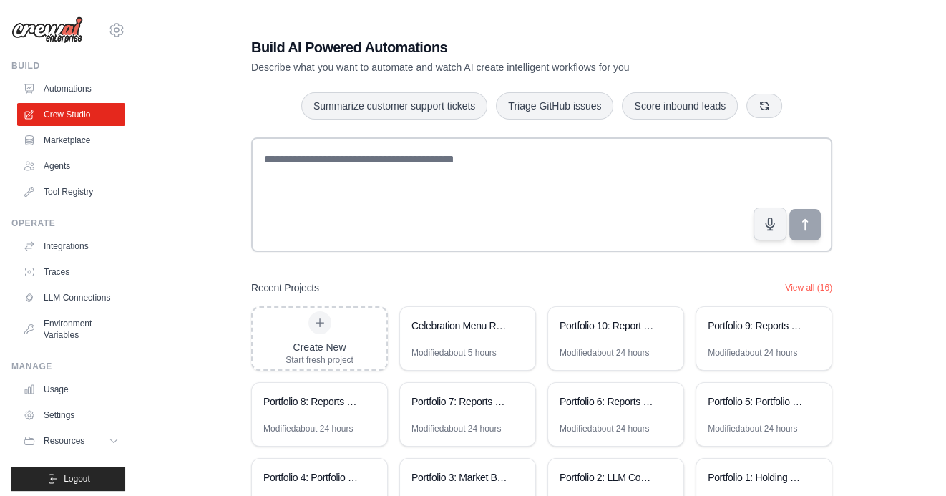
scroll to position [99, 0]
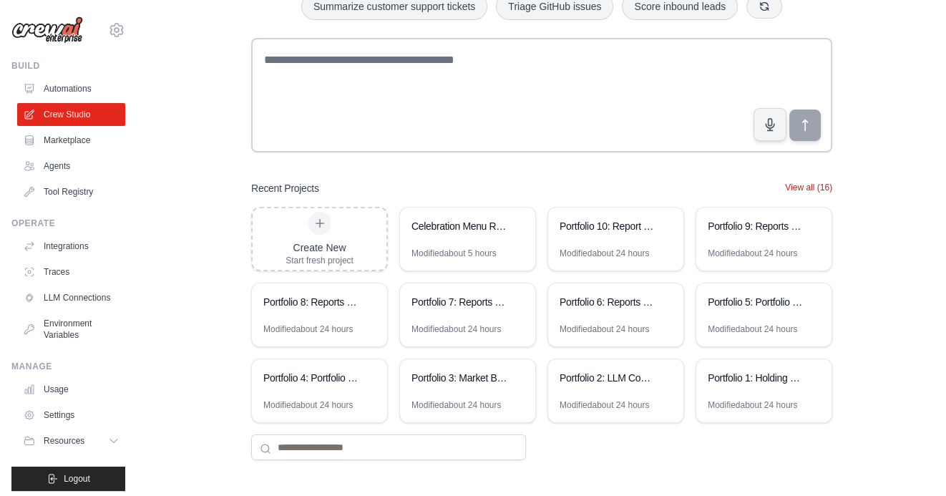
click at [813, 190] on button "View all (16)" at bounding box center [808, 187] width 47 height 11
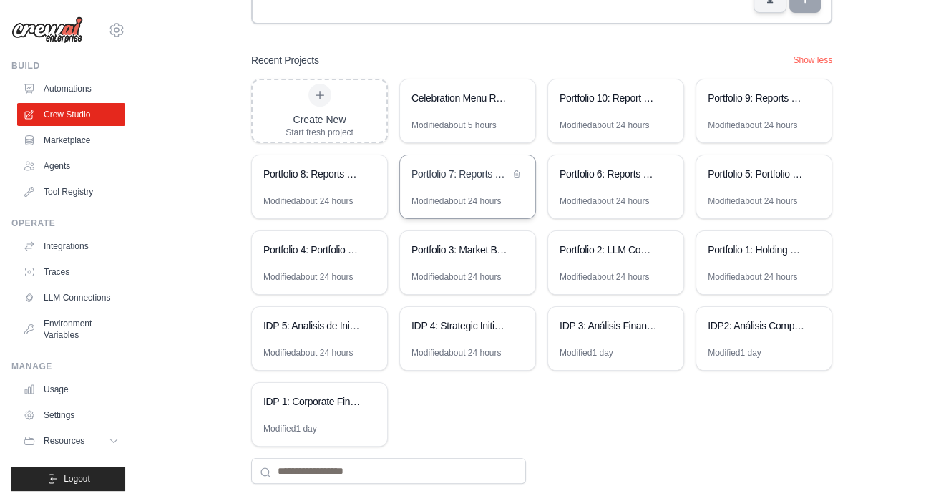
scroll to position [251, 0]
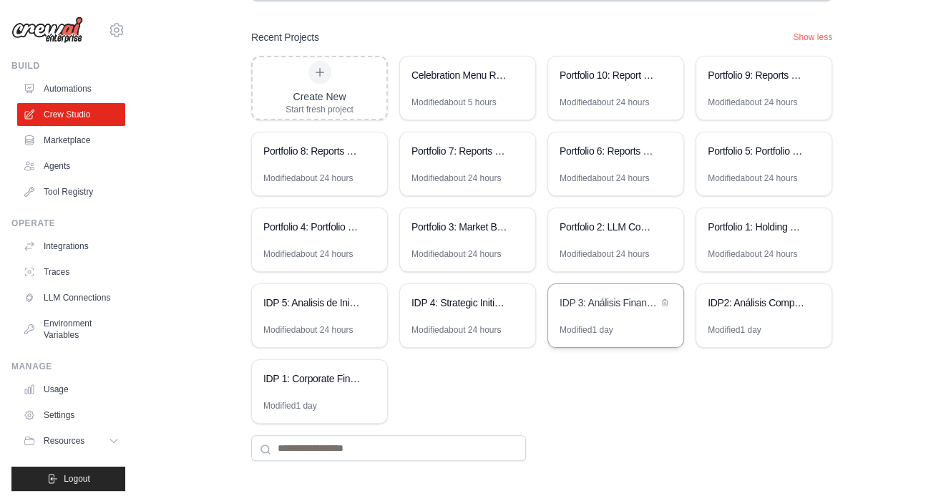
click at [608, 301] on div "IDP 3: Análisis Financiero Competitivo Integral" at bounding box center [609, 303] width 98 height 14
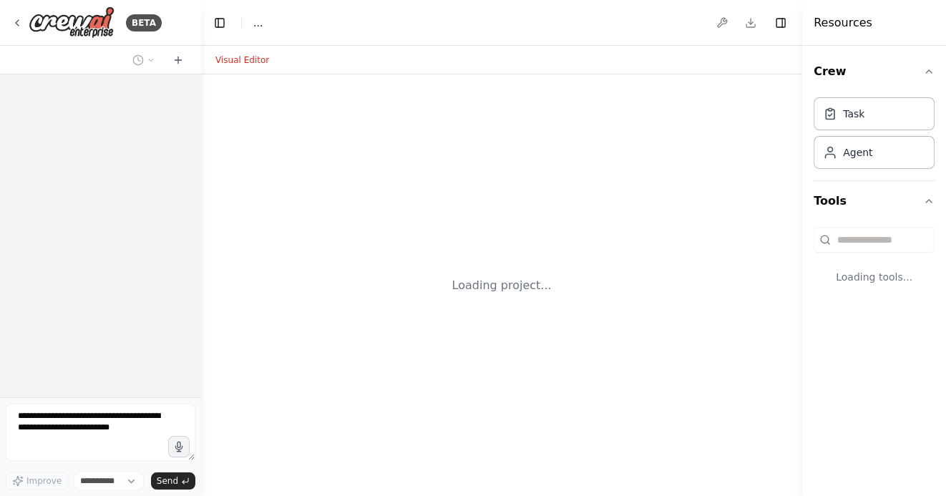
select select "****"
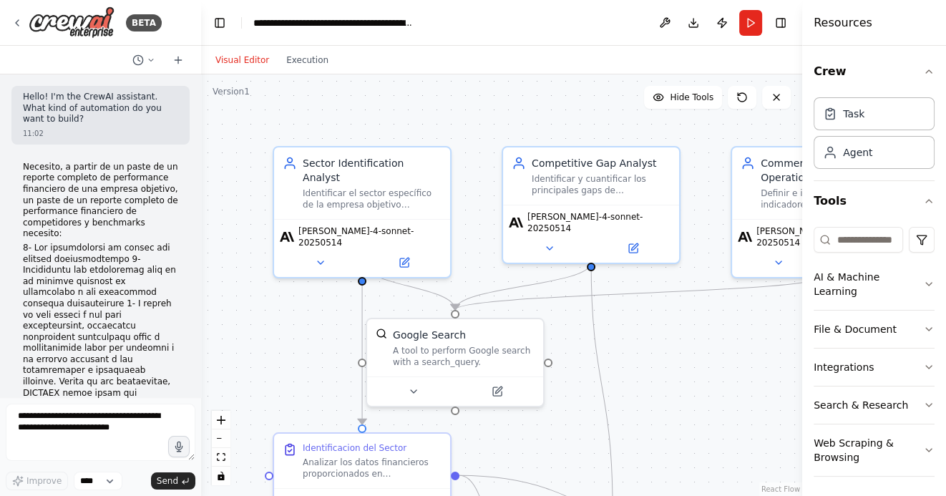
scroll to position [4925, 0]
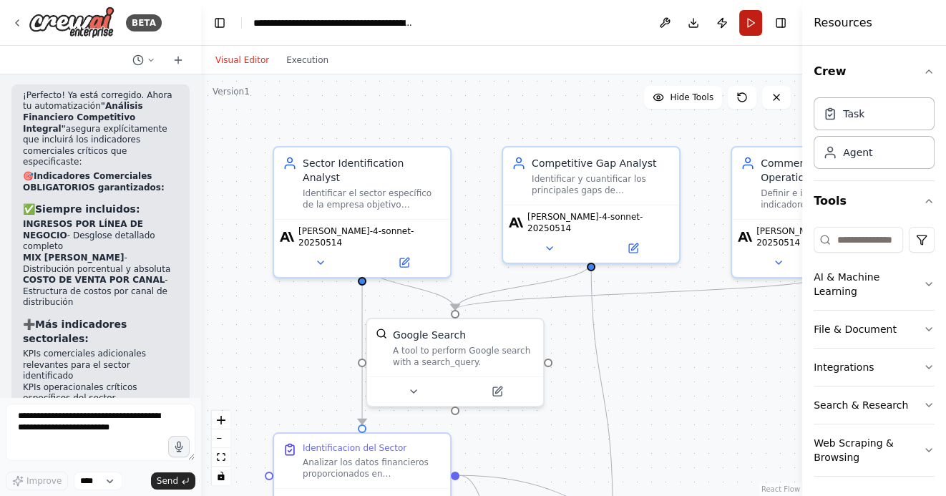
click at [757, 27] on button "Run" at bounding box center [750, 23] width 23 height 26
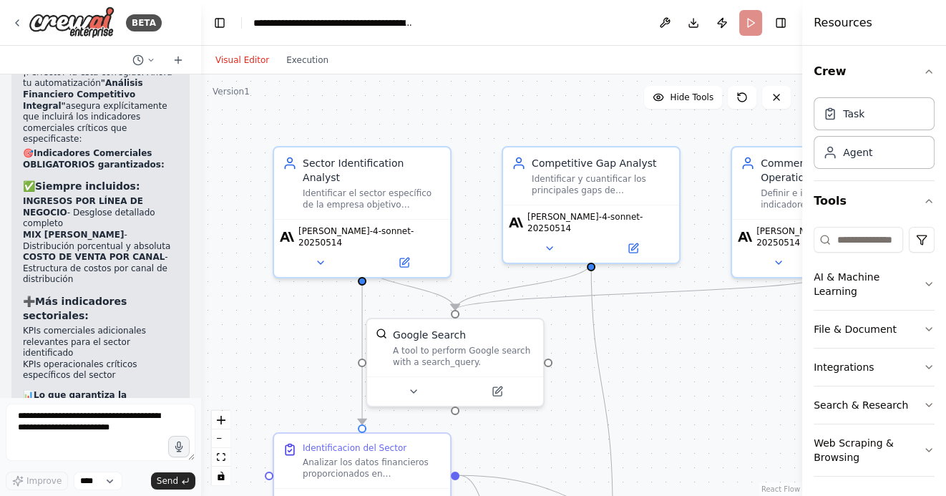
scroll to position [4913, 0]
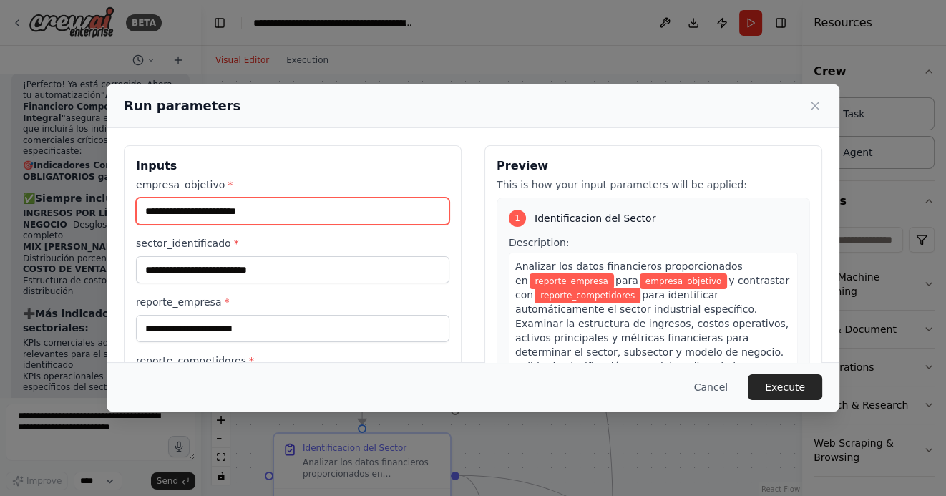
click at [291, 213] on input "empresa_objetivo *" at bounding box center [293, 211] width 314 height 27
type input "*"
type input "*******"
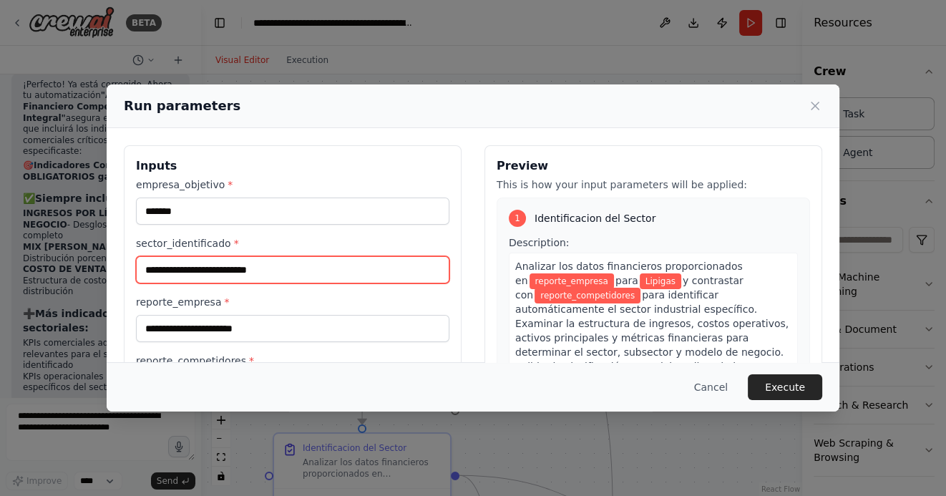
click at [226, 269] on input "sector_identificado *" at bounding box center [293, 269] width 314 height 27
type input "*"
type input "**********"
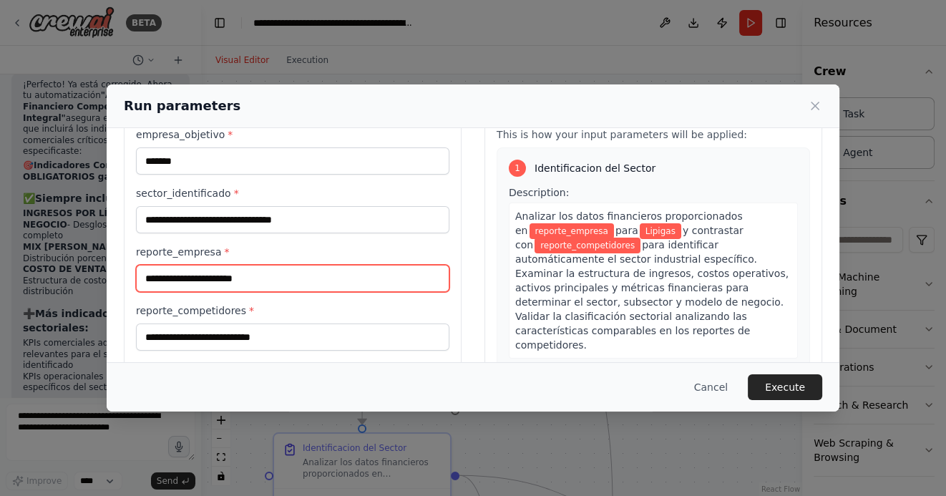
scroll to position [68, 0]
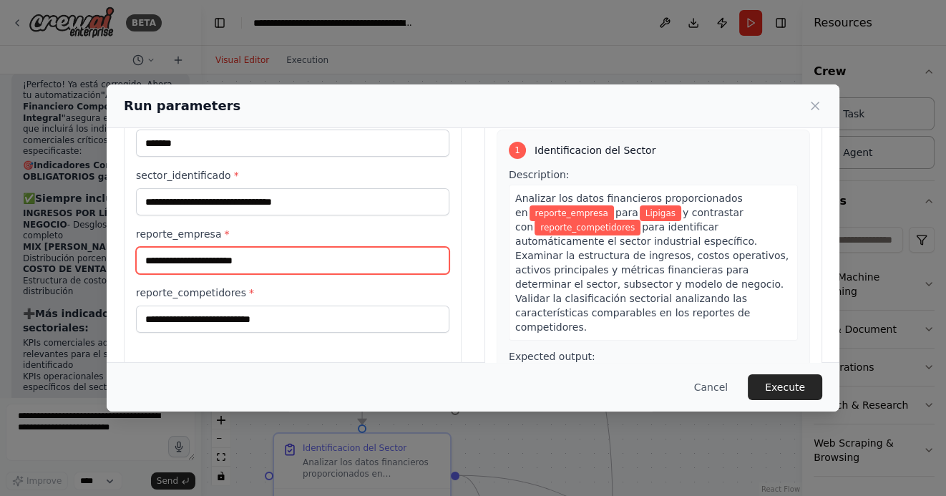
click at [215, 263] on input "reporte_empresa *" at bounding box center [293, 260] width 314 height 27
paste input "**********"
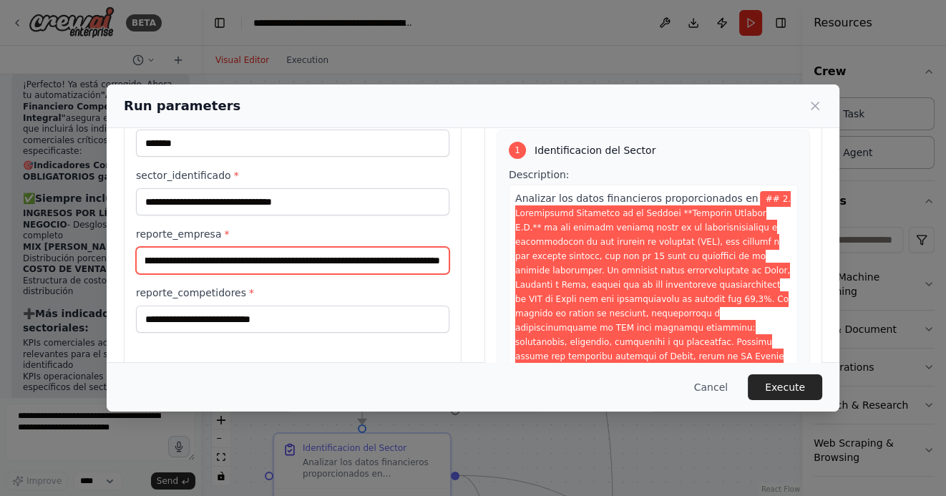
type input "**********"
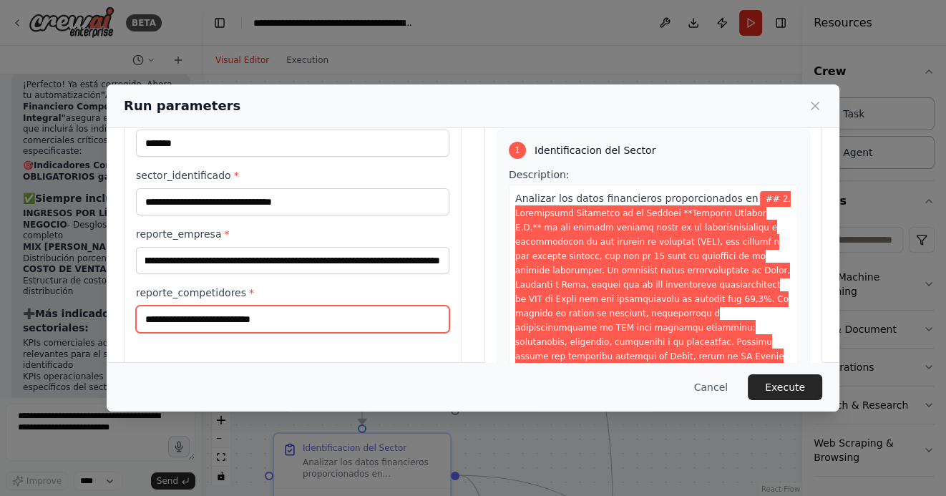
click at [229, 323] on input "reporte_competidores *" at bounding box center [293, 319] width 314 height 27
paste input "**********"
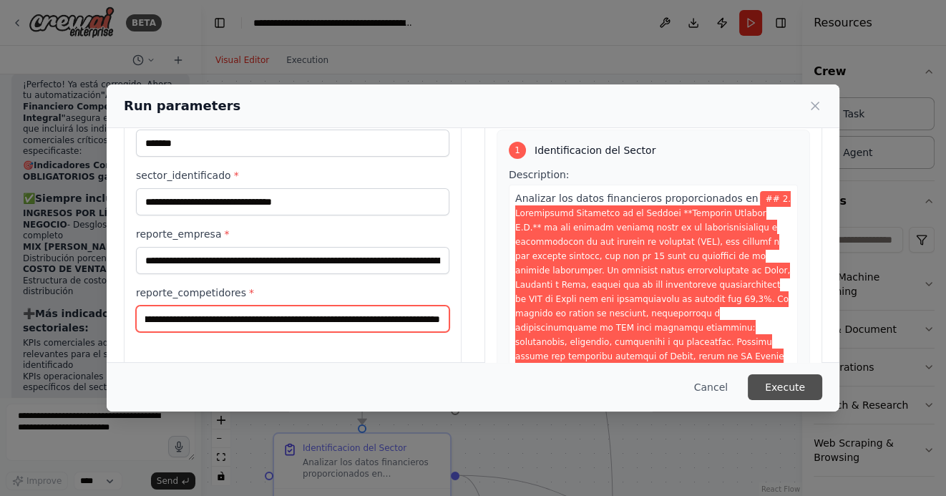
type input "**********"
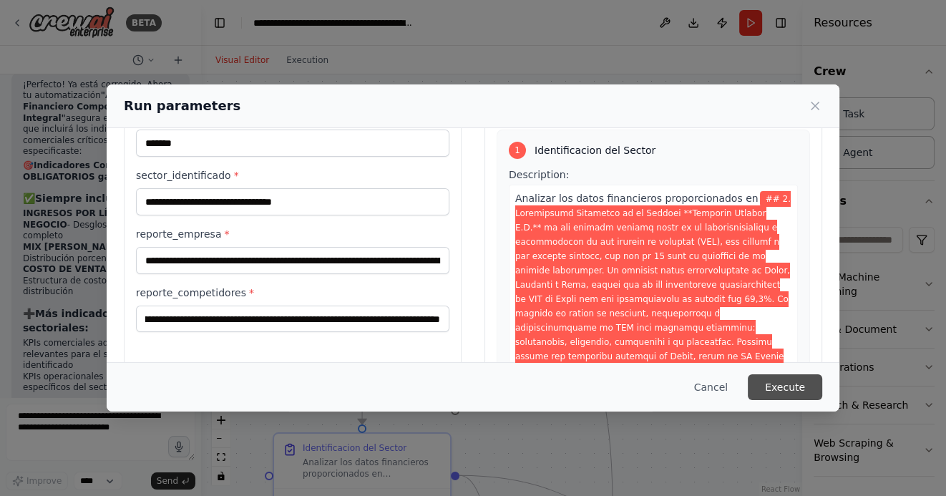
click at [794, 390] on button "Execute" at bounding box center [785, 387] width 74 height 26
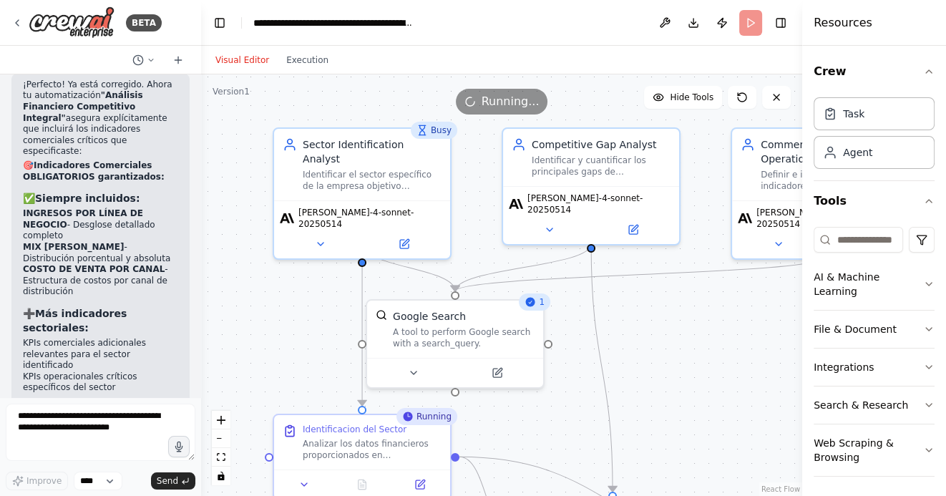
drag, startPoint x: 671, startPoint y: 373, endPoint x: 666, endPoint y: 273, distance: 100.4
click at [666, 275] on div ".deletable-edge-delete-btn { width: 20px; height: 20px; border: 0px solid #ffff…" at bounding box center [501, 285] width 601 height 422
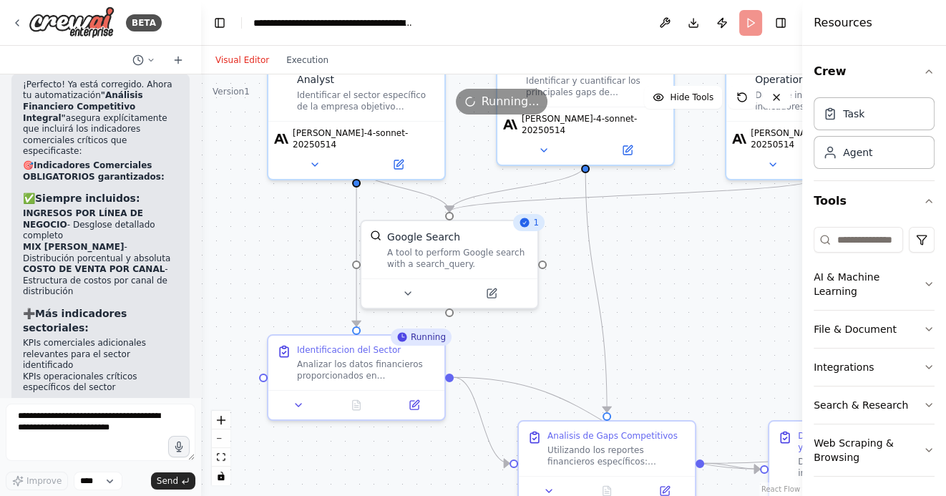
click at [664, 248] on div ".deletable-edge-delete-btn { width: 20px; height: 20px; border: 0px solid #ffff…" at bounding box center [501, 285] width 601 height 422
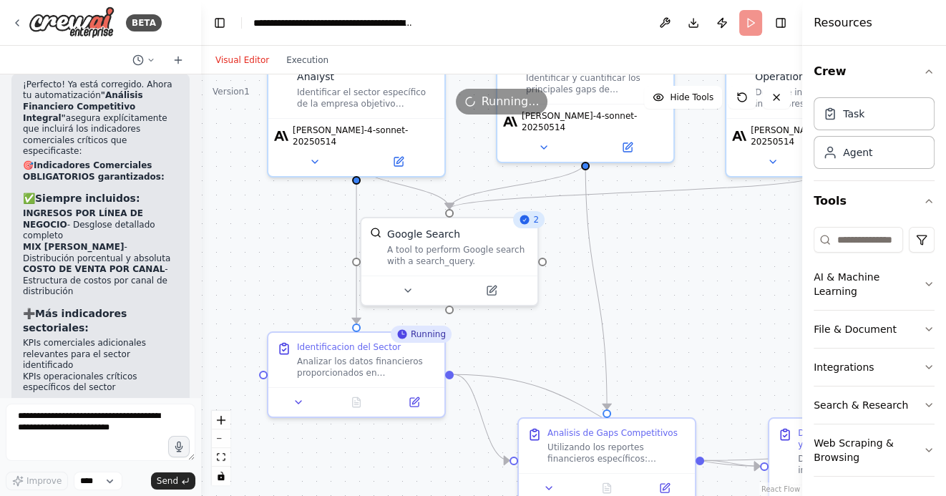
drag, startPoint x: 664, startPoint y: 268, endPoint x: 664, endPoint y: 252, distance: 16.5
click at [664, 252] on div ".deletable-edge-delete-btn { width: 20px; height: 20px; border: 0px solid #ffff…" at bounding box center [501, 285] width 601 height 422
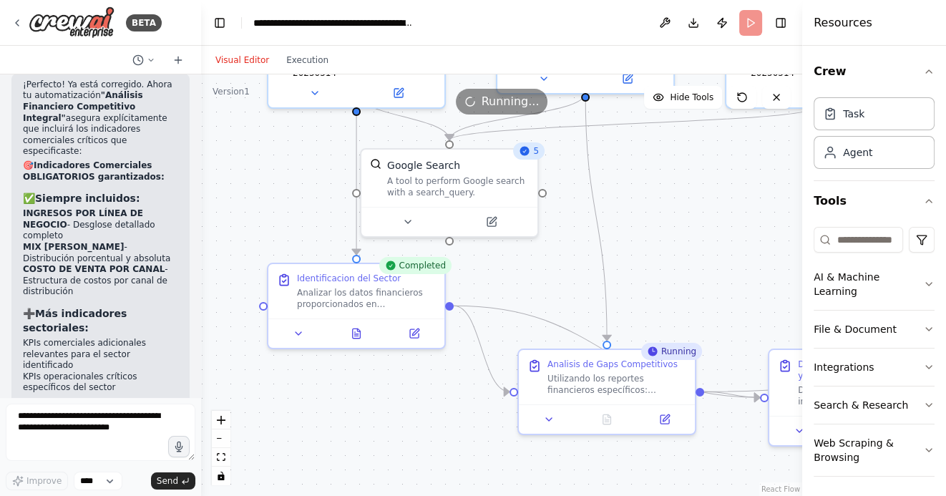
drag, startPoint x: 665, startPoint y: 256, endPoint x: 665, endPoint y: 193, distance: 62.3
click at [665, 193] on div ".deletable-edge-delete-btn { width: 20px; height: 20px; border: 0px solid #ffff…" at bounding box center [501, 285] width 601 height 422
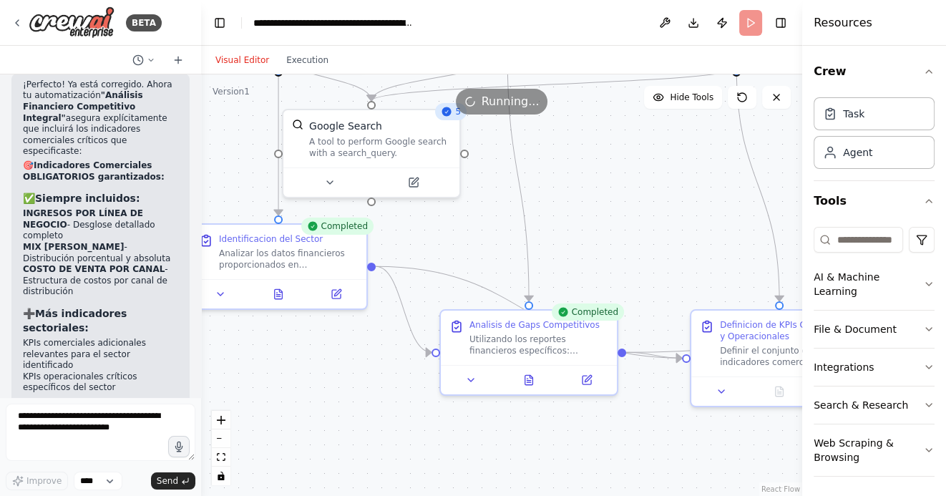
drag, startPoint x: 691, startPoint y: 222, endPoint x: 578, endPoint y: 173, distance: 123.4
click at [579, 173] on div ".deletable-edge-delete-btn { width: 20px; height: 20px; border: 0px solid #ffff…" at bounding box center [501, 285] width 601 height 422
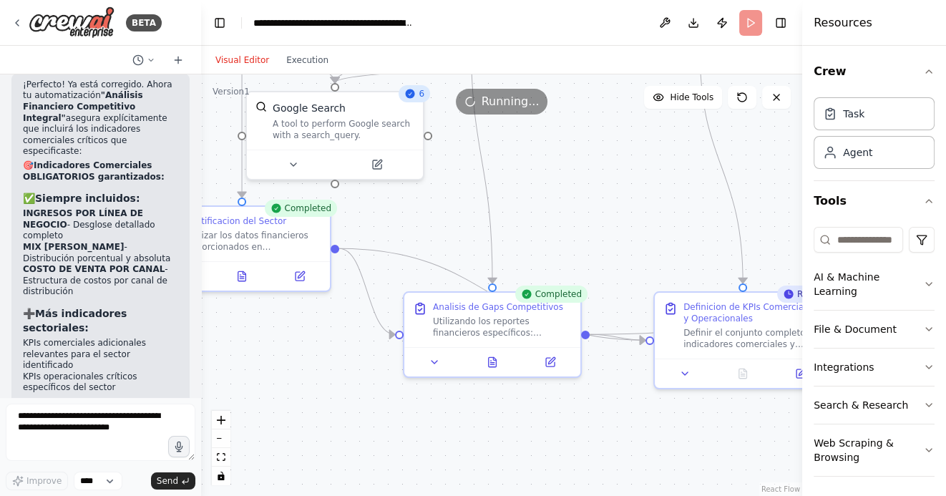
drag, startPoint x: 636, startPoint y: 193, endPoint x: 548, endPoint y: 189, distance: 88.1
click at [548, 189] on div ".deletable-edge-delete-btn { width: 20px; height: 20px; border: 0px solid #ffff…" at bounding box center [501, 285] width 601 height 422
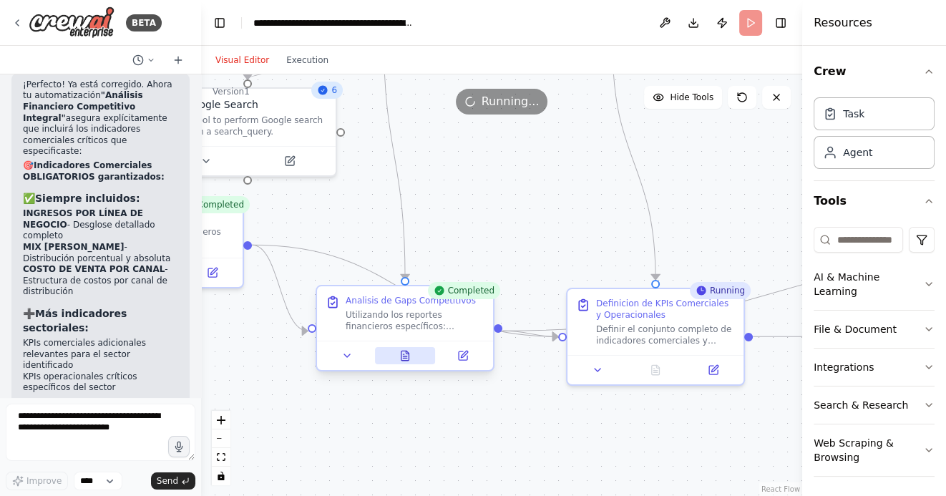
click at [402, 354] on icon at bounding box center [406, 355] width 8 height 9
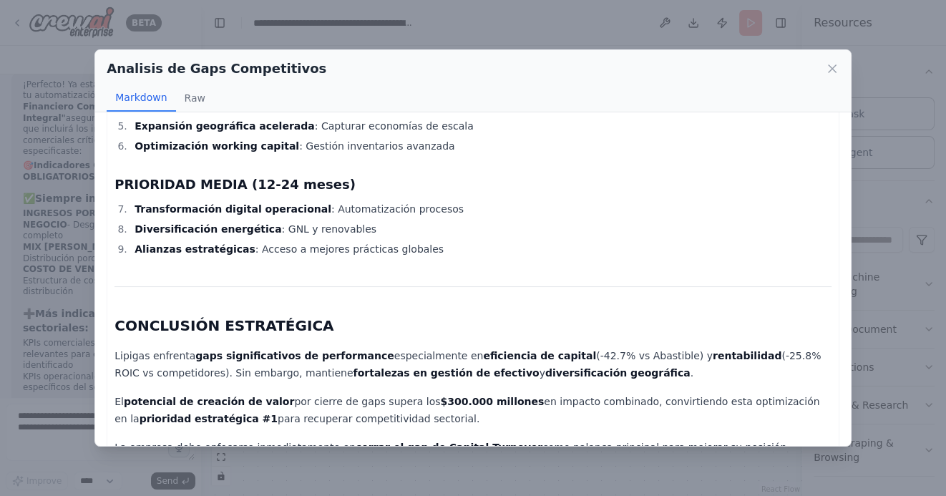
scroll to position [4185, 0]
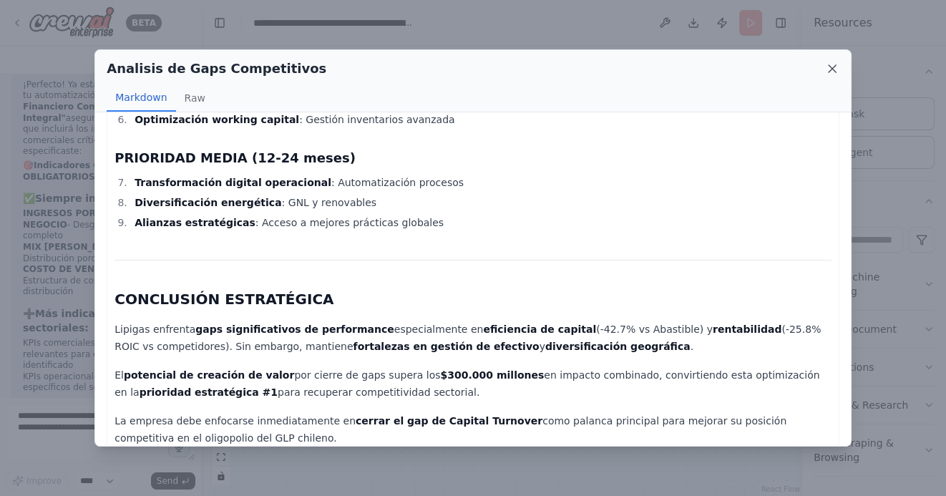
click at [831, 71] on icon at bounding box center [832, 69] width 14 height 14
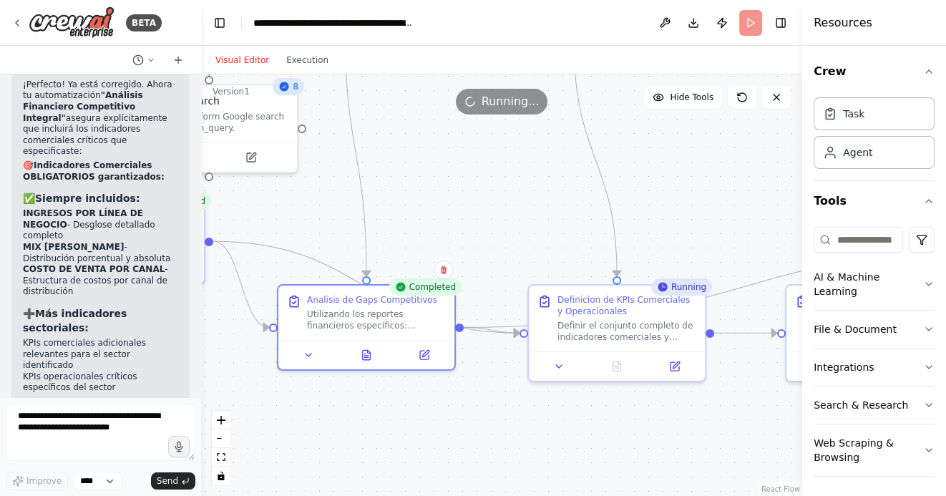
drag, startPoint x: 526, startPoint y: 205, endPoint x: 442, endPoint y: 198, distance: 84.1
click at [444, 197] on div ".deletable-edge-delete-btn { width: 20px; height: 20px; border: 0px solid #ffff…" at bounding box center [501, 285] width 601 height 422
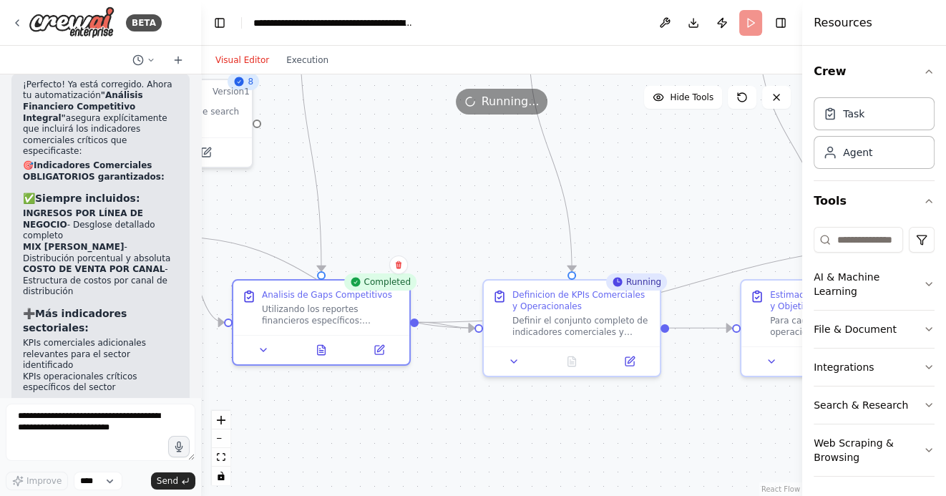
drag, startPoint x: 693, startPoint y: 185, endPoint x: 598, endPoint y: 181, distance: 94.6
click at [600, 181] on div ".deletable-edge-delete-btn { width: 20px; height: 20px; border: 0px solid #ffff…" at bounding box center [501, 285] width 601 height 422
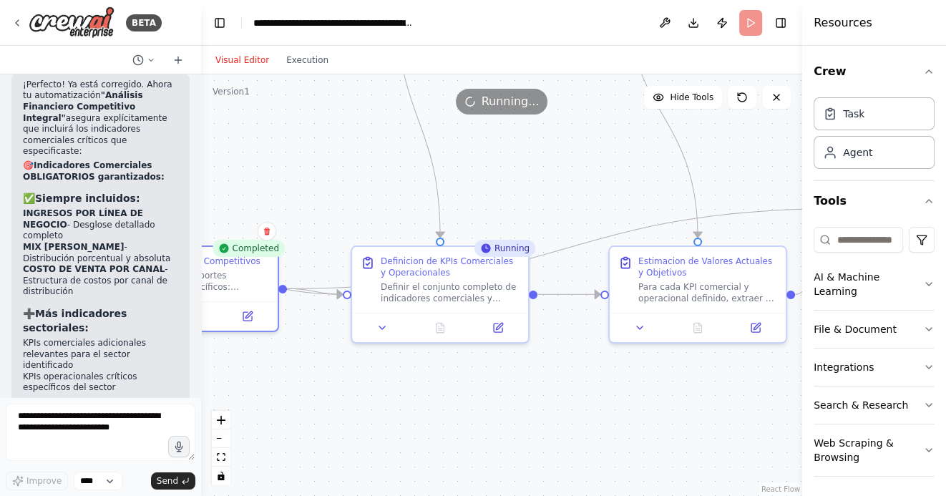
drag, startPoint x: 598, startPoint y: 202, endPoint x: 532, endPoint y: 153, distance: 82.5
click at [533, 153] on div ".deletable-edge-delete-btn { width: 20px; height: 20px; border: 0px solid #ffff…" at bounding box center [501, 285] width 601 height 422
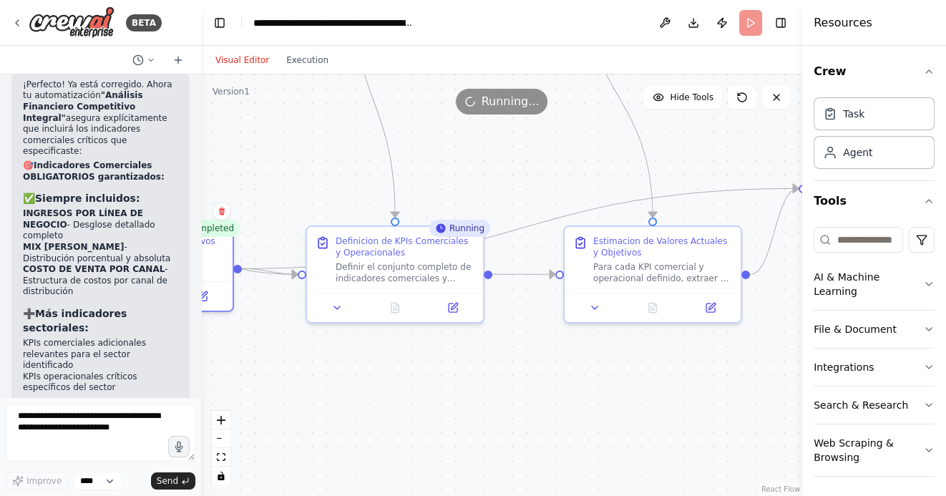
drag, startPoint x: 538, startPoint y: 157, endPoint x: 520, endPoint y: 157, distance: 18.6
click at [520, 157] on div ".deletable-edge-delete-btn { width: 20px; height: 20px; border: 0px solid #ffff…" at bounding box center [501, 285] width 601 height 422
drag, startPoint x: 709, startPoint y: 155, endPoint x: 641, endPoint y: 157, distance: 68.0
click at [646, 156] on div ".deletable-edge-delete-btn { width: 20px; height: 20px; border: 0px solid #ffff…" at bounding box center [501, 285] width 601 height 422
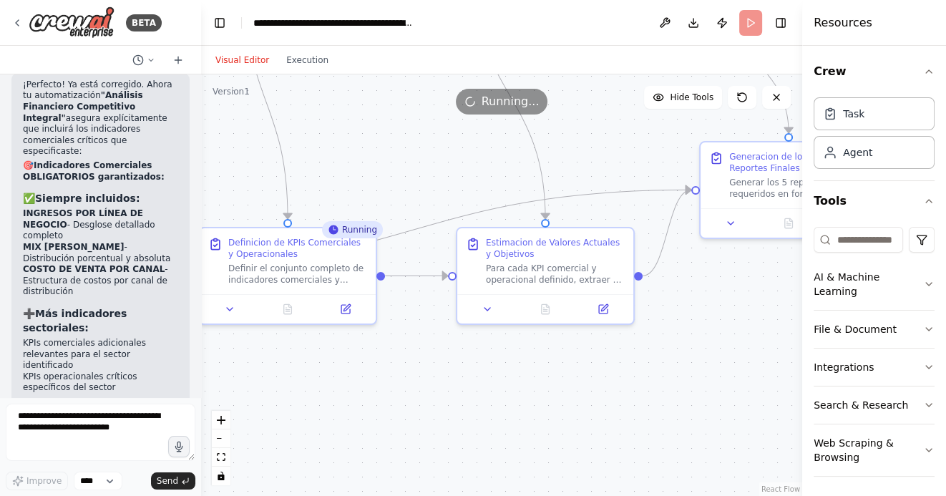
drag, startPoint x: 641, startPoint y: 155, endPoint x: 584, endPoint y: 159, distance: 57.4
click at [586, 158] on div ".deletable-edge-delete-btn { width: 20px; height: 20px; border: 0px solid #ffff…" at bounding box center [501, 285] width 601 height 422
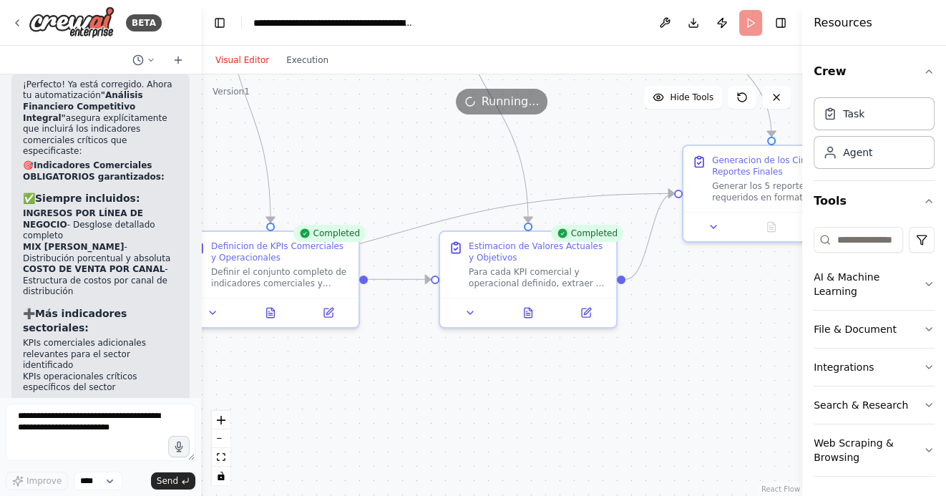
drag, startPoint x: 629, startPoint y: 409, endPoint x: 491, endPoint y: 399, distance: 138.5
click at [491, 399] on div ".deletable-edge-delete-btn { width: 20px; height: 20px; border: 0px solid #ffff…" at bounding box center [501, 285] width 601 height 422
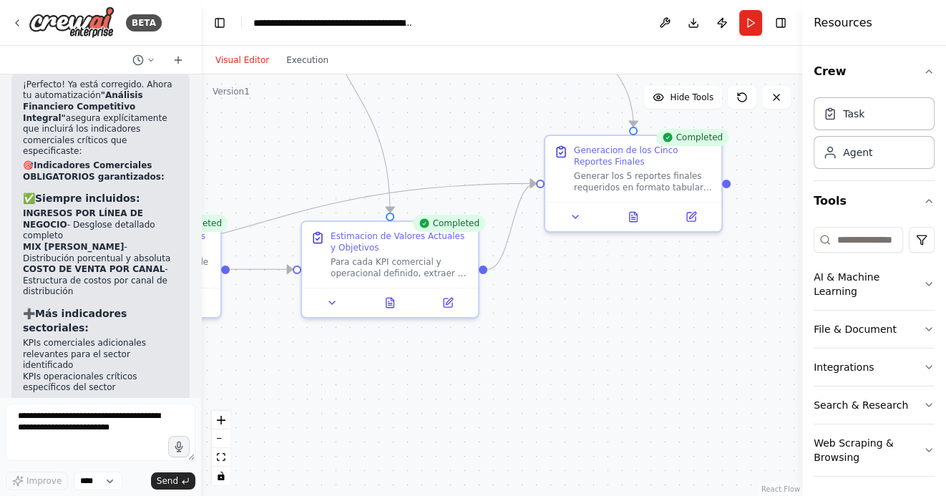
drag, startPoint x: 520, startPoint y: 367, endPoint x: 655, endPoint y: 362, distance: 134.7
click at [650, 366] on div ".deletable-edge-delete-btn { width: 20px; height: 20px; border: 0px solid #ffff…" at bounding box center [501, 285] width 601 height 422
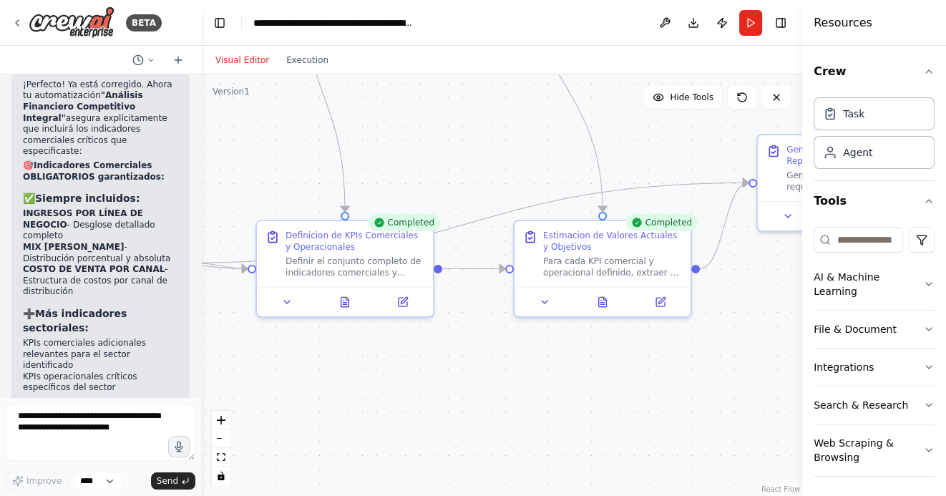
drag, startPoint x: 422, startPoint y: 384, endPoint x: 594, endPoint y: 384, distance: 171.8
click at [590, 384] on div ".deletable-edge-delete-btn { width: 20px; height: 20px; border: 0px solid #ffff…" at bounding box center [501, 285] width 601 height 422
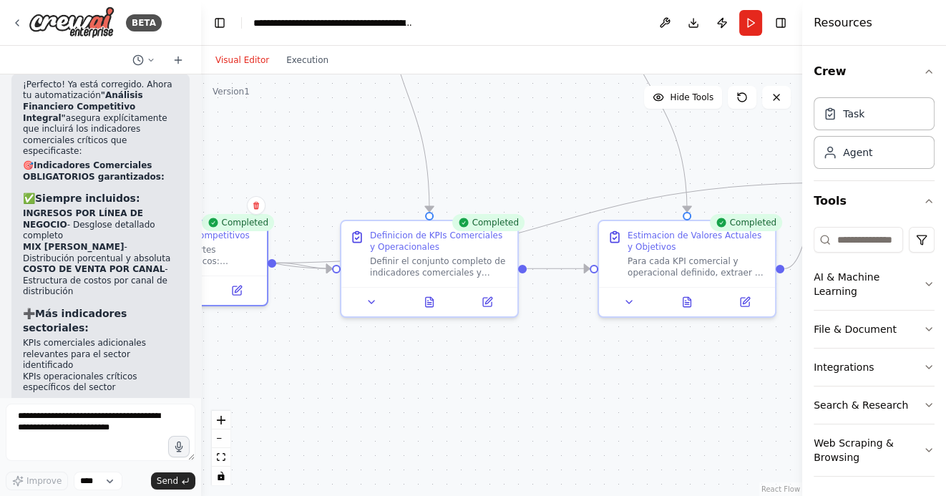
drag, startPoint x: 519, startPoint y: 402, endPoint x: 626, endPoint y: 402, distance: 106.7
click at [623, 402] on div ".deletable-edge-delete-btn { width: 20px; height: 20px; border: 0px solid #ffff…" at bounding box center [501, 285] width 601 height 422
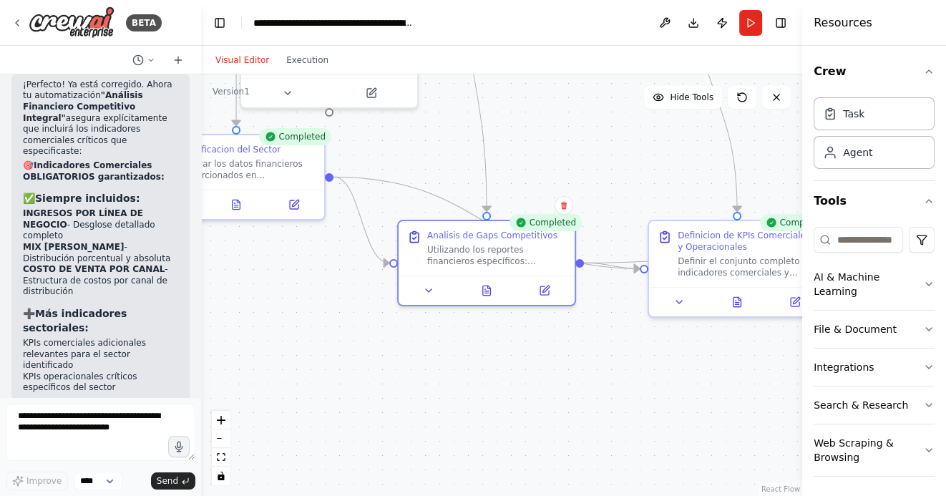
drag, startPoint x: 411, startPoint y: 388, endPoint x: 555, endPoint y: 388, distance: 143.9
click at [548, 388] on div ".deletable-edge-delete-btn { width: 20px; height: 20px; border: 0px solid #ffff…" at bounding box center [501, 285] width 601 height 422
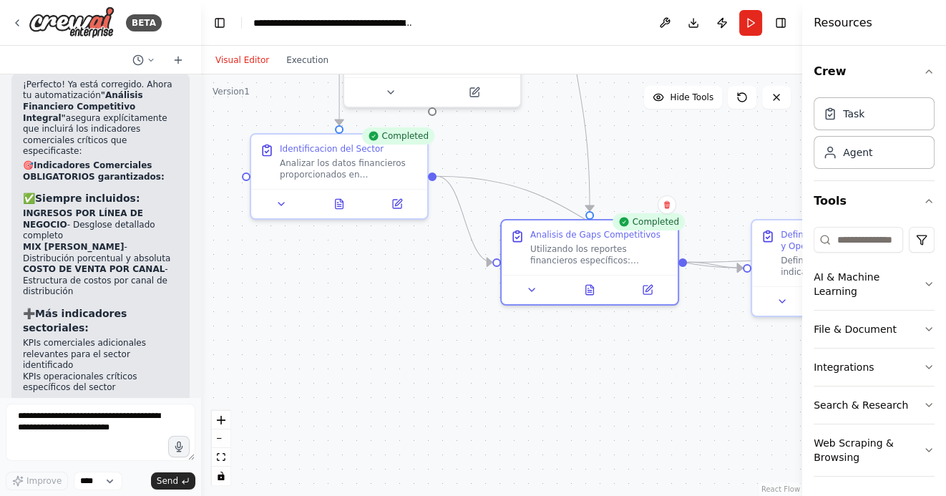
drag, startPoint x: 465, startPoint y: 379, endPoint x: 575, endPoint y: 379, distance: 110.2
click at [568, 379] on div ".deletable-edge-delete-btn { width: 20px; height: 20px; border: 0px solid #ffff…" at bounding box center [501, 285] width 601 height 422
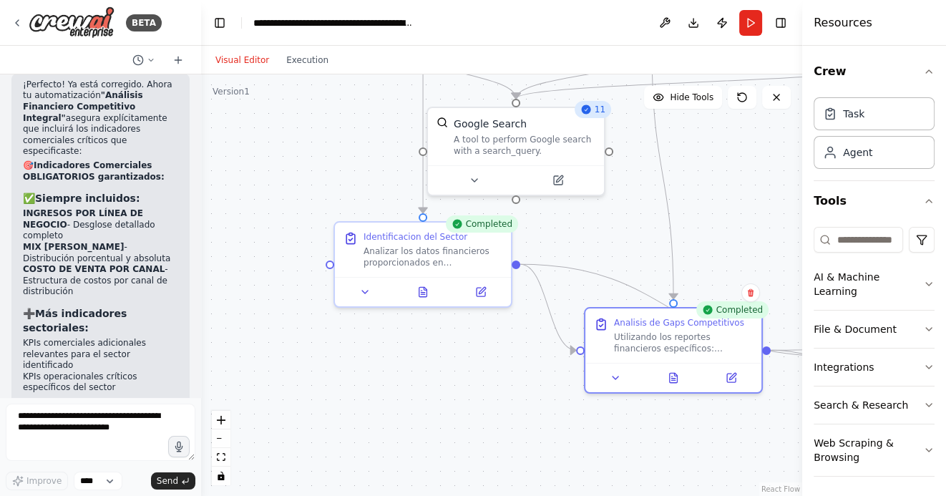
drag, startPoint x: 484, startPoint y: 286, endPoint x: 459, endPoint y: 392, distance: 108.9
click at [459, 392] on div ".deletable-edge-delete-btn { width: 20px; height: 20px; border: 0px solid #ffff…" at bounding box center [501, 285] width 601 height 422
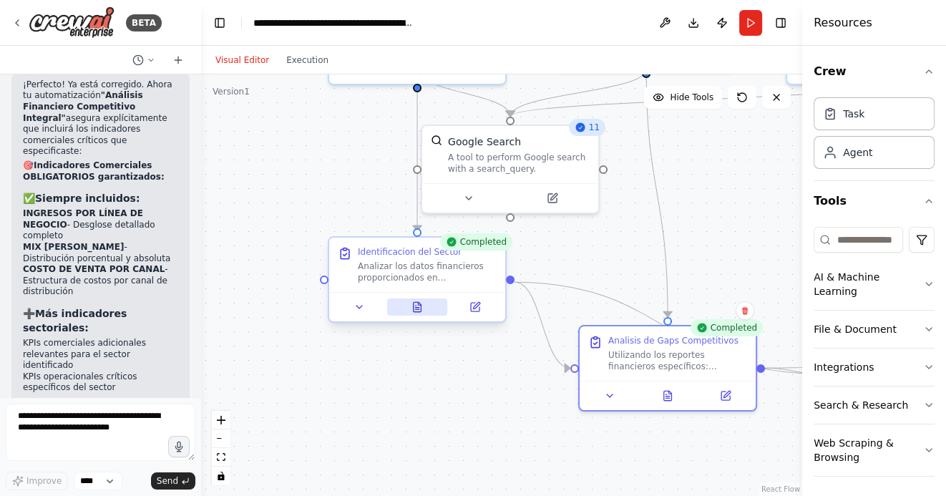
click at [417, 311] on icon at bounding box center [418, 306] width 8 height 9
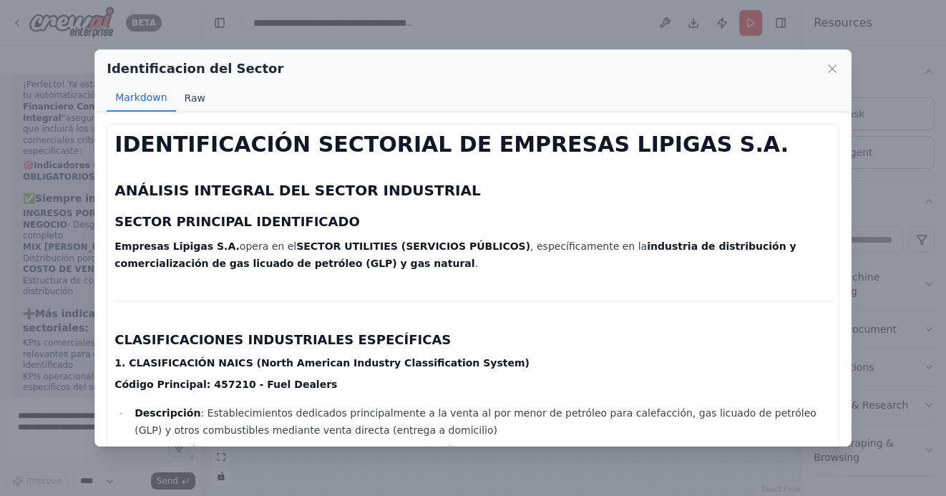
click at [197, 97] on button "Raw" at bounding box center [195, 97] width 38 height 27
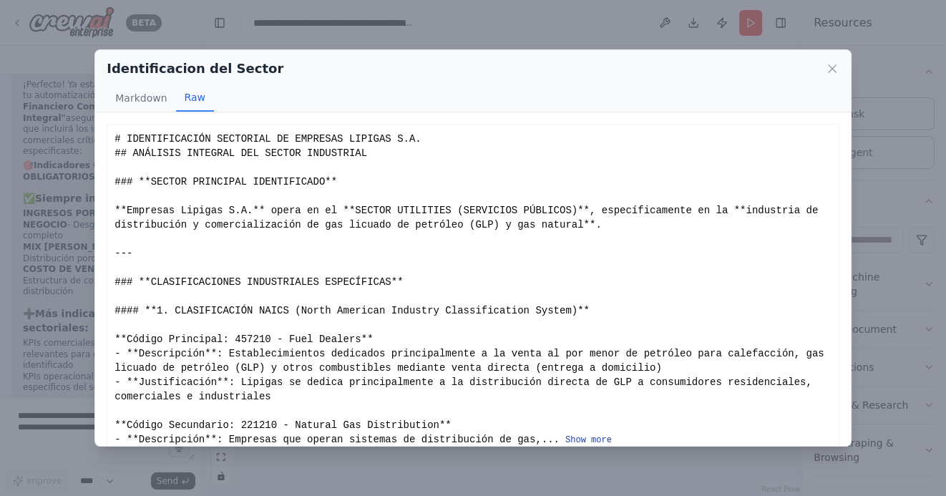
click at [583, 438] on button "Show more" at bounding box center [588, 439] width 47 height 11
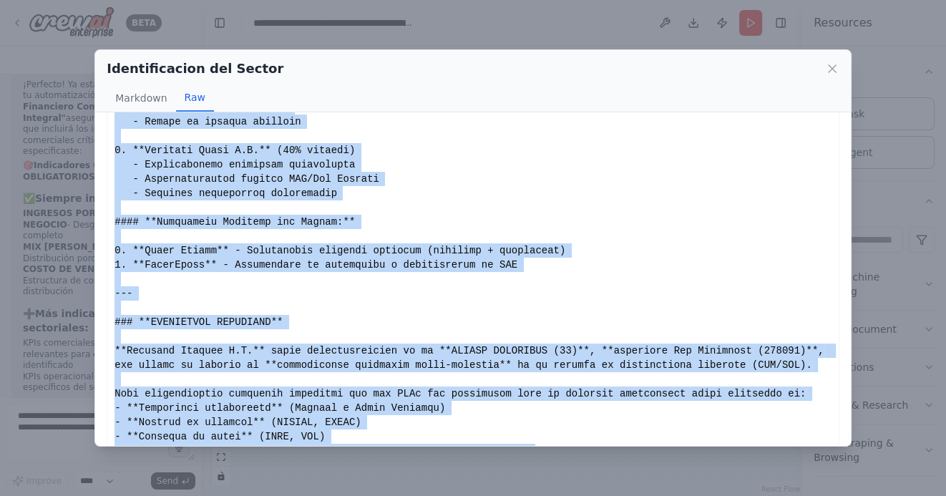
scroll to position [2539, 0]
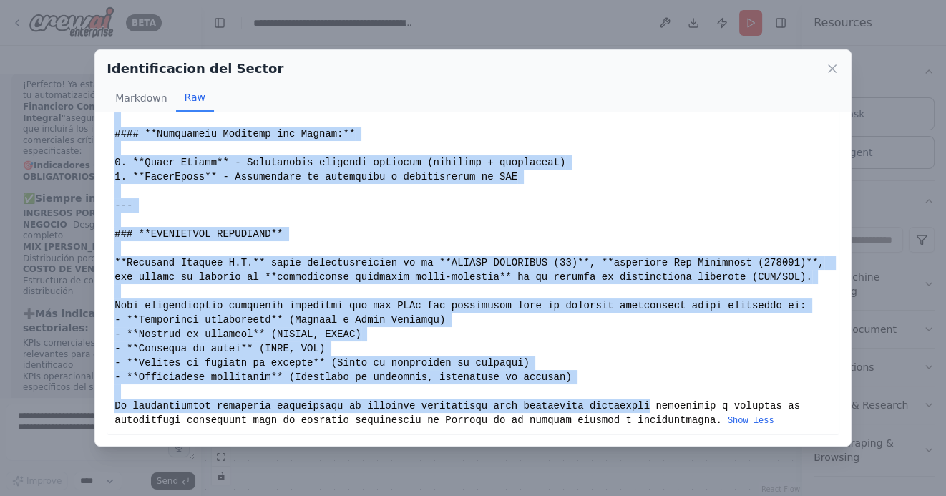
drag, startPoint x: 114, startPoint y: 138, endPoint x: 654, endPoint y: 412, distance: 605.7
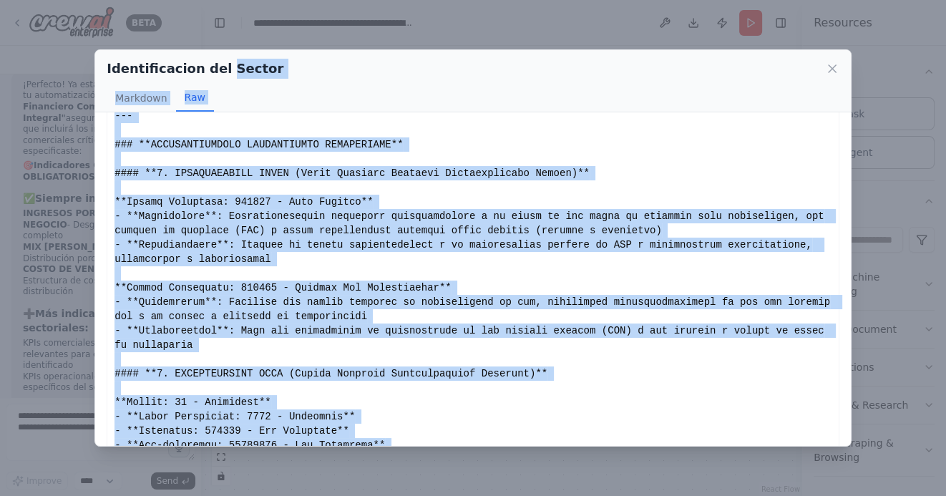
scroll to position [0, 0]
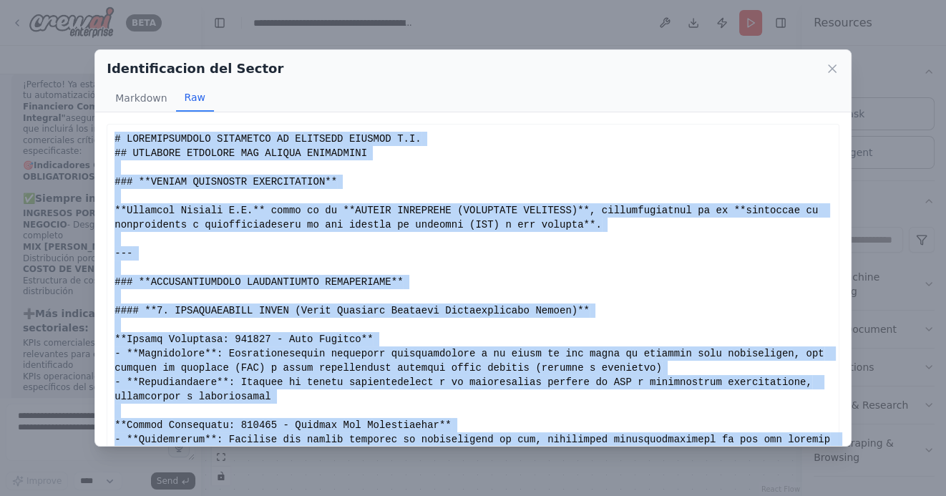
drag, startPoint x: 722, startPoint y: 419, endPoint x: 116, endPoint y: 143, distance: 666.0
copy div "# IDENTIFICACIÓN SECTORIAL DE EMPRESAS LIPIGAS S.A. ## ANÁLISIS INTEGRAL DEL SE…"
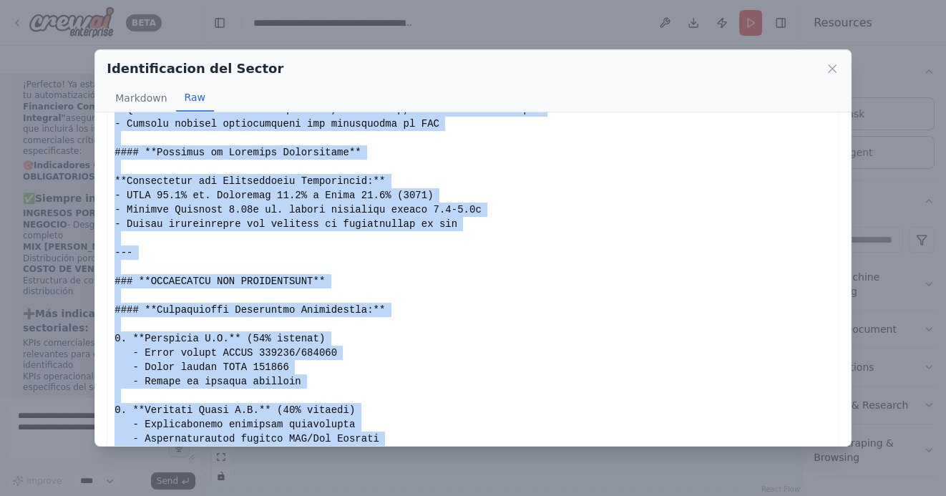
scroll to position [2539, 0]
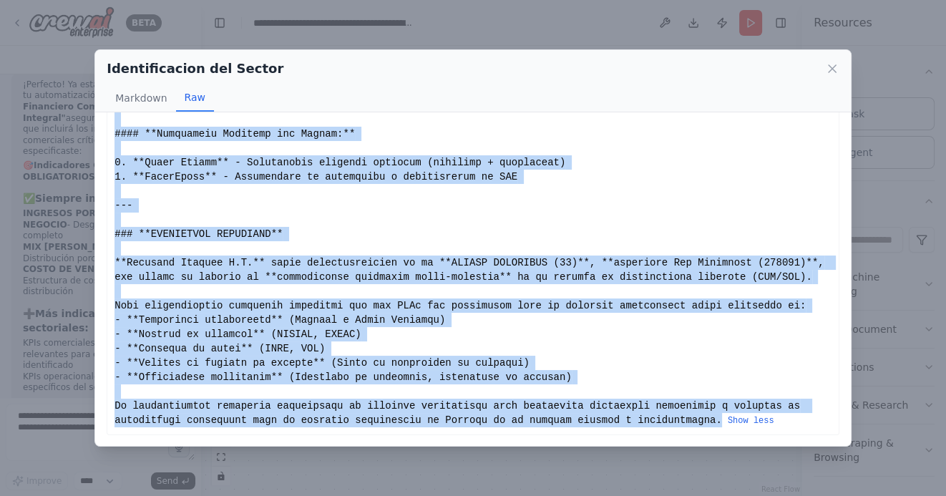
copy div "# IDENTIFICACIÓN SECTORIAL DE EMPRESAS LIPIGAS S.A. ## ANÁLISIS INTEGRAL DEL SE…"
click at [831, 65] on icon at bounding box center [832, 69] width 14 height 14
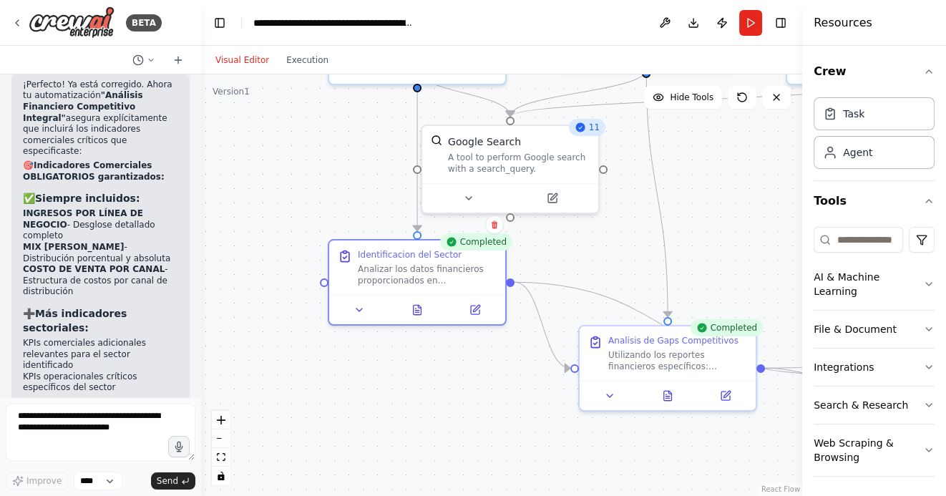
drag, startPoint x: 749, startPoint y: 245, endPoint x: 621, endPoint y: 218, distance: 130.3
click at [622, 218] on div ".deletable-edge-delete-btn { width: 20px; height: 20px; border: 0px solid #ffff…" at bounding box center [501, 285] width 601 height 422
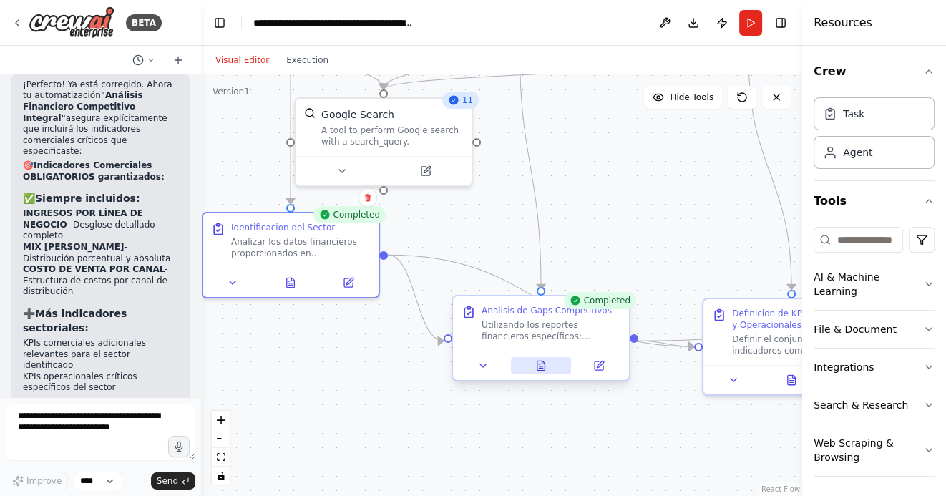
click at [545, 362] on icon at bounding box center [540, 365] width 11 height 11
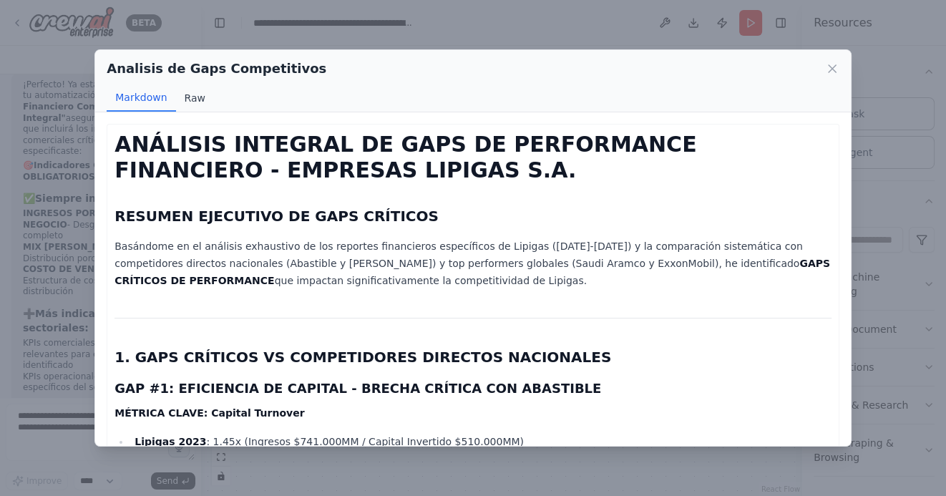
click at [190, 97] on button "Raw" at bounding box center [195, 97] width 38 height 27
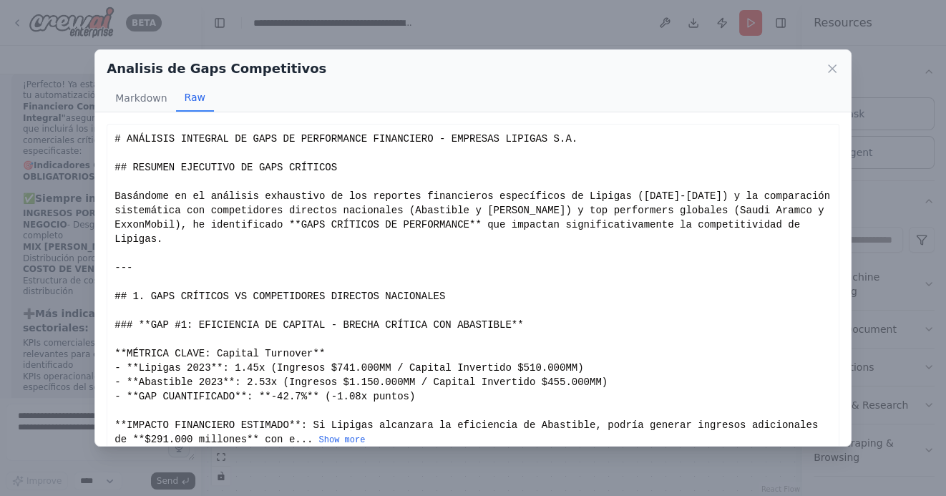
scroll to position [19, 0]
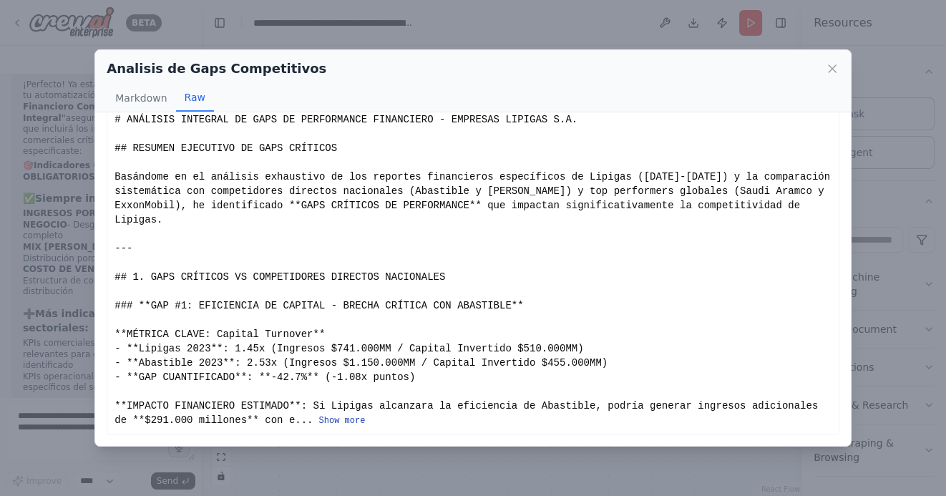
click at [344, 417] on button "Show more" at bounding box center [342, 420] width 47 height 11
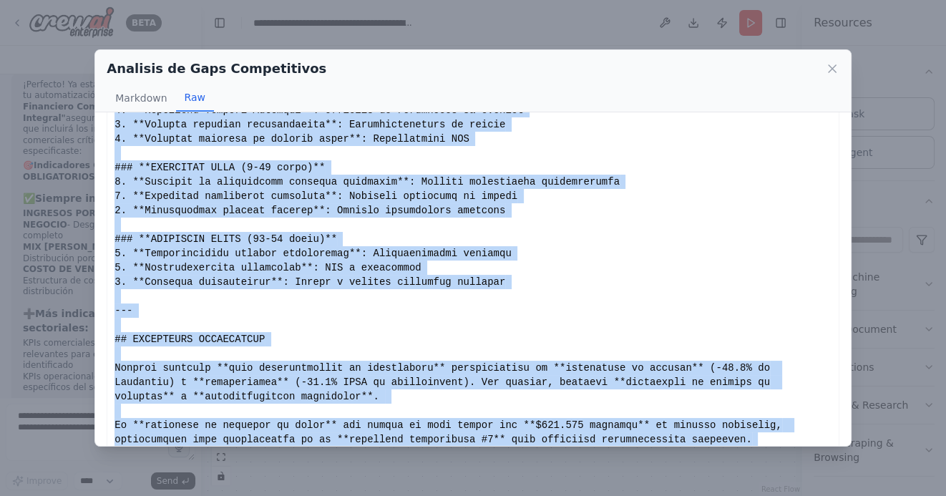
scroll to position [3183, 0]
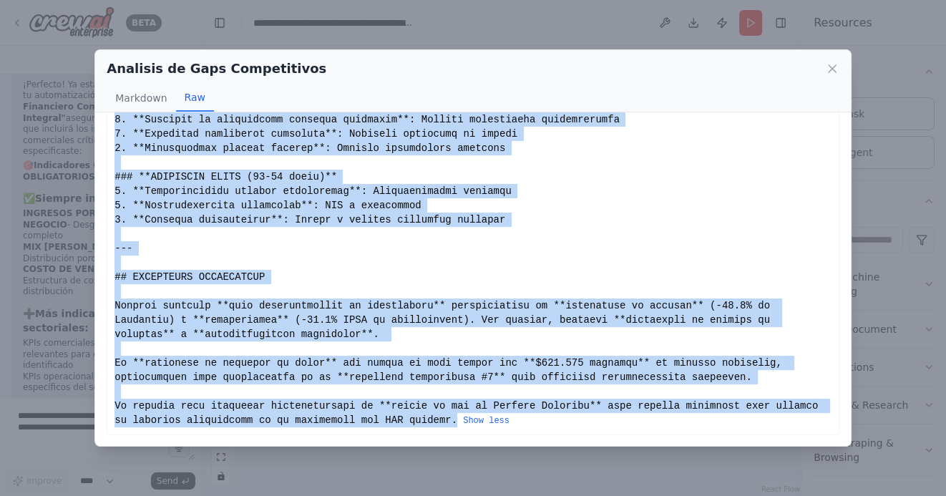
drag, startPoint x: 116, startPoint y: 138, endPoint x: 456, endPoint y: 422, distance: 443.1
copy div "# ANÁLISIS INTEGRAL DE GAPS DE PERFORMANCE FINANCIERO - EMPRESAS LIPIGAS S.A. #…"
click at [832, 67] on icon at bounding box center [832, 69] width 14 height 14
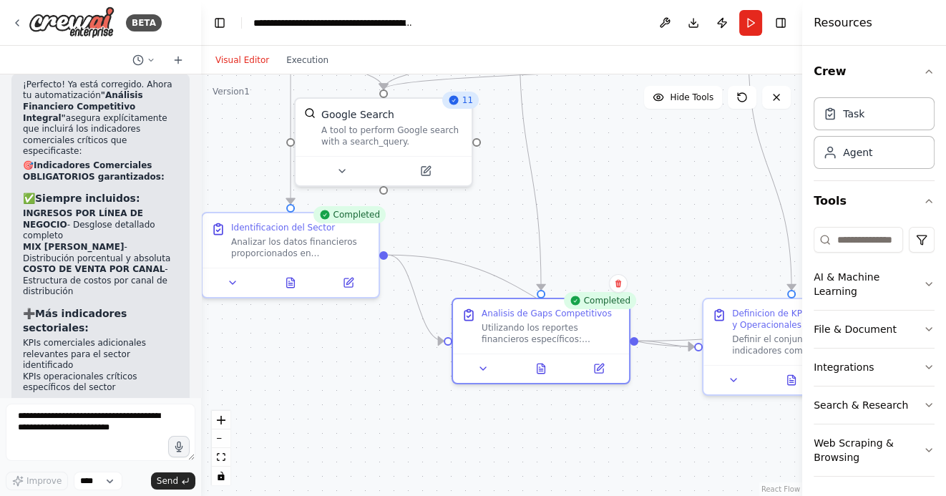
drag, startPoint x: 689, startPoint y: 235, endPoint x: 605, endPoint y: 217, distance: 85.8
click at [605, 217] on div ".deletable-edge-delete-btn { width: 20px; height: 20px; border: 0px solid #ffff…" at bounding box center [501, 285] width 601 height 422
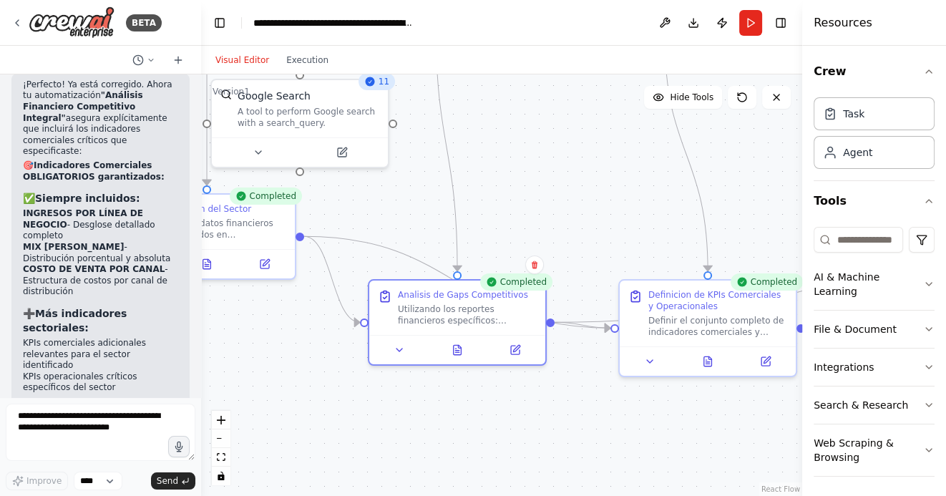
drag, startPoint x: 651, startPoint y: 200, endPoint x: 558, endPoint y: 198, distance: 93.1
click at [560, 198] on div ".deletable-edge-delete-btn { width: 20px; height: 20px; border: 0px solid #ffff…" at bounding box center [501, 285] width 601 height 422
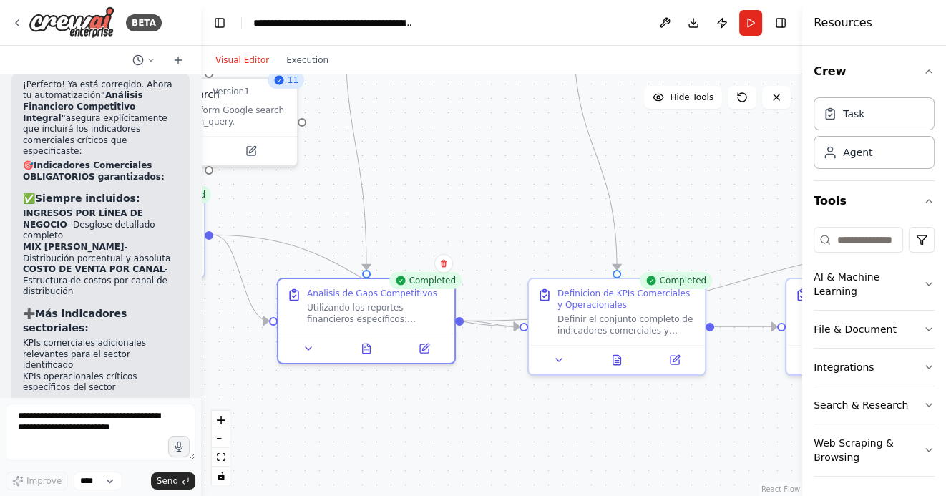
drag, startPoint x: 695, startPoint y: 187, endPoint x: 590, endPoint y: 170, distance: 106.5
click at [590, 170] on div ".deletable-edge-delete-btn { width: 20px; height: 20px; border: 0px solid #ffff…" at bounding box center [501, 285] width 601 height 422
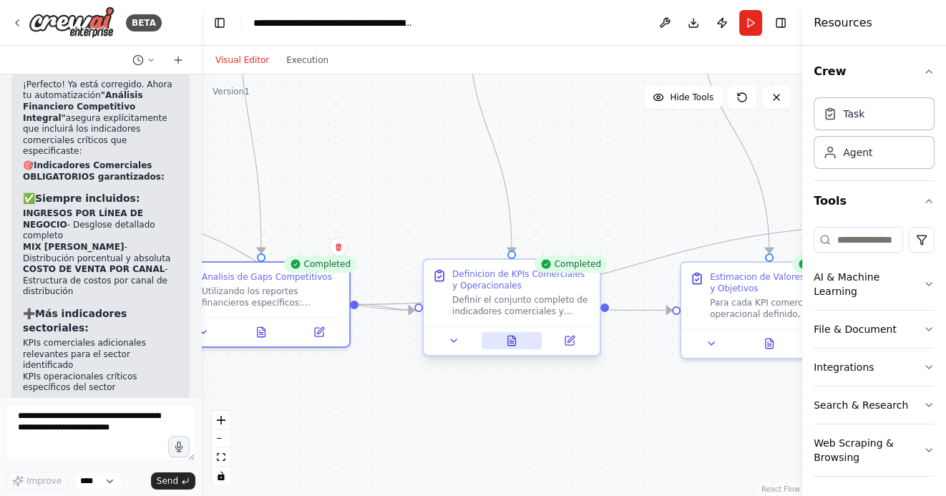
click at [513, 338] on icon at bounding box center [514, 337] width 3 height 3
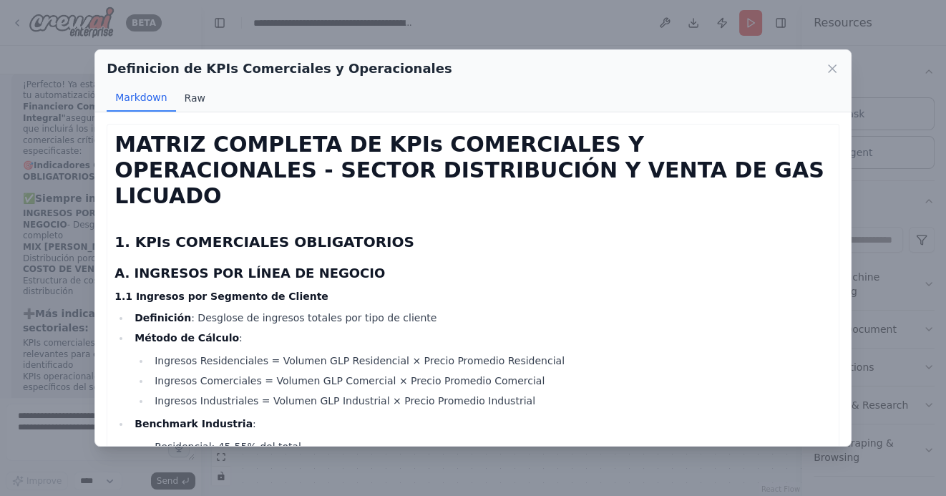
click at [198, 96] on button "Raw" at bounding box center [195, 97] width 38 height 27
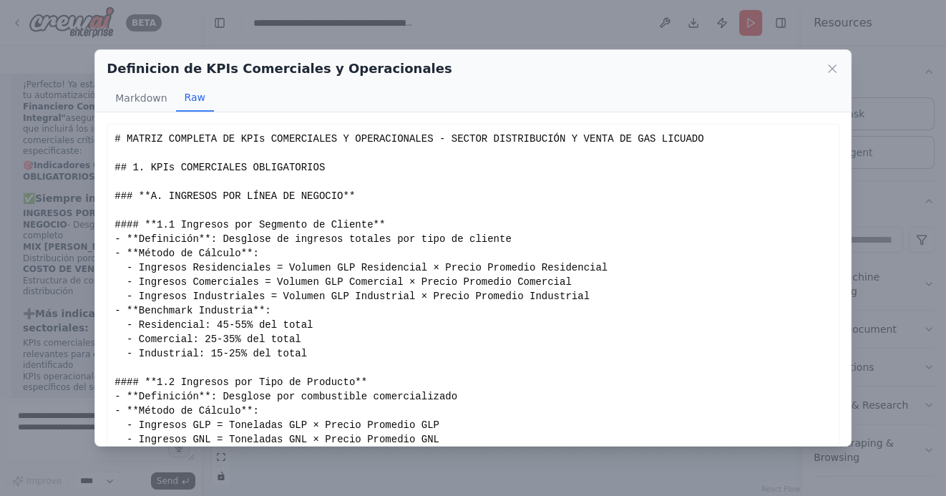
scroll to position [48, 0]
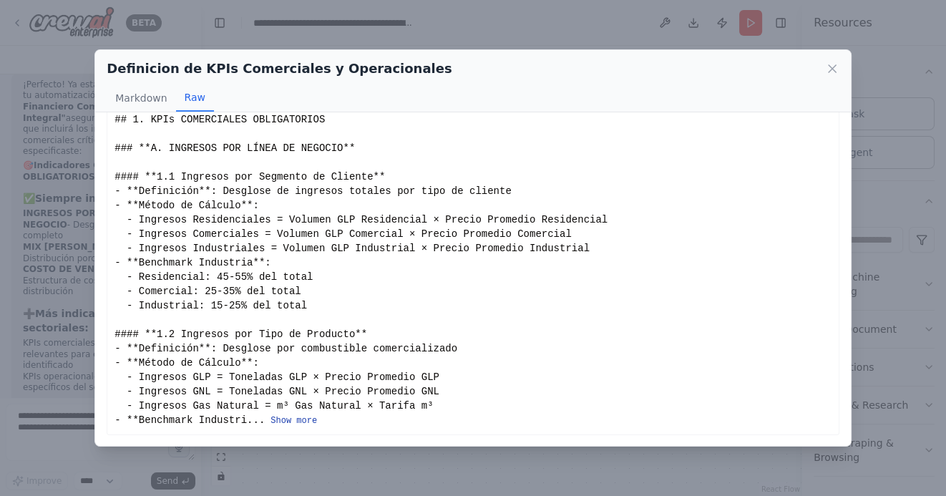
click at [283, 420] on button "Show more" at bounding box center [294, 420] width 47 height 11
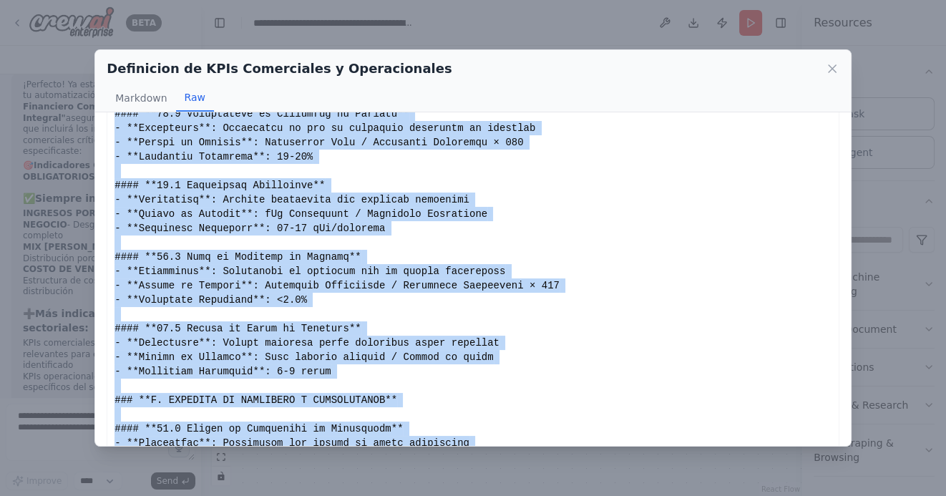
scroll to position [3484, 0]
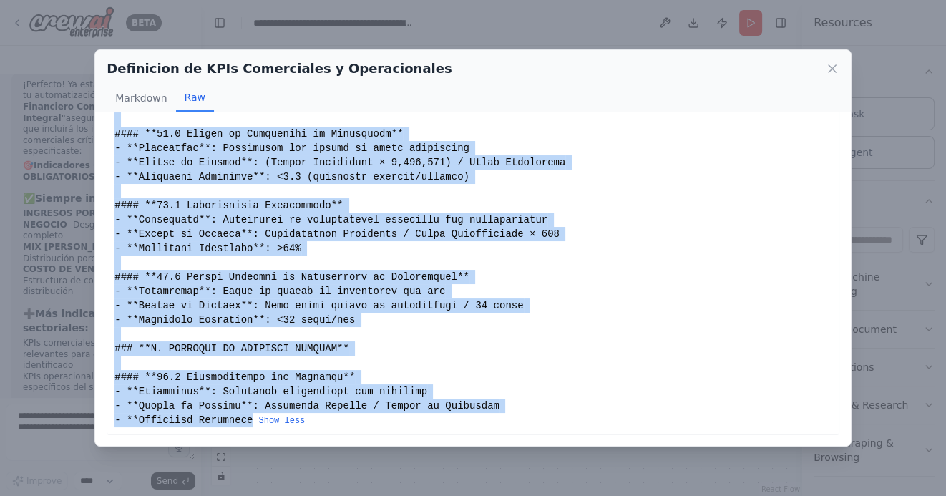
drag, startPoint x: 115, startPoint y: 138, endPoint x: 251, endPoint y: 425, distance: 317.9
copy div "# MATRIZ COMPLETA DE KPIs COMERCIALES Y OPERACIONALES - SECTOR DISTRIBUCIÓN Y V…"
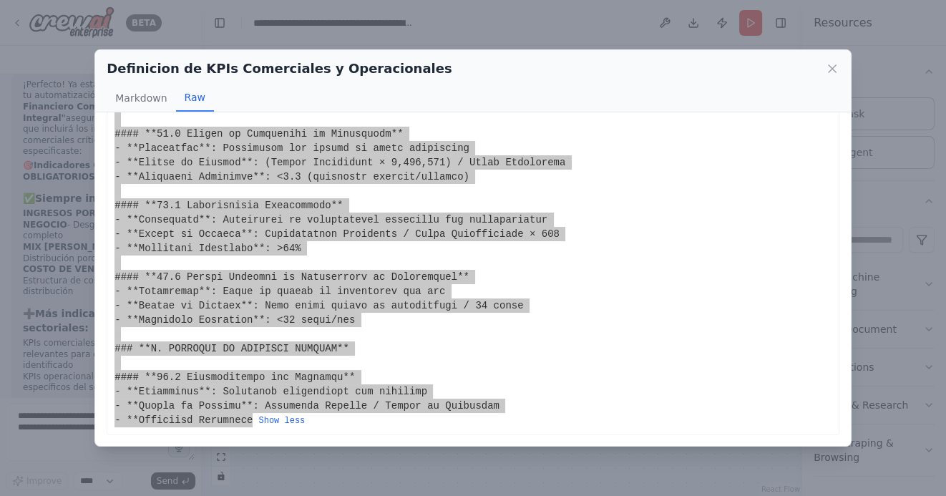
scroll to position [4913, 0]
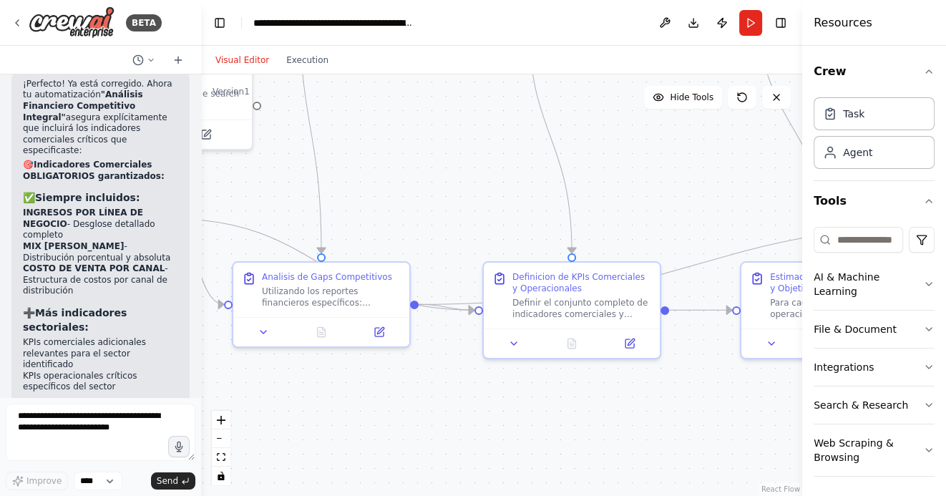
drag, startPoint x: 411, startPoint y: 198, endPoint x: 482, endPoint y: 198, distance: 71.6
click at [480, 198] on div ".deletable-edge-delete-btn { width: 20px; height: 20px; border: 0px solid #ffff…" at bounding box center [501, 285] width 601 height 422
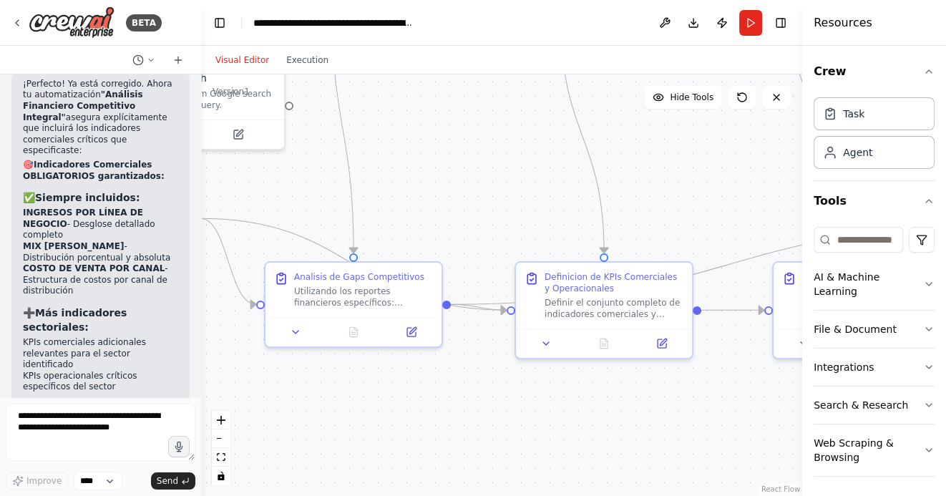
drag, startPoint x: 441, startPoint y: 196, endPoint x: 578, endPoint y: 217, distance: 138.3
click at [566, 215] on div ".deletable-edge-delete-btn { width: 20px; height: 20px; border: 0px solid #ffff…" at bounding box center [501, 285] width 601 height 422
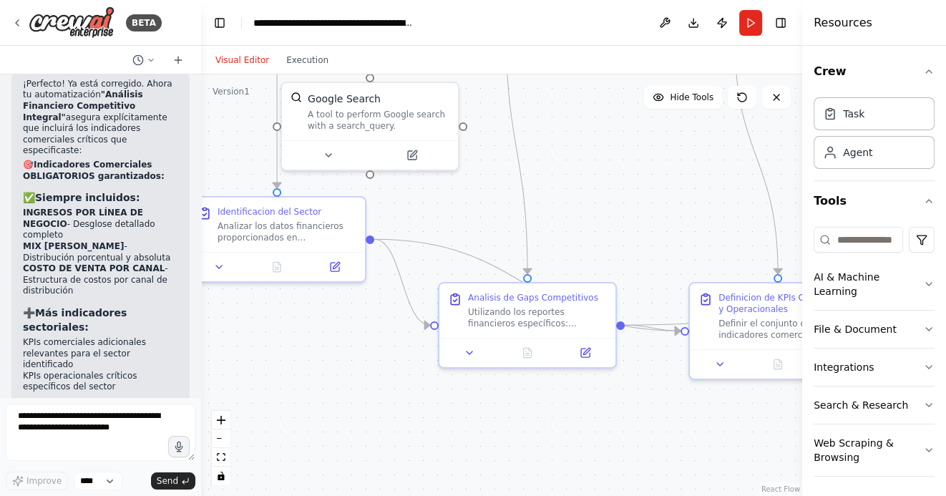
drag, startPoint x: 546, startPoint y: 208, endPoint x: 618, endPoint y: 209, distance: 72.3
click at [618, 209] on div ".deletable-edge-delete-btn { width: 20px; height: 20px; border: 0px solid #ffff…" at bounding box center [501, 285] width 601 height 422
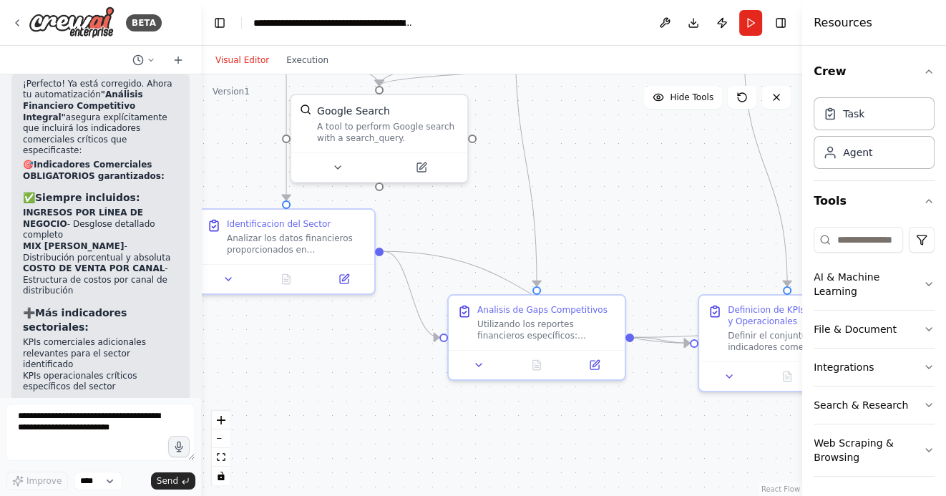
drag, startPoint x: 580, startPoint y: 205, endPoint x: 677, endPoint y: 297, distance: 134.2
click at [678, 297] on div ".deletable-edge-delete-btn { width: 20px; height: 20px; border: 0px solid #ffff…" at bounding box center [501, 285] width 601 height 422
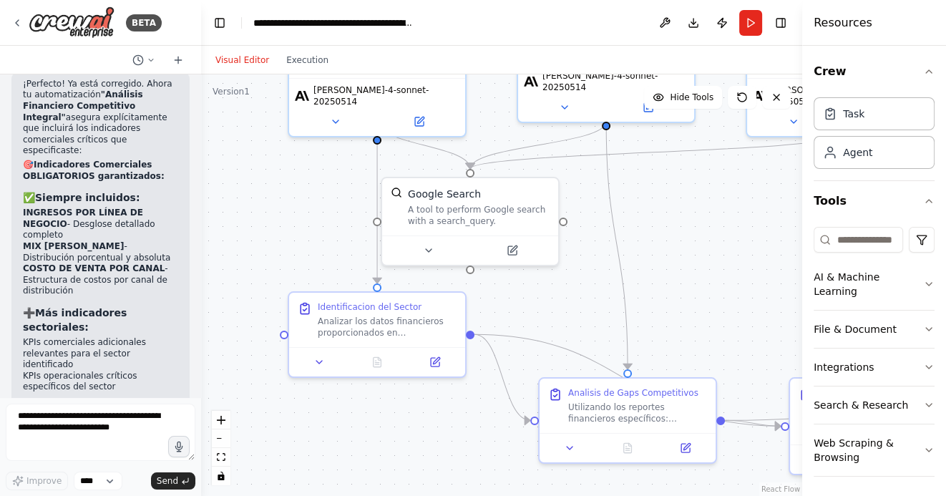
click at [288, 228] on div ".deletable-edge-delete-btn { width: 20px; height: 20px; border: 0px solid #ffff…" at bounding box center [501, 285] width 601 height 422
click at [23, 14] on div "BETA" at bounding box center [86, 22] width 150 height 32
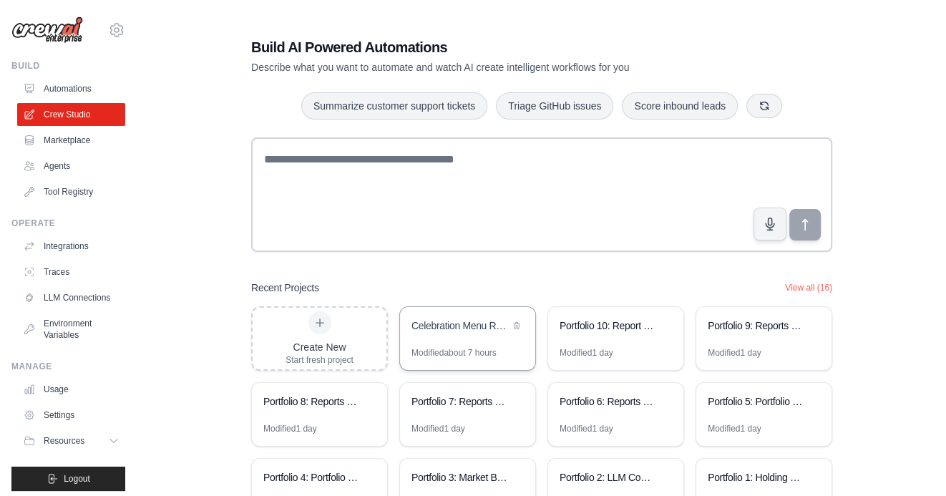
click at [458, 336] on div "Celebration Menu Recommendation Platform" at bounding box center [467, 327] width 135 height 40
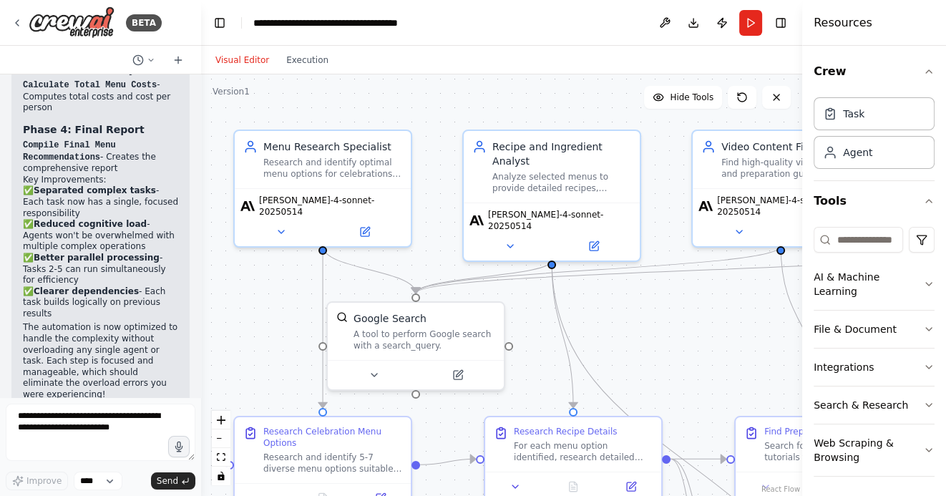
drag, startPoint x: 306, startPoint y: 306, endPoint x: 261, endPoint y: 288, distance: 48.8
click at [261, 288] on div ".deletable-edge-delete-btn { width: 20px; height: 20px; border: 0px solid #ffff…" at bounding box center [501, 285] width 601 height 422
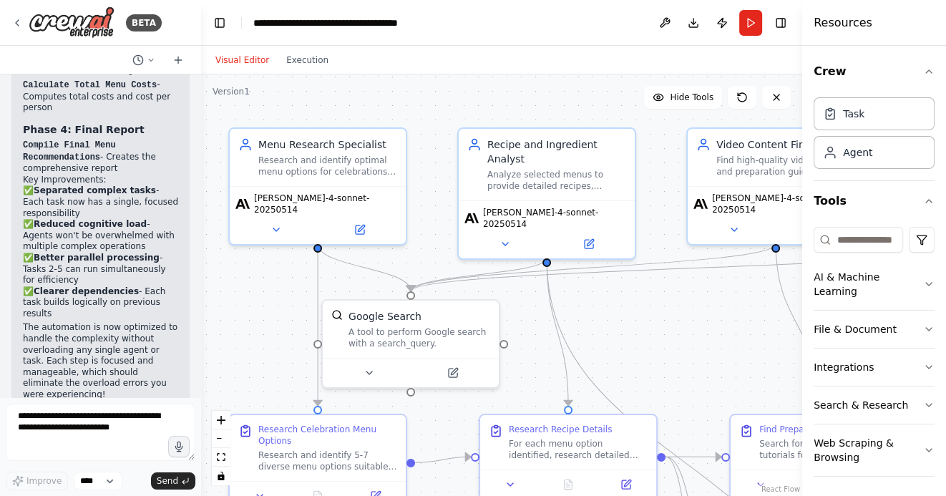
scroll to position [3201, 0]
click at [753, 19] on button "Run" at bounding box center [750, 23] width 23 height 26
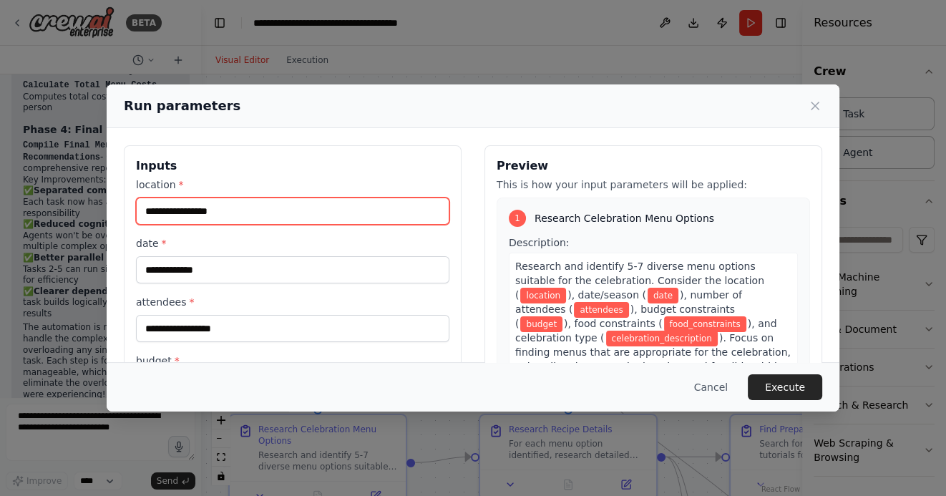
click at [298, 215] on input "location *" at bounding box center [293, 211] width 314 height 27
type input "******"
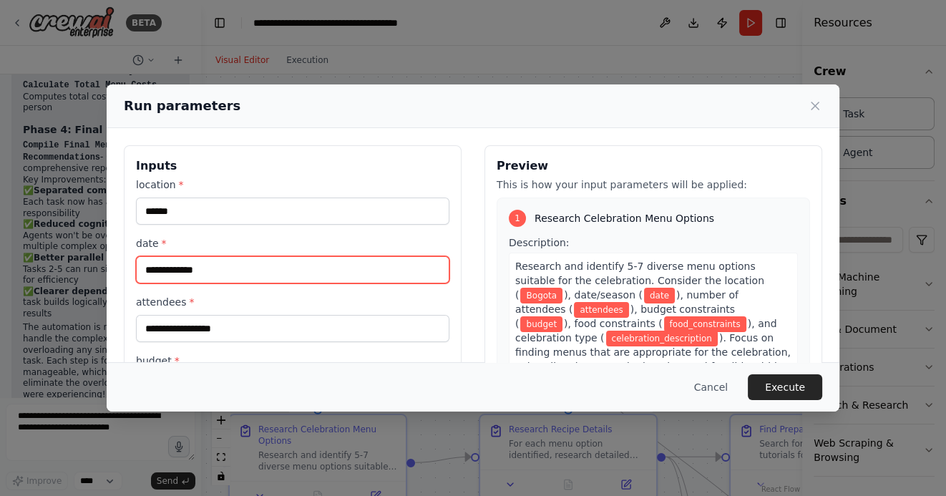
click at [190, 277] on input "date *" at bounding box center [293, 269] width 314 height 27
type input "**********"
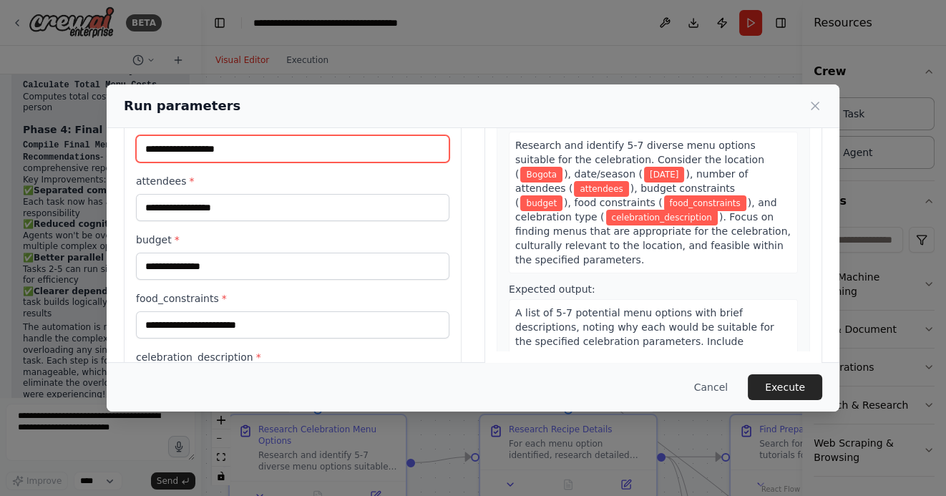
scroll to position [163, 0]
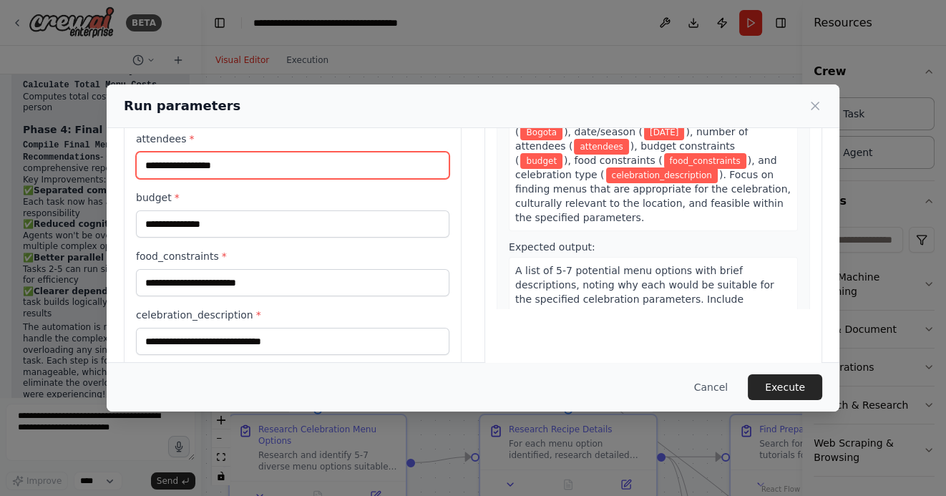
click at [188, 159] on input "attendees *" at bounding box center [293, 165] width 314 height 27
type input "**"
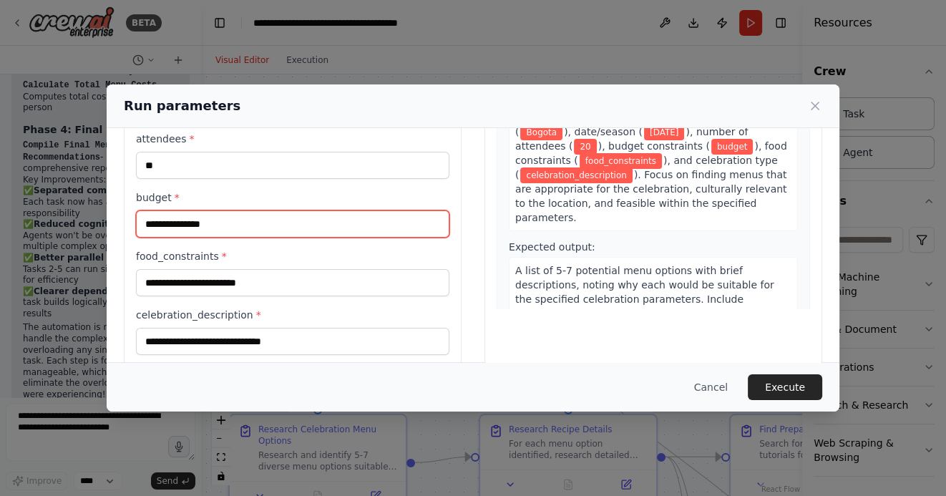
click at [190, 219] on input "budget *" at bounding box center [293, 223] width 314 height 27
type input "*"
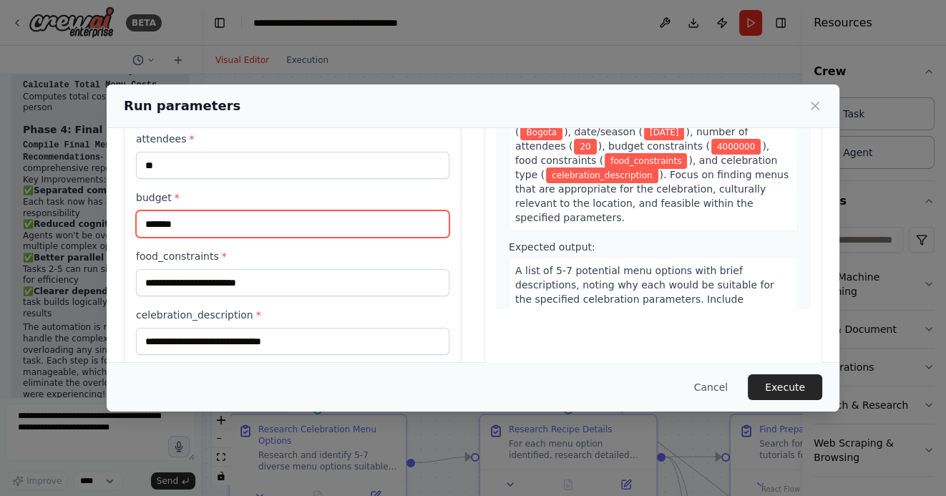
type input "*******"
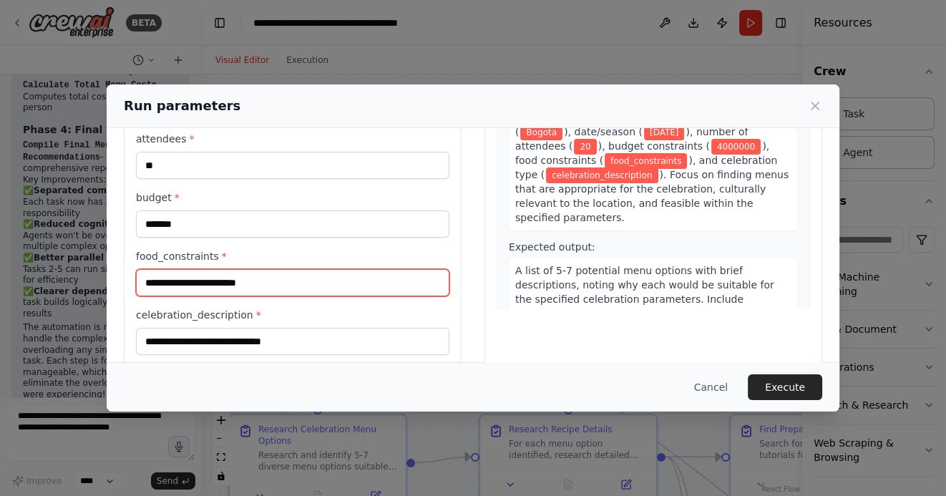
click at [213, 274] on input "food_constraints *" at bounding box center [293, 282] width 314 height 27
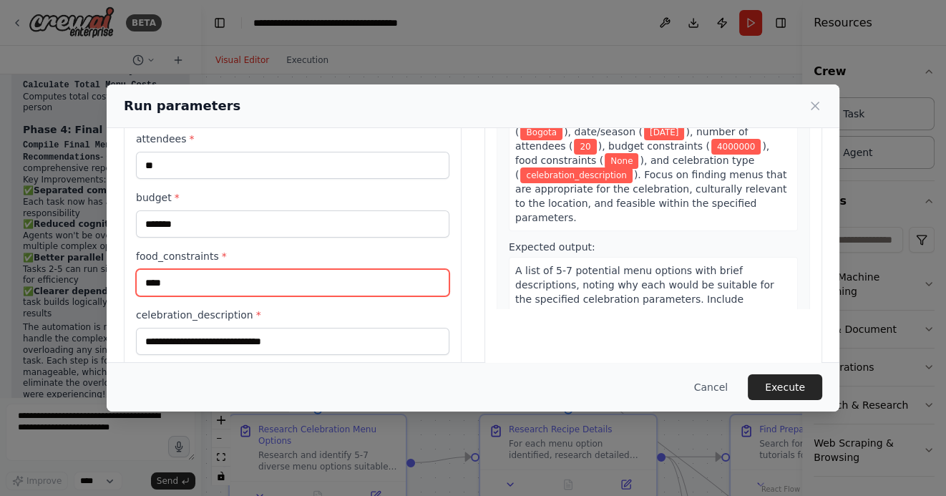
type input "****"
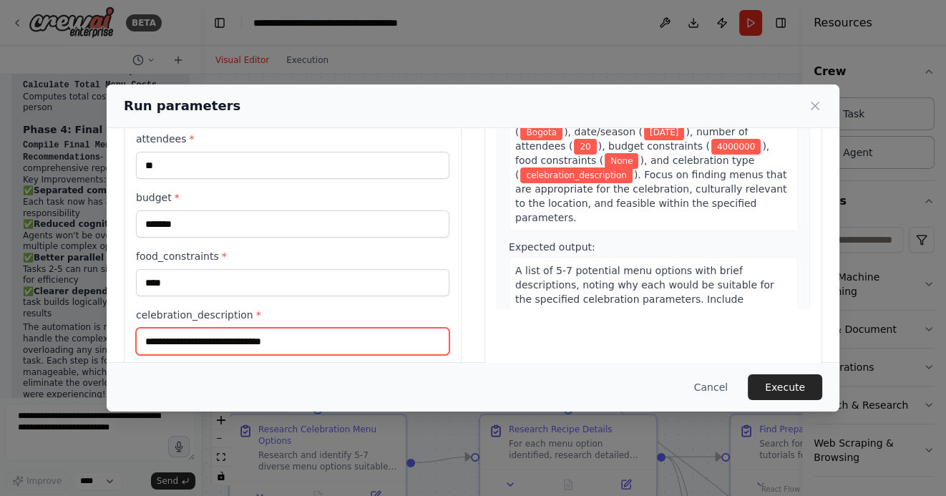
click at [208, 341] on input "celebration_description *" at bounding box center [293, 341] width 314 height 27
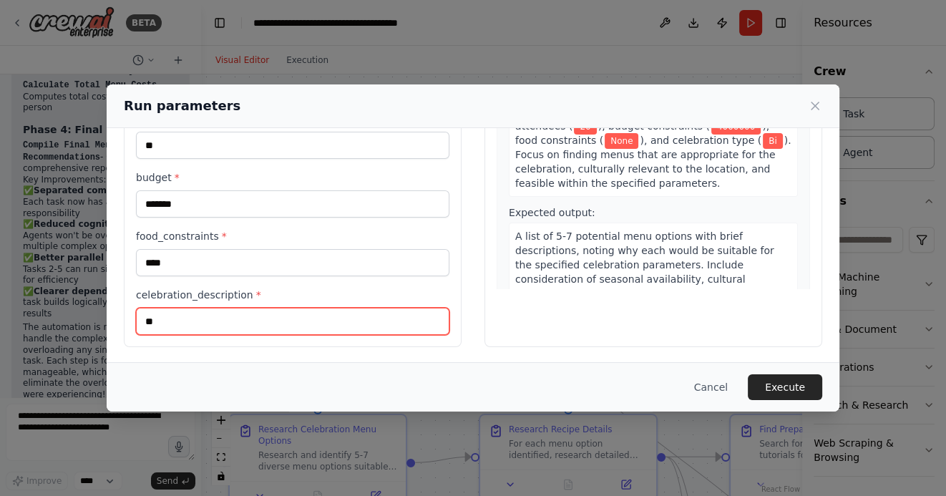
type input "*"
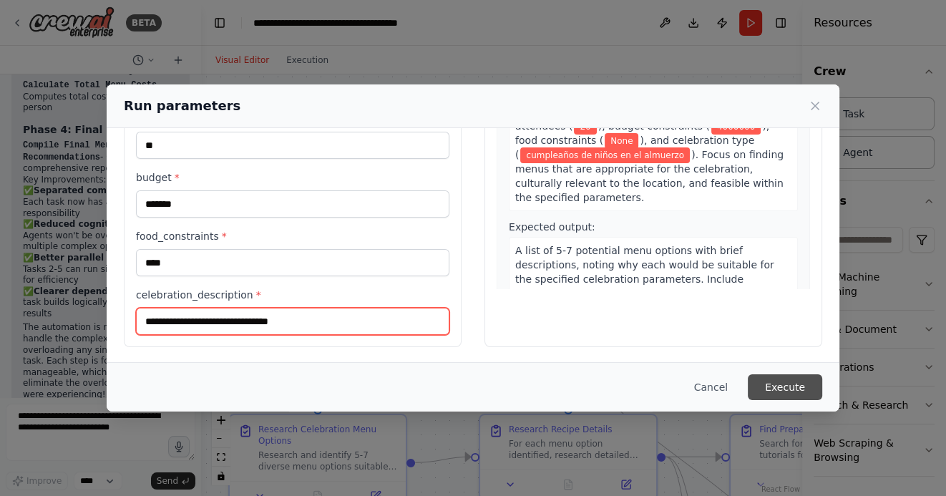
type input "**********"
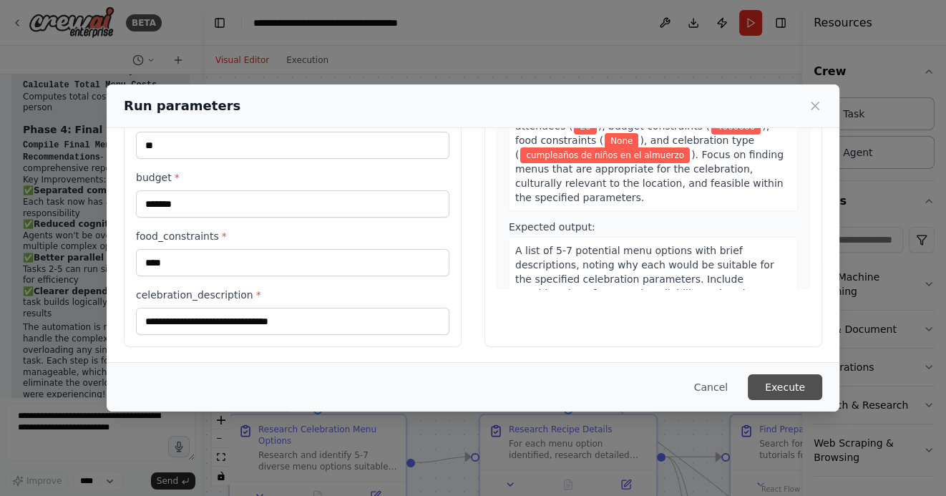
click at [800, 388] on button "Execute" at bounding box center [785, 387] width 74 height 26
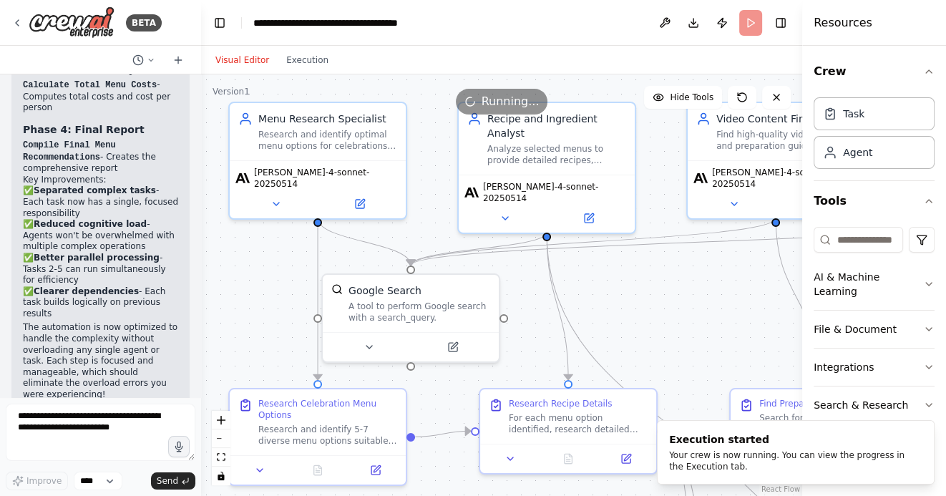
drag, startPoint x: 666, startPoint y: 349, endPoint x: 666, endPoint y: 305, distance: 44.4
click at [666, 305] on div ".deletable-edge-delete-btn { width: 20px; height: 20px; border: 0px solid #ffff…" at bounding box center [501, 285] width 601 height 422
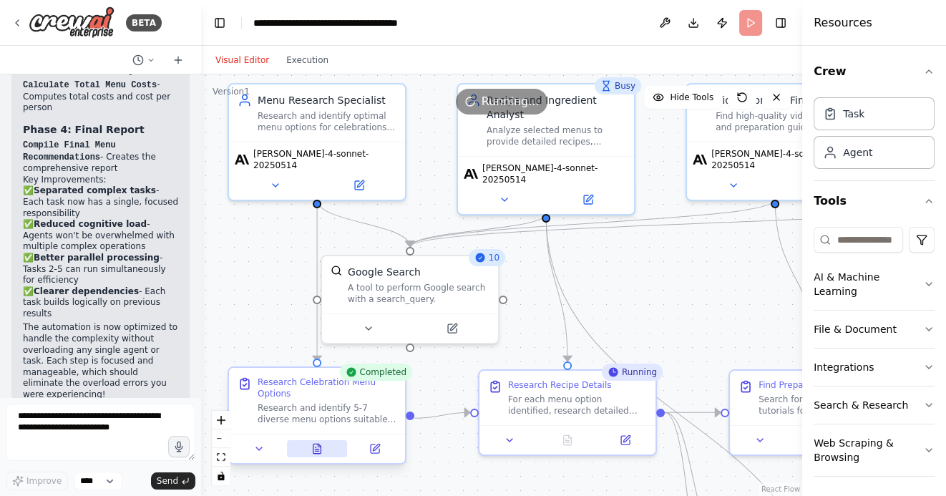
click at [321, 447] on icon at bounding box center [316, 448] width 11 height 11
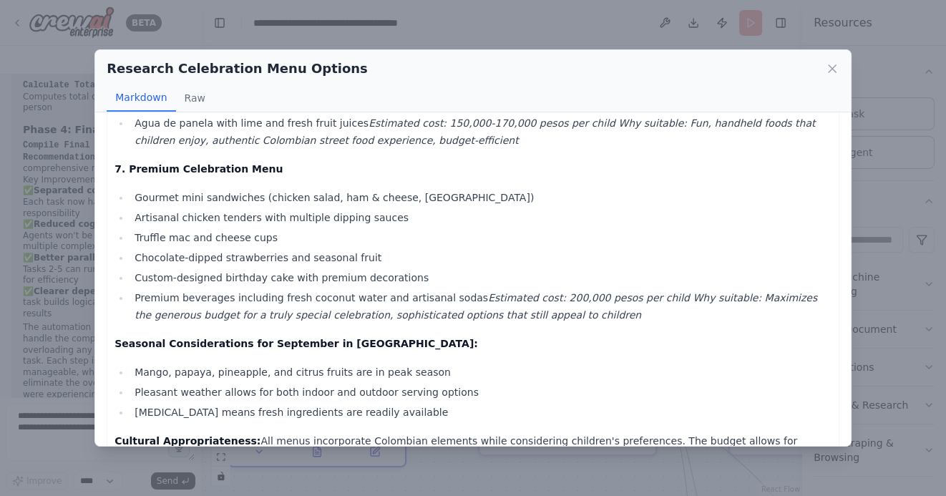
scroll to position [1104, 0]
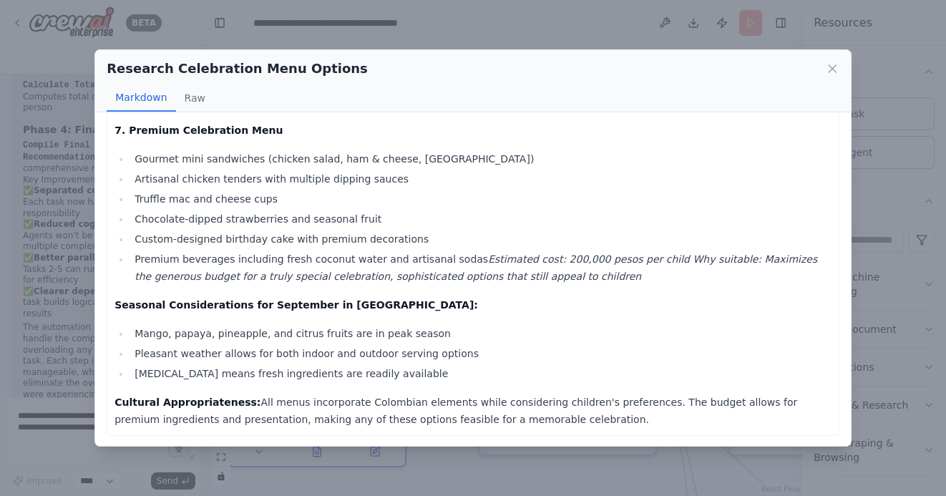
click at [835, 70] on icon at bounding box center [832, 69] width 14 height 14
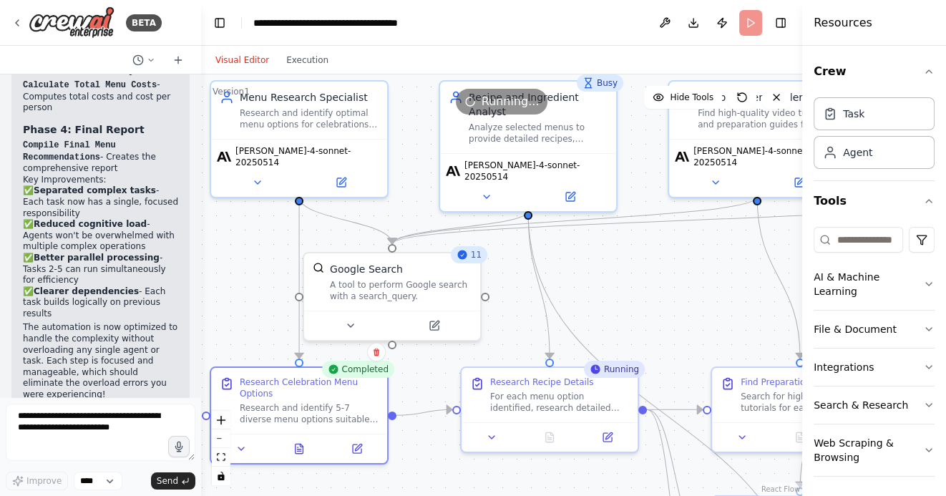
drag, startPoint x: 662, startPoint y: 328, endPoint x: 574, endPoint y: 297, distance: 93.3
click at [575, 297] on div ".deletable-edge-delete-btn { width: 20px; height: 20px; border: 0px solid #ffff…" at bounding box center [501, 285] width 601 height 422
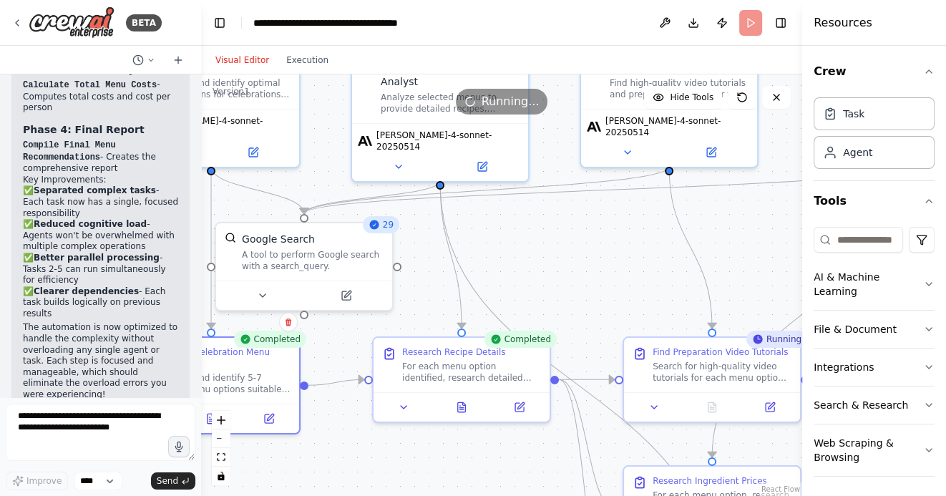
drag, startPoint x: 626, startPoint y: 270, endPoint x: 508, endPoint y: 198, distance: 137.9
click at [508, 198] on div ".deletable-edge-delete-btn { width: 20px; height: 20px; border: 0px solid #ffff…" at bounding box center [501, 285] width 601 height 422
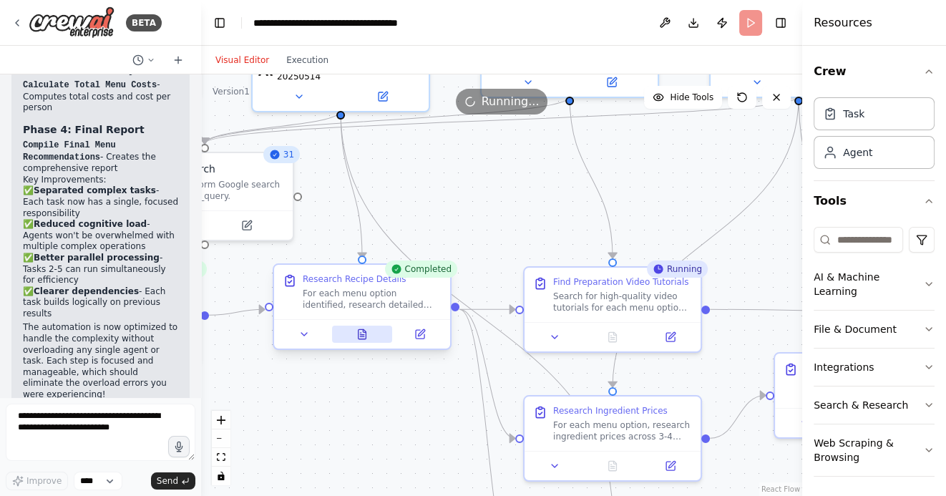
click at [367, 339] on icon at bounding box center [361, 334] width 11 height 11
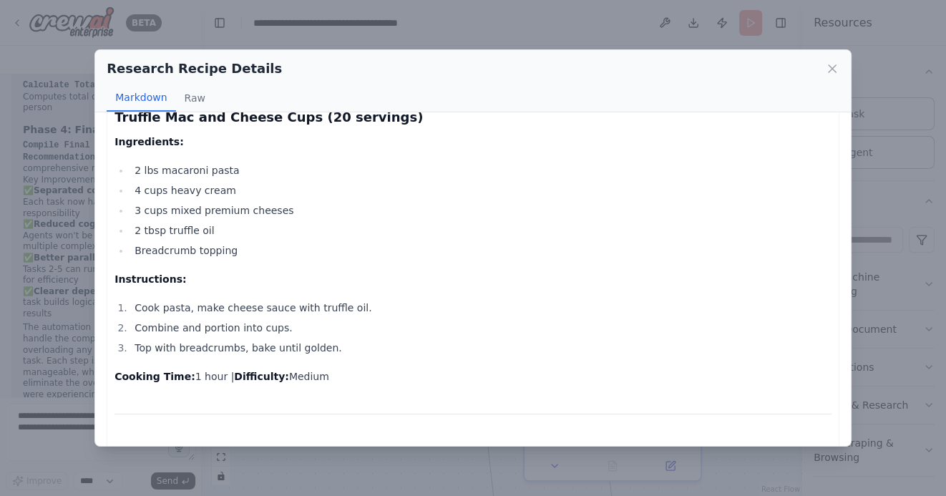
scroll to position [6590, 0]
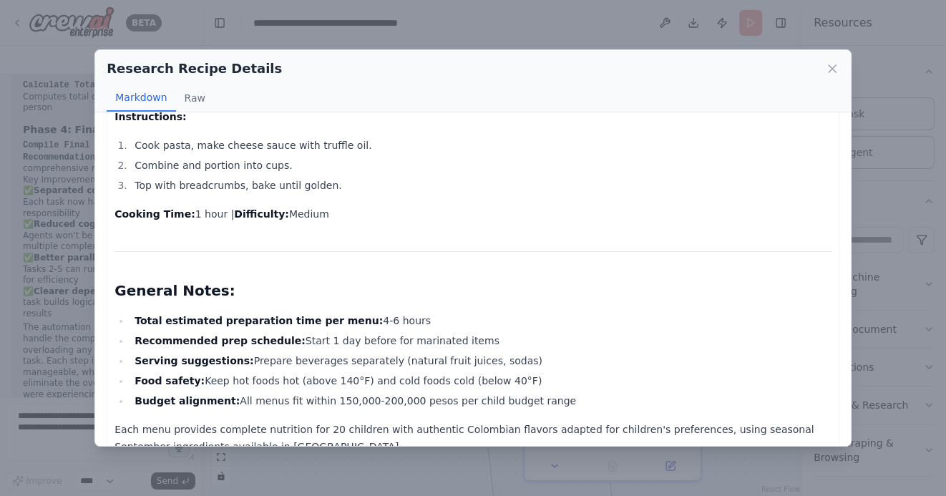
click at [375, 458] on div "Research Recipe Details Markdown Raw Complete Recipes for 7 Menu Options - Scal…" at bounding box center [473, 248] width 946 height 496
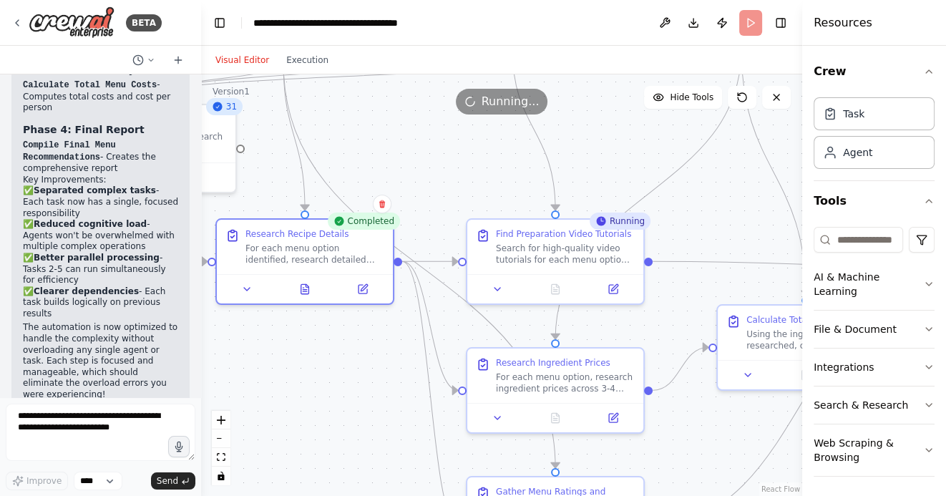
drag, startPoint x: 413, startPoint y: 418, endPoint x: 356, endPoint y: 370, distance: 74.7
click at [356, 370] on div ".deletable-edge-delete-btn { width: 20px; height: 20px; border: 0px solid #ffff…" at bounding box center [501, 285] width 601 height 422
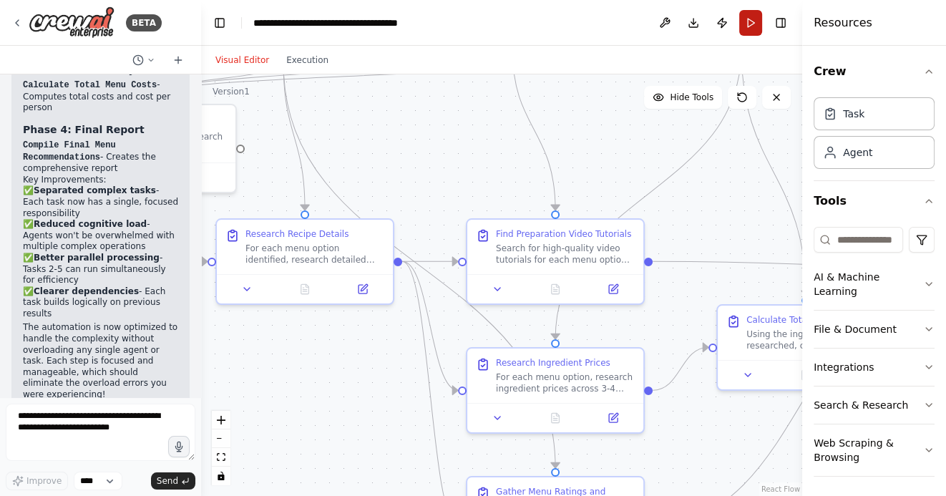
click at [752, 29] on button "Run" at bounding box center [750, 23] width 23 height 26
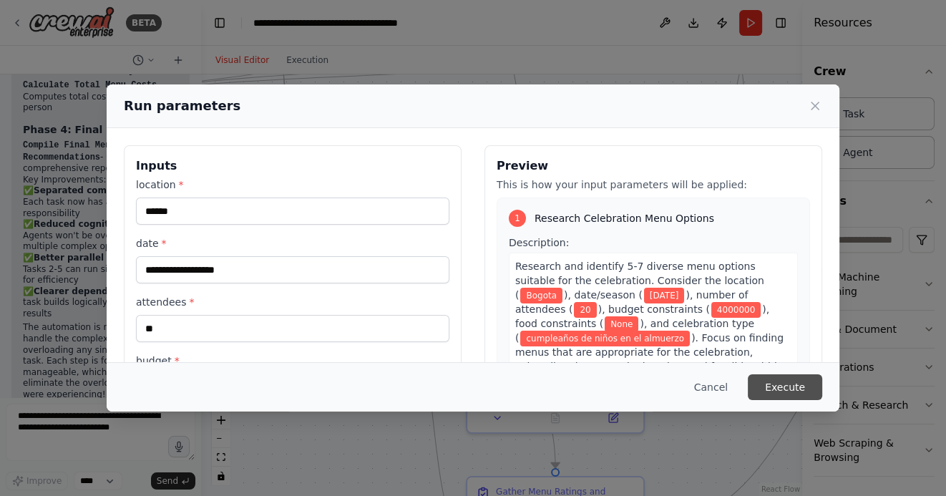
click at [780, 389] on button "Execute" at bounding box center [785, 387] width 74 height 26
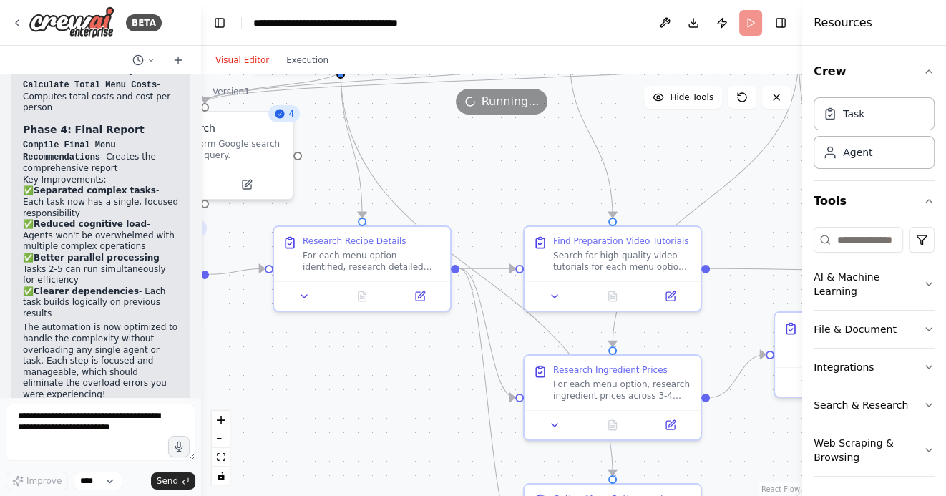
drag, startPoint x: 407, startPoint y: 155, endPoint x: 485, endPoint y: 165, distance: 78.7
click at [485, 165] on div ".deletable-edge-delete-btn { width: 20px; height: 20px; border: 0px solid #ffff…" at bounding box center [501, 285] width 601 height 422
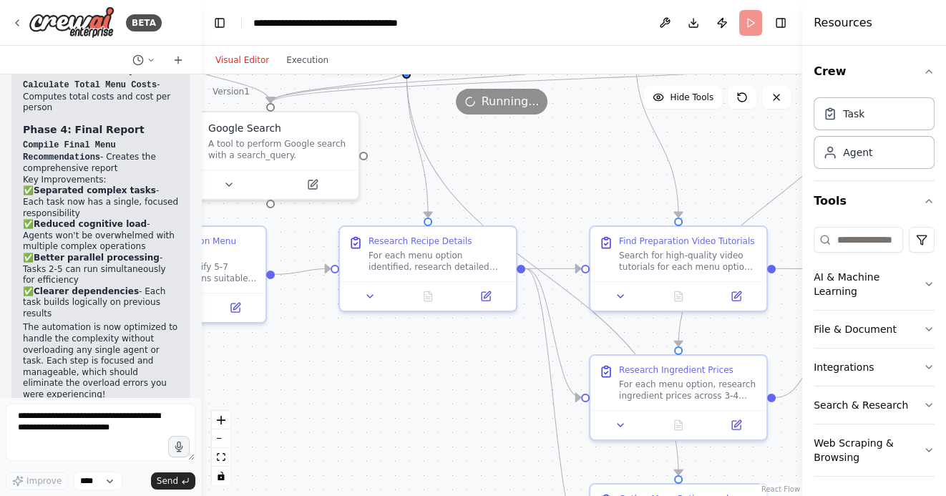
drag, startPoint x: 452, startPoint y: 173, endPoint x: 497, endPoint y: 169, distance: 46.0
click at [497, 170] on div ".deletable-edge-delete-btn { width: 20px; height: 20px; border: 0px solid #ffff…" at bounding box center [501, 285] width 601 height 422
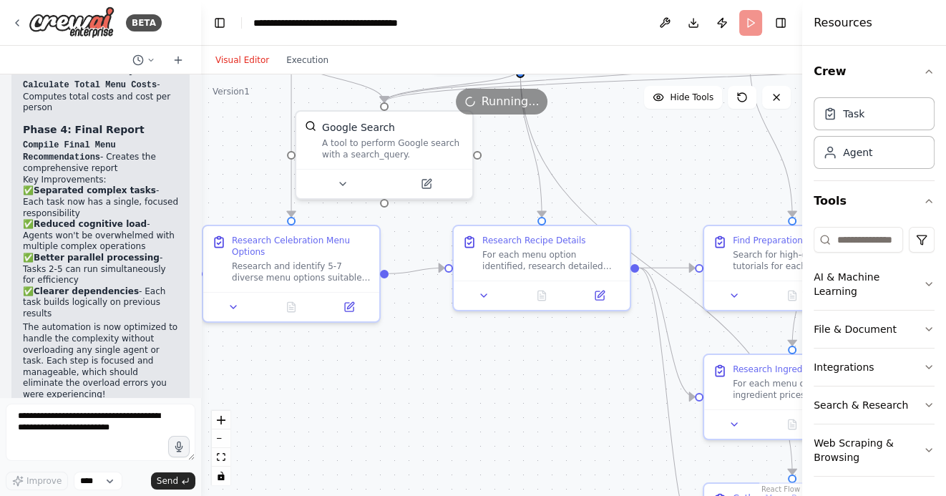
drag, startPoint x: 461, startPoint y: 175, endPoint x: 603, endPoint y: 175, distance: 142.4
click at [602, 175] on div ".deletable-edge-delete-btn { width: 20px; height: 20px; border: 0px solid #ffff…" at bounding box center [501, 285] width 601 height 422
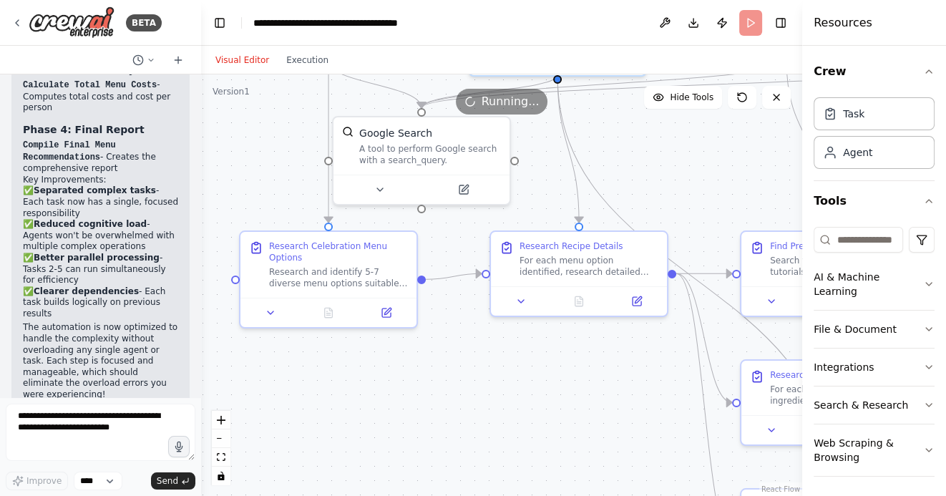
drag, startPoint x: 426, startPoint y: 342, endPoint x: 490, endPoint y: 375, distance: 72.3
click at [490, 375] on div ".deletable-edge-delete-btn { width: 20px; height: 20px; border: 0px solid #ffff…" at bounding box center [501, 285] width 601 height 422
